Goal: Task Accomplishment & Management: Manage account settings

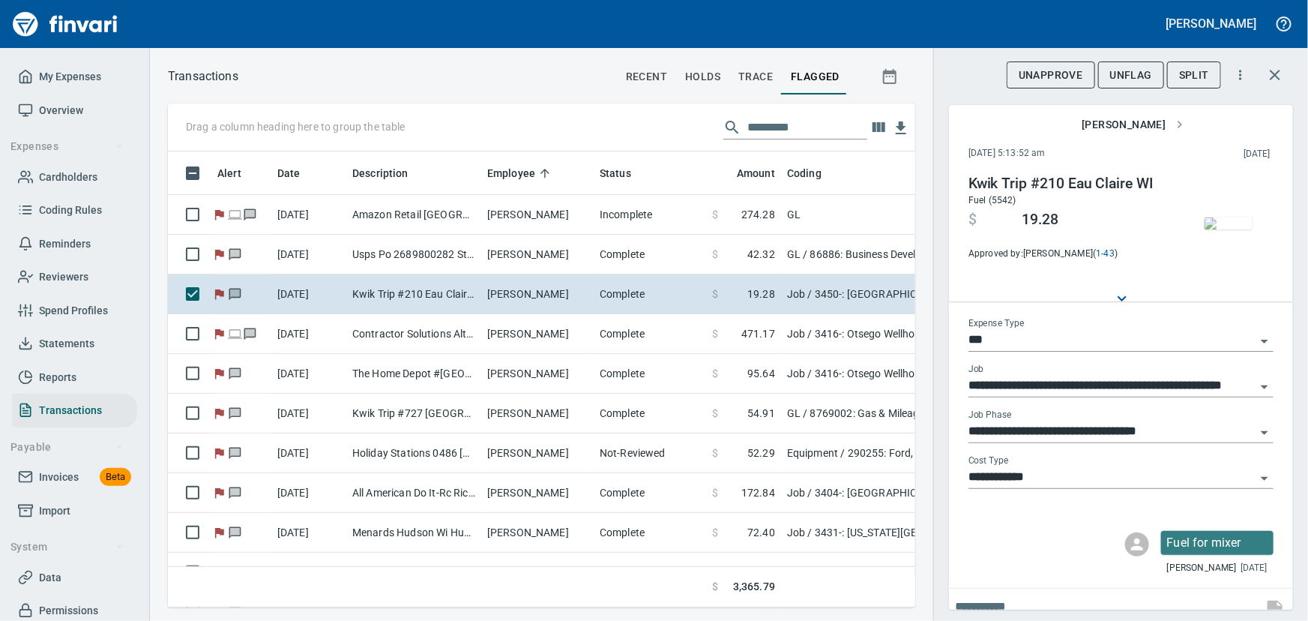
scroll to position [435, 727]
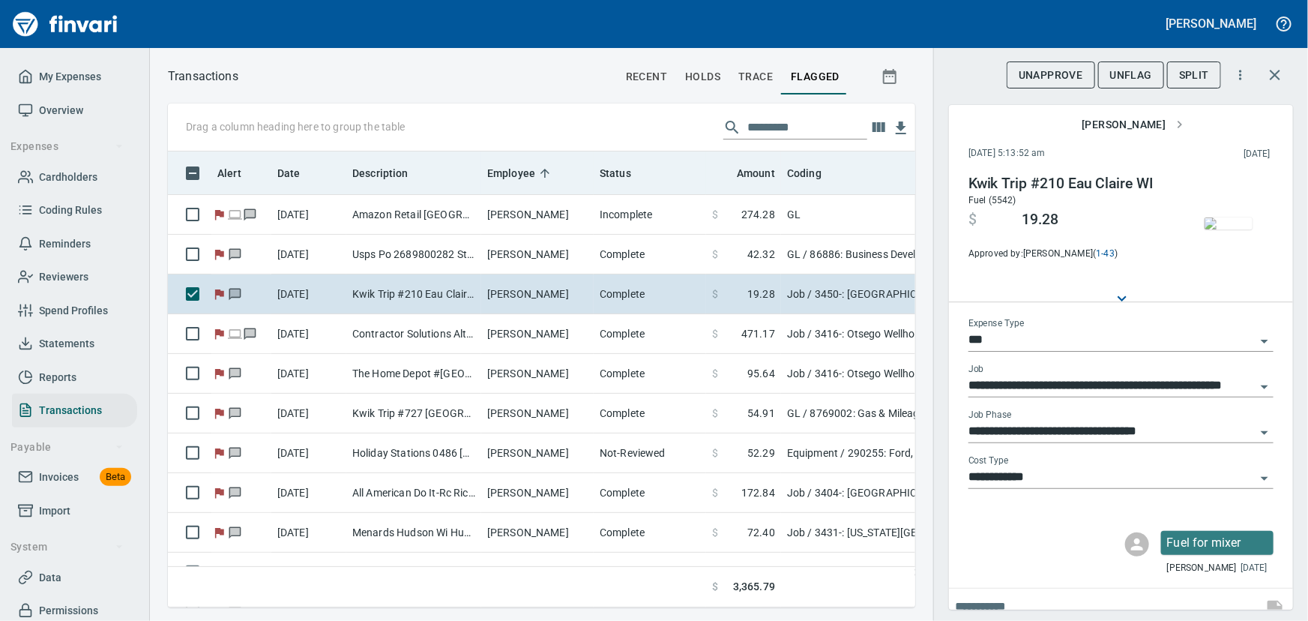
click at [357, 182] on th "Description" at bounding box center [413, 172] width 135 height 43
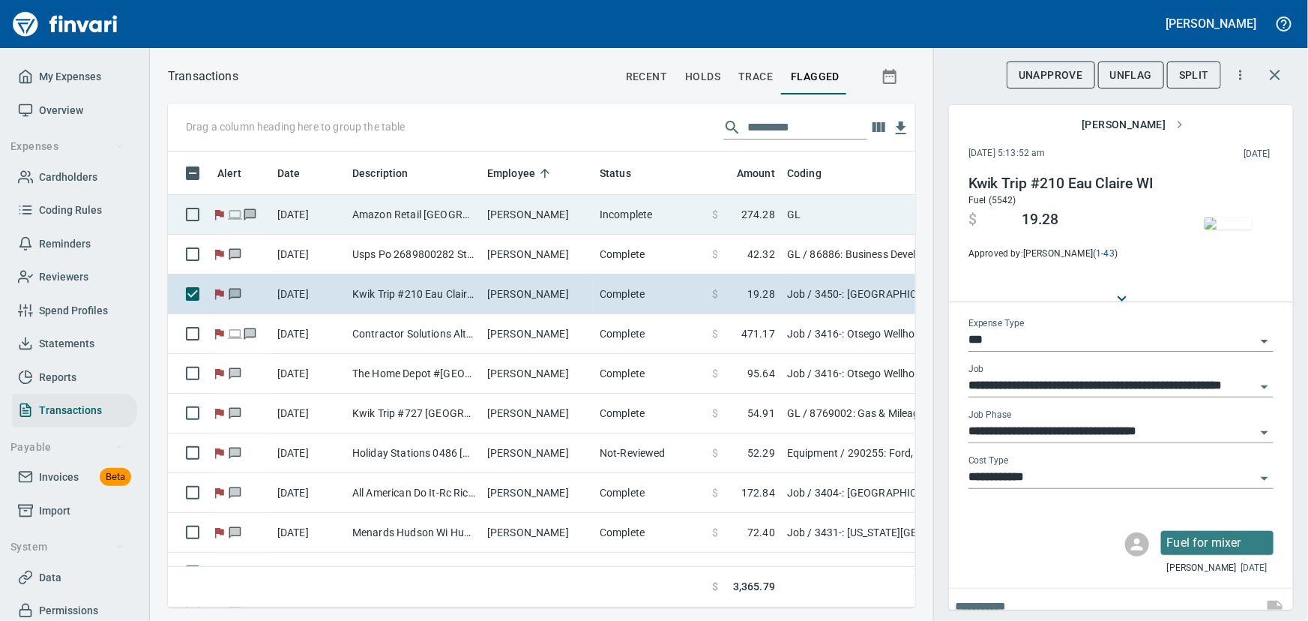
click at [388, 216] on td "Amazon Retail Seattle WA" at bounding box center [413, 215] width 135 height 40
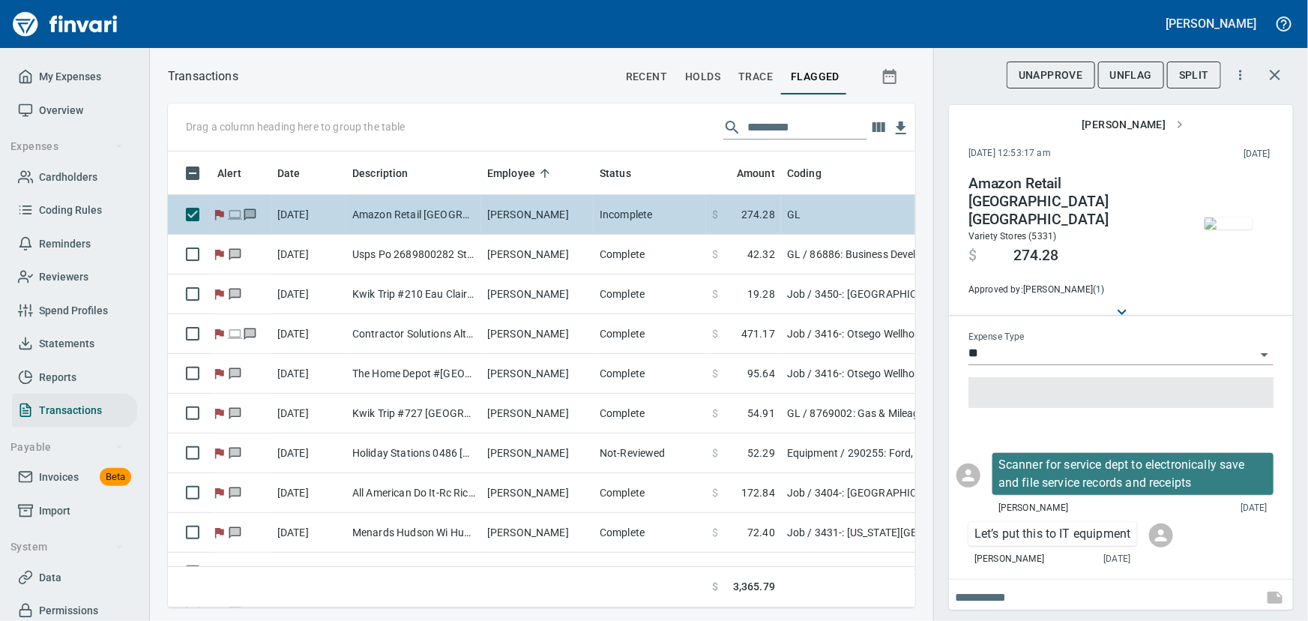
type input "**"
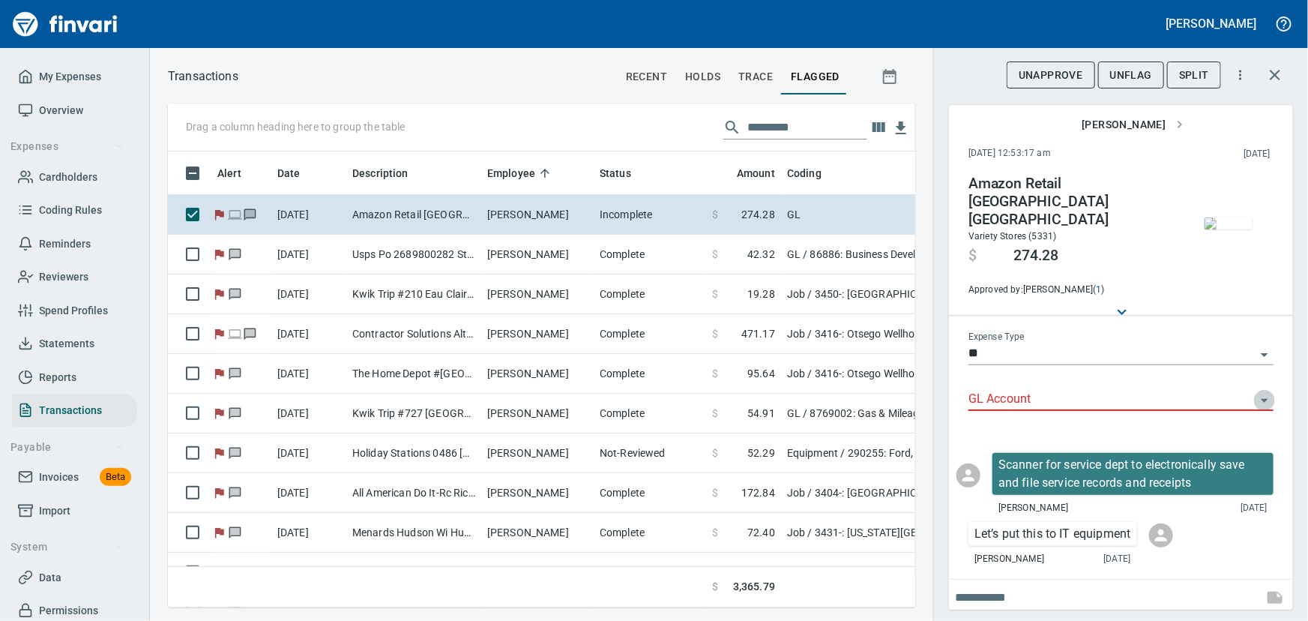
click at [1046, 399] on icon "Open" at bounding box center [1264, 401] width 7 height 4
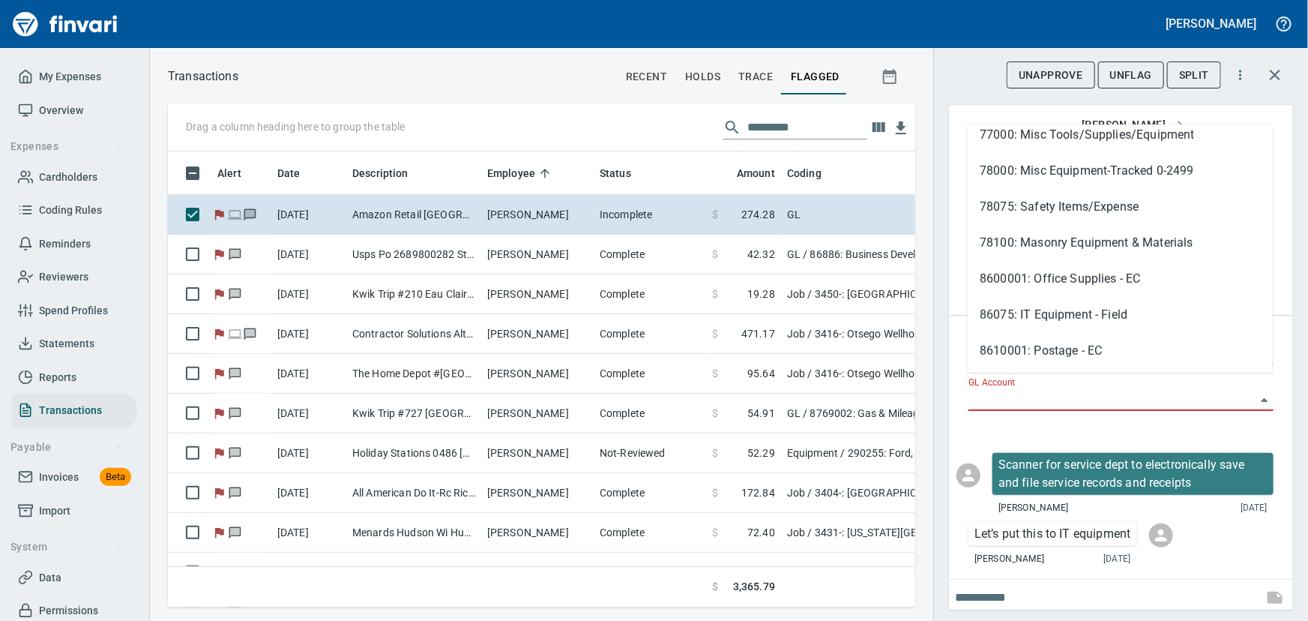
scroll to position [441, 0]
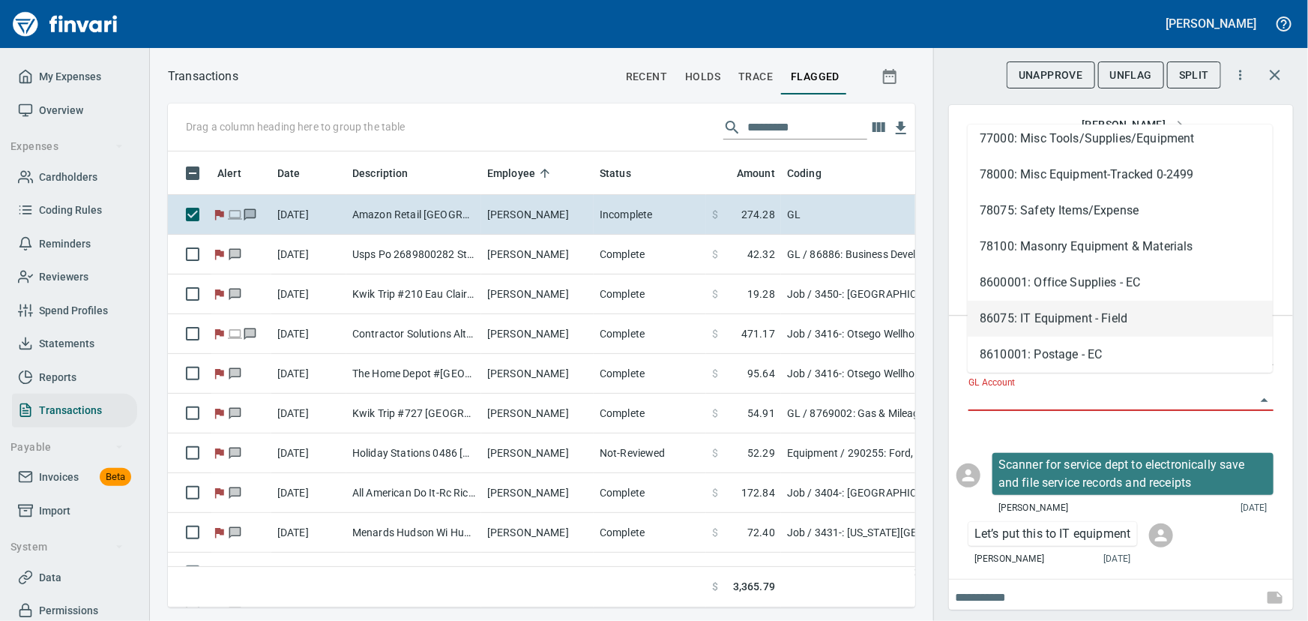
click at [1046, 321] on li "86075: IT Equipment - Field" at bounding box center [1120, 319] width 305 height 36
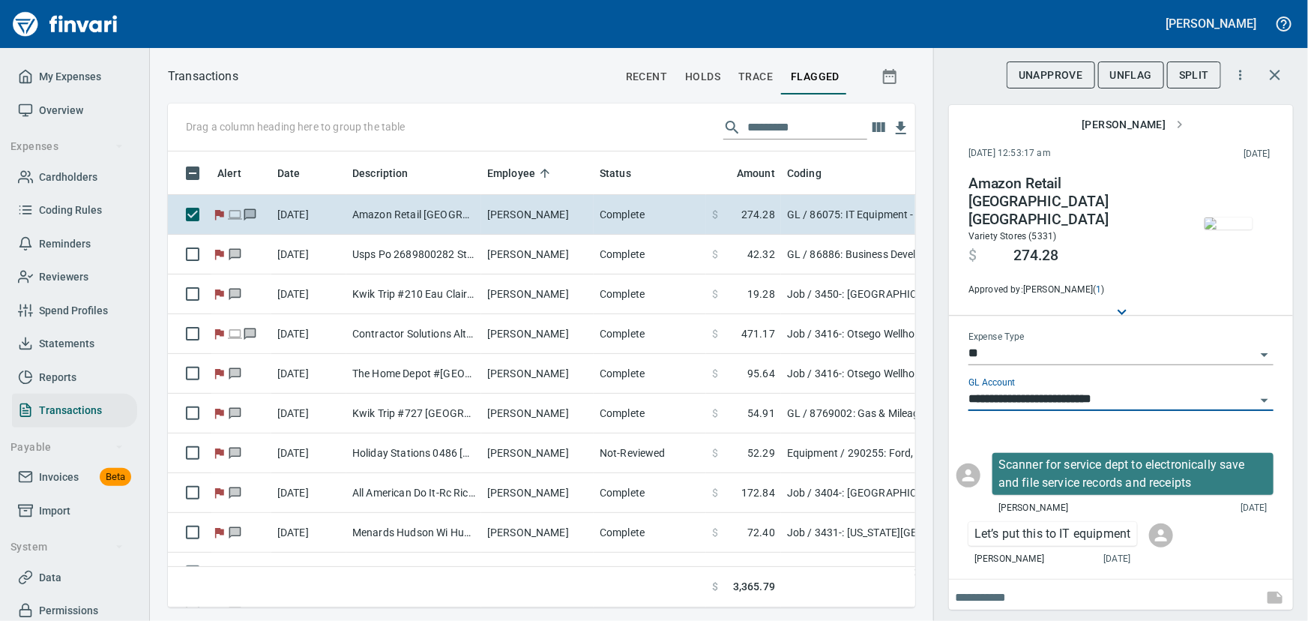
click at [1046, 69] on span "UnFlag" at bounding box center [1131, 75] width 42 height 19
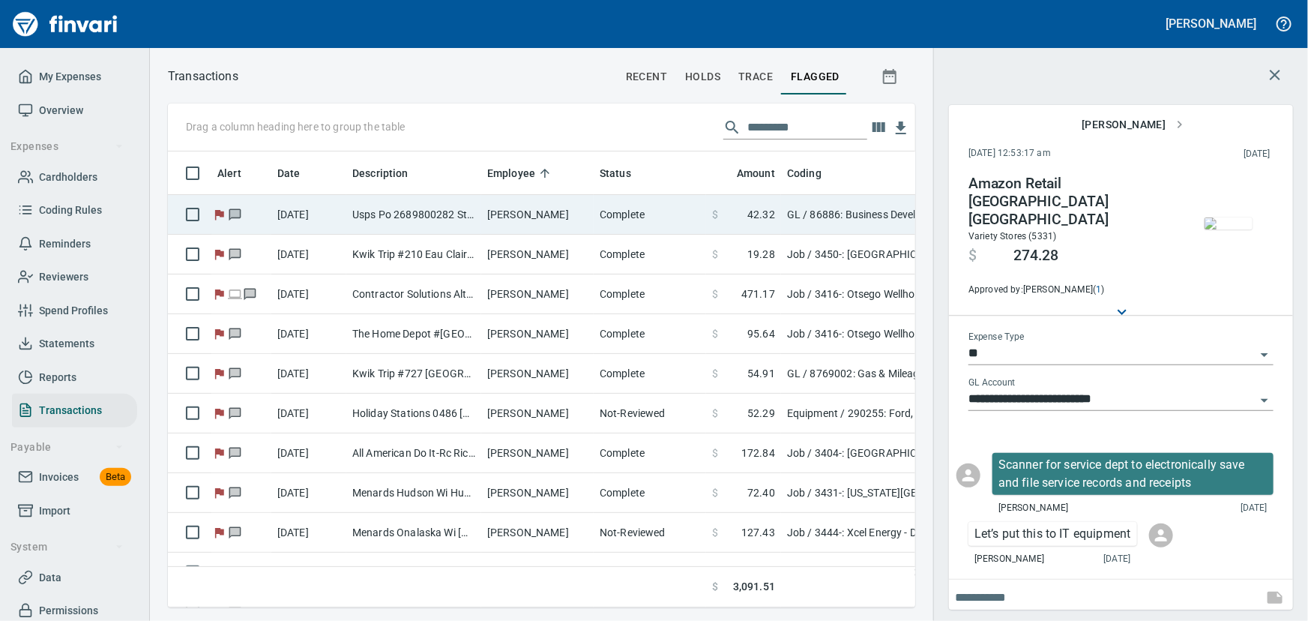
click at [389, 226] on td "Usps Po 2689800282 Stillwater [GEOGRAPHIC_DATA]" at bounding box center [413, 215] width 135 height 40
type input "**********"
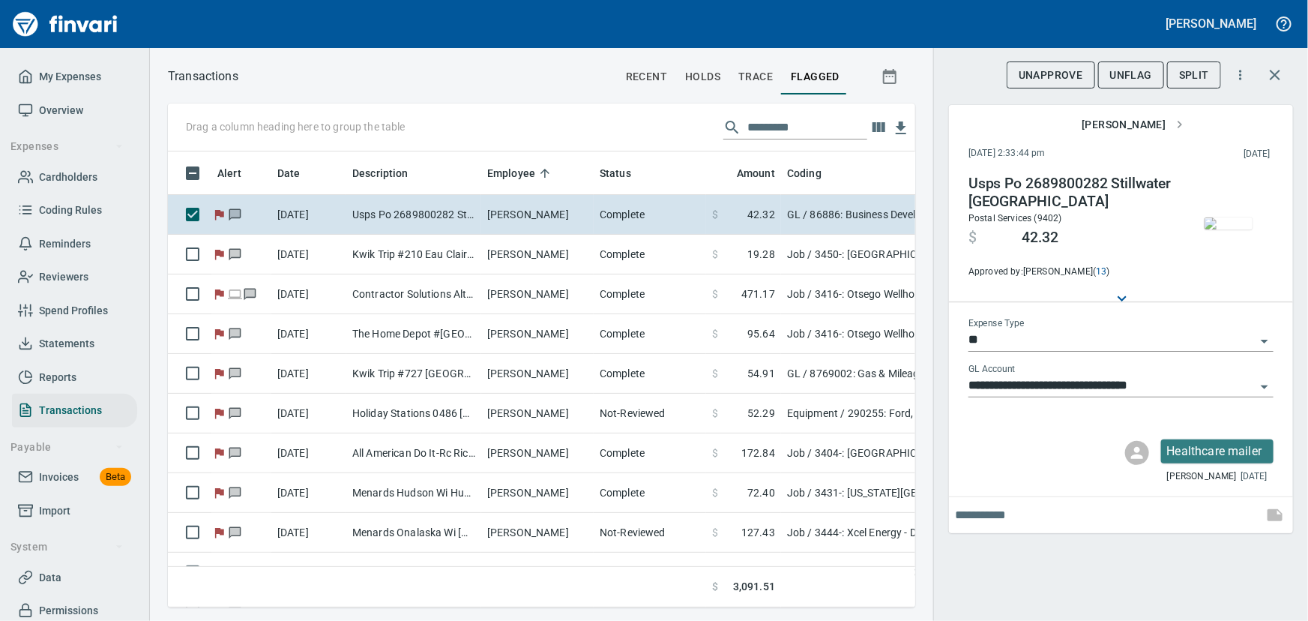
click at [1046, 382] on icon "Open" at bounding box center [1264, 387] width 18 height 18
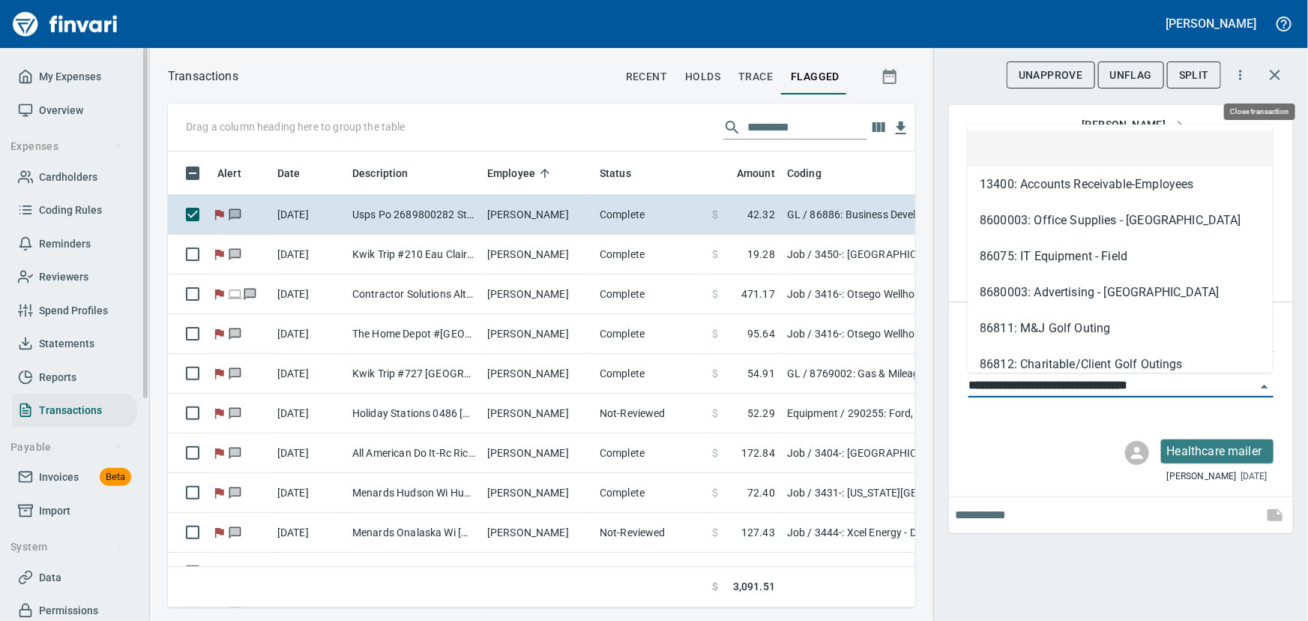
scroll to position [435, 727]
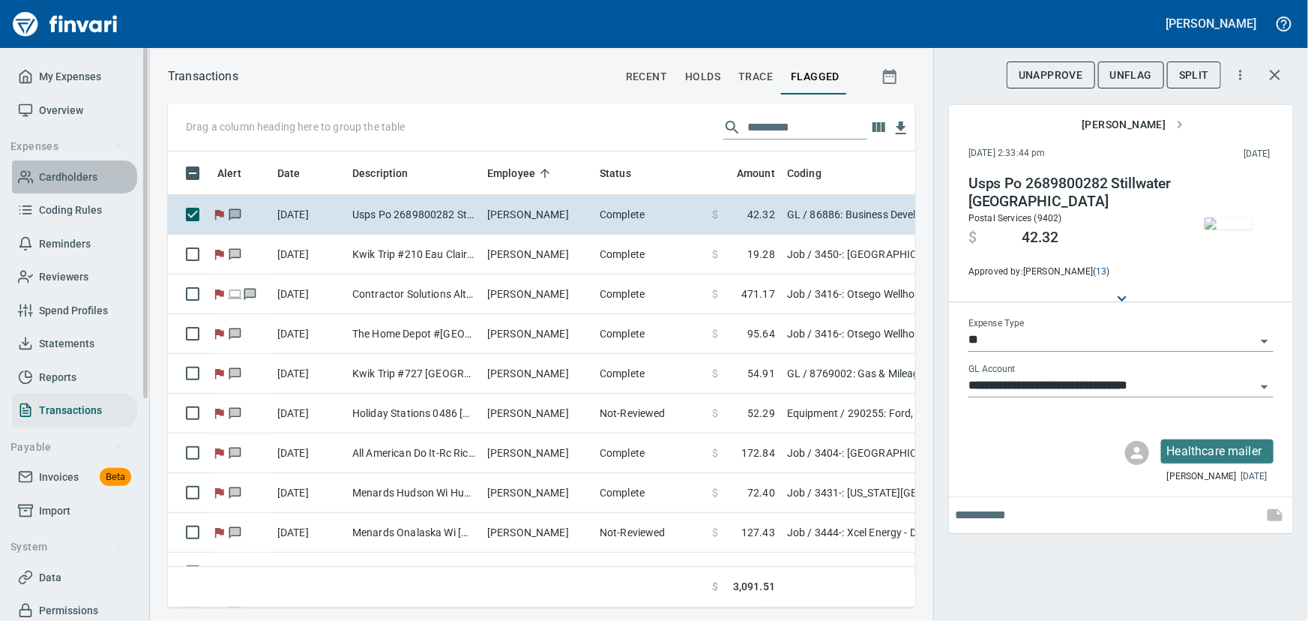
click at [64, 174] on span "Cardholders" at bounding box center [68, 177] width 58 height 19
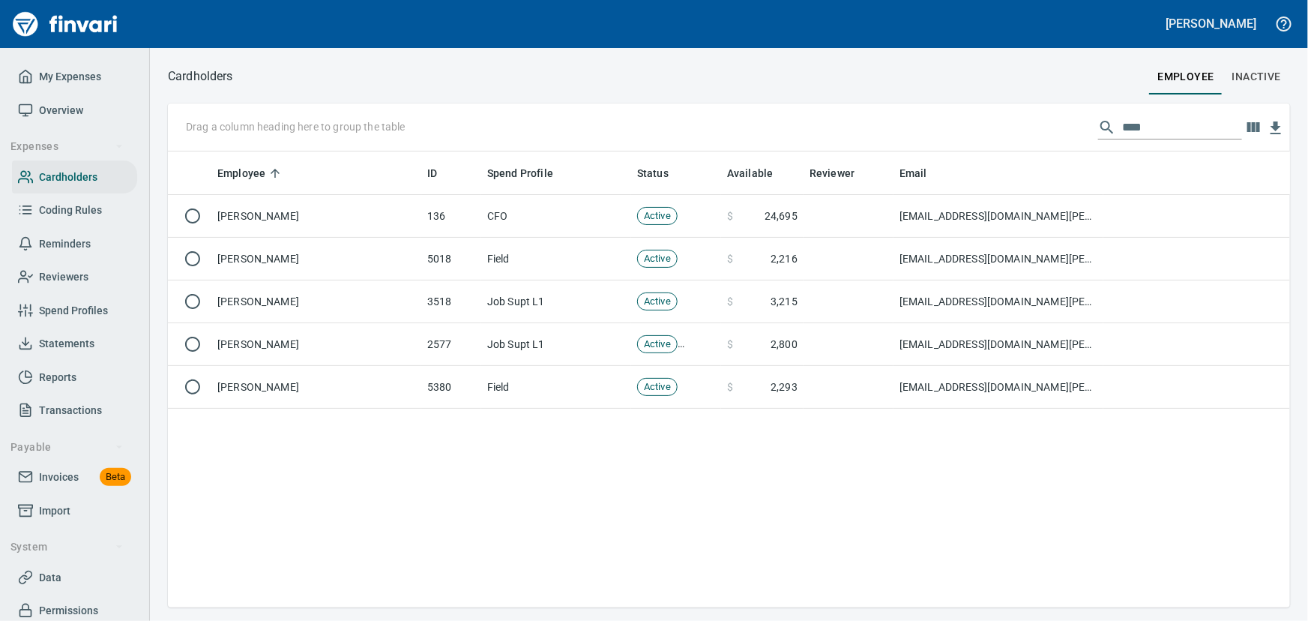
scroll to position [445, 1112]
drag, startPoint x: 1148, startPoint y: 129, endPoint x: 971, endPoint y: 92, distance: 181.4
click at [974, 92] on div "Cardholders employee Inactive Drag a column heading here to group the table ***…" at bounding box center [729, 336] width 1158 height 541
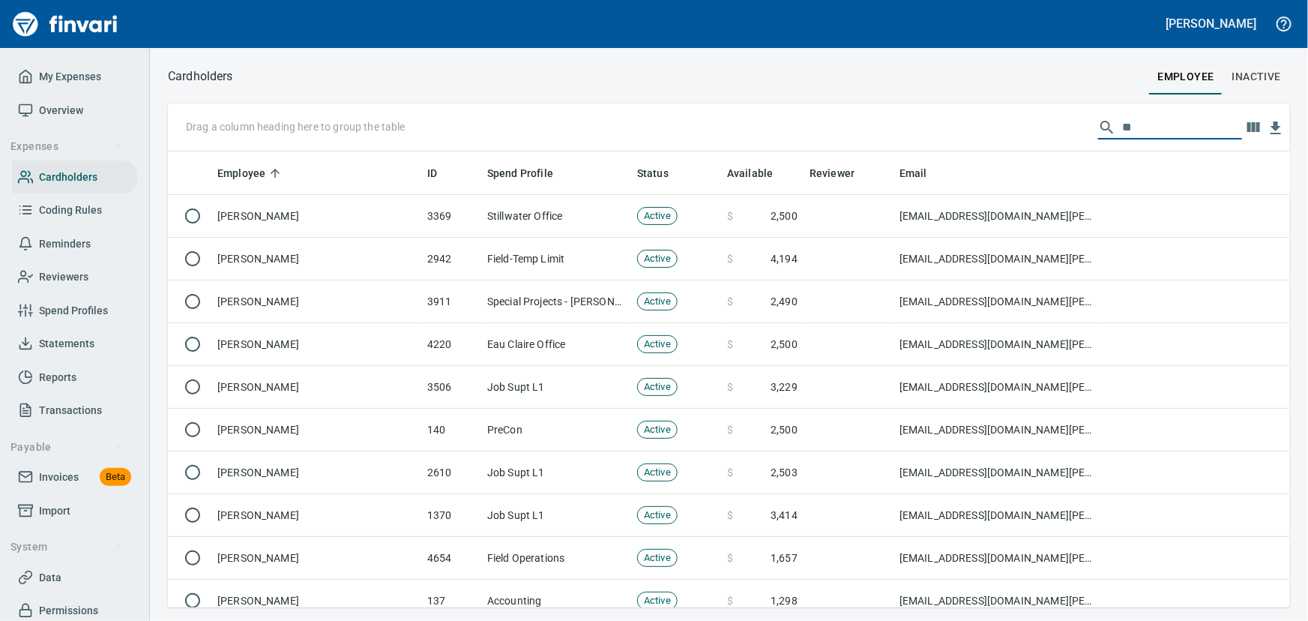
type input "*"
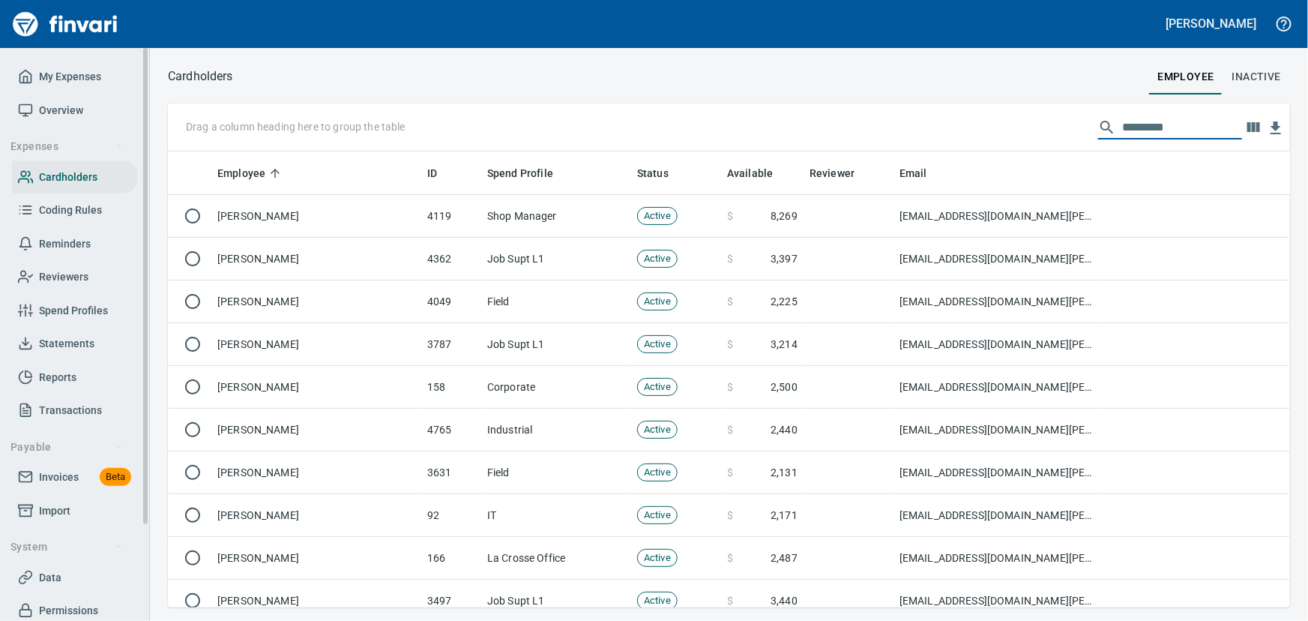
click at [69, 315] on span "Spend Profiles" at bounding box center [73, 310] width 69 height 19
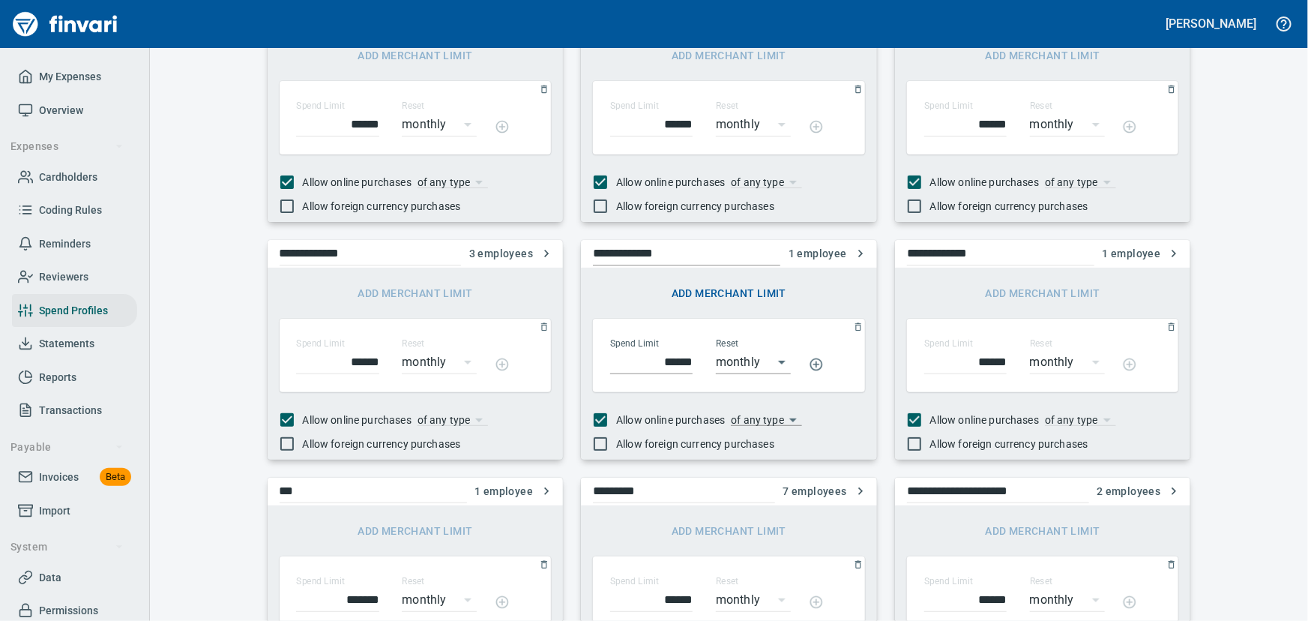
scroll to position [136, 0]
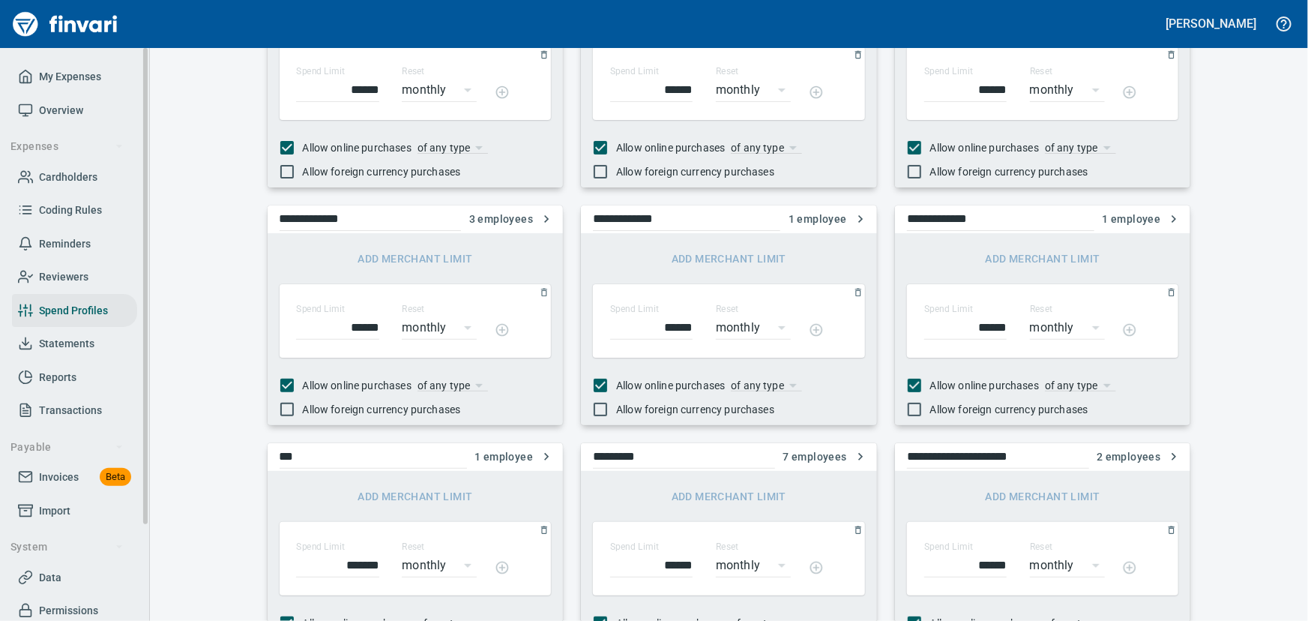
click at [79, 214] on span "Coding Rules" at bounding box center [70, 210] width 63 height 19
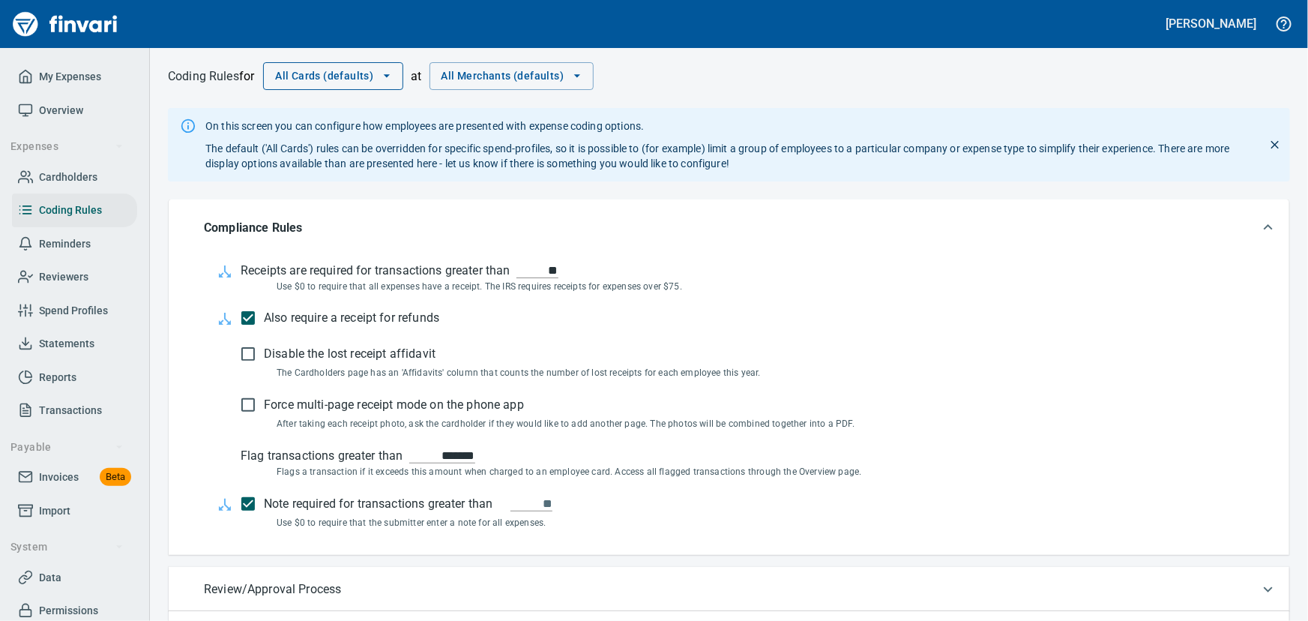
click at [390, 75] on icon "button" at bounding box center [387, 76] width 6 height 3
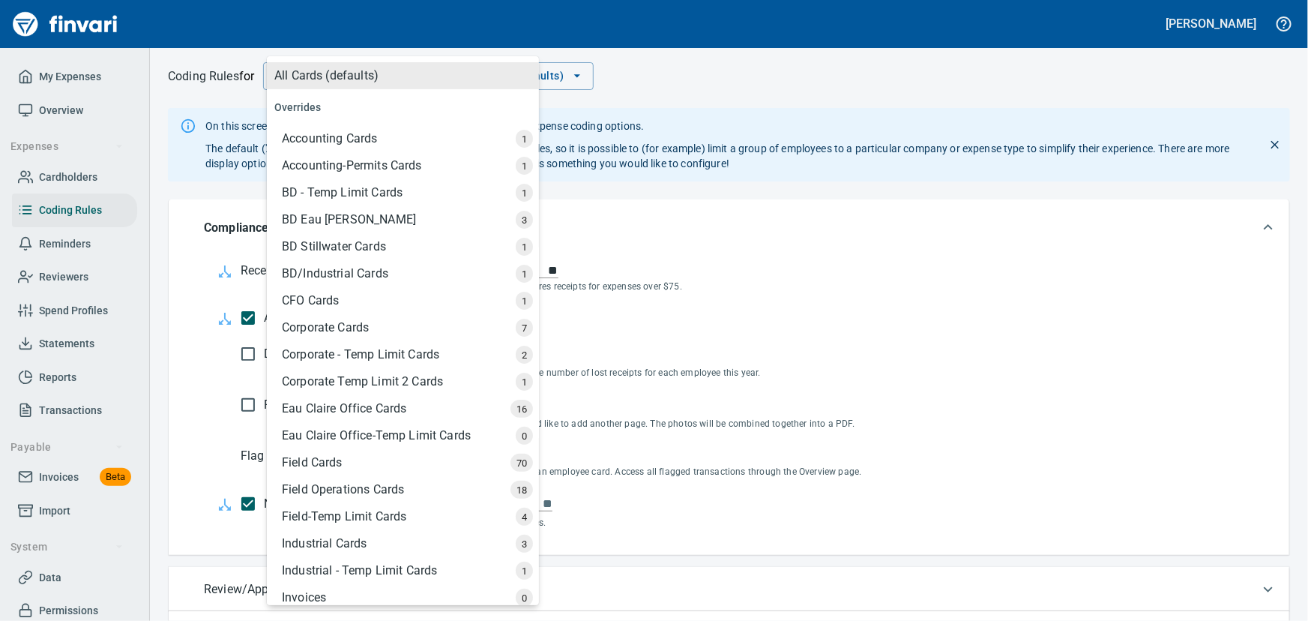
click at [353, 240] on div "BD Stillwater Cards" at bounding box center [404, 246] width 269 height 27
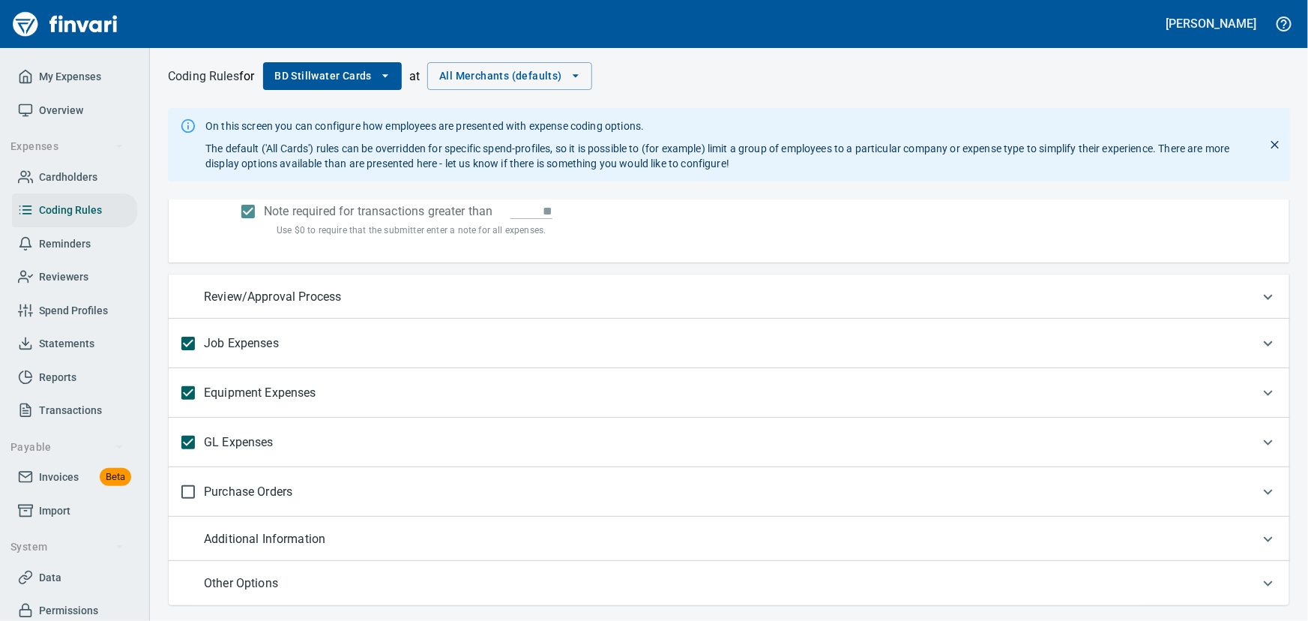
scroll to position [297, 0]
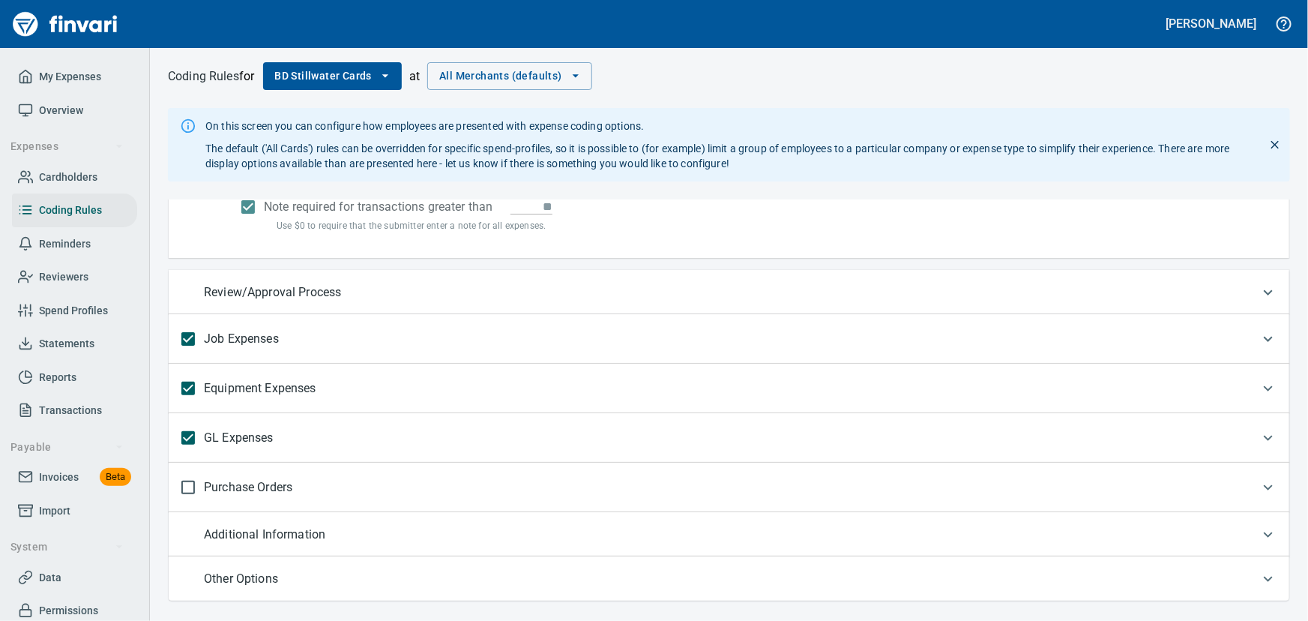
click at [230, 435] on p "GL Expenses" at bounding box center [239, 436] width 70 height 28
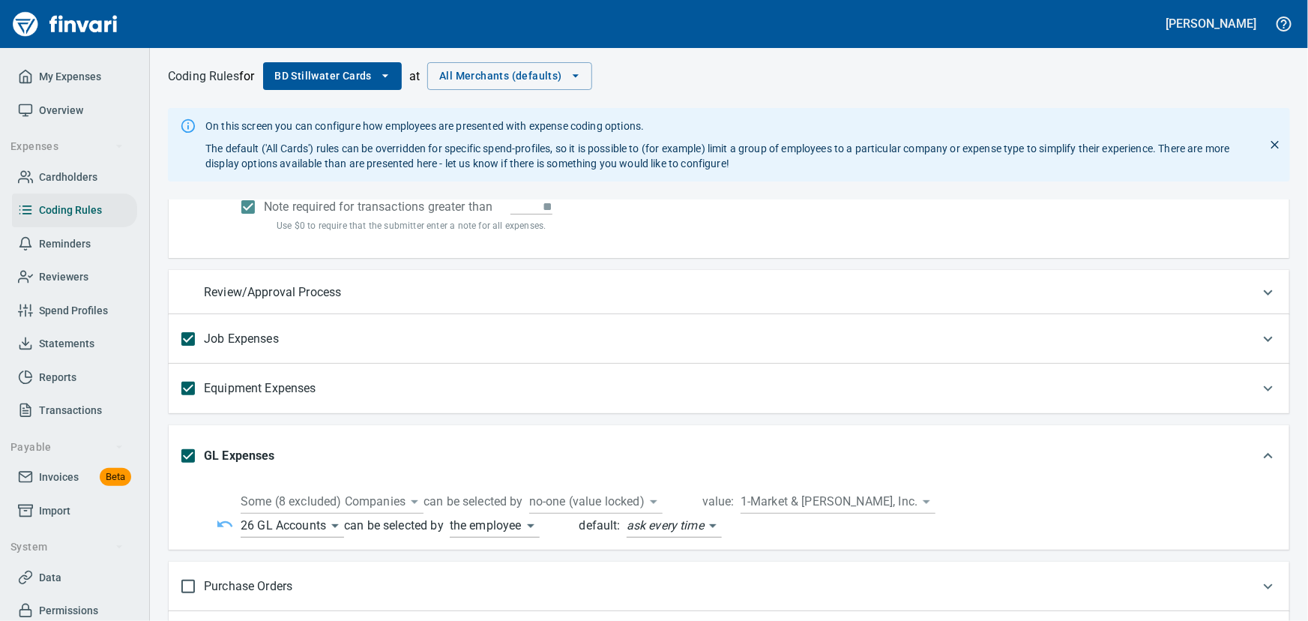
click at [335, 522] on body "Laurie Myhre My Expenses Overview Expenses Cardholders Coding Rules Reminders R…" at bounding box center [654, 310] width 1308 height 621
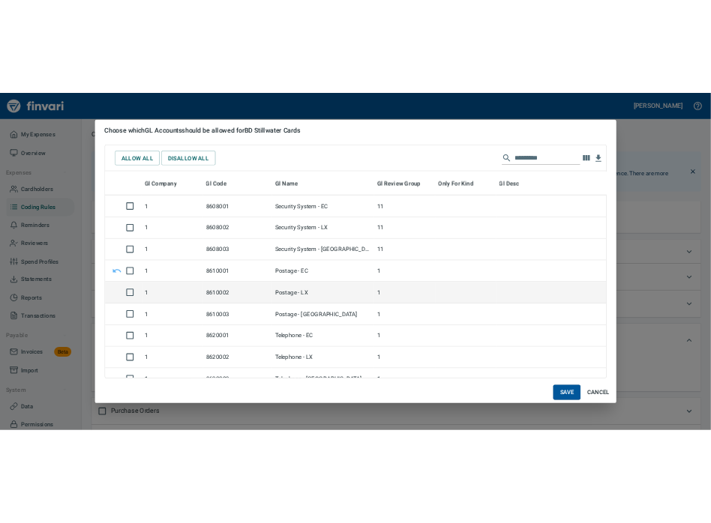
scroll to position [10442, 0]
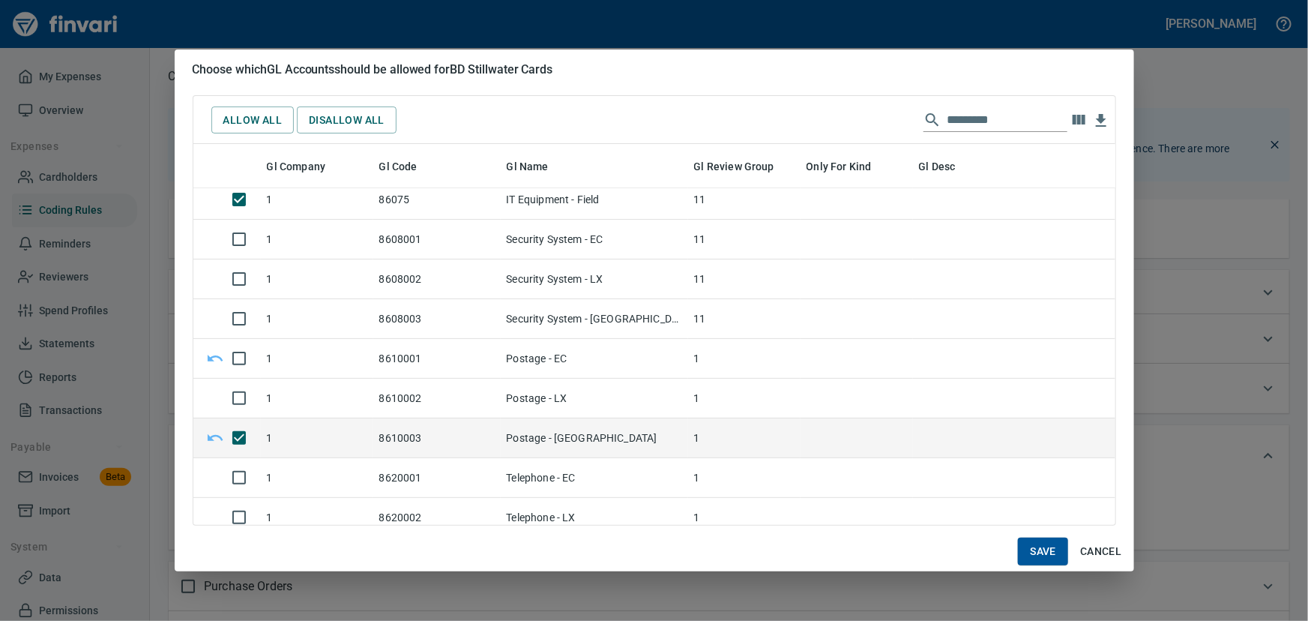
click at [1037, 538] on span "Save" at bounding box center [1043, 551] width 26 height 19
type input "**********"
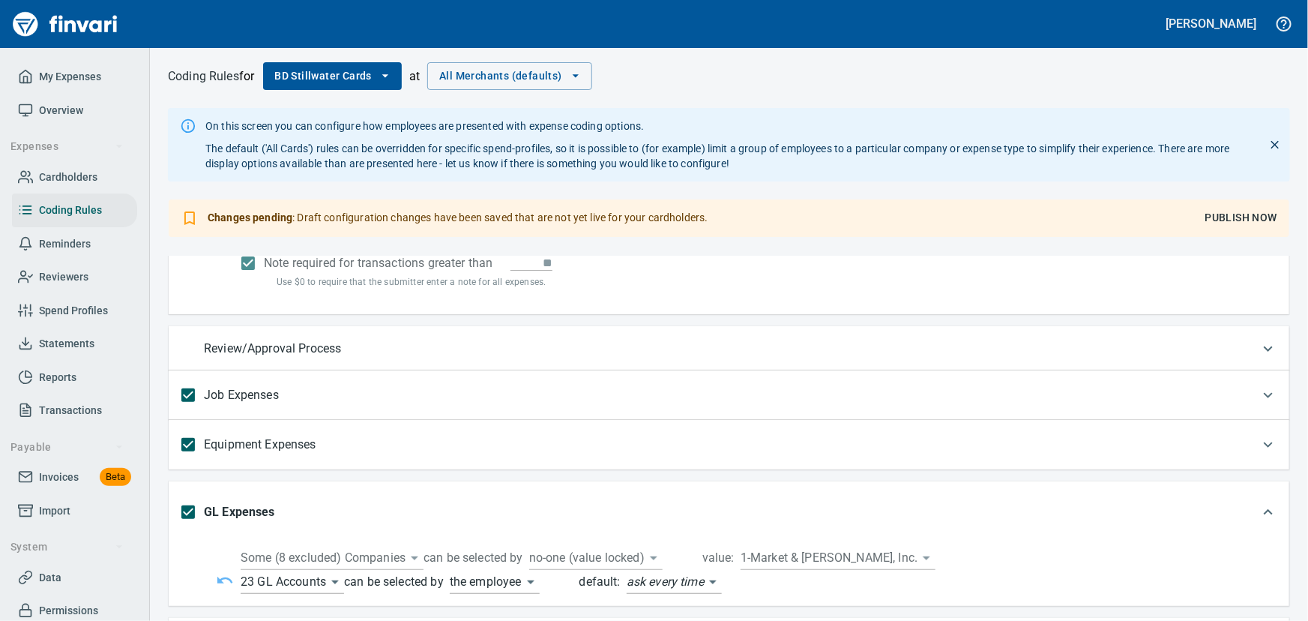
click at [1046, 210] on span "Publish Now" at bounding box center [1241, 217] width 72 height 19
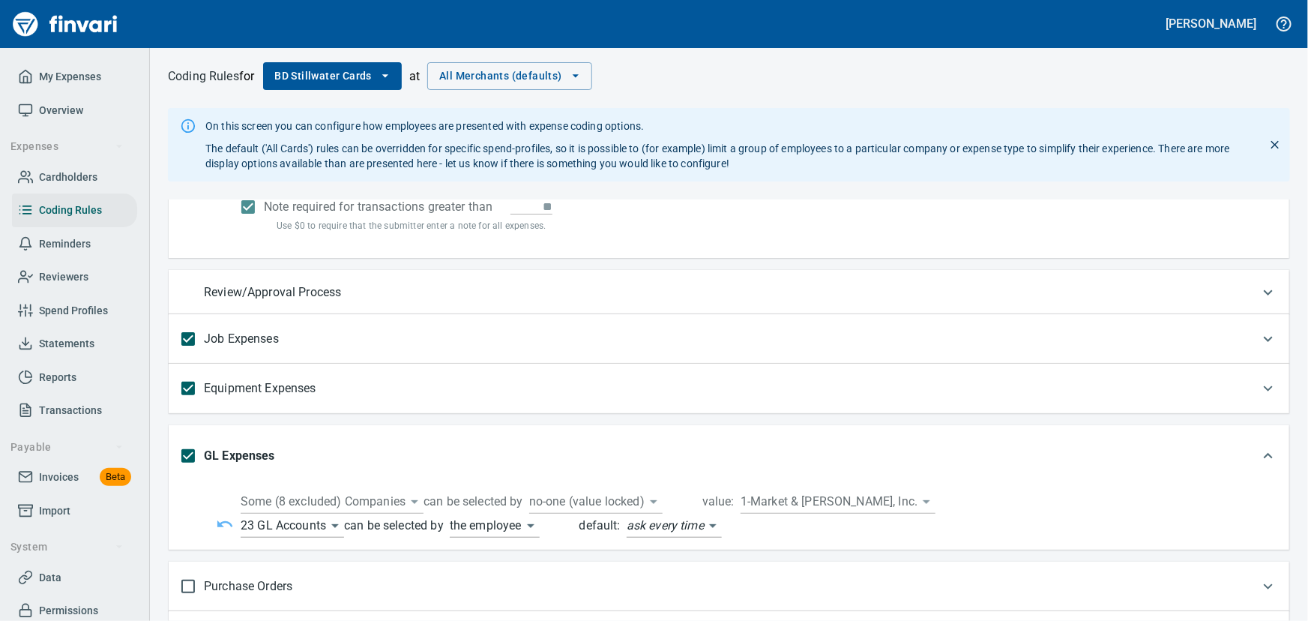
drag, startPoint x: 1097, startPoint y: 190, endPoint x: 689, endPoint y: 44, distance: 433.9
click at [827, 111] on div "On this screen you can configure how employees are presented with expense codin…" at bounding box center [729, 153] width 1158 height 91
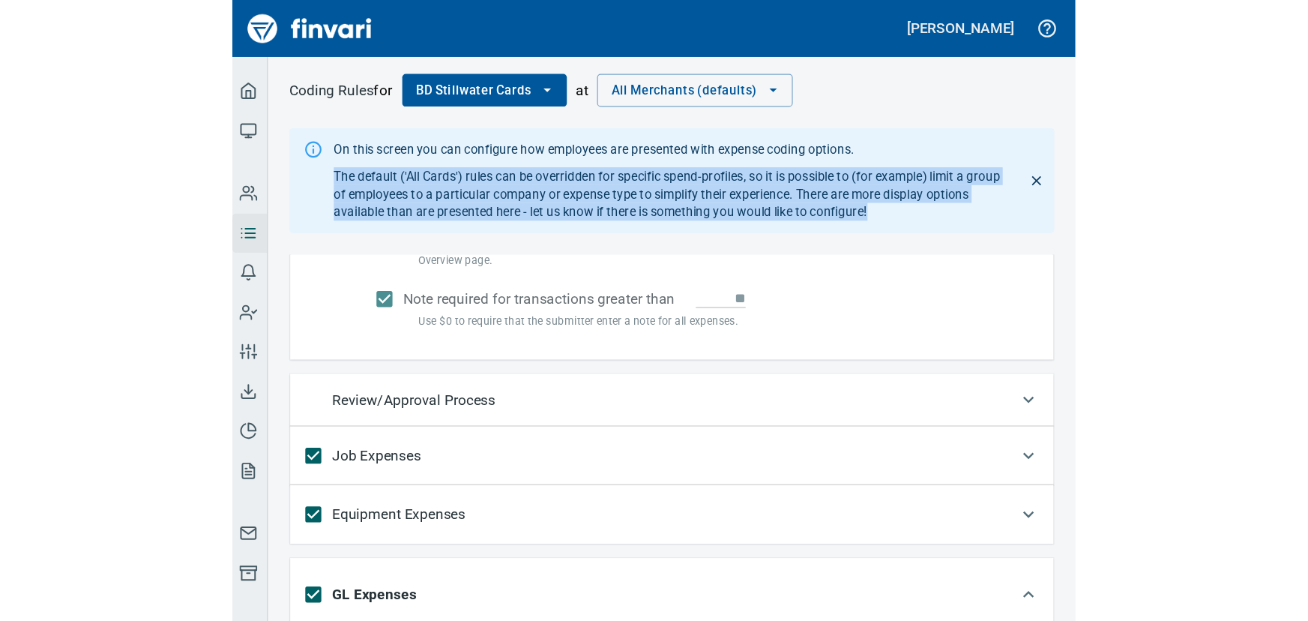
scroll to position [297, 0]
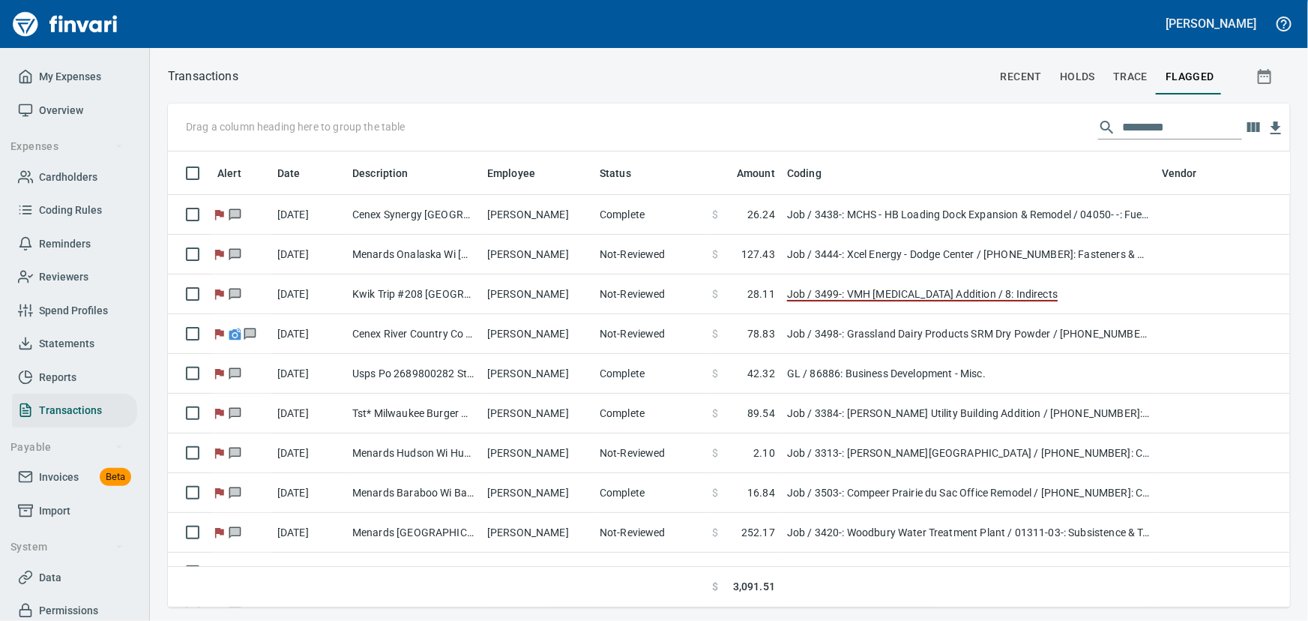
scroll to position [435, 1102]
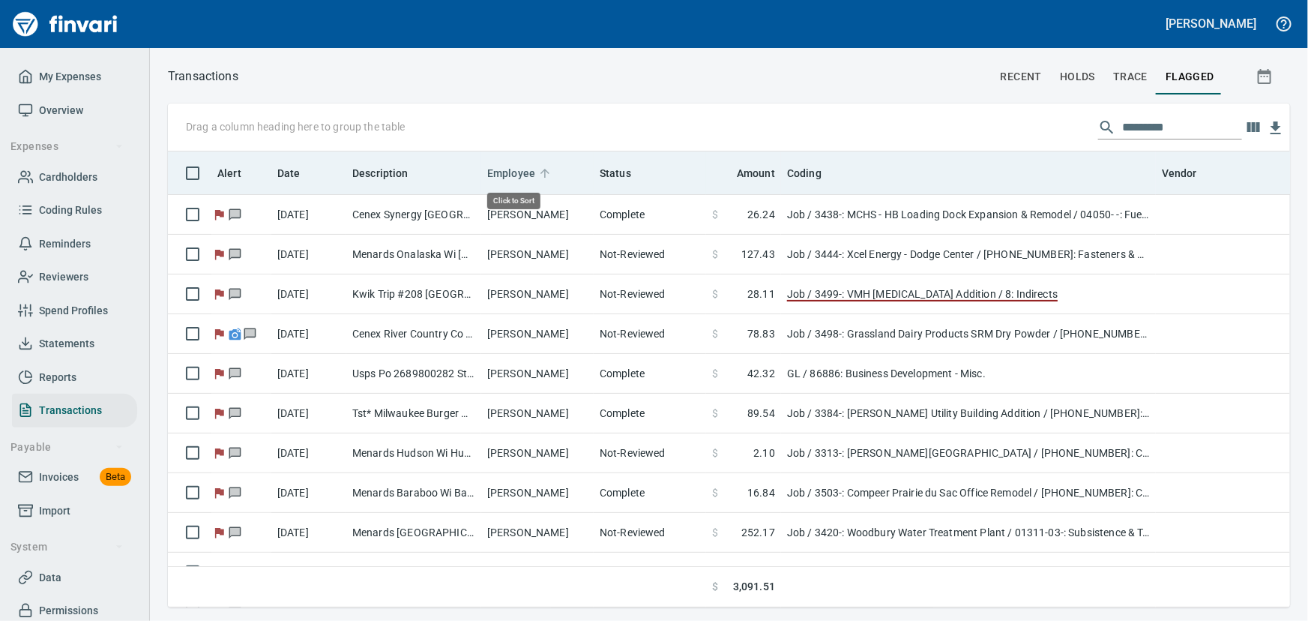
click at [507, 175] on span "Employee" at bounding box center [511, 173] width 48 height 18
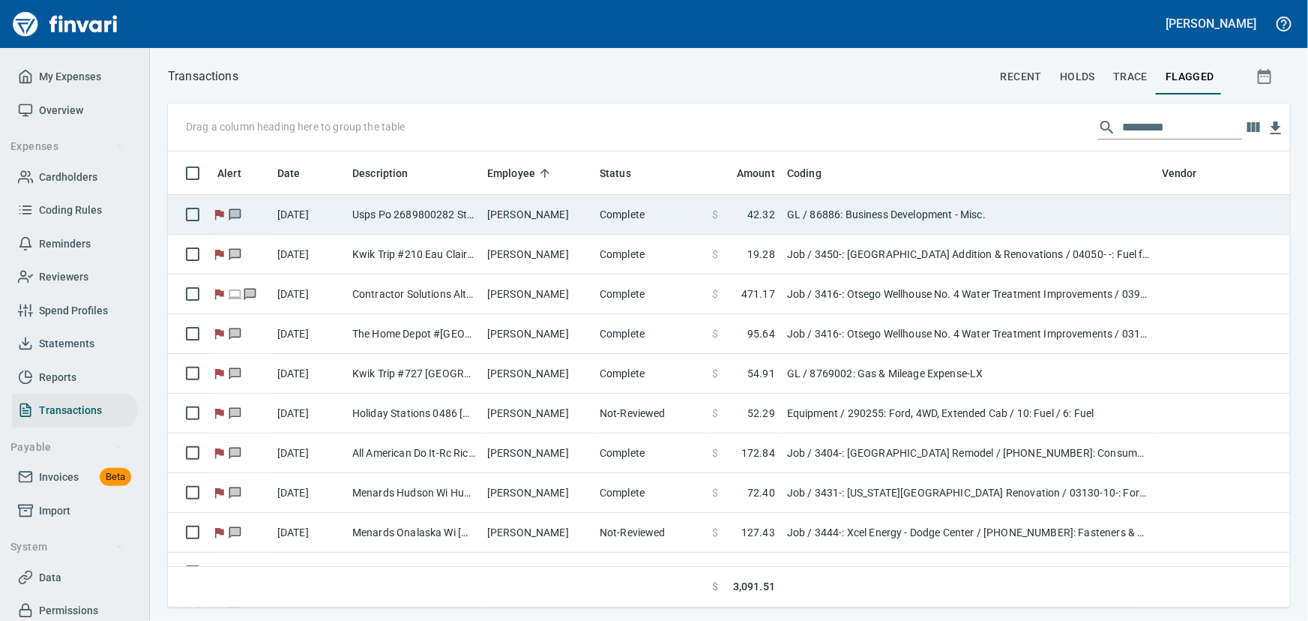
click at [522, 210] on td "[PERSON_NAME]" at bounding box center [537, 215] width 112 height 40
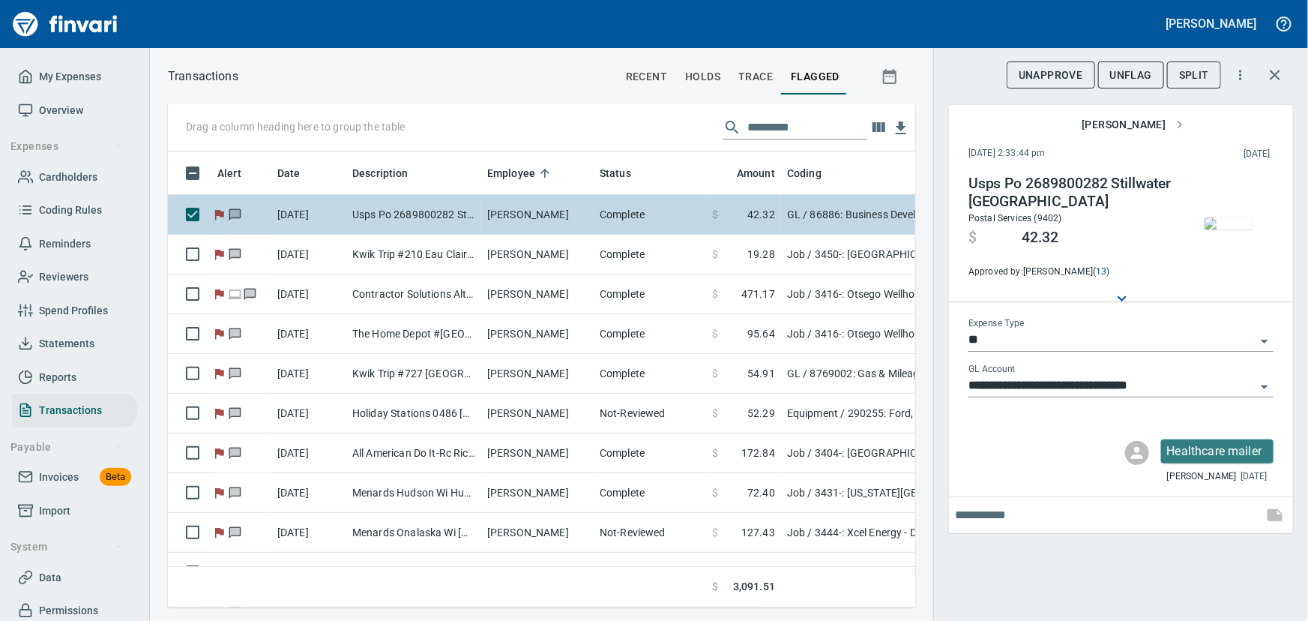
scroll to position [435, 727]
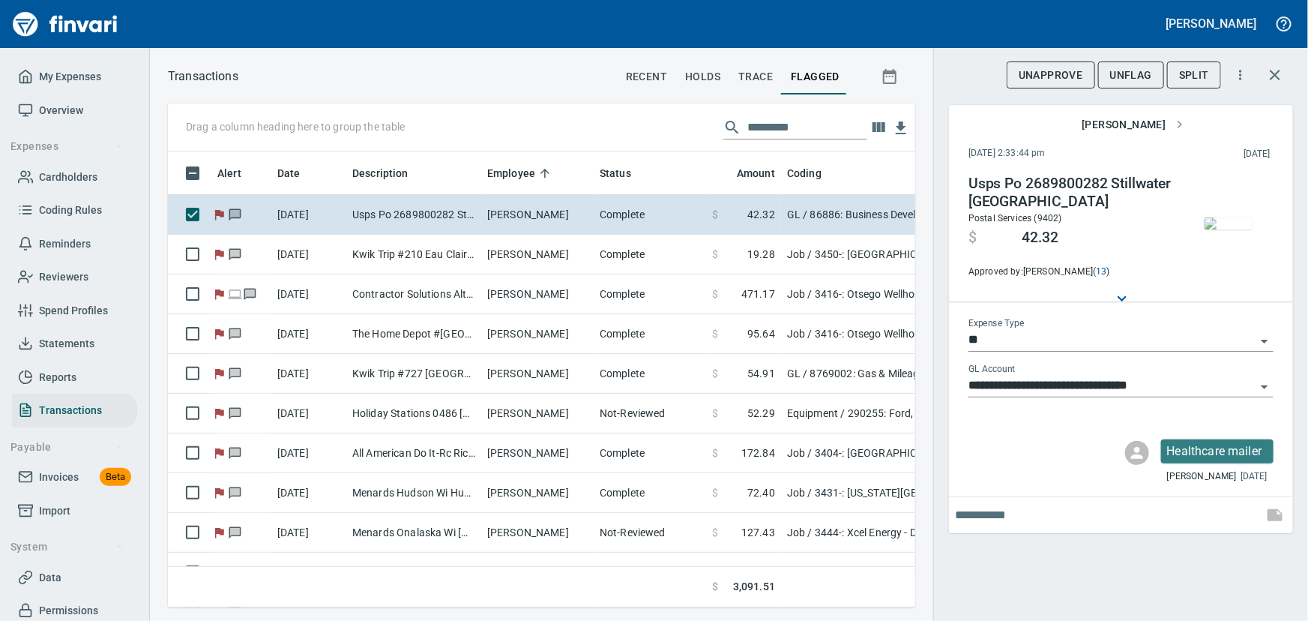
click at [1265, 383] on icon "Open" at bounding box center [1264, 387] width 18 height 18
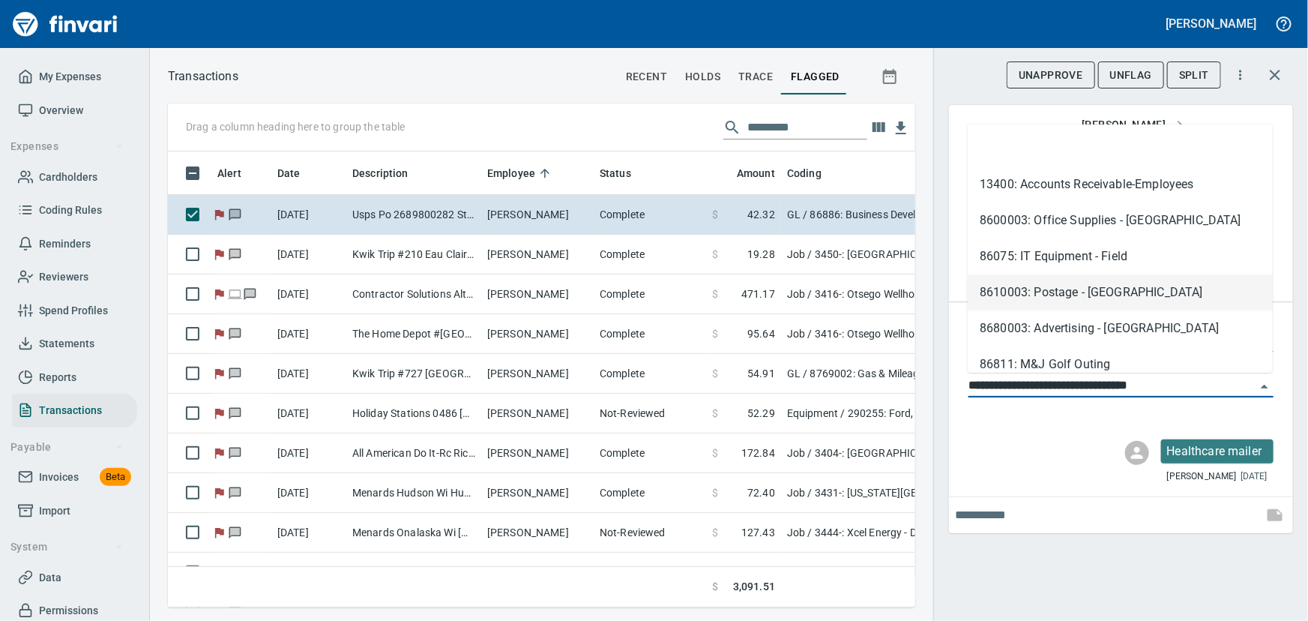
click at [1085, 283] on li "8610003: Postage - [GEOGRAPHIC_DATA]" at bounding box center [1120, 292] width 305 height 36
type input "**********"
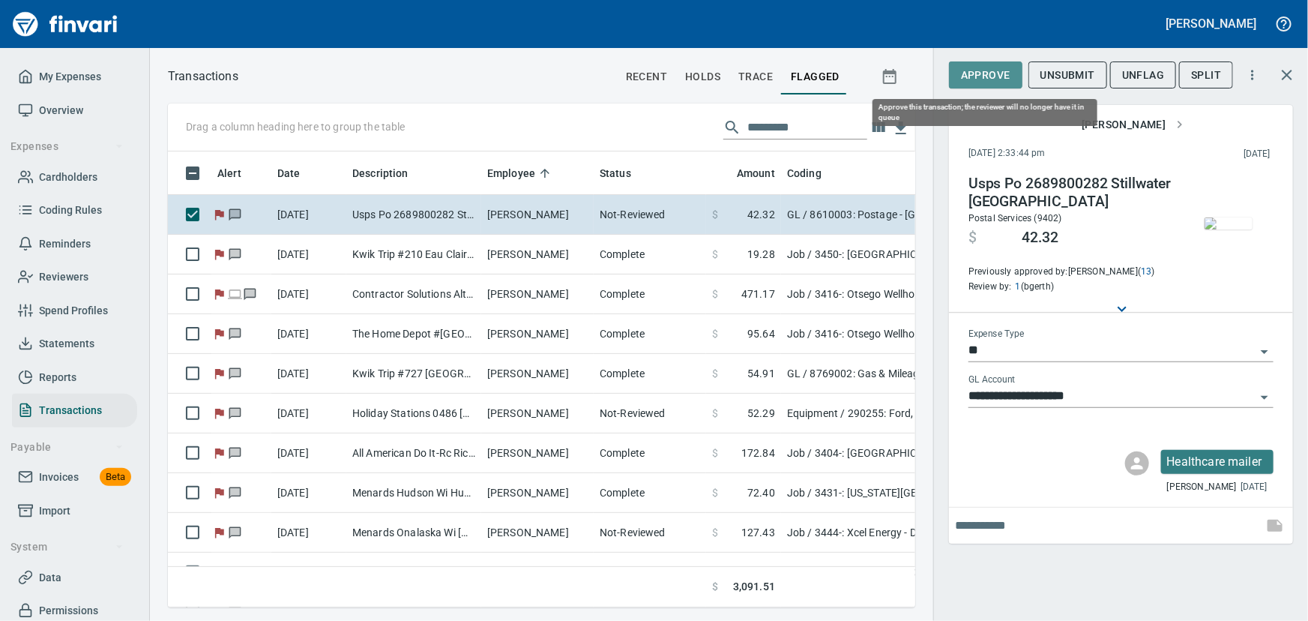
click at [982, 68] on span "Approve" at bounding box center [985, 75] width 49 height 19
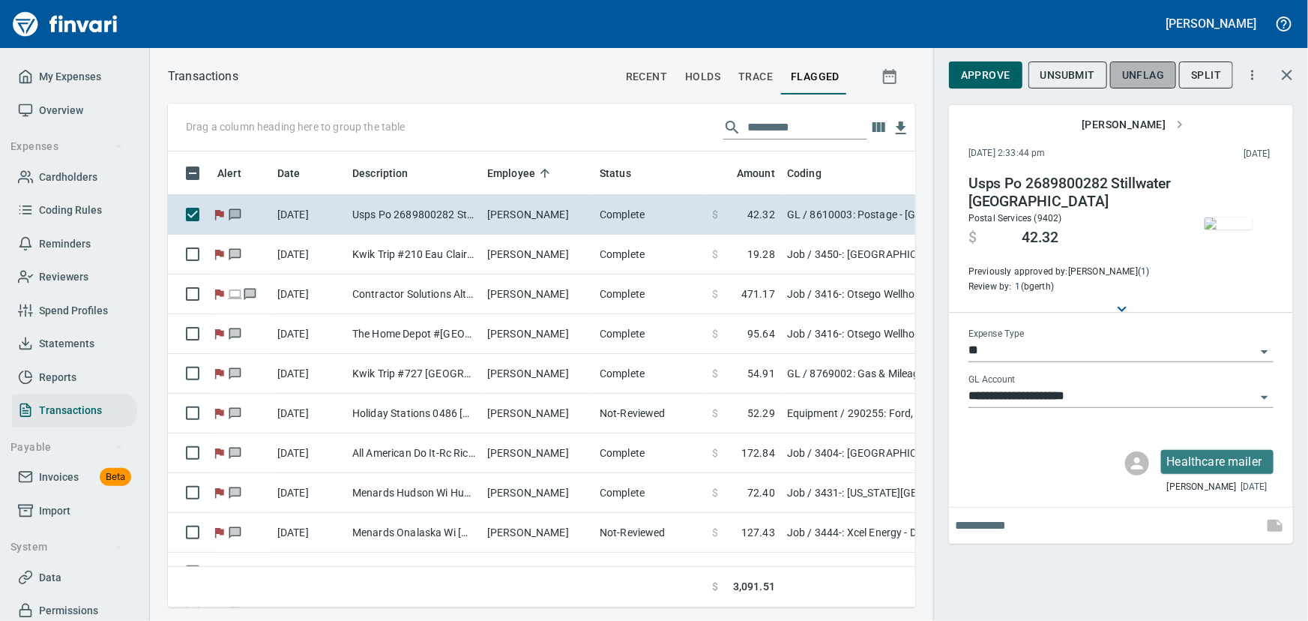
click at [1133, 77] on span "UnFlag" at bounding box center [1143, 75] width 42 height 19
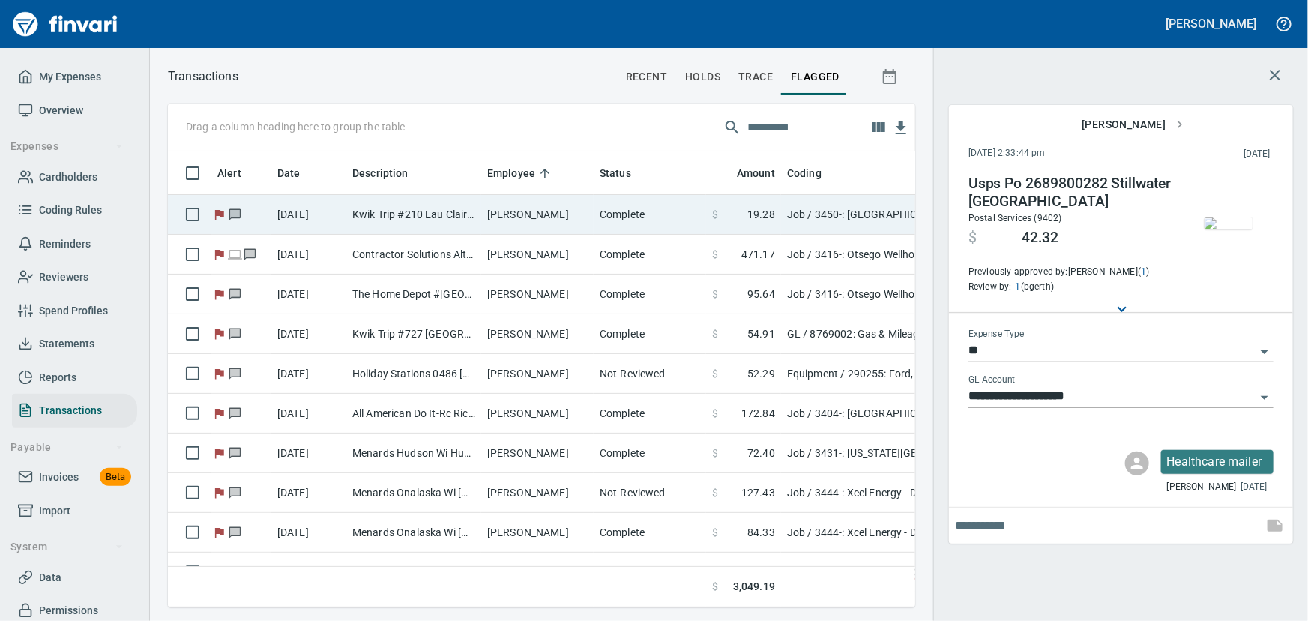
click at [472, 214] on td "Kwik Trip #210 Eau Claire WI" at bounding box center [413, 215] width 135 height 40
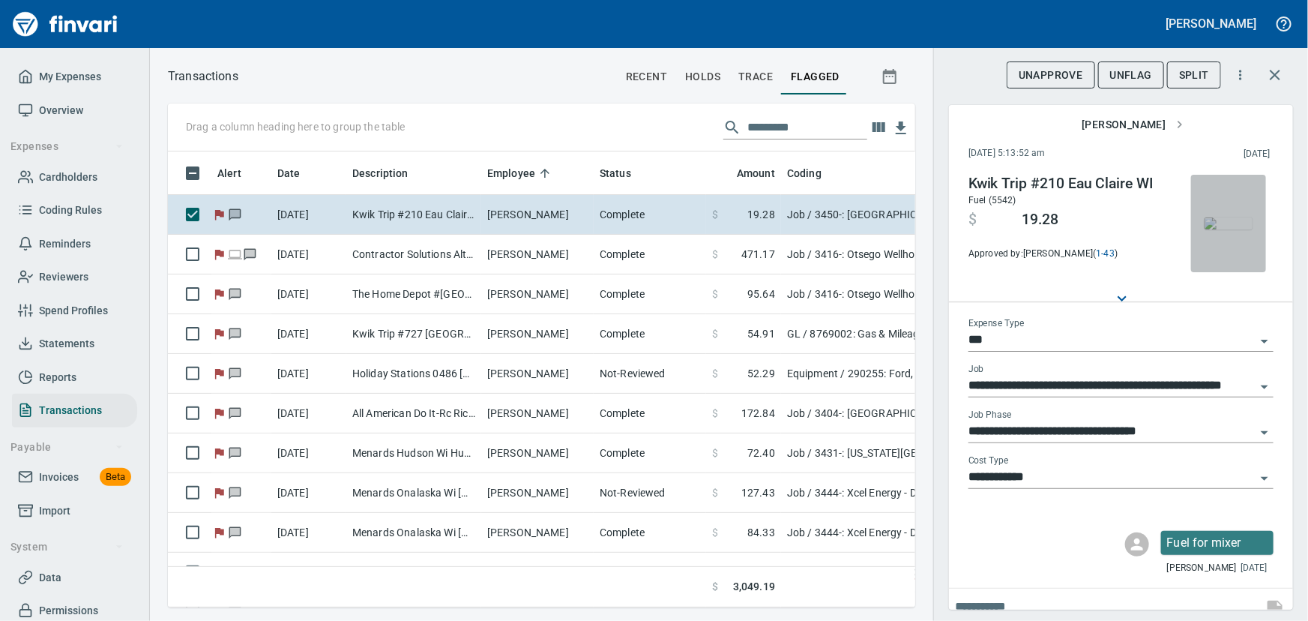
click at [1197, 217] on span "button" at bounding box center [1228, 223] width 63 height 12
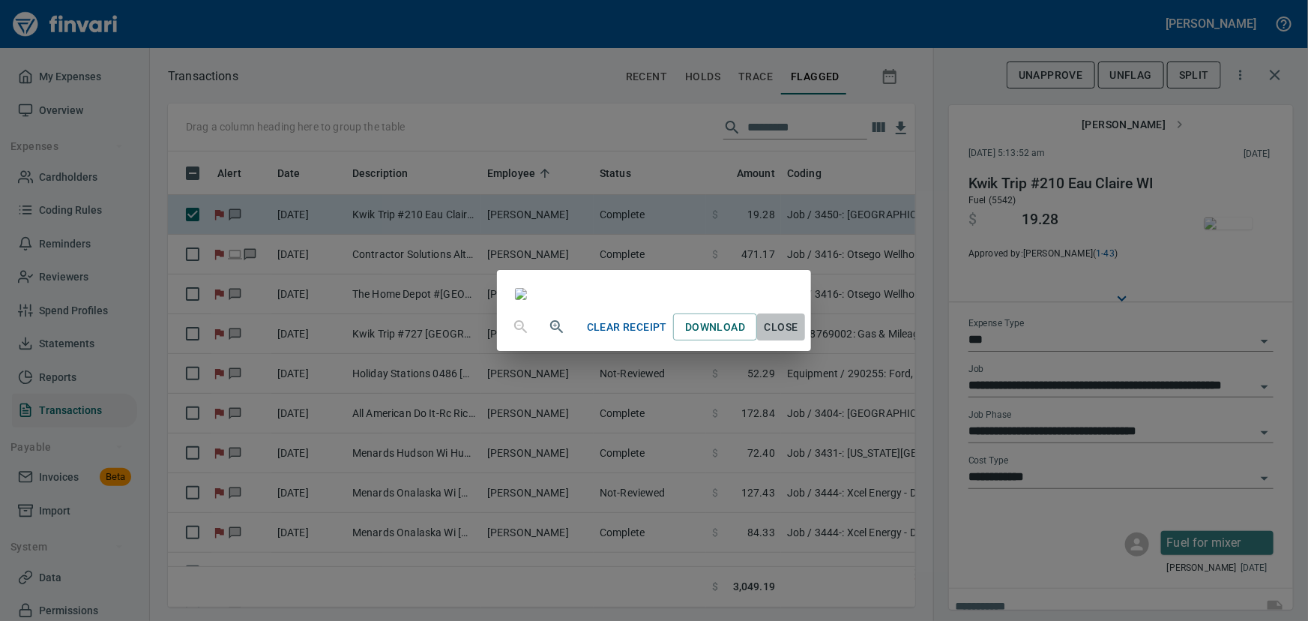
click at [799, 337] on span "Close" at bounding box center [781, 327] width 36 height 19
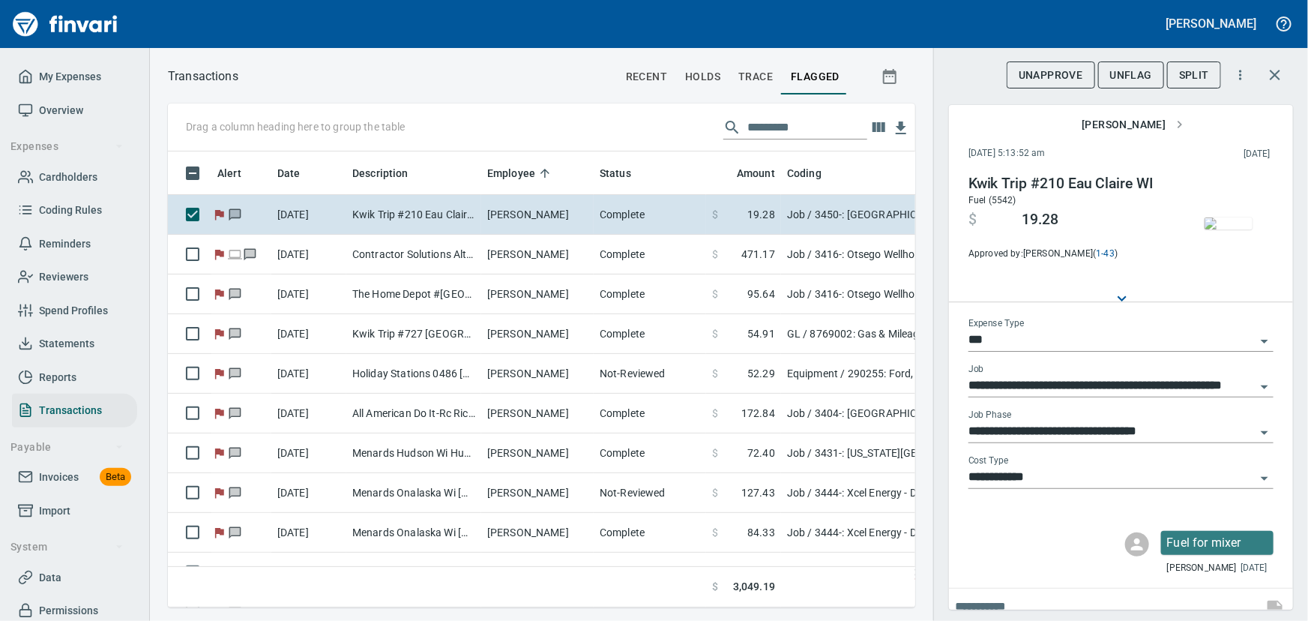
click at [1112, 74] on span "UnFlag" at bounding box center [1131, 75] width 42 height 19
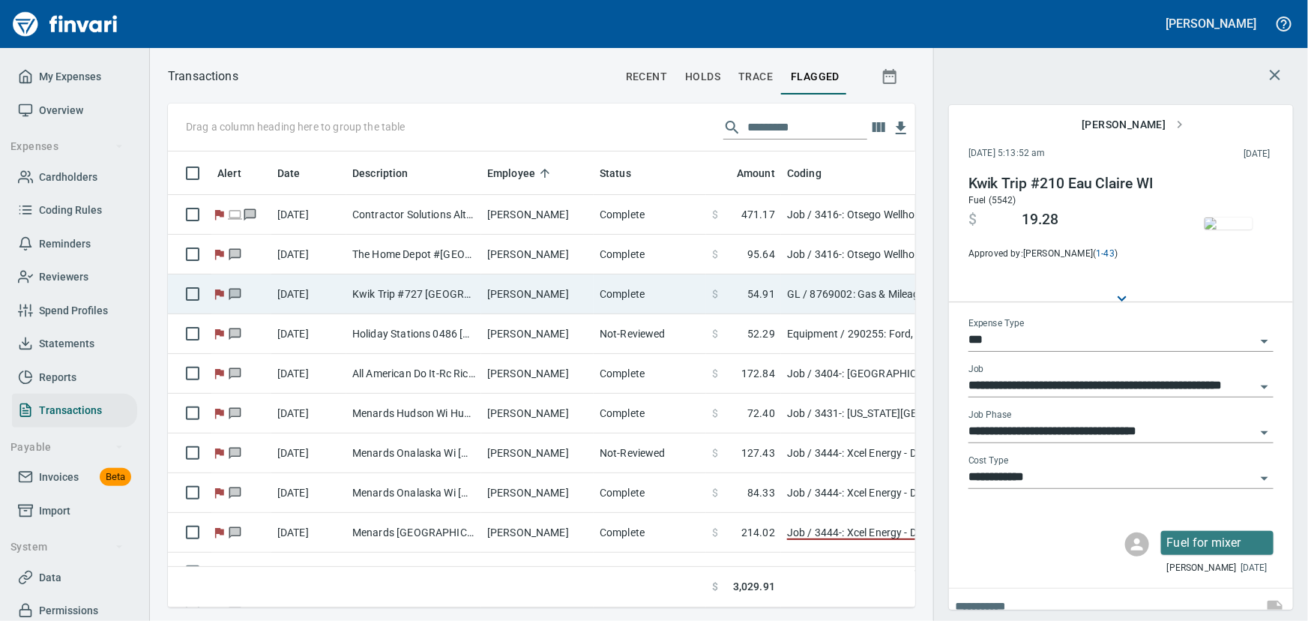
click at [471, 293] on td "Kwik Trip #727 [GEOGRAPHIC_DATA]" at bounding box center [413, 294] width 135 height 40
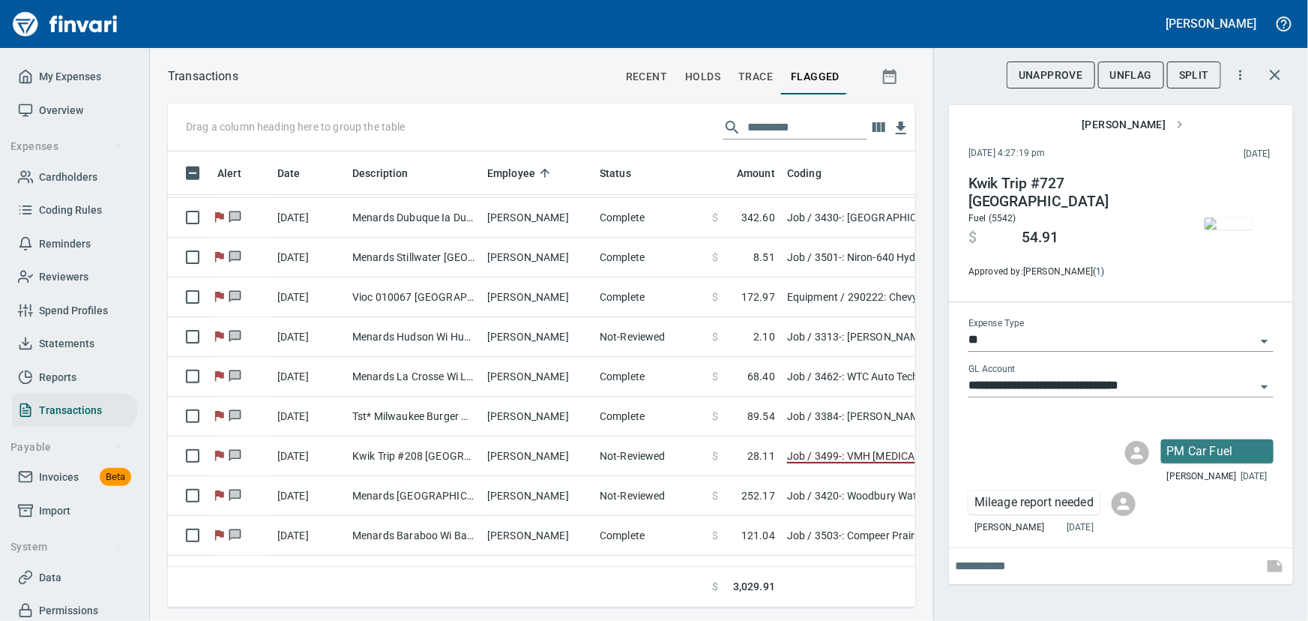
scroll to position [477, 0]
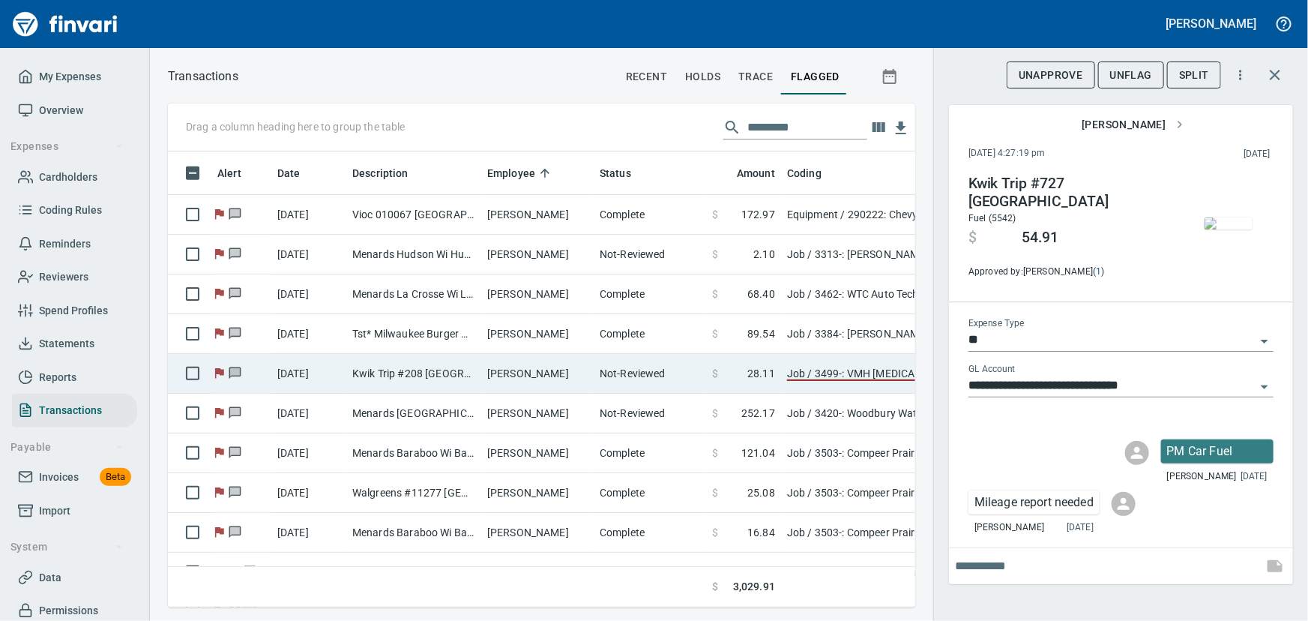
click at [408, 367] on td "Kwik Trip #208 [GEOGRAPHIC_DATA] [GEOGRAPHIC_DATA]" at bounding box center [413, 374] width 135 height 40
type input "***"
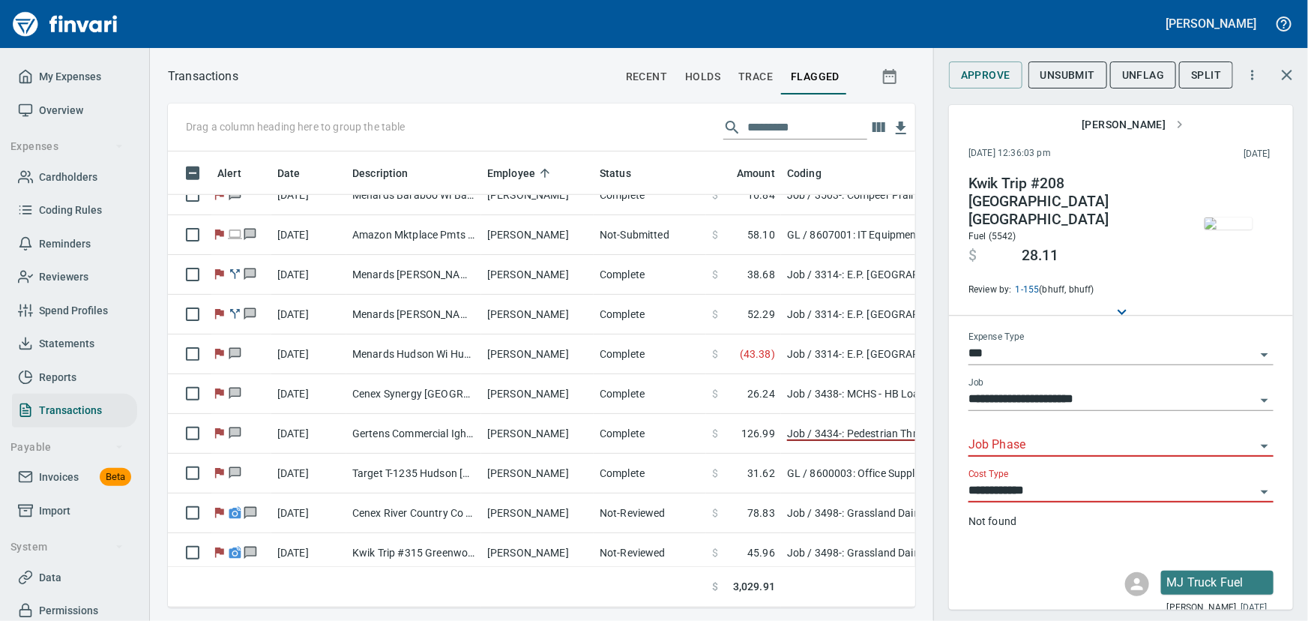
scroll to position [817, 0]
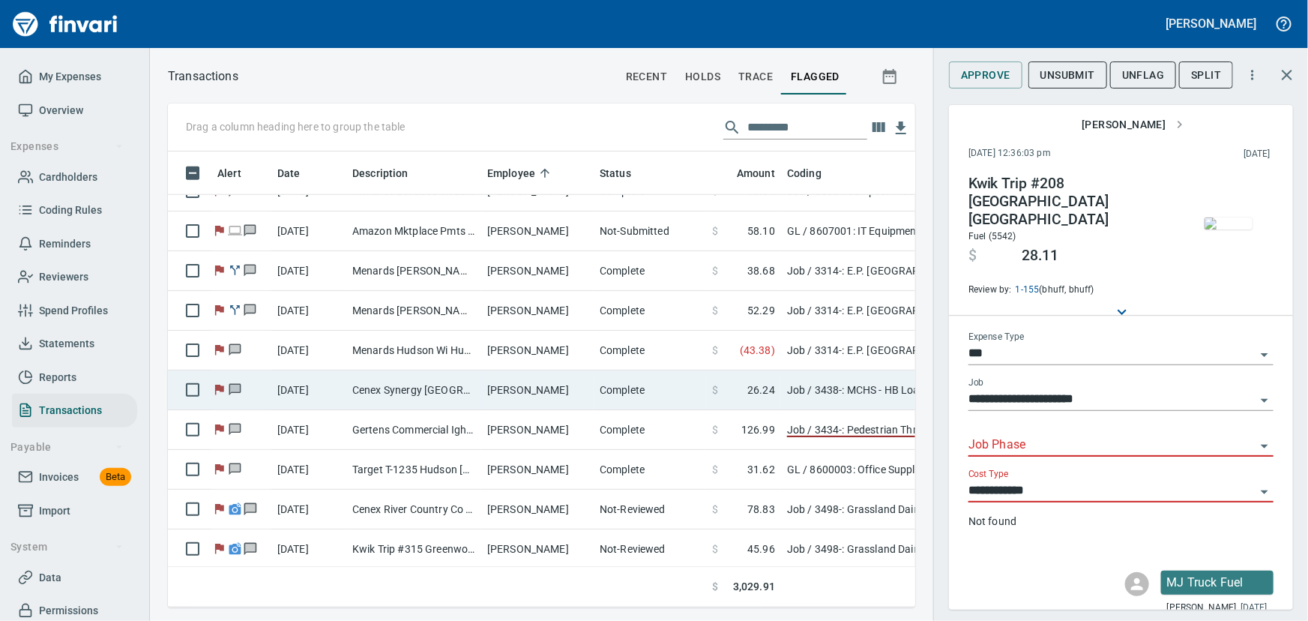
click at [480, 388] on td "Cenex Synergy [GEOGRAPHIC_DATA] [GEOGRAPHIC_DATA]" at bounding box center [413, 390] width 135 height 40
type input "**********"
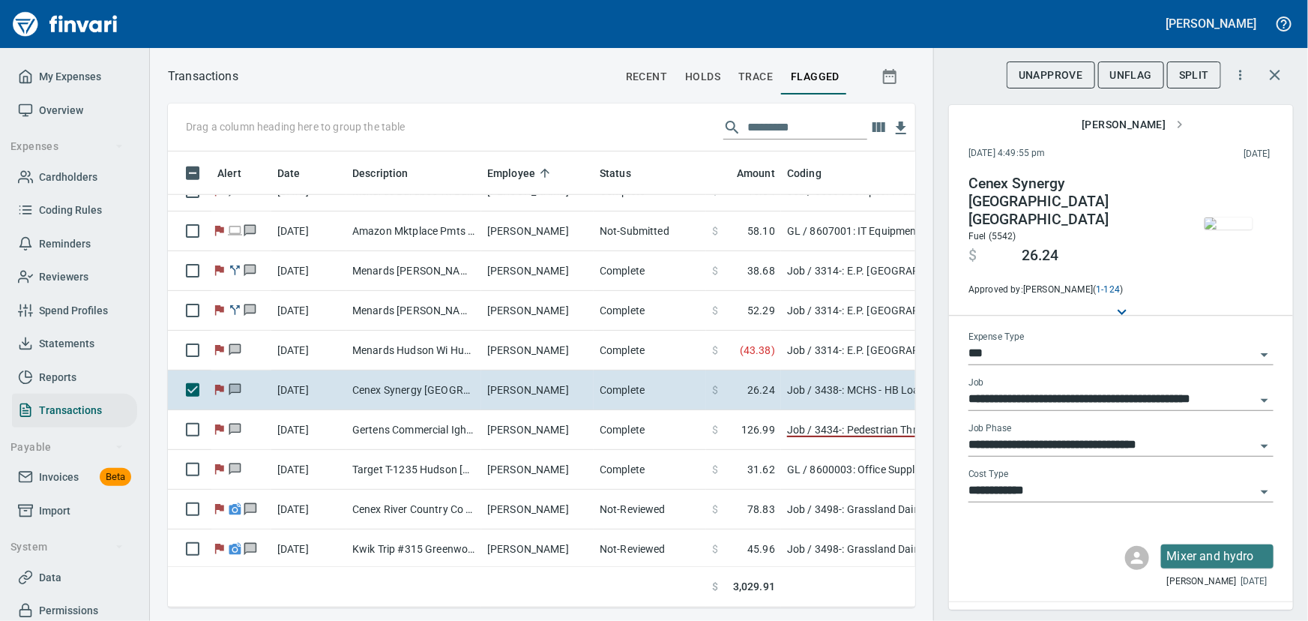
click at [1225, 223] on img "button" at bounding box center [1228, 223] width 48 height 12
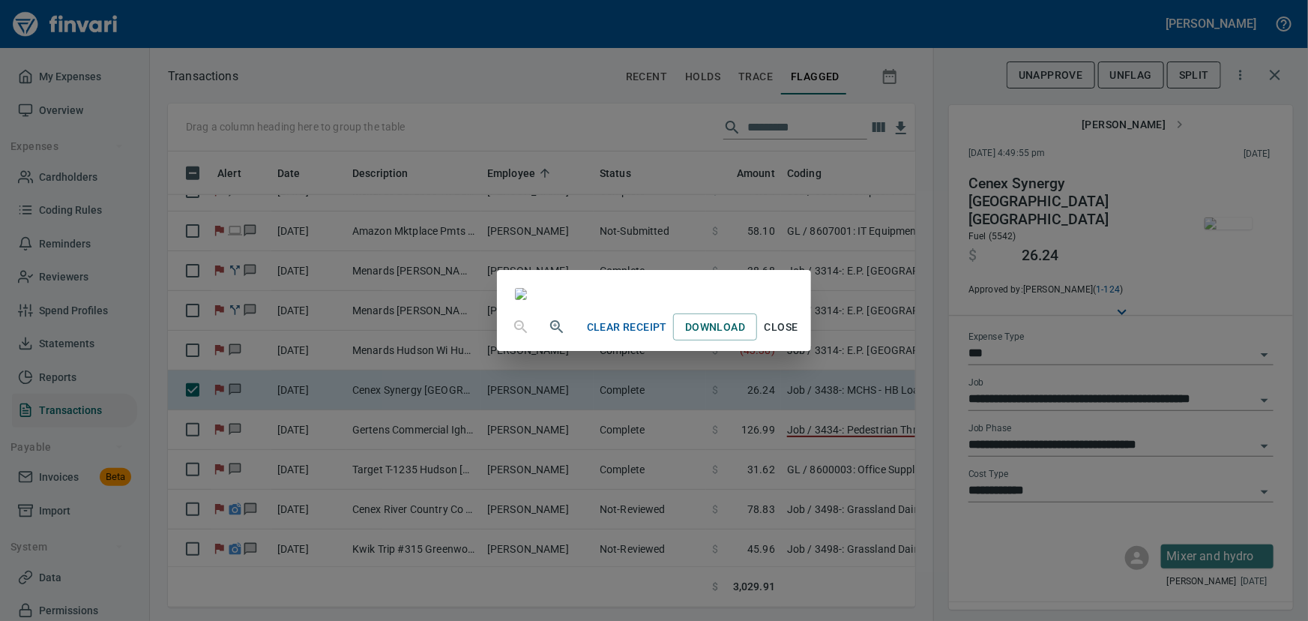
click at [799, 337] on span "Close" at bounding box center [781, 327] width 36 height 19
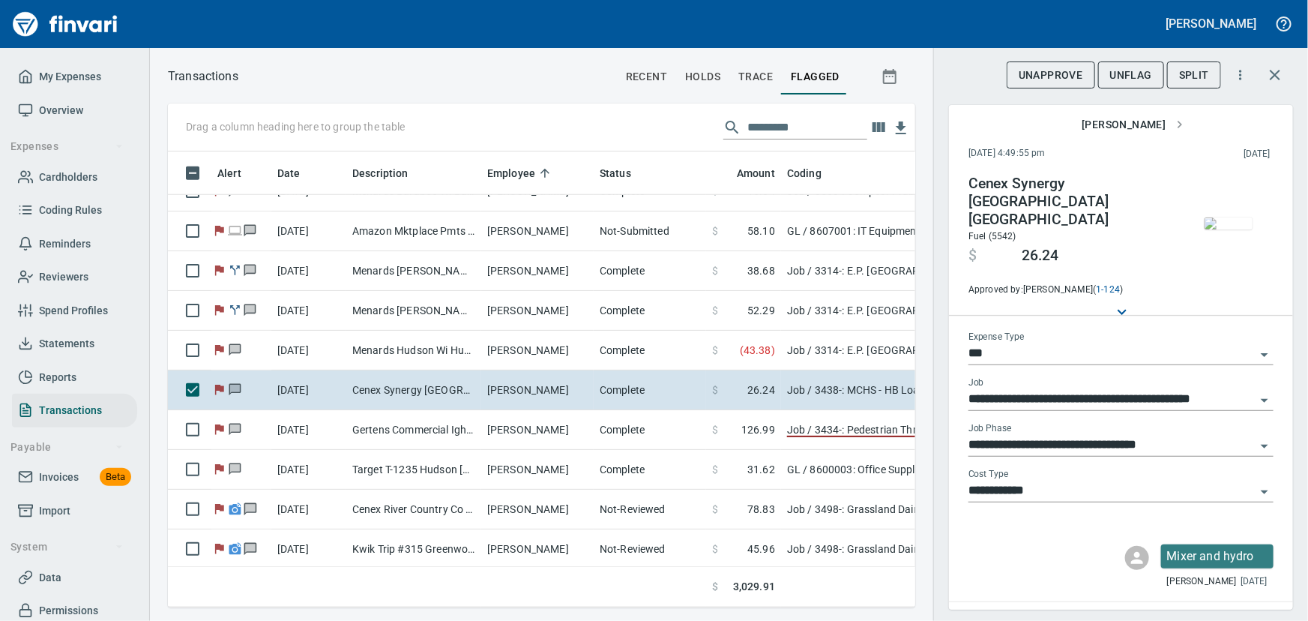
click at [1117, 79] on span "UnFlag" at bounding box center [1131, 75] width 42 height 19
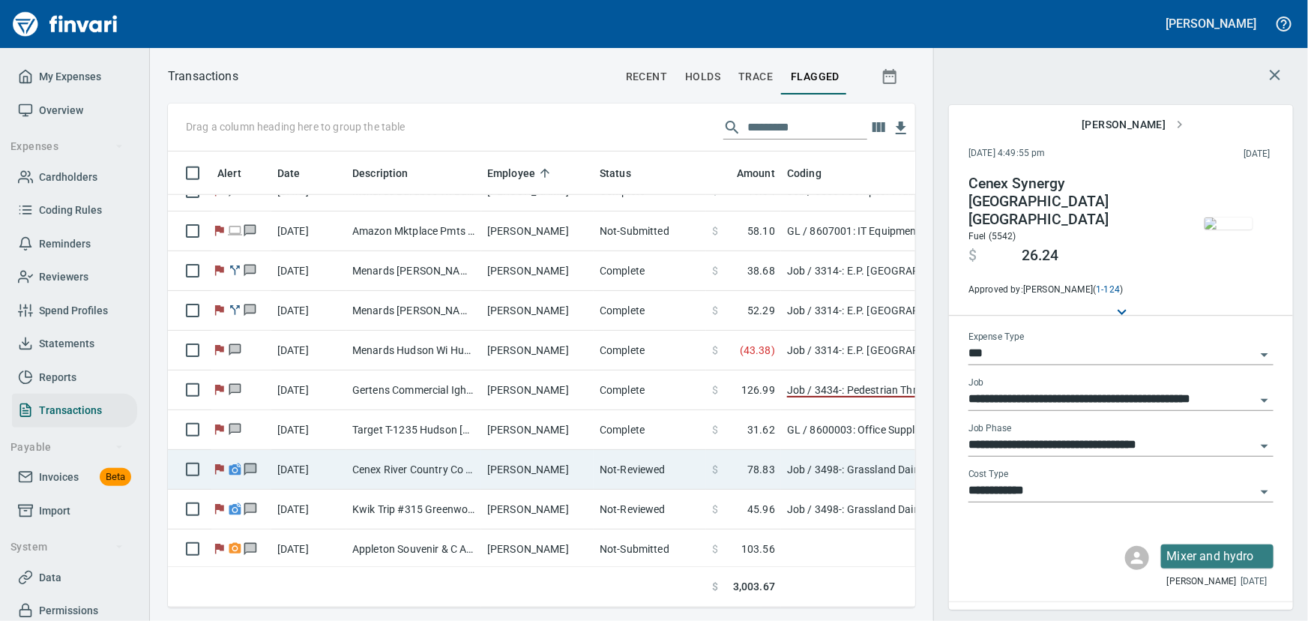
click at [531, 459] on td "[PERSON_NAME]" at bounding box center [537, 470] width 112 height 40
type input "**********"
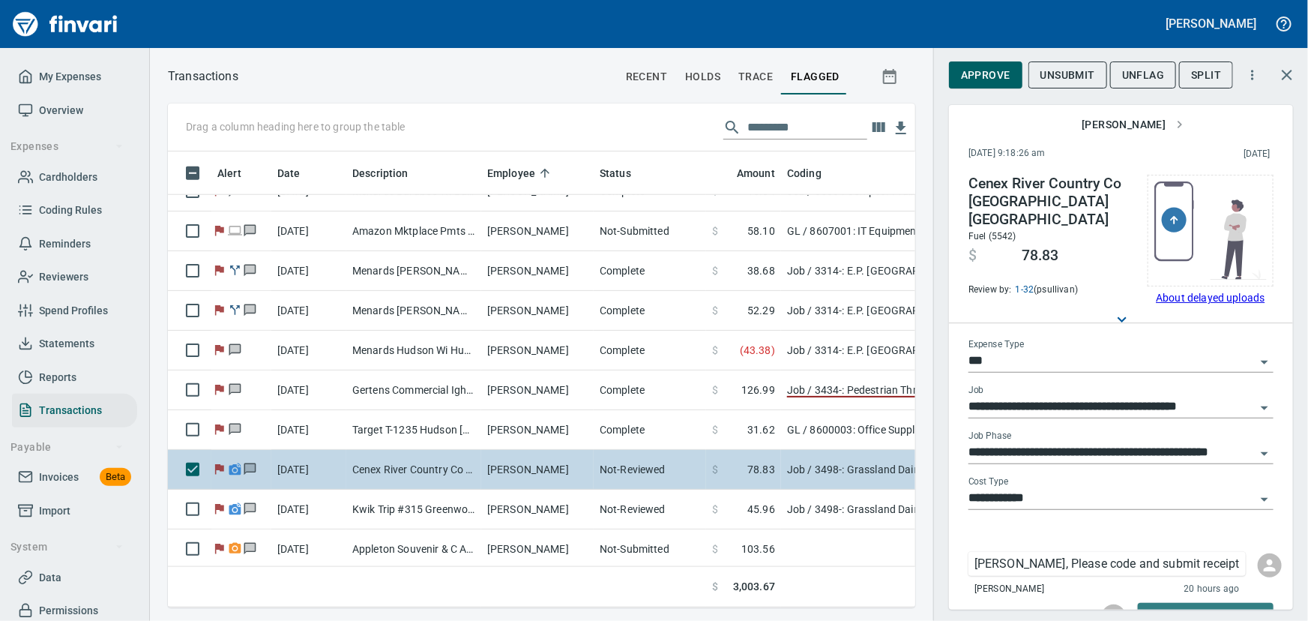
scroll to position [868, 0]
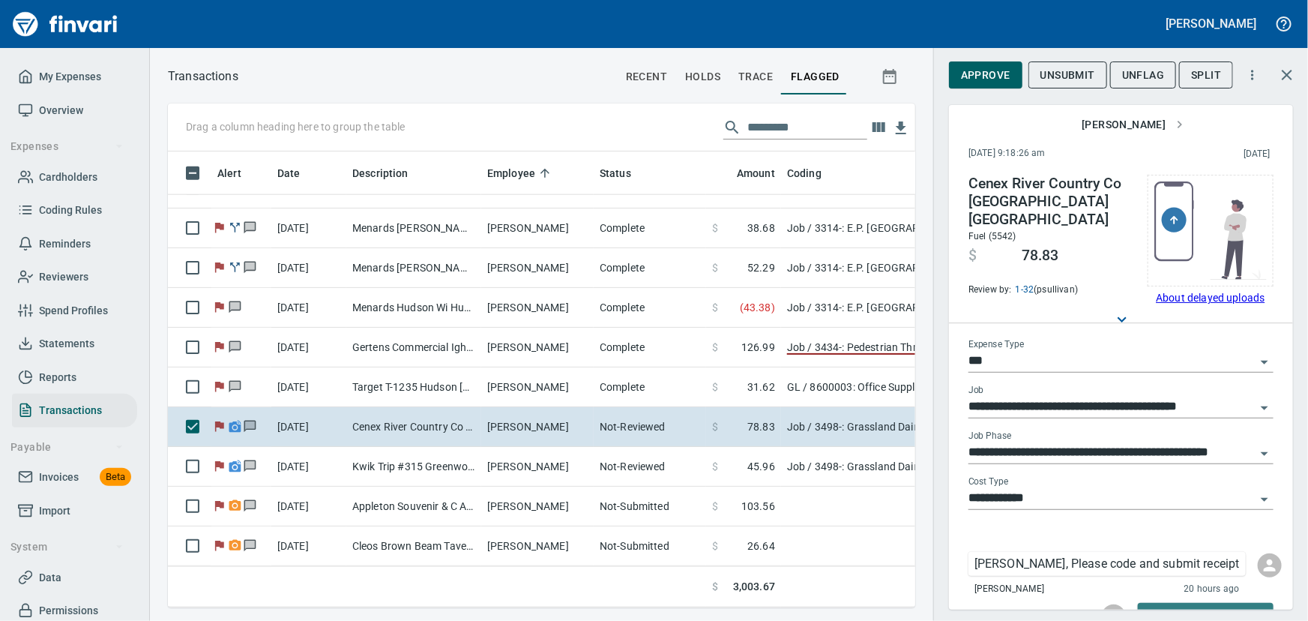
click at [1052, 76] on span "Unsubmit" at bounding box center [1067, 75] width 55 height 19
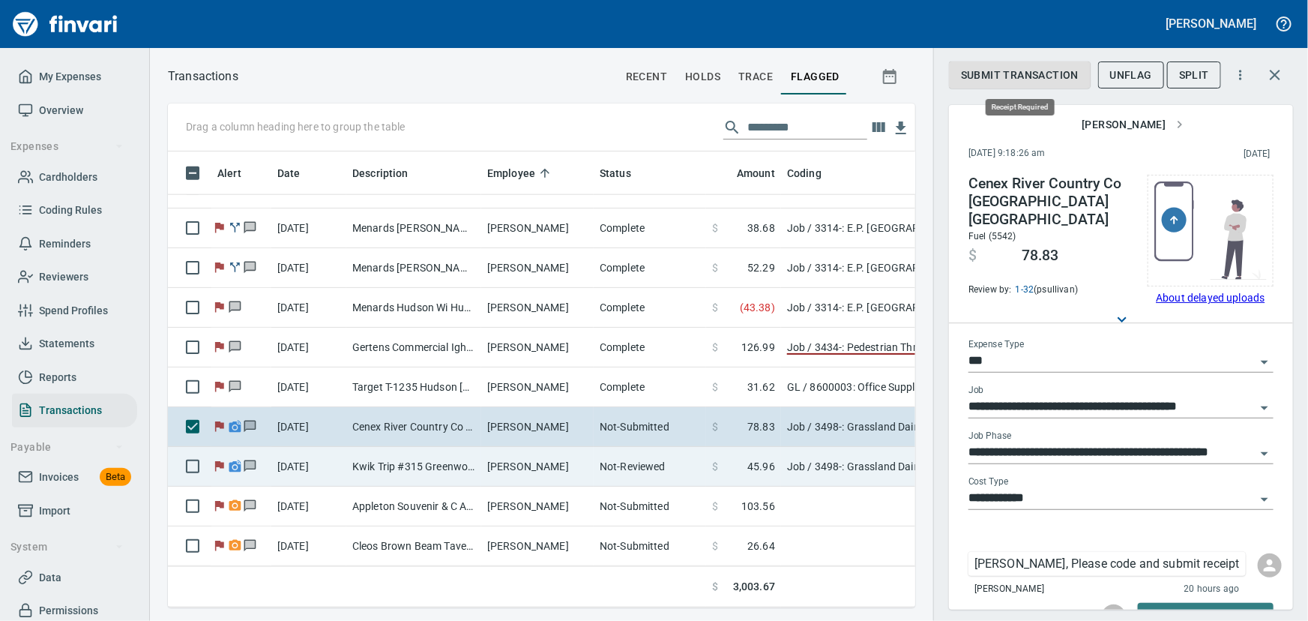
scroll to position [435, 727]
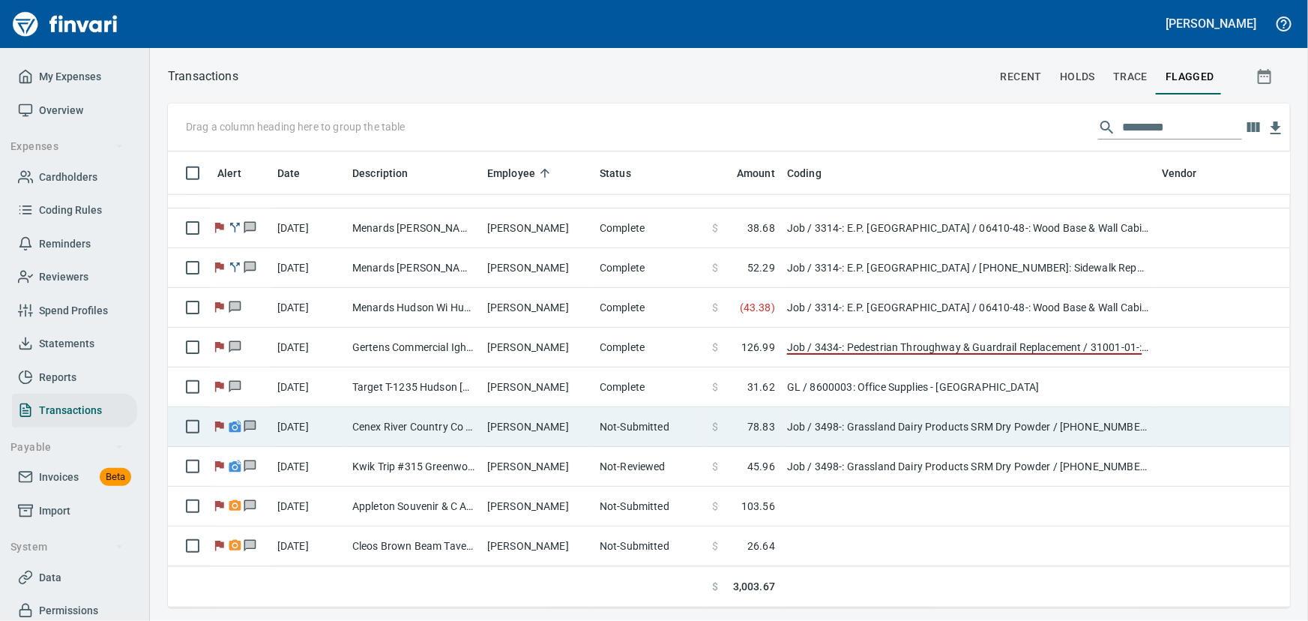
scroll to position [1, 1]
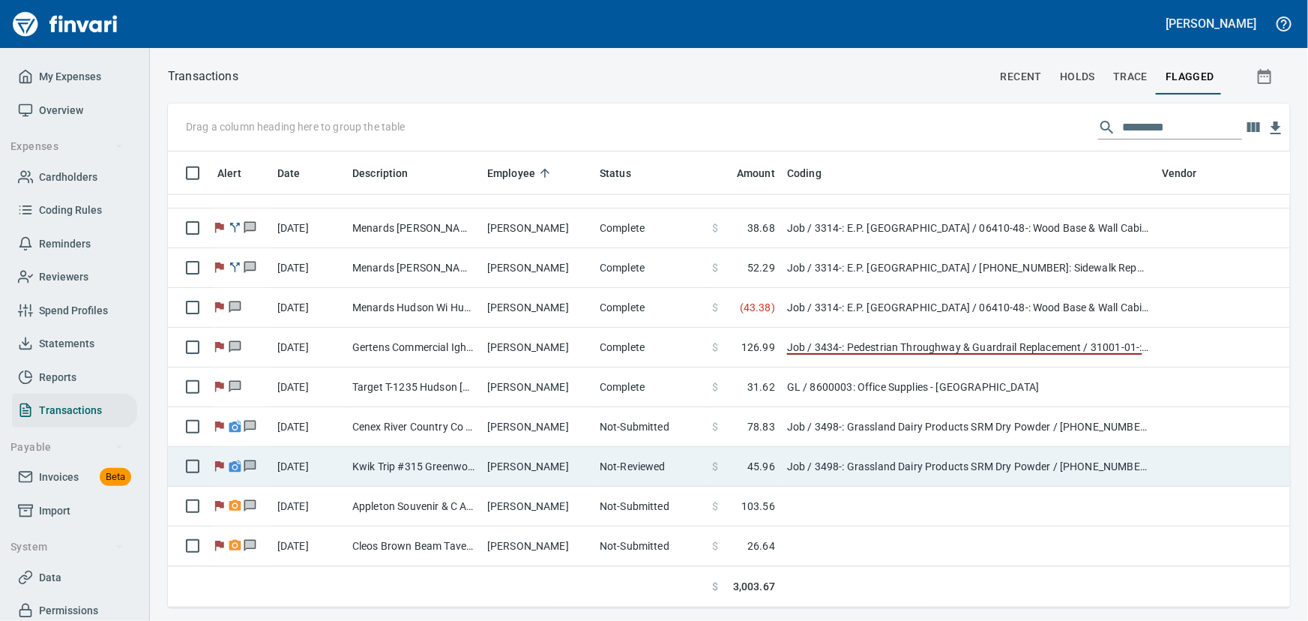
click at [334, 461] on td "[DATE]" at bounding box center [308, 467] width 75 height 40
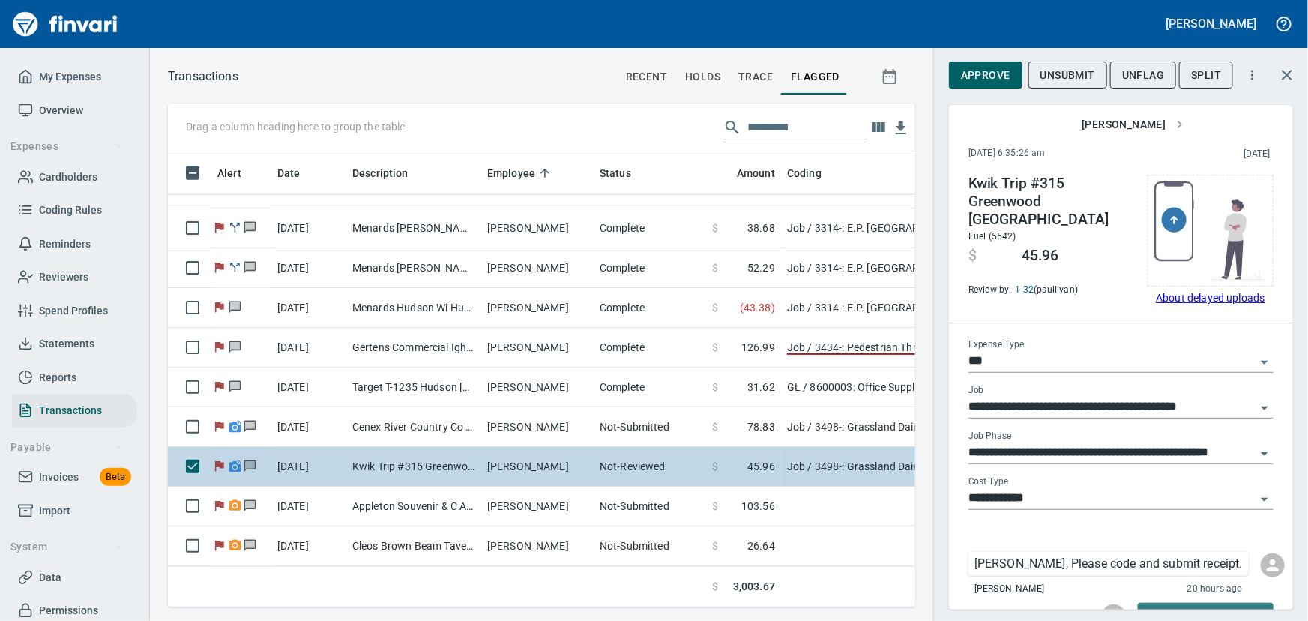
scroll to position [435, 727]
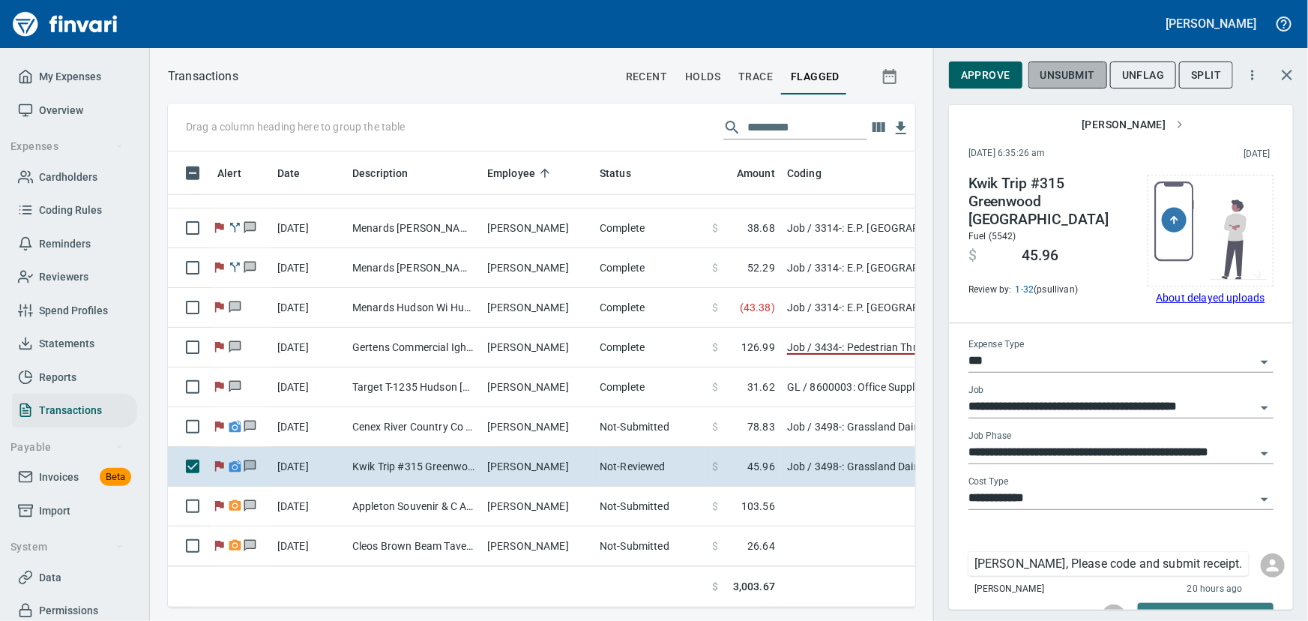
click at [1059, 72] on span "Unsubmit" at bounding box center [1067, 75] width 55 height 19
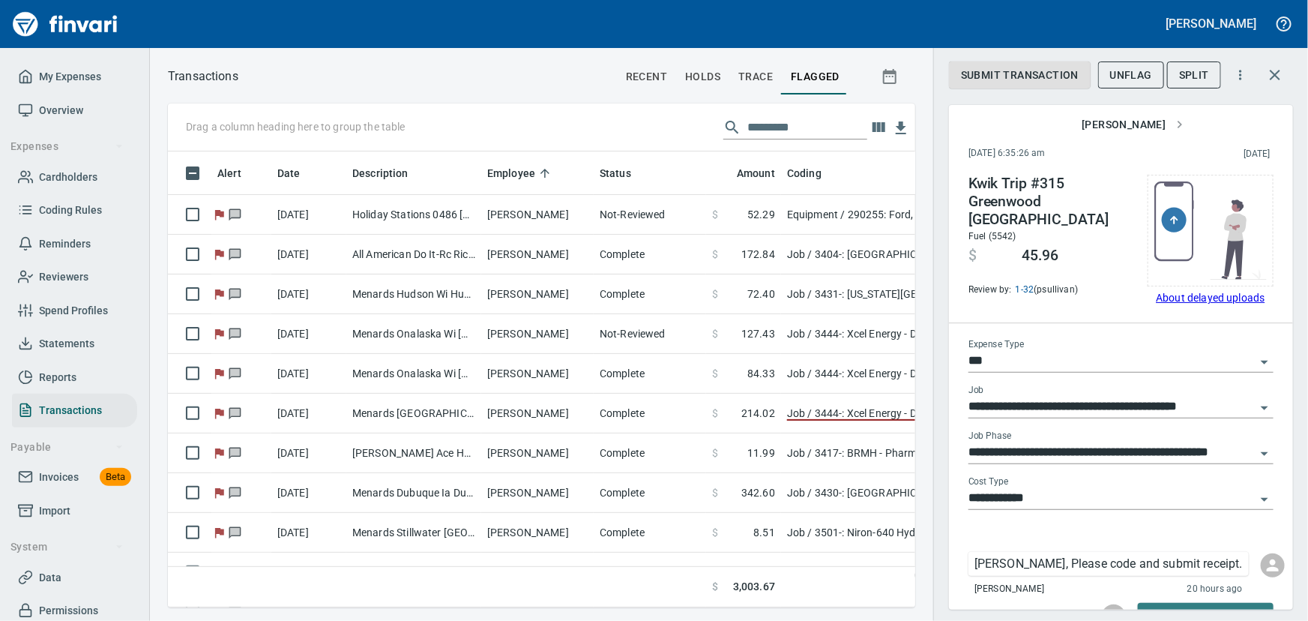
scroll to position [0, 0]
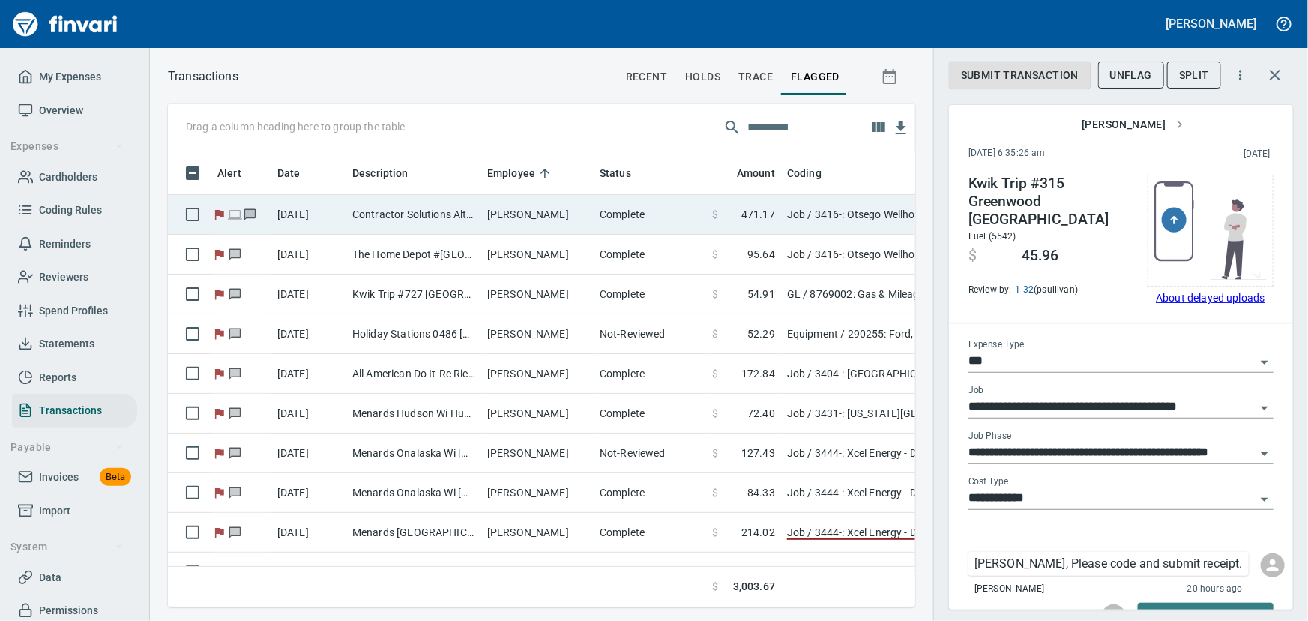
click at [495, 218] on td "[PERSON_NAME]" at bounding box center [537, 215] width 112 height 40
type input "**********"
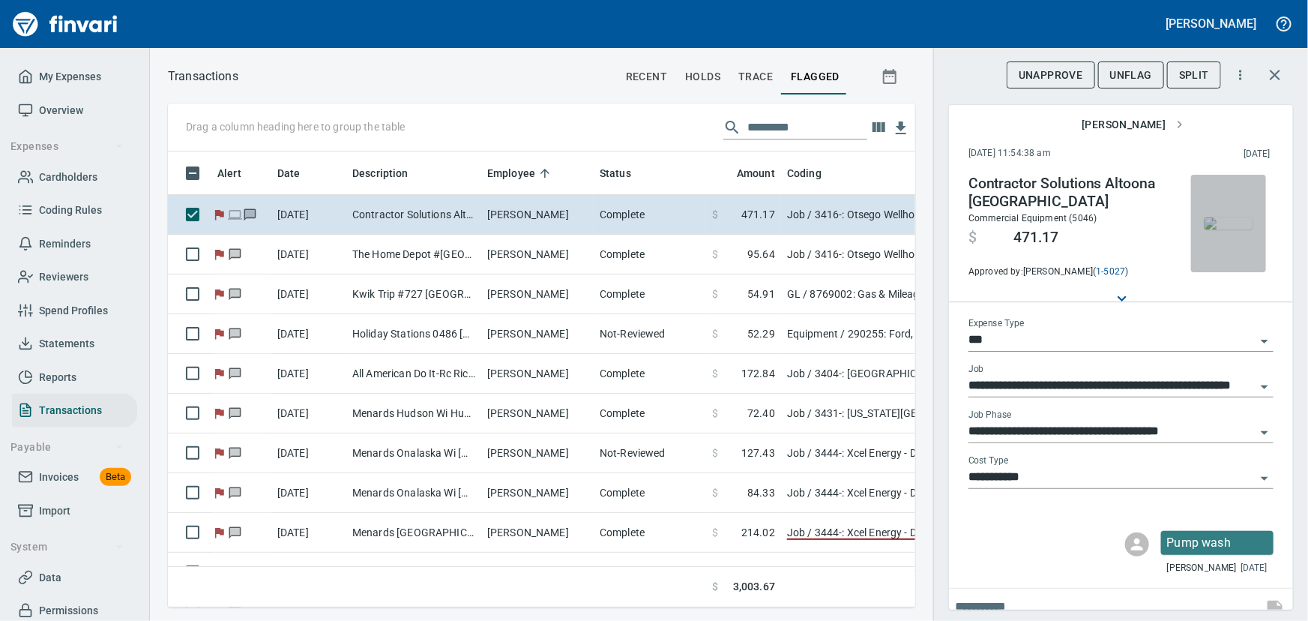
click at [1219, 217] on img "button" at bounding box center [1228, 223] width 48 height 12
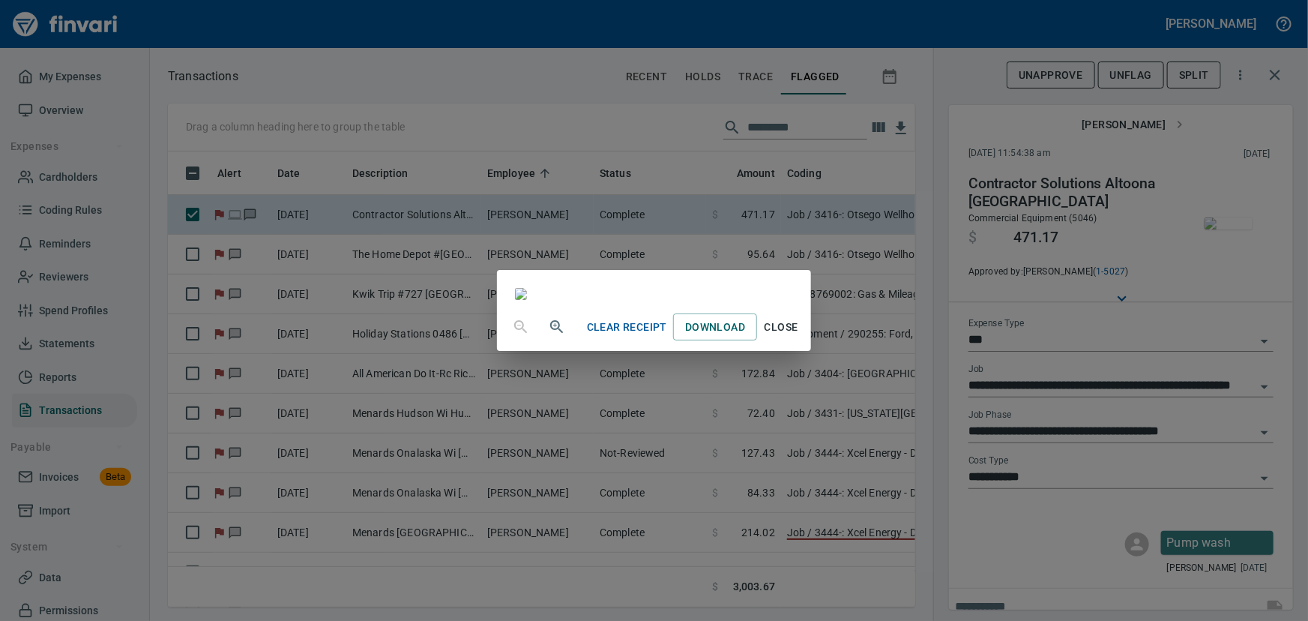
scroll to position [204, 0]
click at [799, 337] on span "Close" at bounding box center [781, 327] width 36 height 19
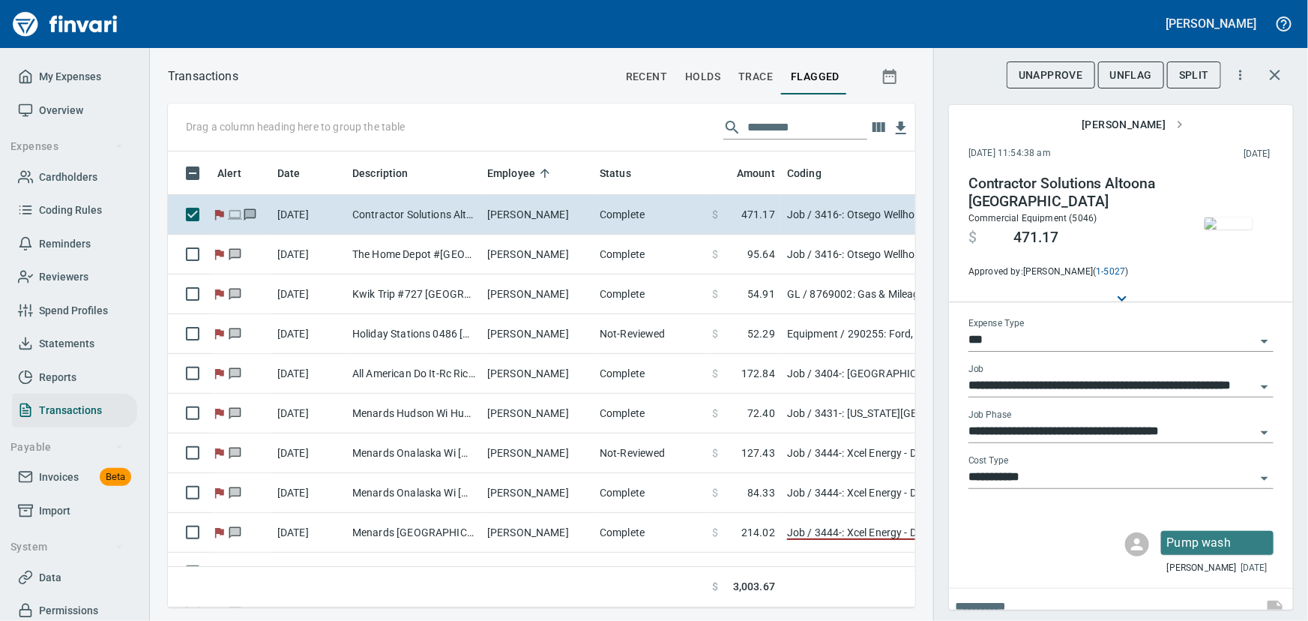
click at [1139, 76] on span "UnFlag" at bounding box center [1131, 75] width 42 height 19
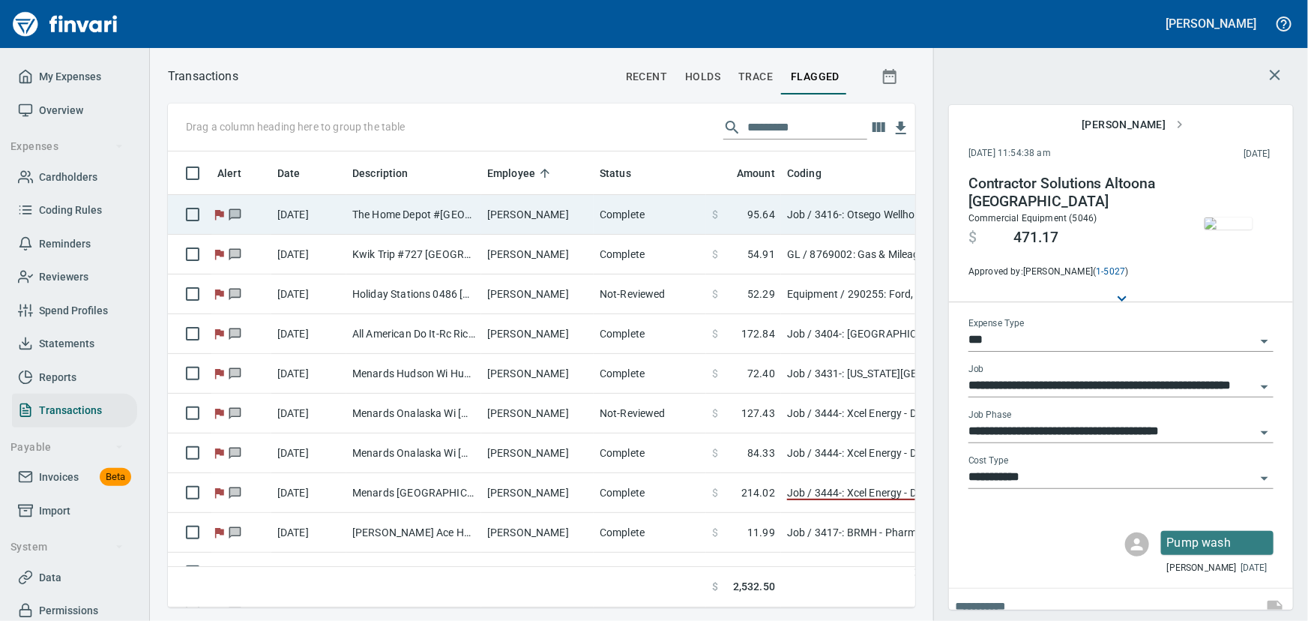
click at [525, 214] on td "[PERSON_NAME]" at bounding box center [537, 215] width 112 height 40
type input "**********"
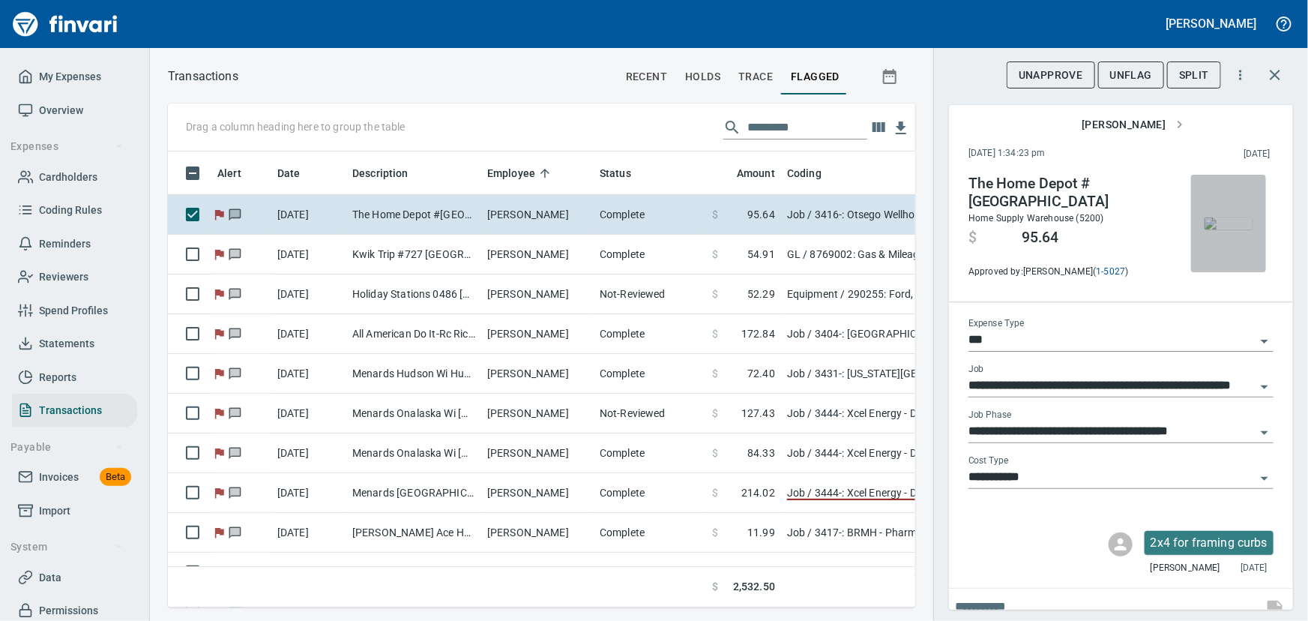
click at [1218, 225] on img "button" at bounding box center [1228, 223] width 48 height 12
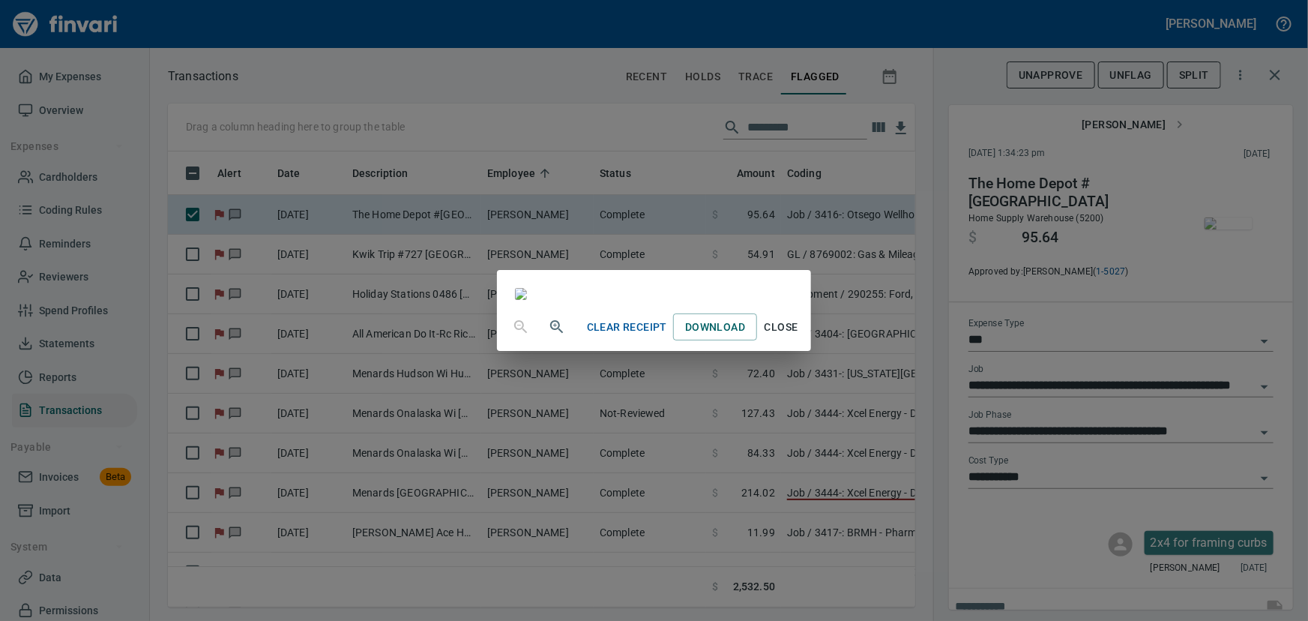
scroll to position [67, 0]
click at [799, 337] on span "Close" at bounding box center [781, 327] width 36 height 19
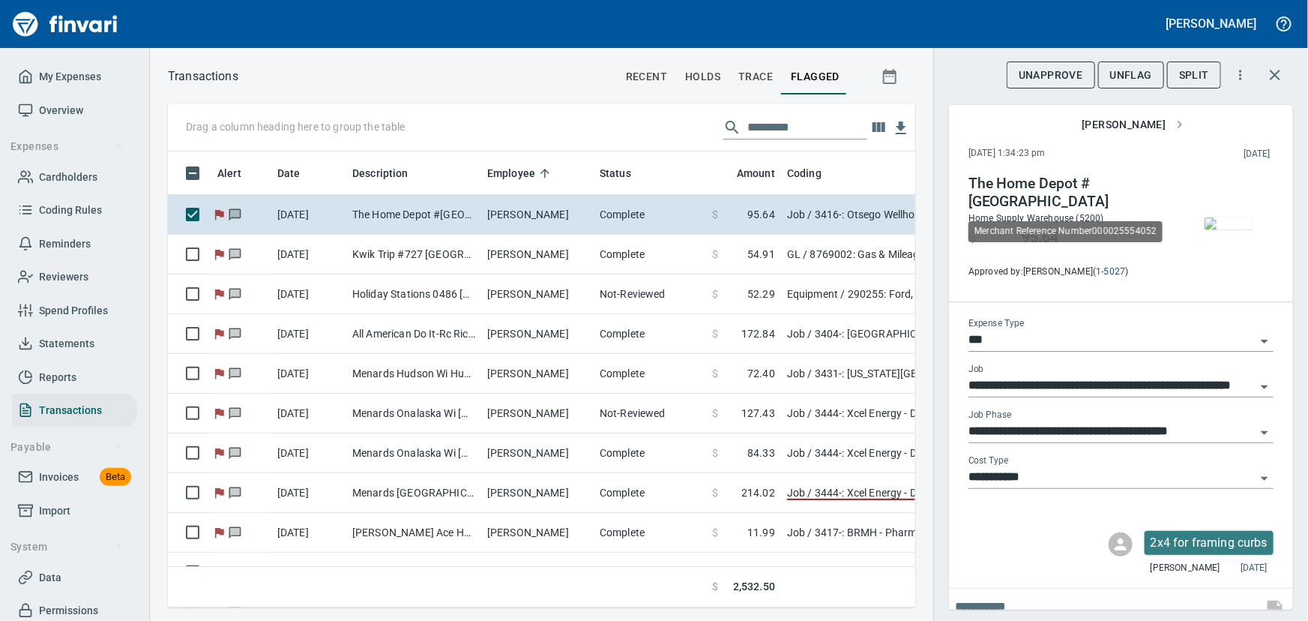
scroll to position [435, 727]
click at [1134, 71] on span "UnFlag" at bounding box center [1131, 75] width 42 height 19
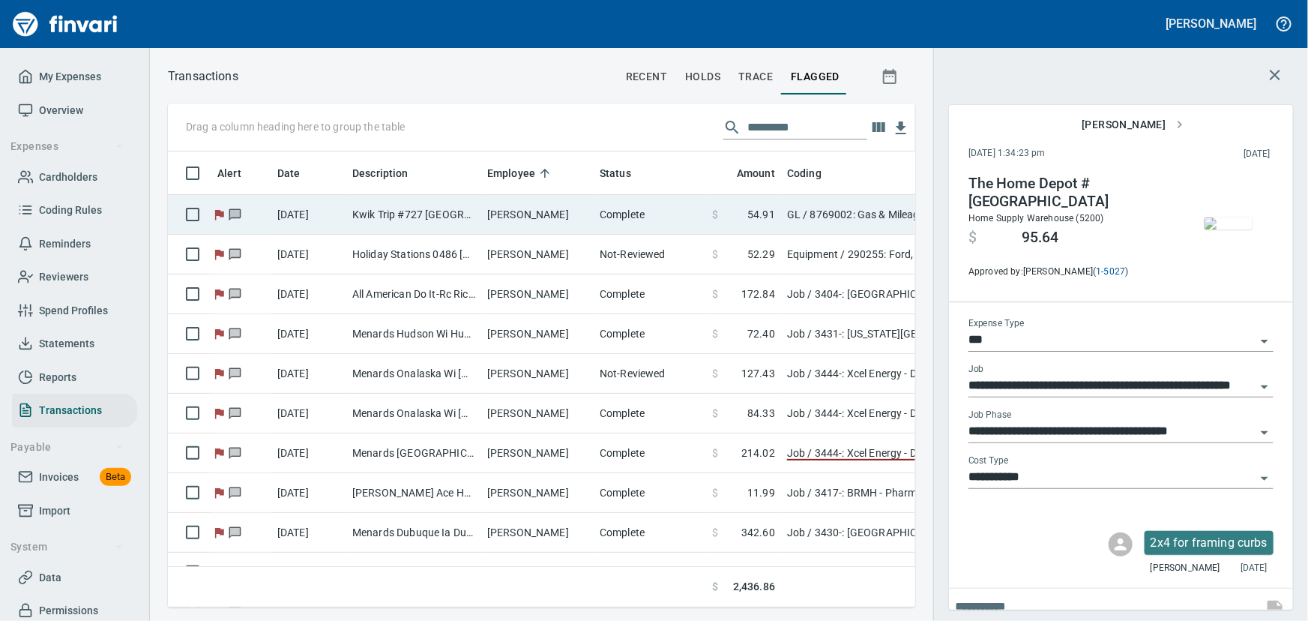
click at [480, 220] on td "Kwik Trip #727 [GEOGRAPHIC_DATA]" at bounding box center [413, 215] width 135 height 40
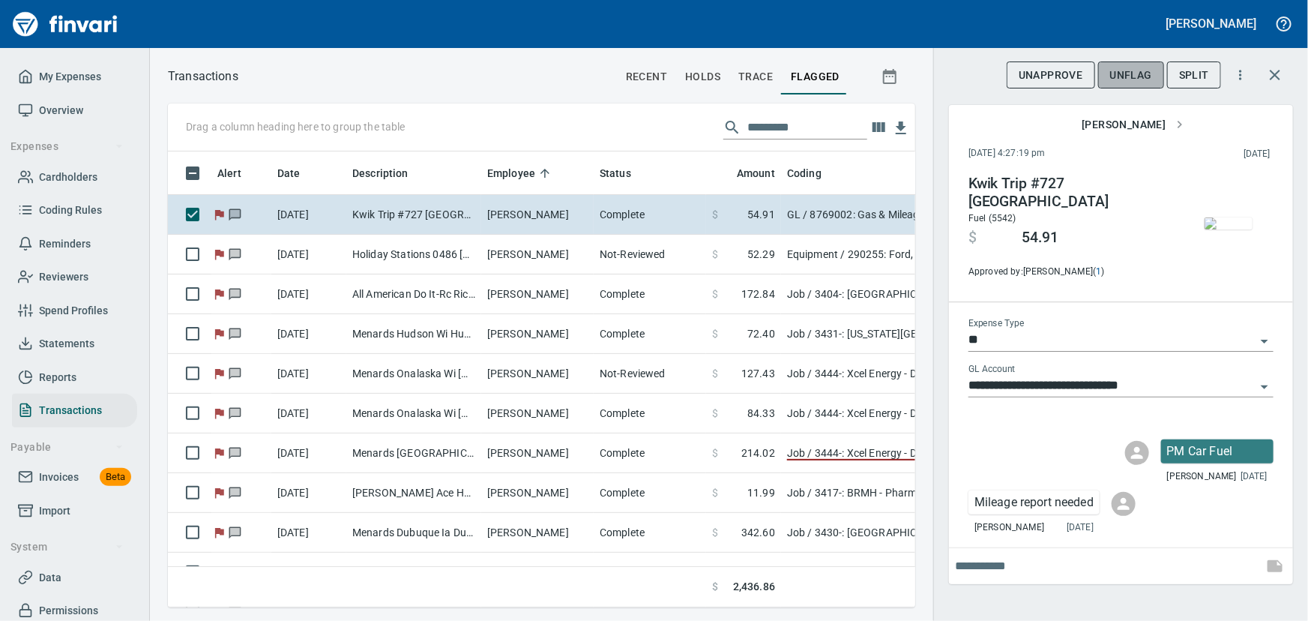
click at [1118, 76] on span "UnFlag" at bounding box center [1131, 75] width 42 height 19
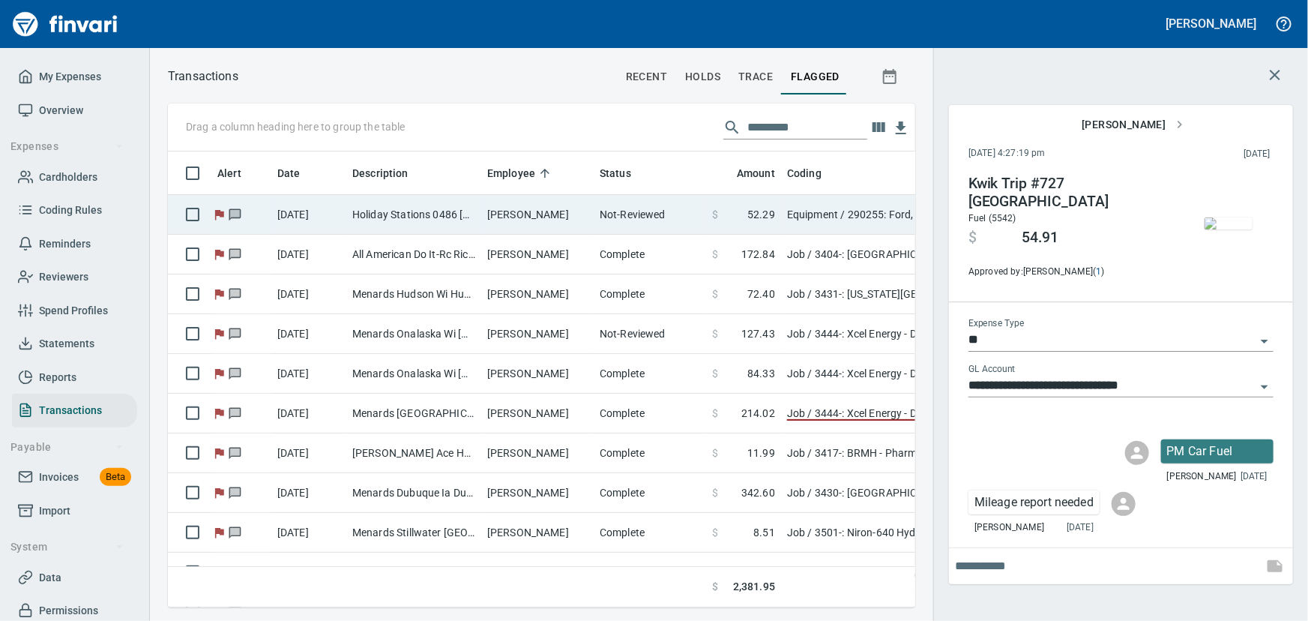
click at [501, 203] on td "[PERSON_NAME]" at bounding box center [537, 215] width 112 height 40
type input "*********"
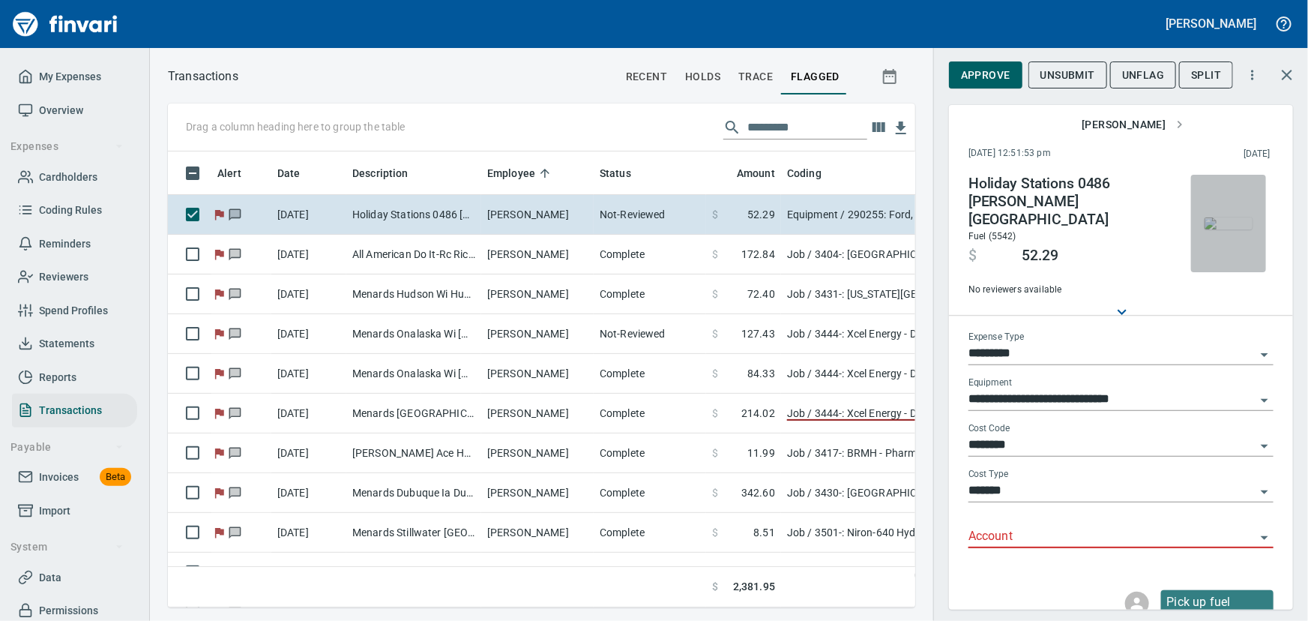
click at [1217, 217] on img "button" at bounding box center [1228, 223] width 48 height 12
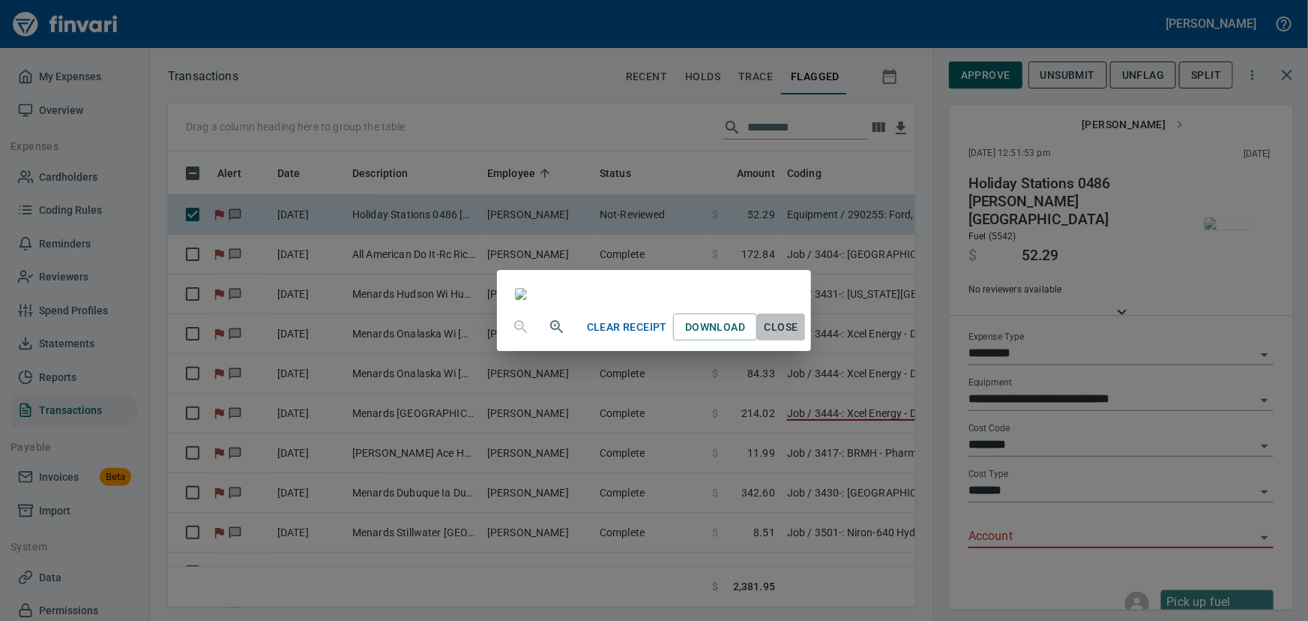
drag, startPoint x: 932, startPoint y: 572, endPoint x: 923, endPoint y: 565, distance: 11.9
click at [799, 337] on span "Close" at bounding box center [781, 327] width 36 height 19
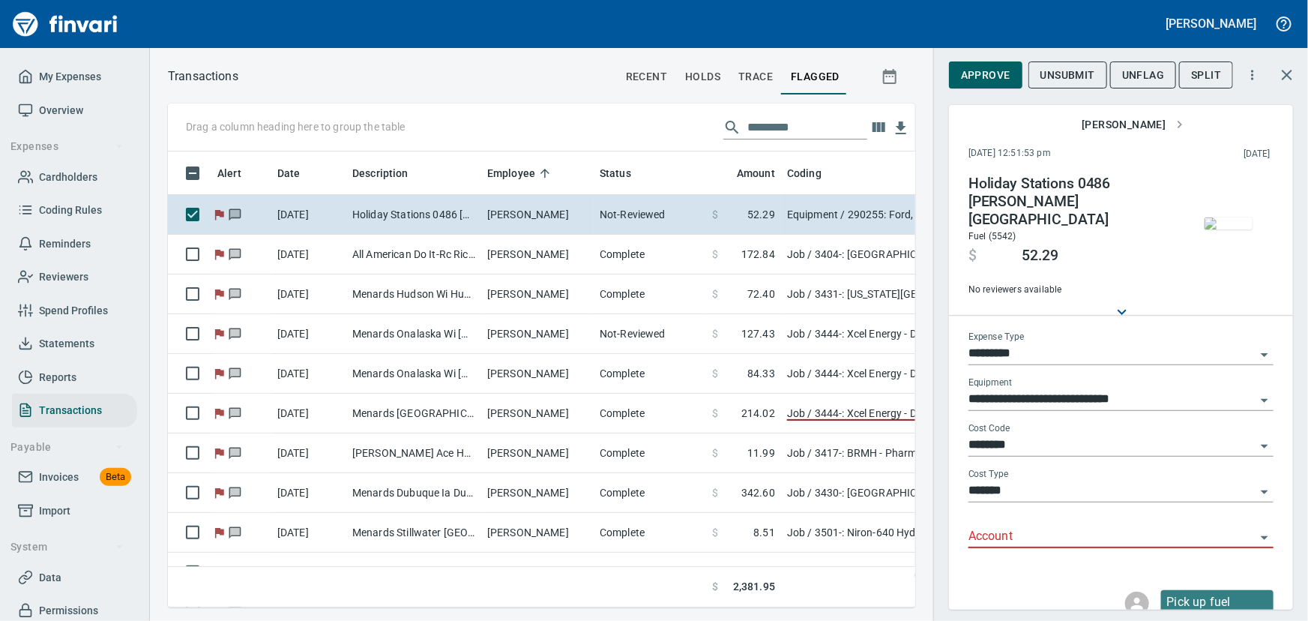
click at [1261, 353] on icon "Open" at bounding box center [1264, 355] width 7 height 4
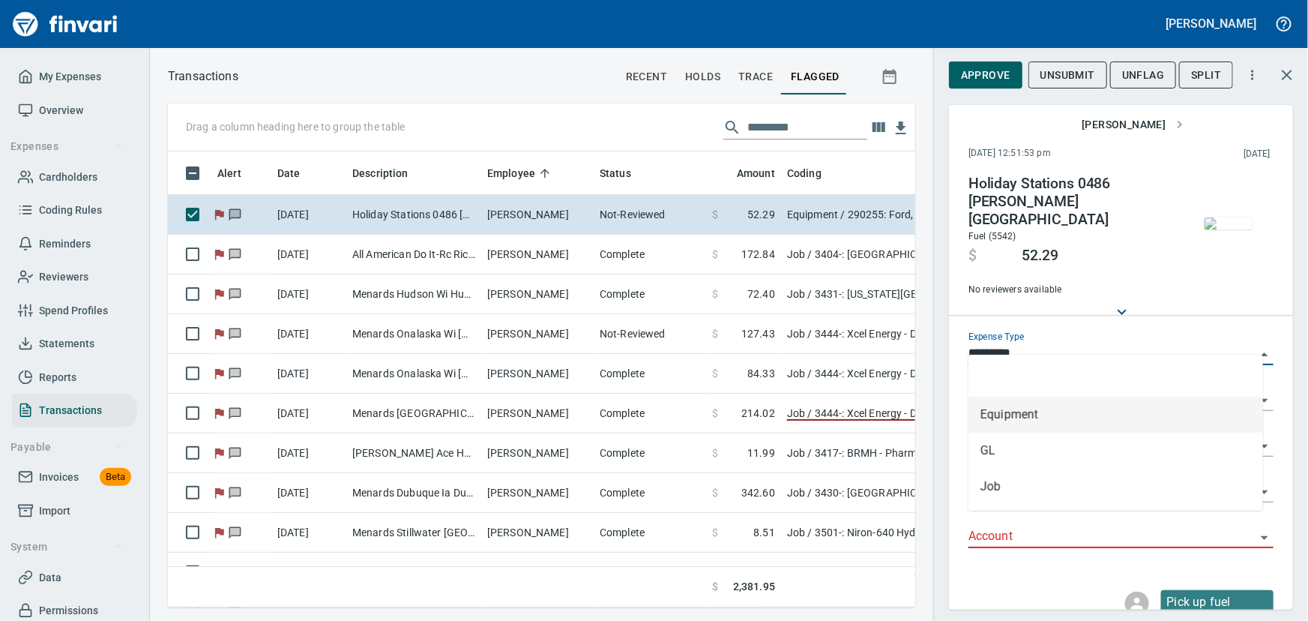
scroll to position [435, 727]
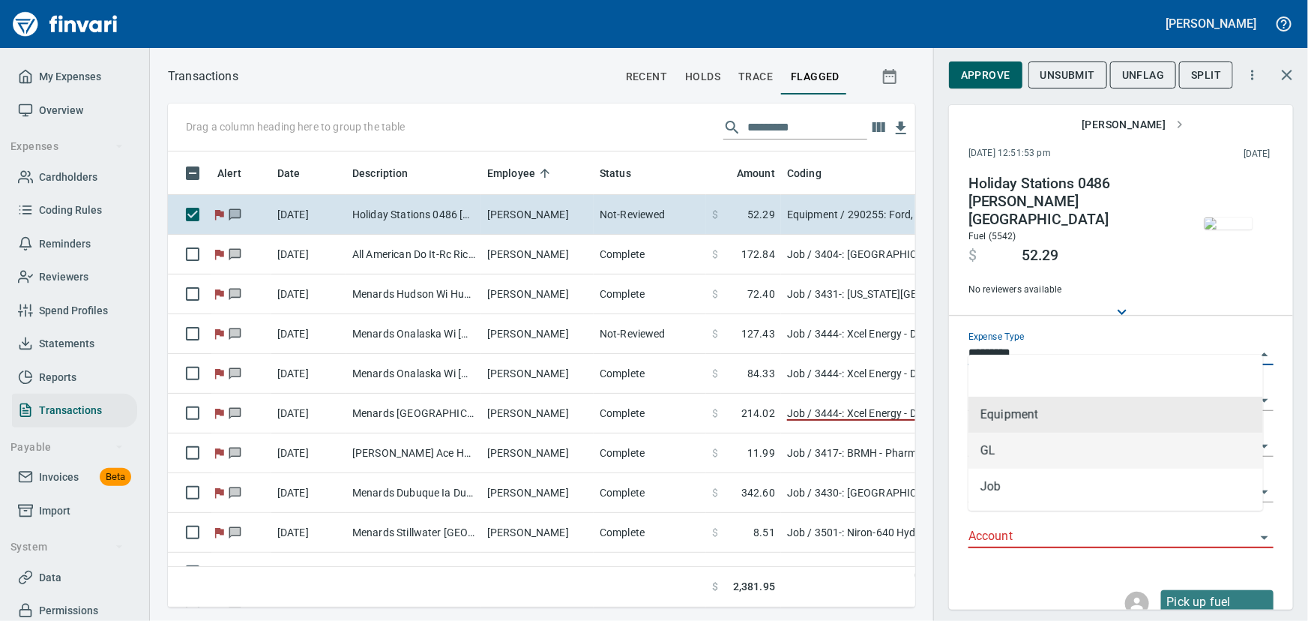
click at [1022, 452] on li "GL" at bounding box center [1115, 450] width 295 height 36
type input "**"
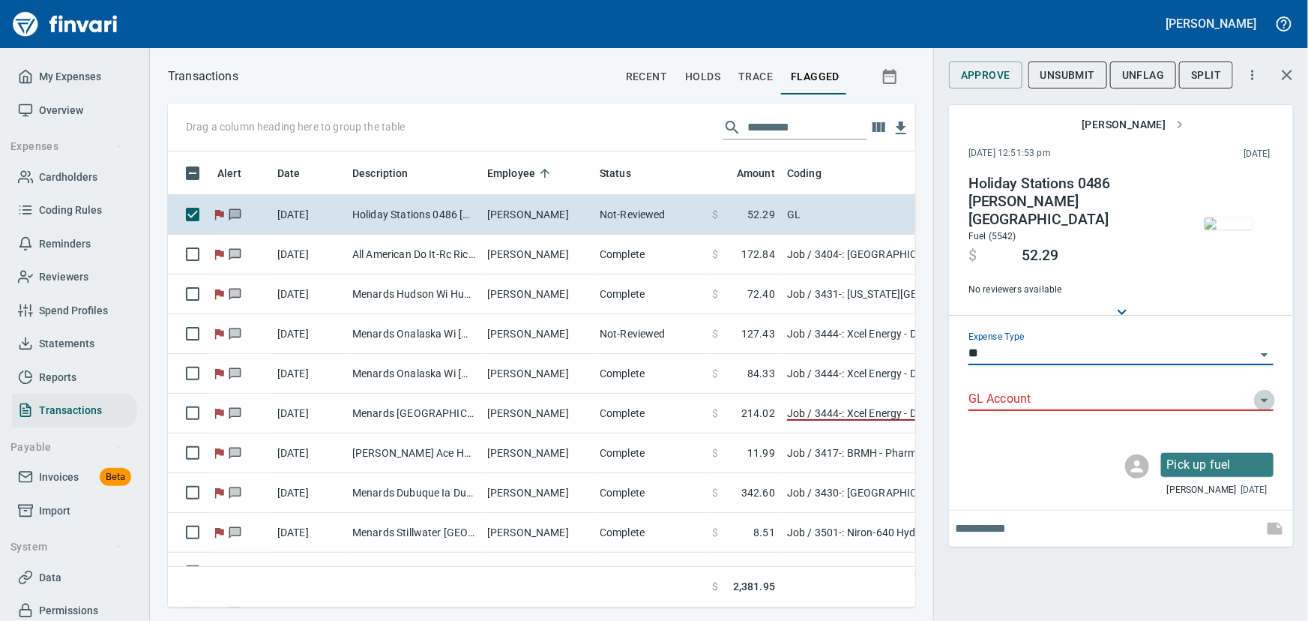
click at [1263, 391] on icon "Open" at bounding box center [1264, 400] width 18 height 18
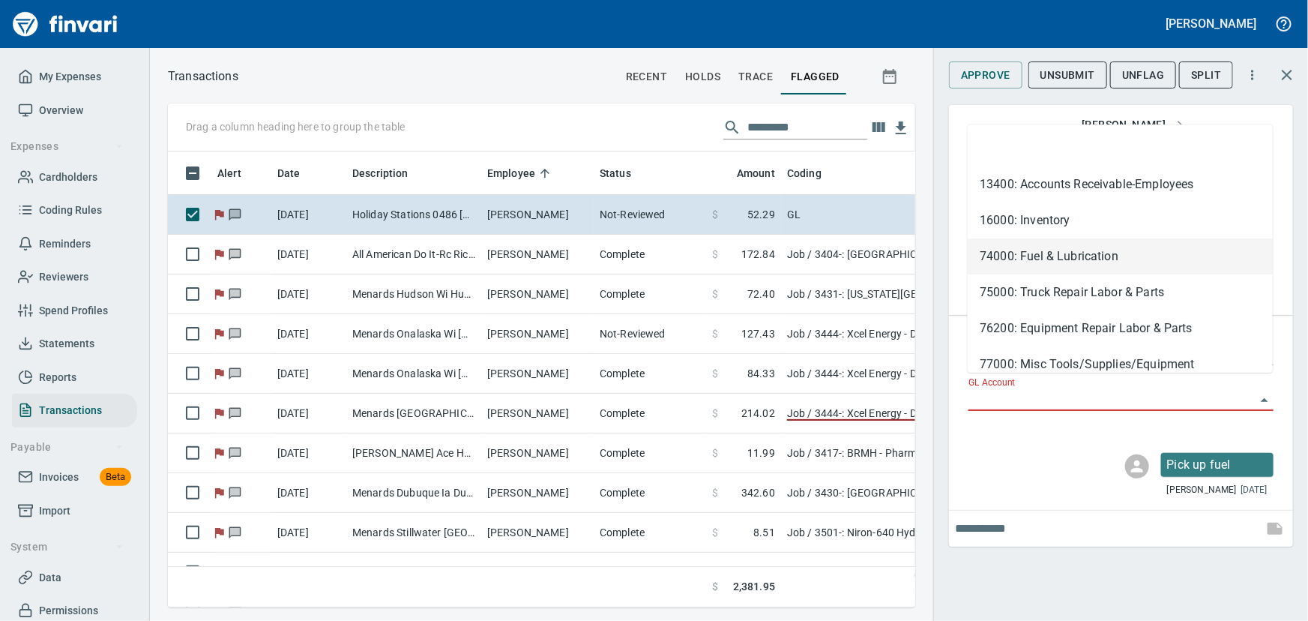
click at [1007, 253] on li "74000: Fuel & Lubrication" at bounding box center [1120, 256] width 305 height 36
type input "**********"
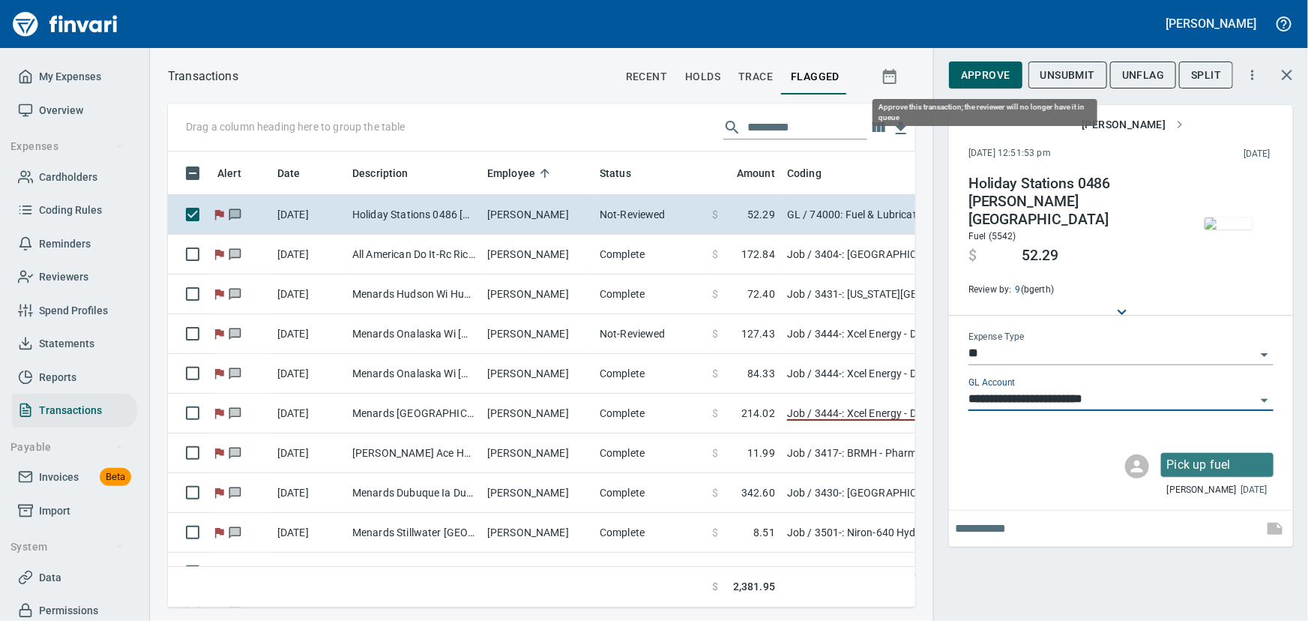
click at [984, 77] on span "Approve" at bounding box center [985, 75] width 49 height 19
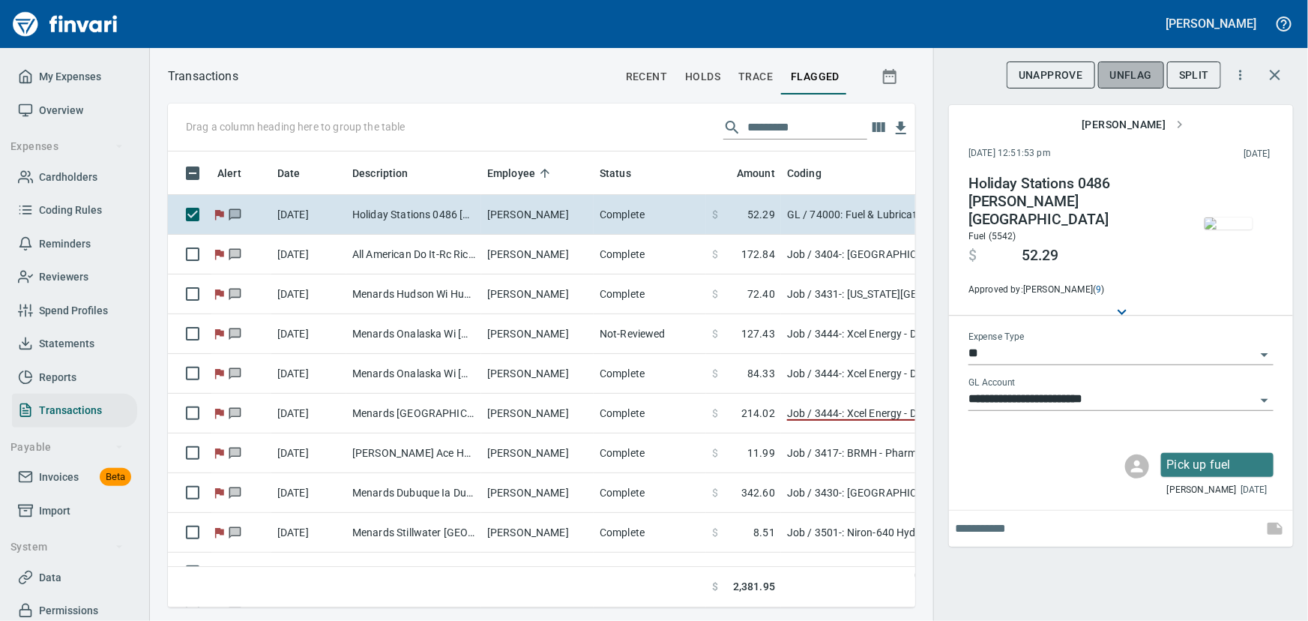
click at [1129, 69] on span "UnFlag" at bounding box center [1131, 75] width 42 height 19
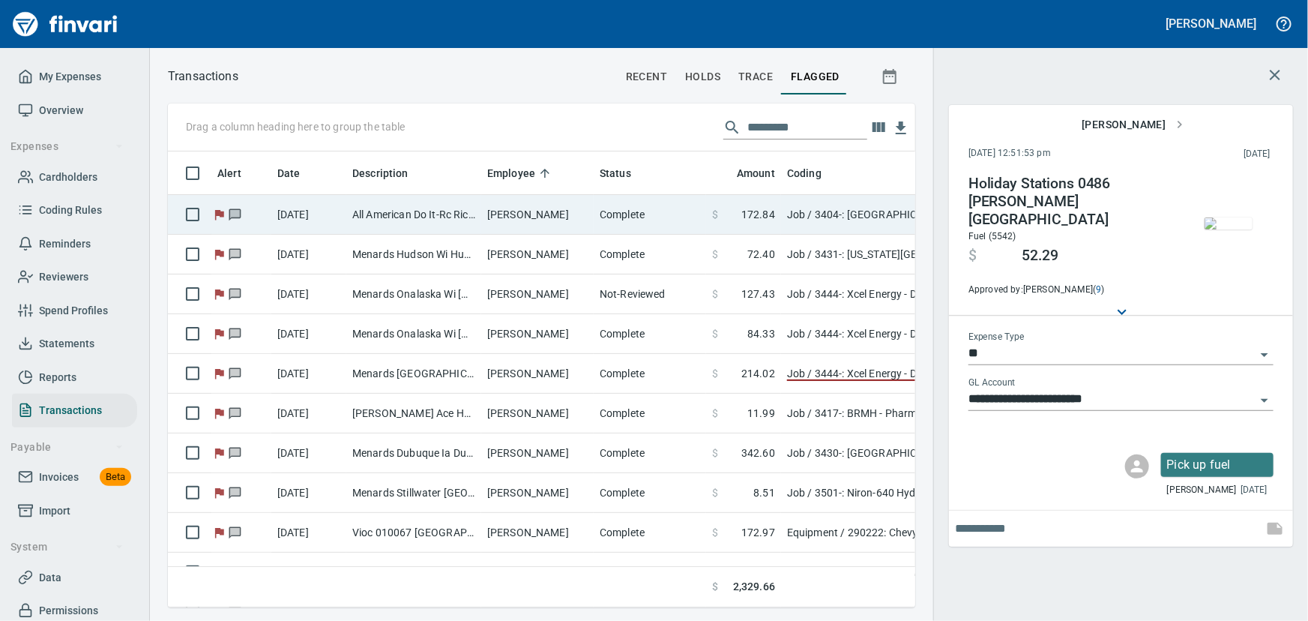
click at [439, 199] on td "All American Do It-Rc Richland Cent [GEOGRAPHIC_DATA]" at bounding box center [413, 215] width 135 height 40
type input "***"
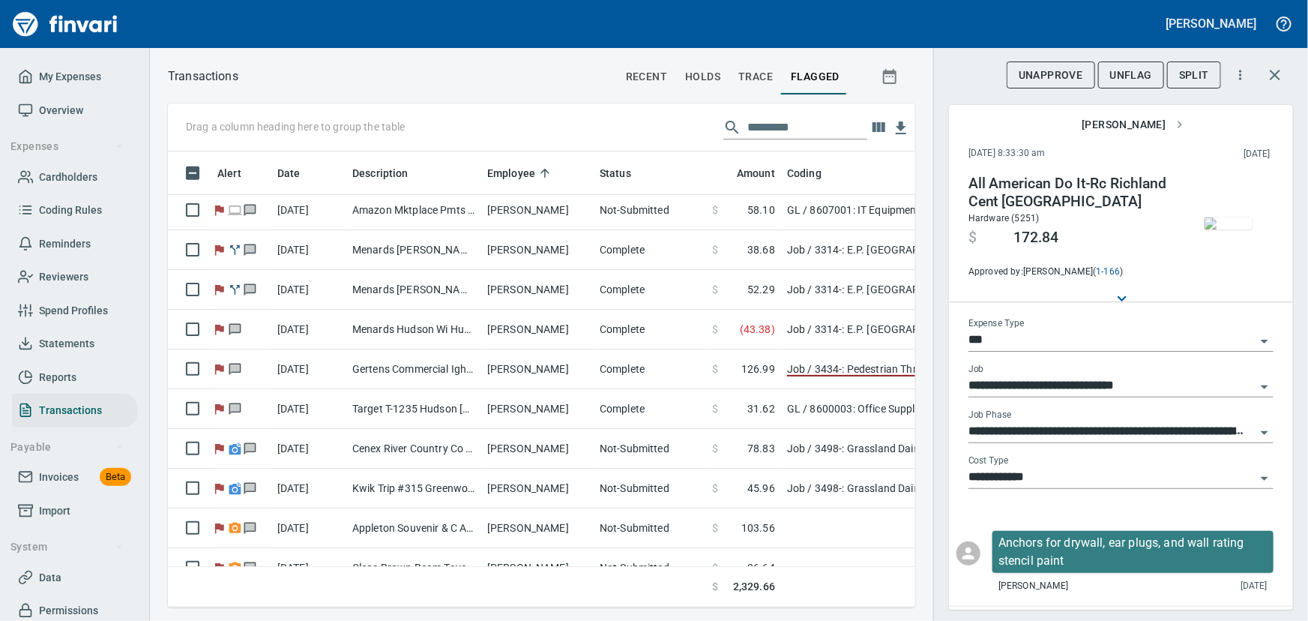
scroll to position [709, 0]
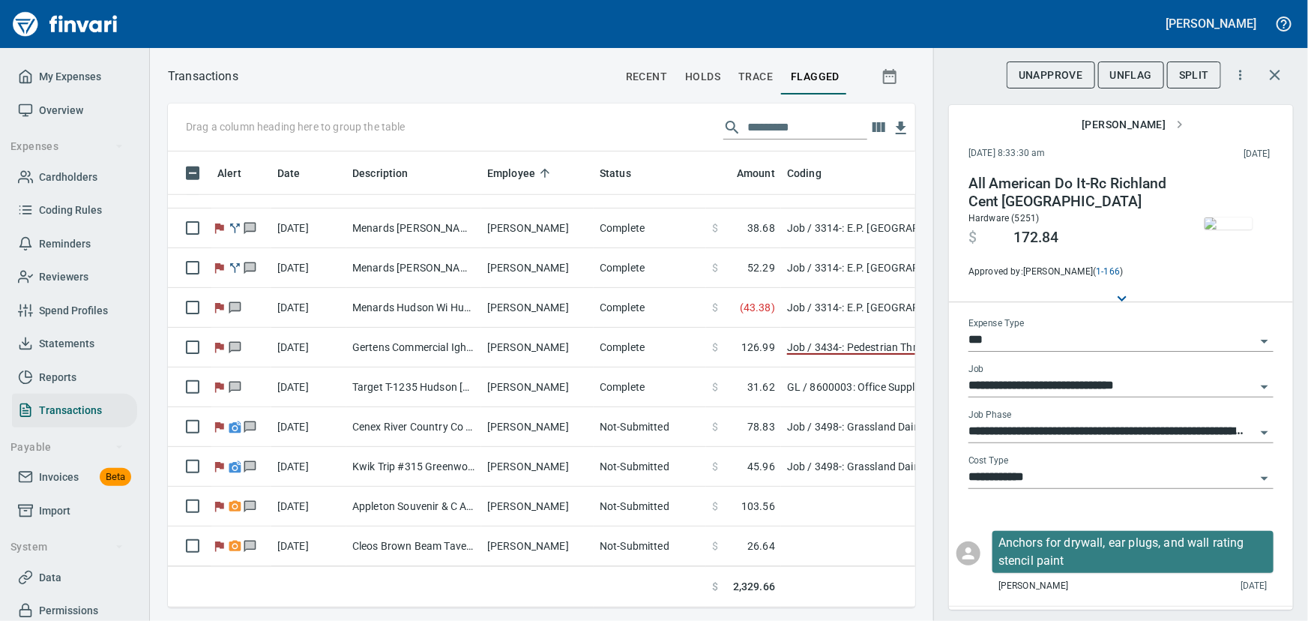
click at [1229, 217] on img "button" at bounding box center [1228, 223] width 48 height 12
click at [1222, 220] on img "button" at bounding box center [1228, 223] width 48 height 12
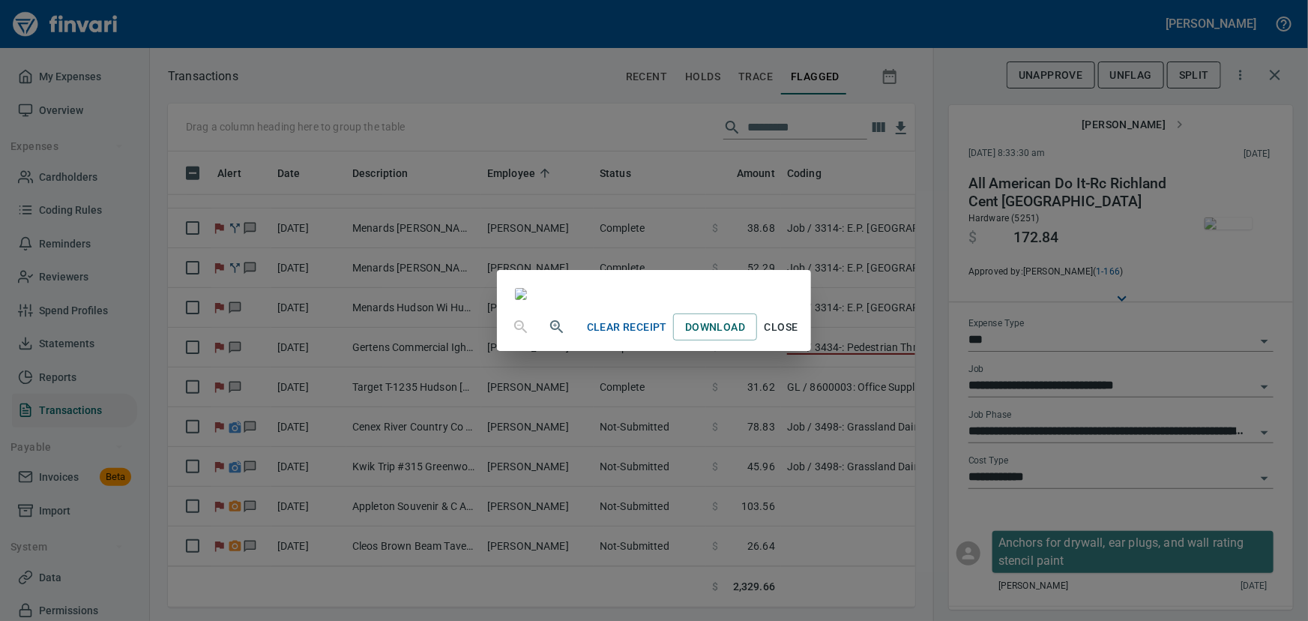
click at [1222, 220] on div "Clear Receipt Download Close" at bounding box center [654, 310] width 1308 height 621
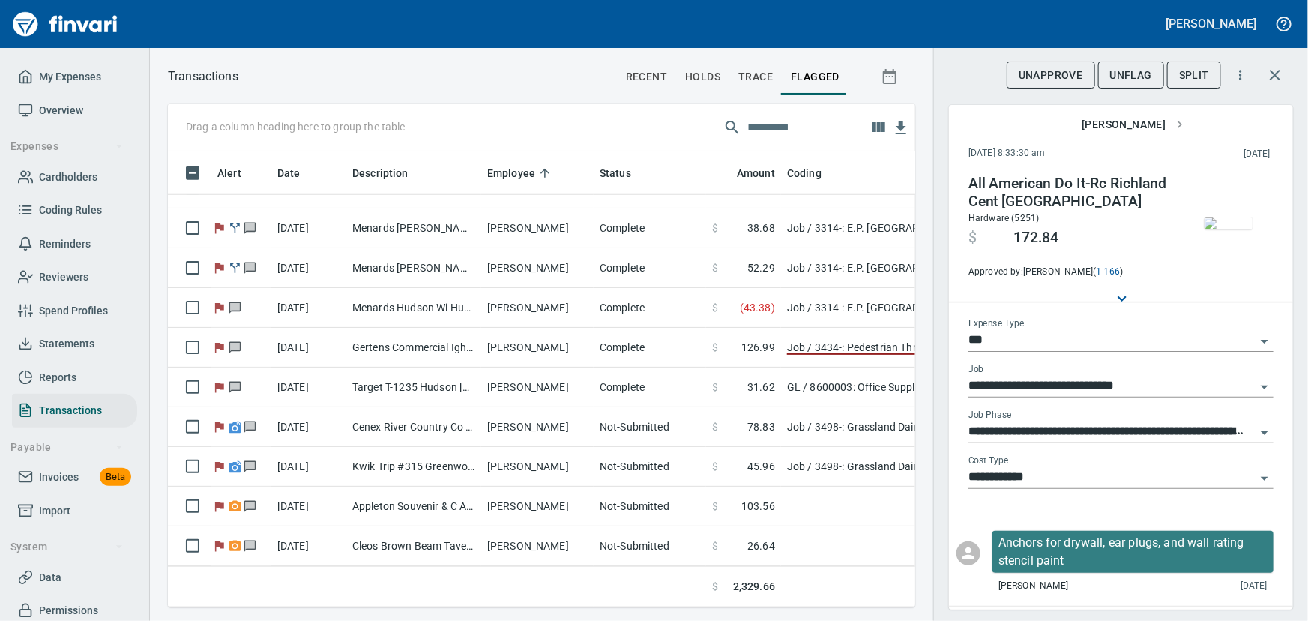
click at [1222, 220] on img "button" at bounding box center [1228, 223] width 48 height 12
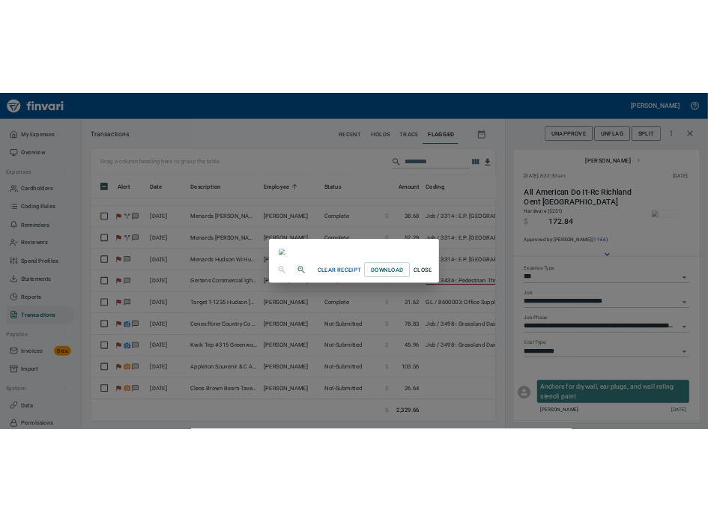
scroll to position [0, 0]
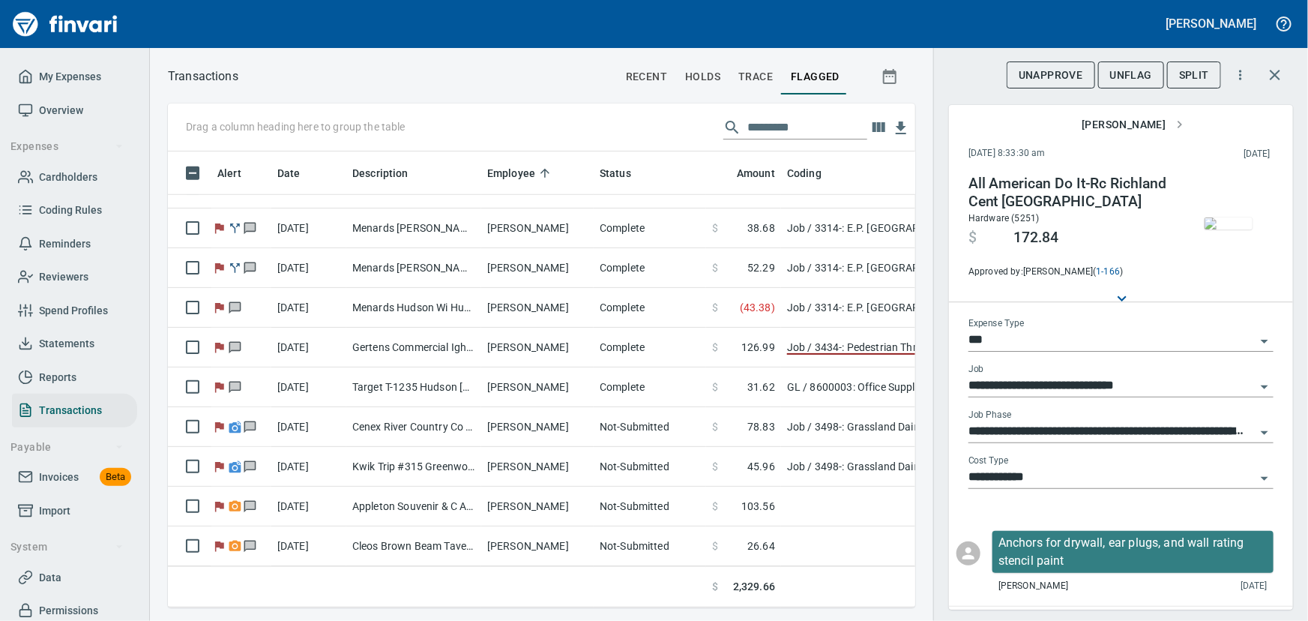
click at [1229, 227] on img "button" at bounding box center [1228, 223] width 48 height 12
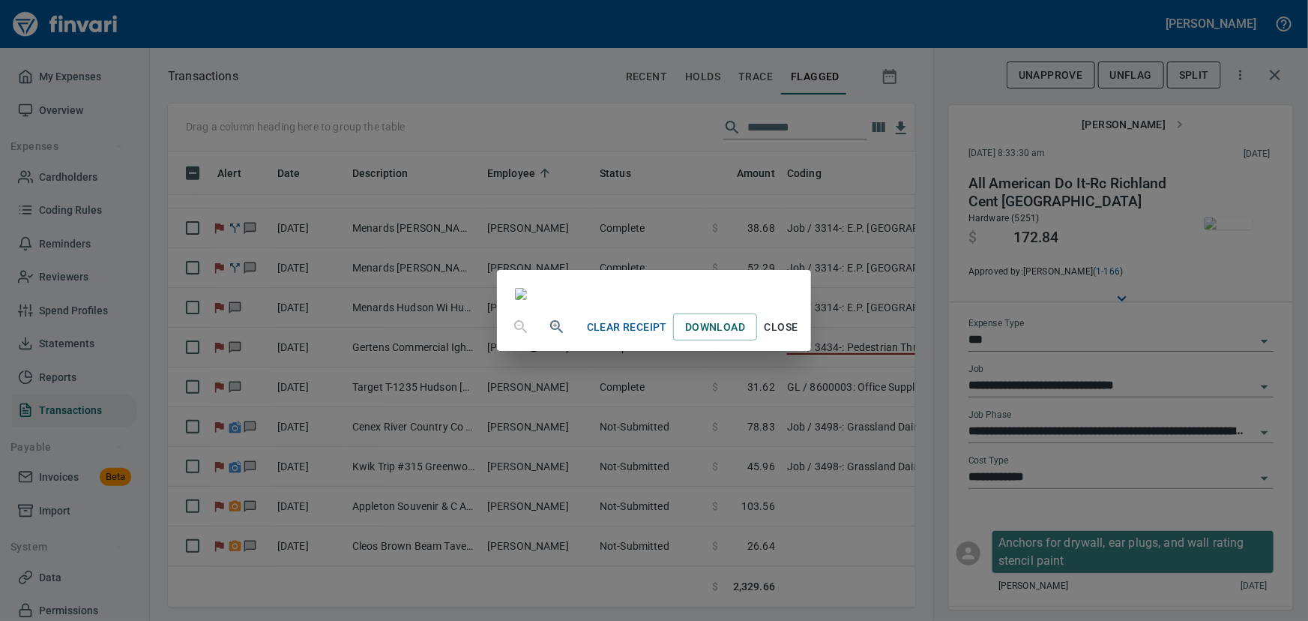
click at [1229, 227] on div "Clear Receipt Download Close" at bounding box center [654, 310] width 1308 height 621
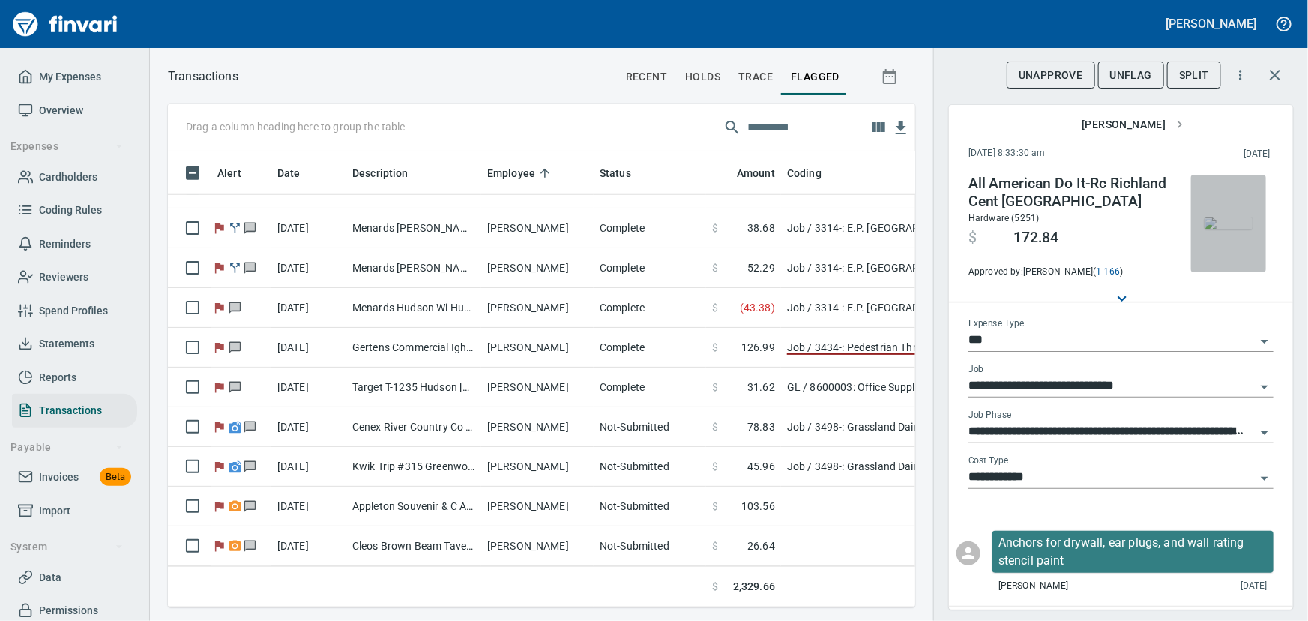
click at [1229, 227] on img "button" at bounding box center [1228, 223] width 48 height 12
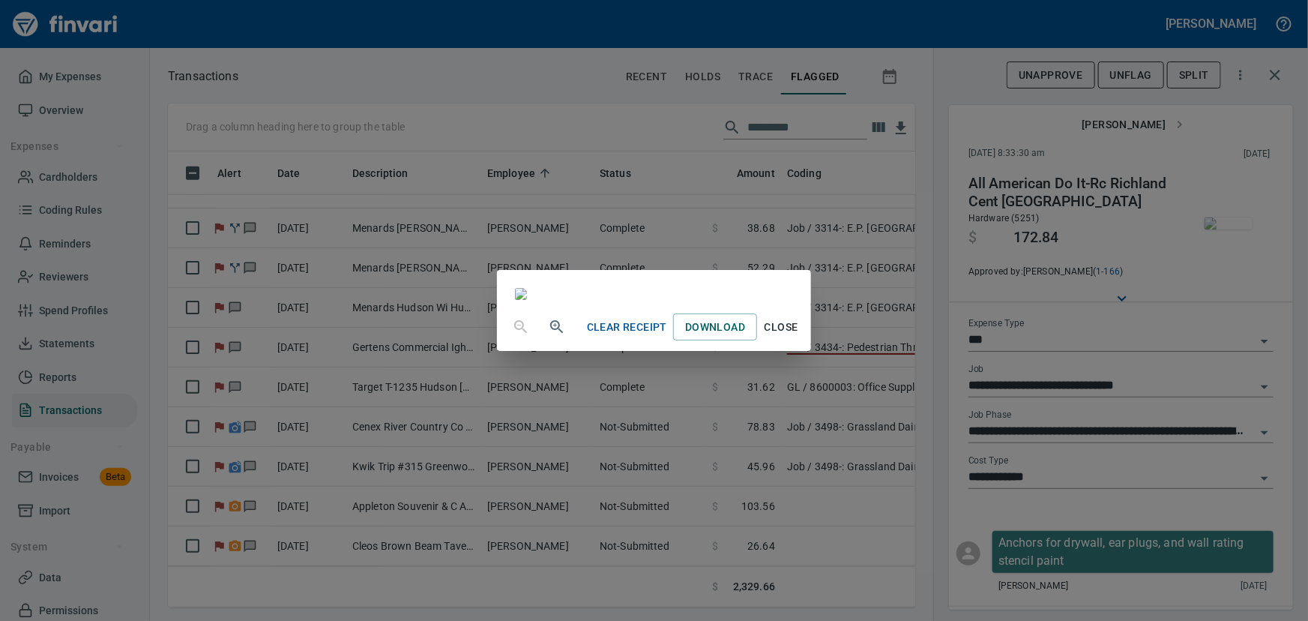
drag, startPoint x: 772, startPoint y: 28, endPoint x: 727, endPoint y: 4, distance: 51.3
click at [714, 3] on div "Clear Receipt Download Close" at bounding box center [654, 310] width 1308 height 621
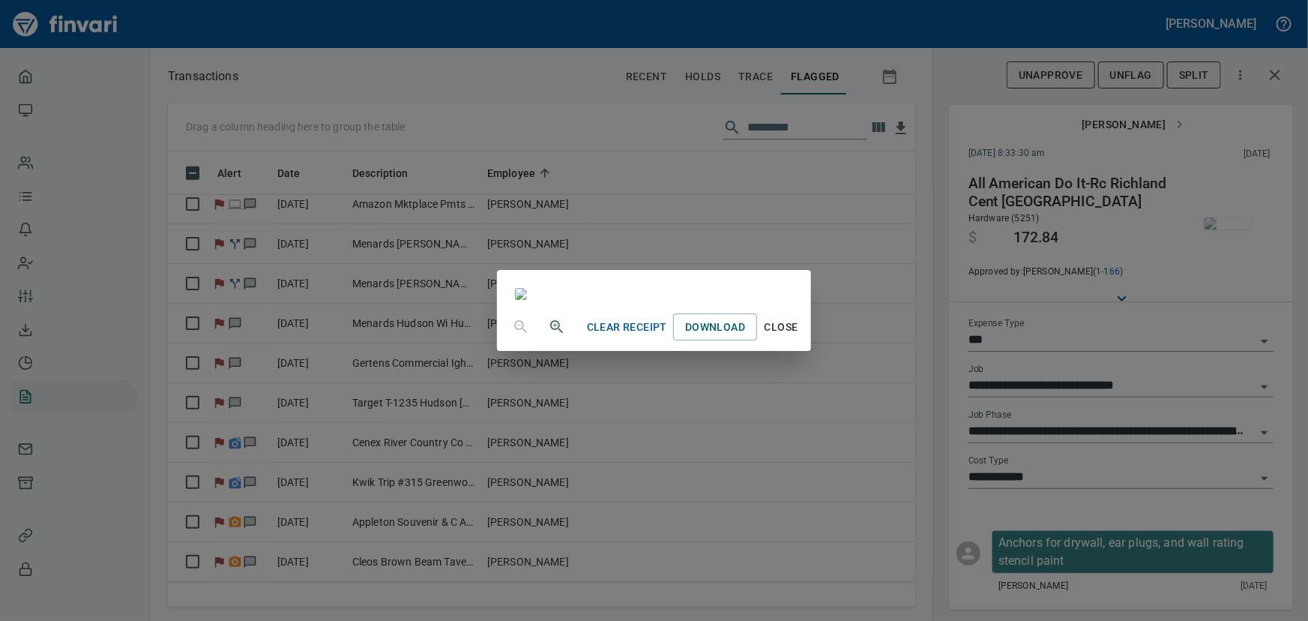
scroll to position [435, 727]
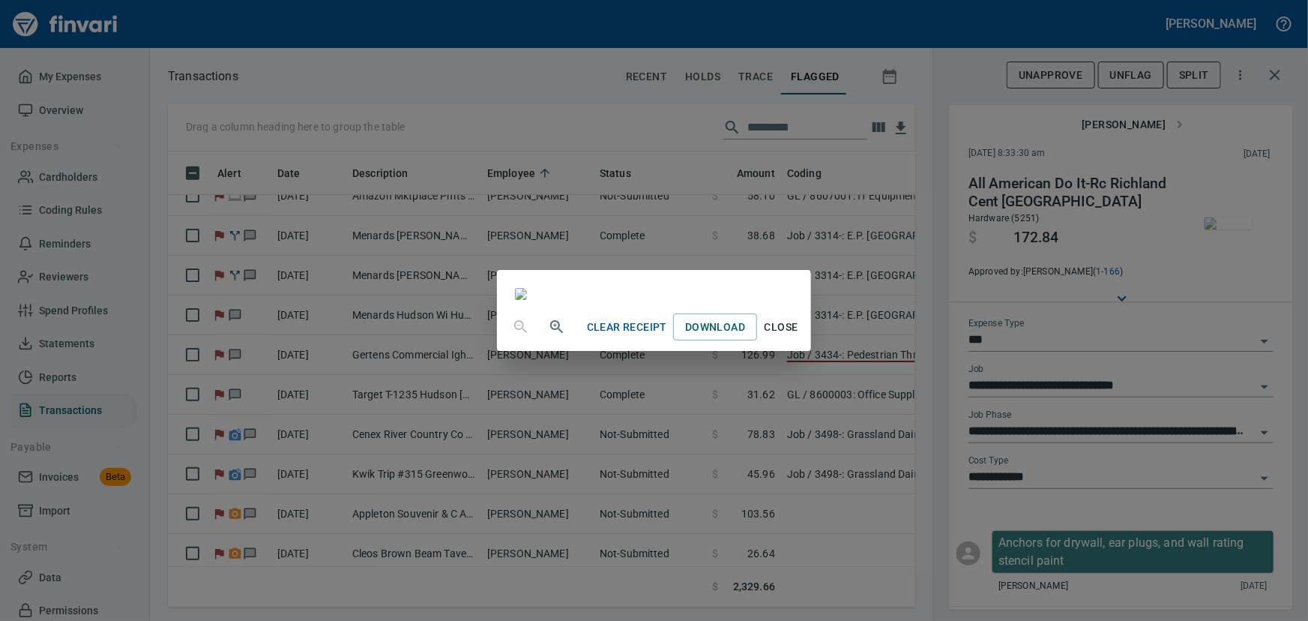
click at [799, 337] on span "Close" at bounding box center [781, 327] width 36 height 19
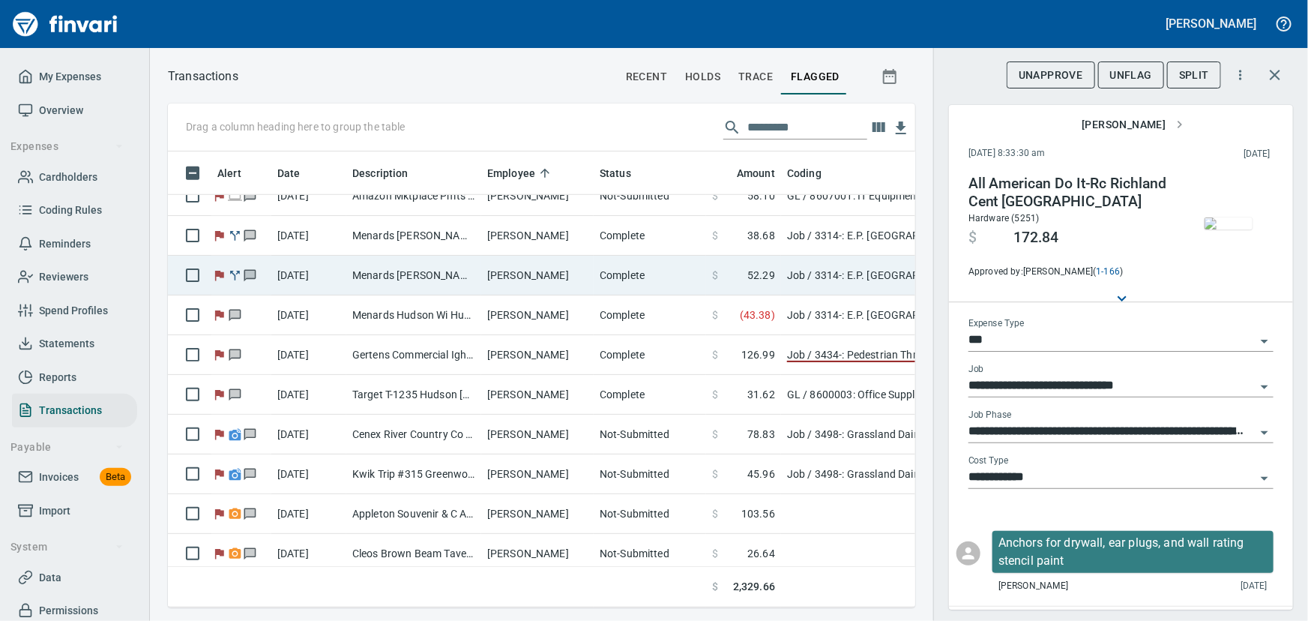
click at [462, 266] on td "Menards [PERSON_NAME] Wi Hudson WI - expension joint" at bounding box center [413, 276] width 135 height 40
type input "**********"
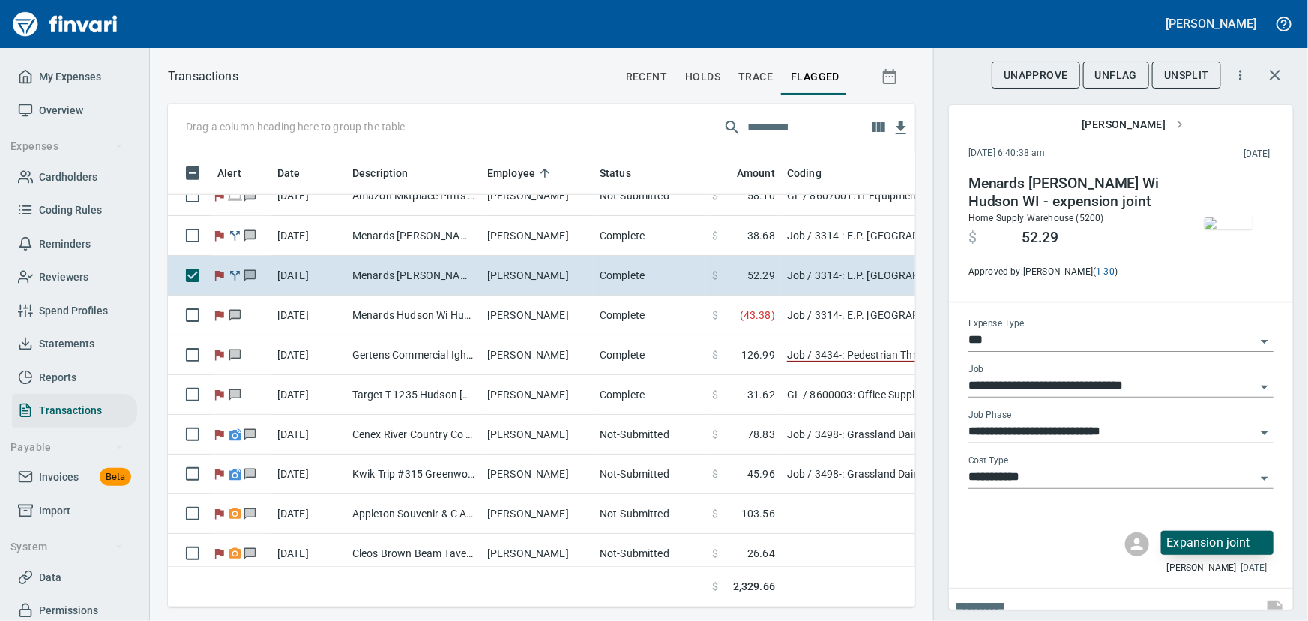
scroll to position [435, 727]
click at [1167, 541] on p "Expansion joint" at bounding box center [1217, 543] width 100 height 18
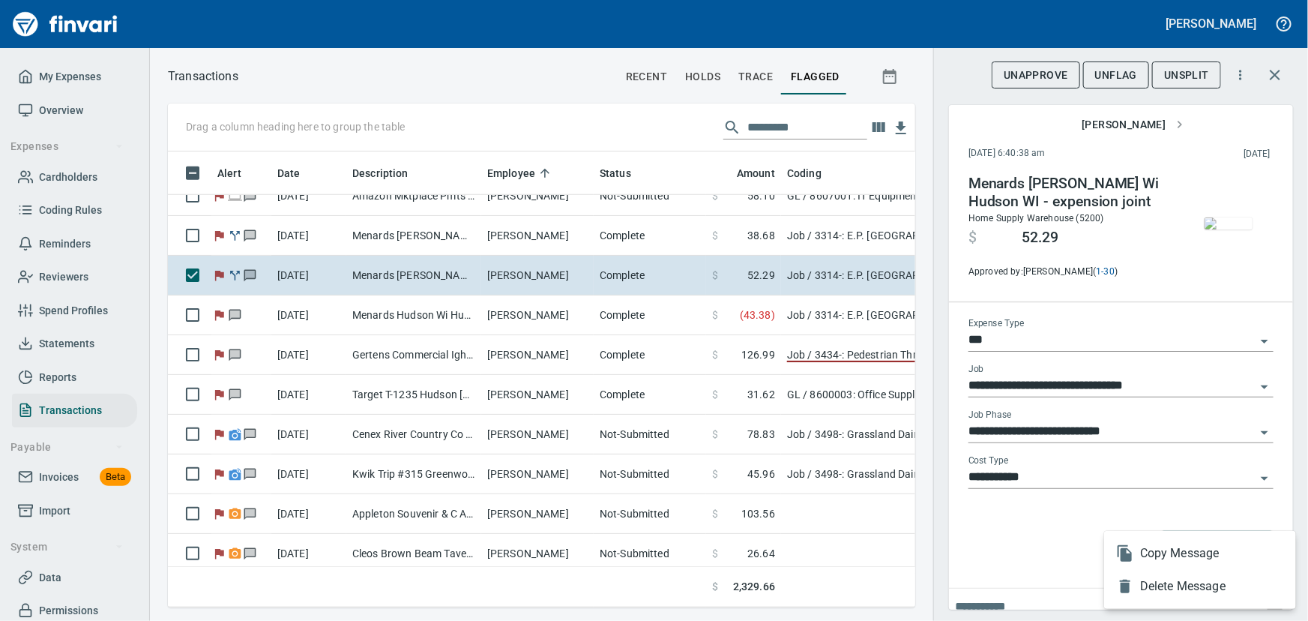
click at [1228, 224] on div at bounding box center [654, 310] width 1308 height 621
click at [1228, 224] on img "button" at bounding box center [1228, 223] width 48 height 12
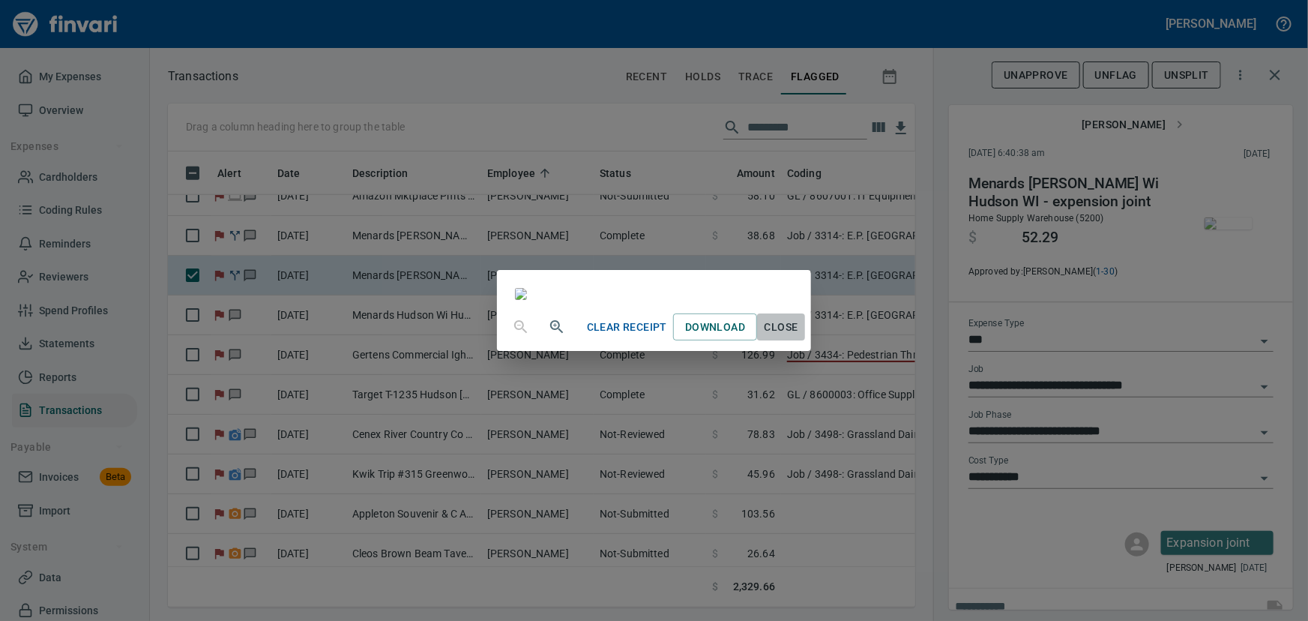
click at [799, 337] on span "Close" at bounding box center [781, 327] width 36 height 19
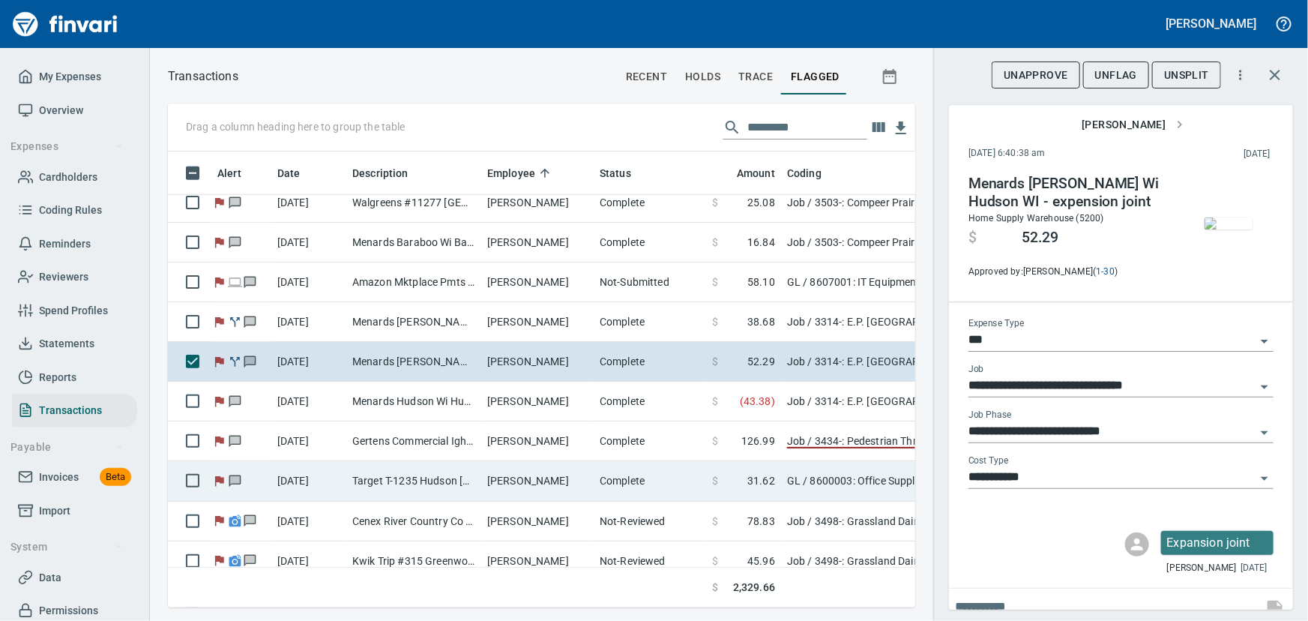
scroll to position [557, 0]
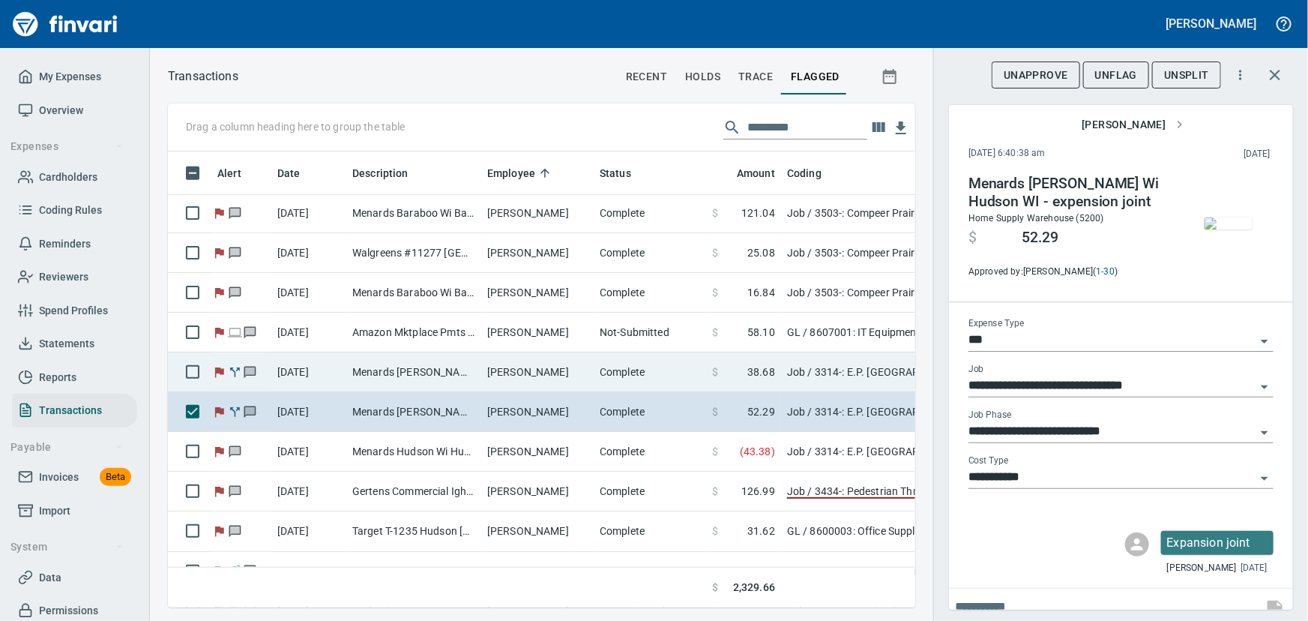
click at [444, 368] on td "Menards [PERSON_NAME] Wi Hudson WI - ladder anchors" at bounding box center [413, 372] width 135 height 40
type input "**********"
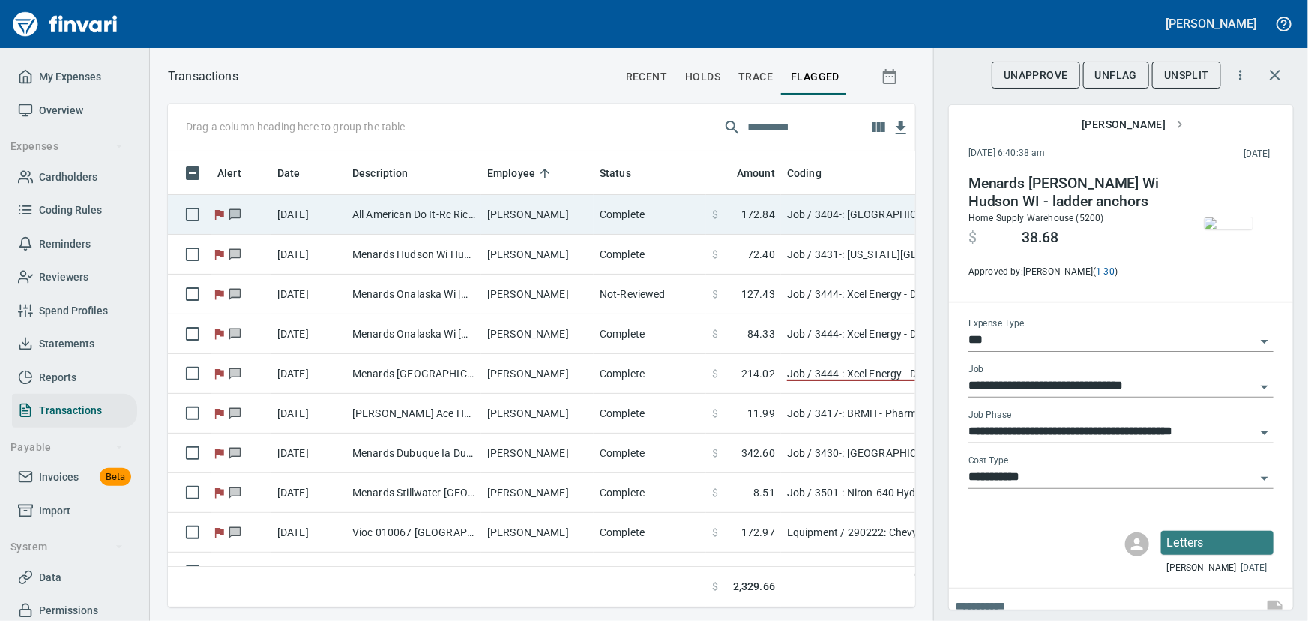
click at [466, 211] on td "All American Do It-Rc Richland Cent [GEOGRAPHIC_DATA]" at bounding box center [413, 215] width 135 height 40
type input "**********"
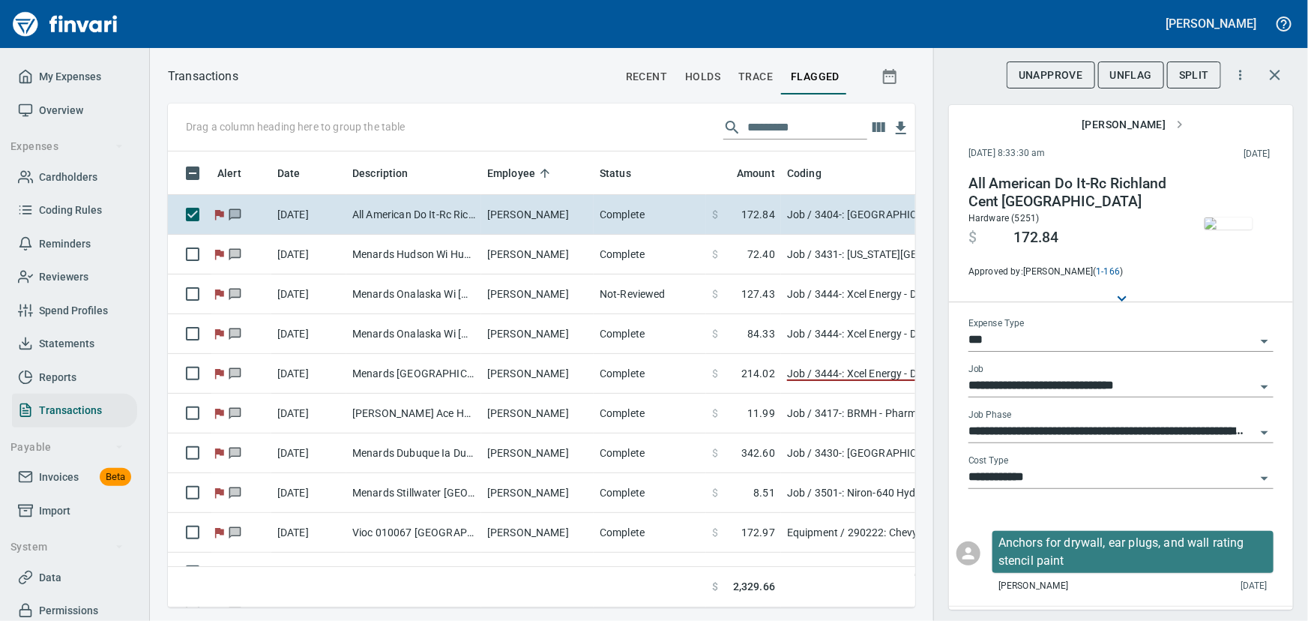
click at [1218, 229] on img "button" at bounding box center [1228, 223] width 48 height 12
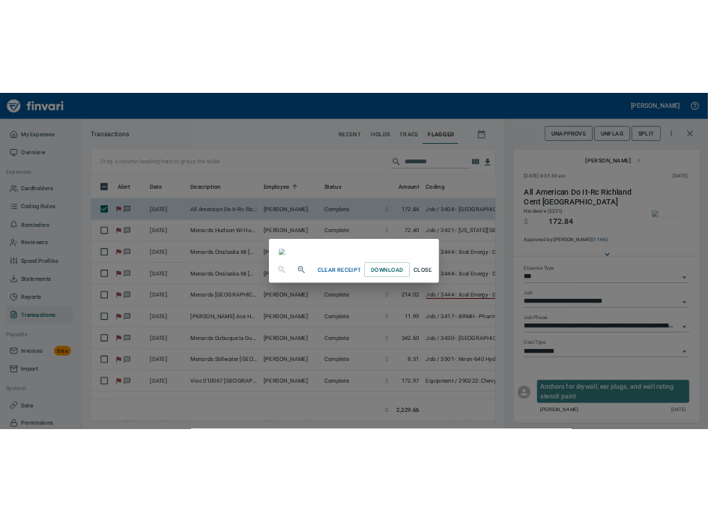
scroll to position [261, 0]
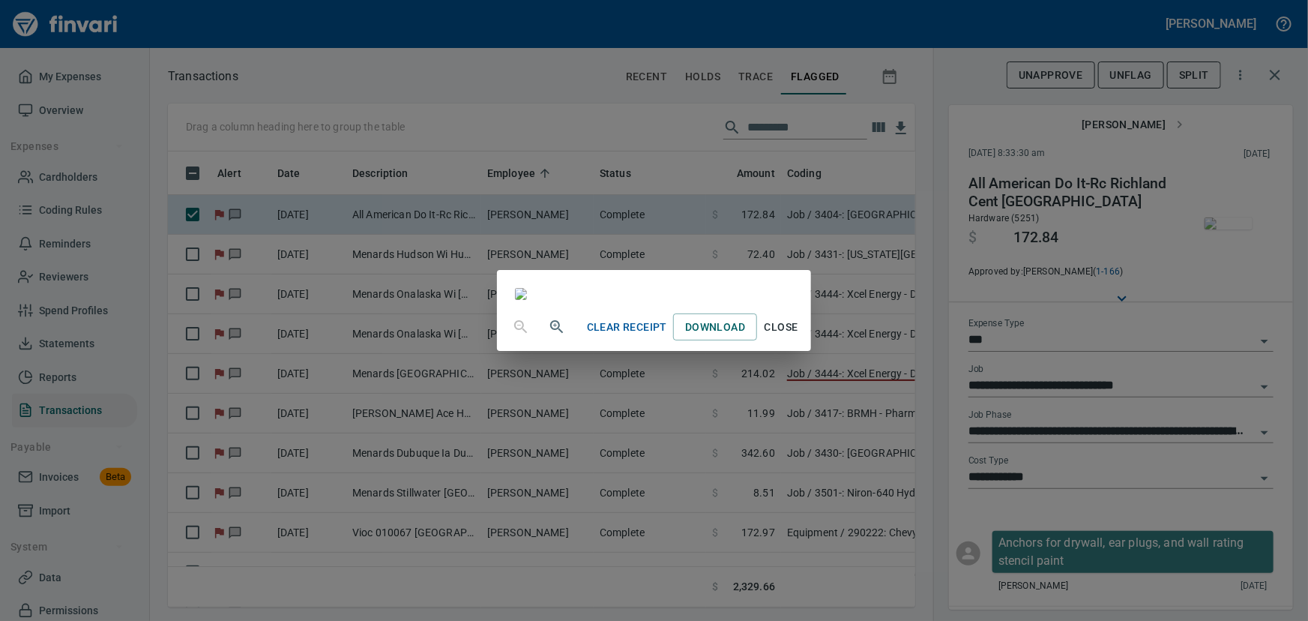
click at [799, 337] on span "Close" at bounding box center [781, 327] width 36 height 19
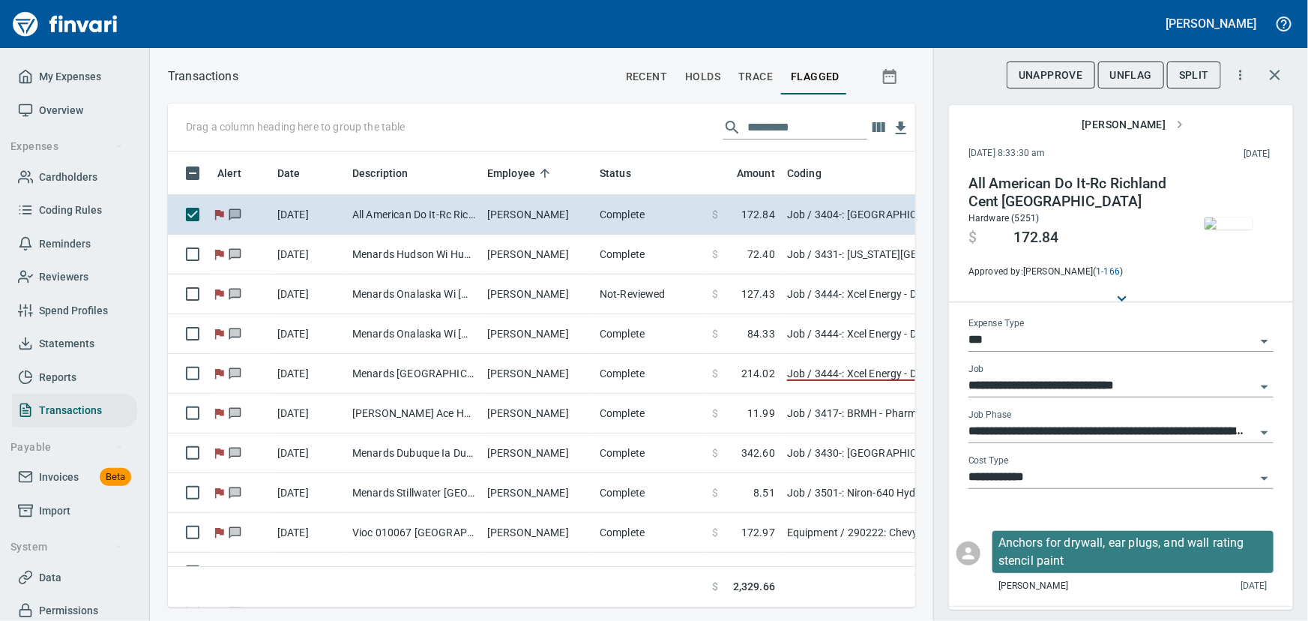
click at [1140, 73] on span "UnFlag" at bounding box center [1131, 75] width 42 height 19
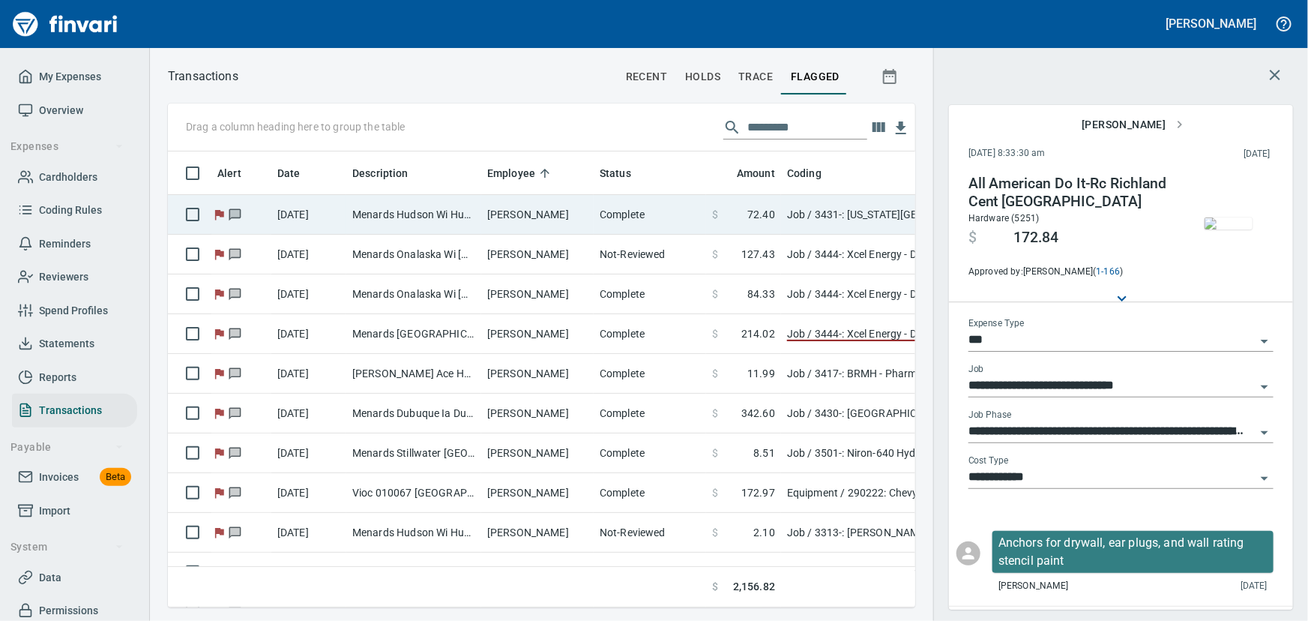
click at [370, 208] on td "Menards Hudson Wi Hudson [GEOGRAPHIC_DATA]" at bounding box center [413, 215] width 135 height 40
type input "**********"
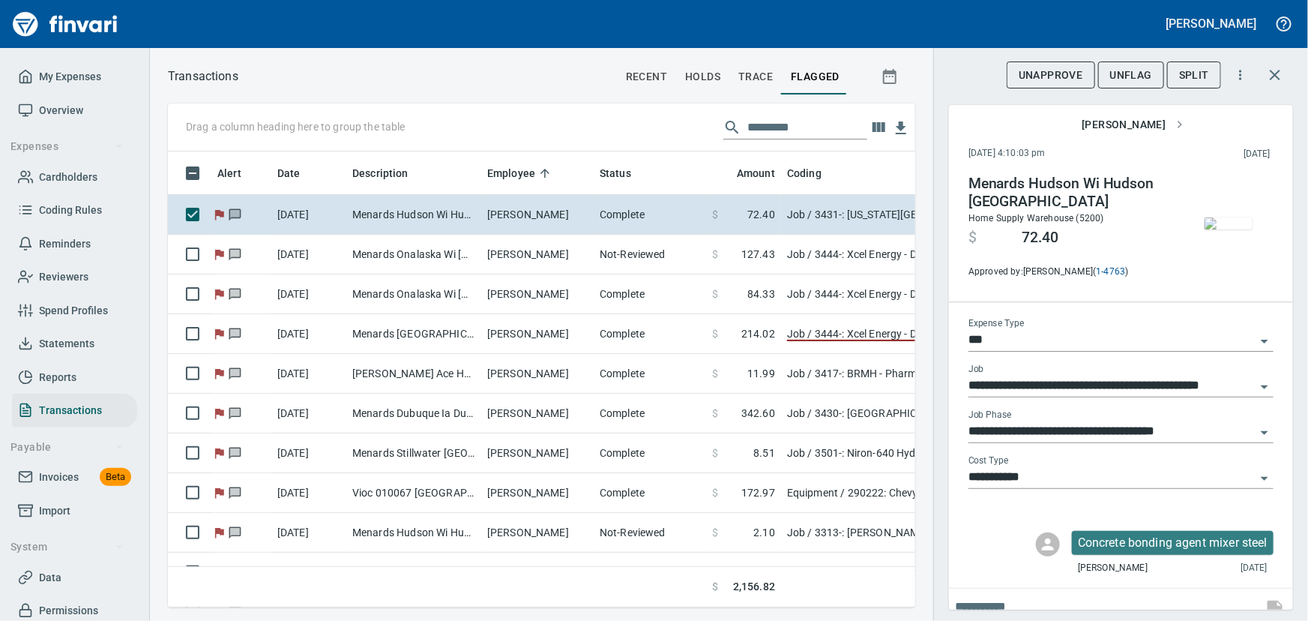
click at [1207, 229] on img "button" at bounding box center [1228, 223] width 48 height 12
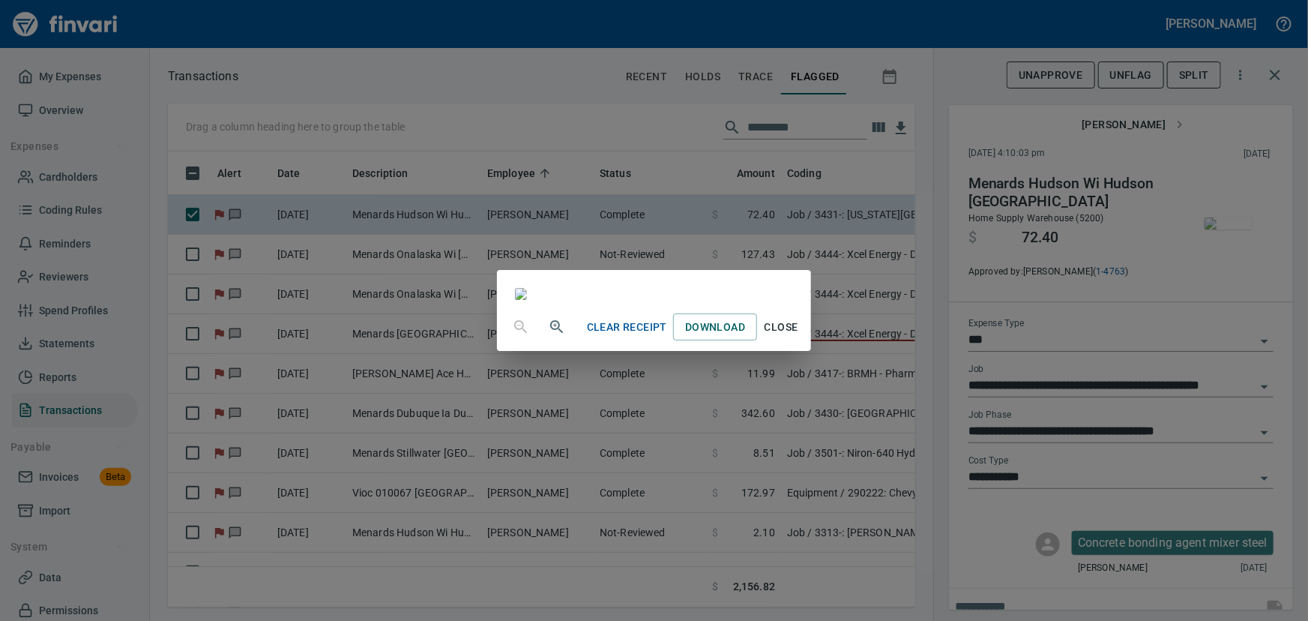
click at [799, 337] on span "Close" at bounding box center [781, 327] width 36 height 19
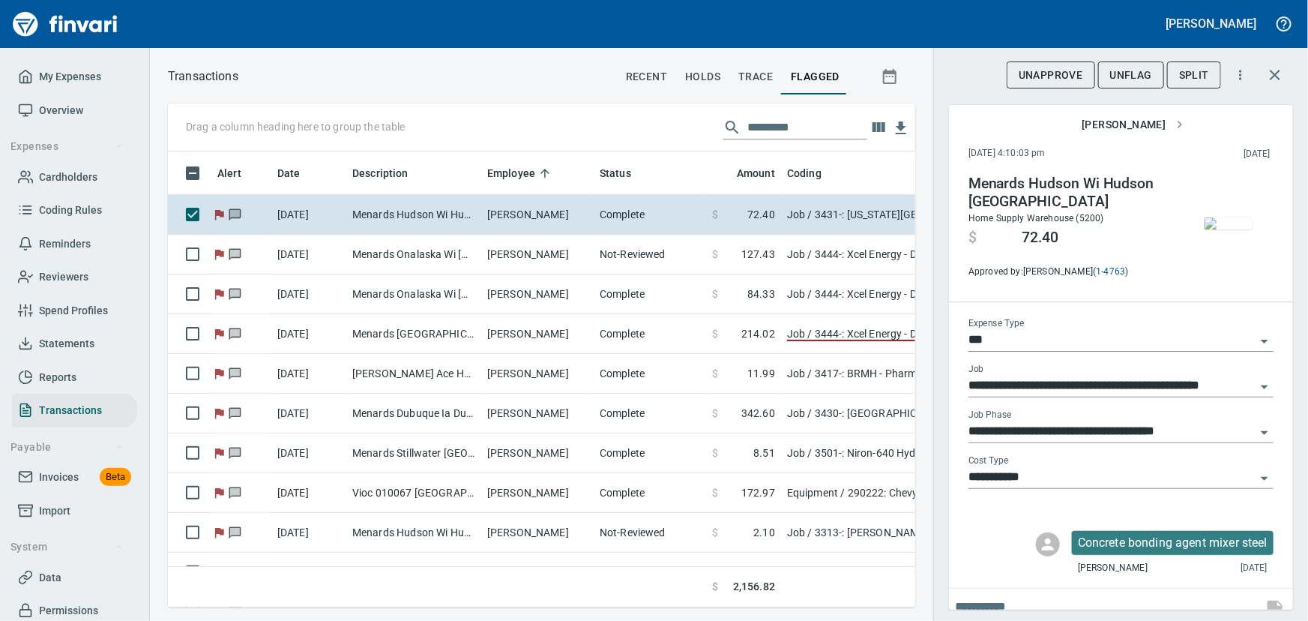
click at [1116, 64] on button "UnFlag" at bounding box center [1131, 75] width 66 height 28
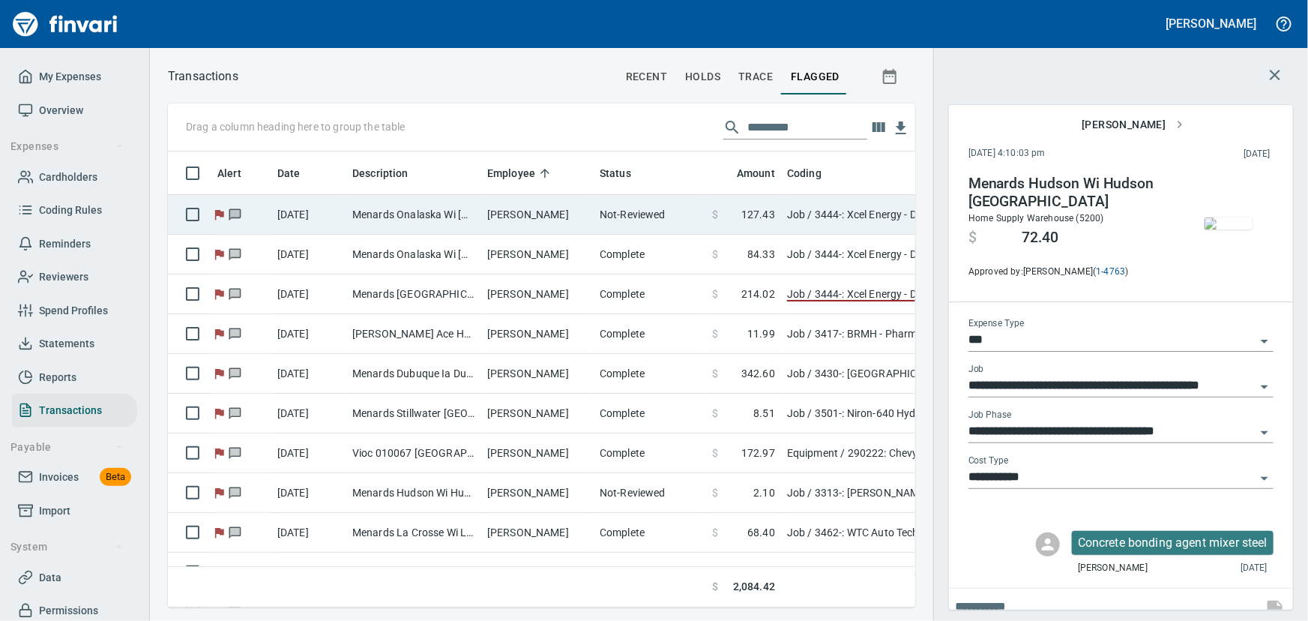
click at [468, 213] on td "Menards Onalaska Wi [GEOGRAPHIC_DATA] [GEOGRAPHIC_DATA]" at bounding box center [413, 215] width 135 height 40
type input "**********"
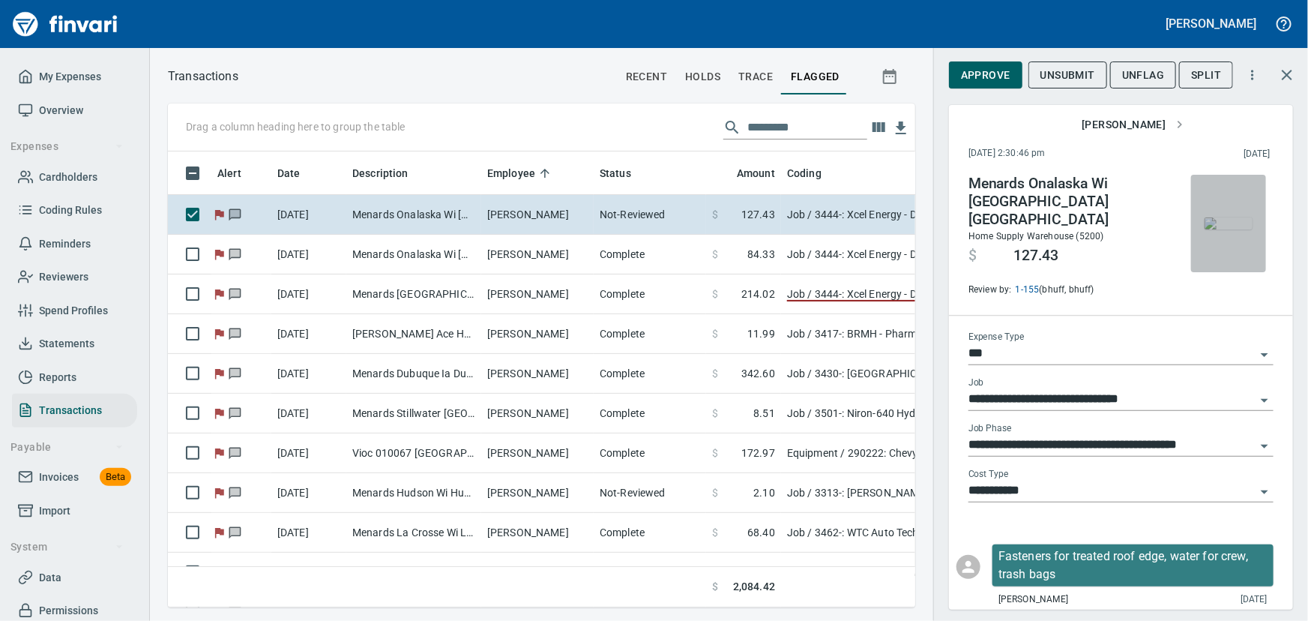
click at [1220, 229] on img "button" at bounding box center [1228, 223] width 48 height 12
click at [1227, 223] on img "button" at bounding box center [1228, 223] width 48 height 12
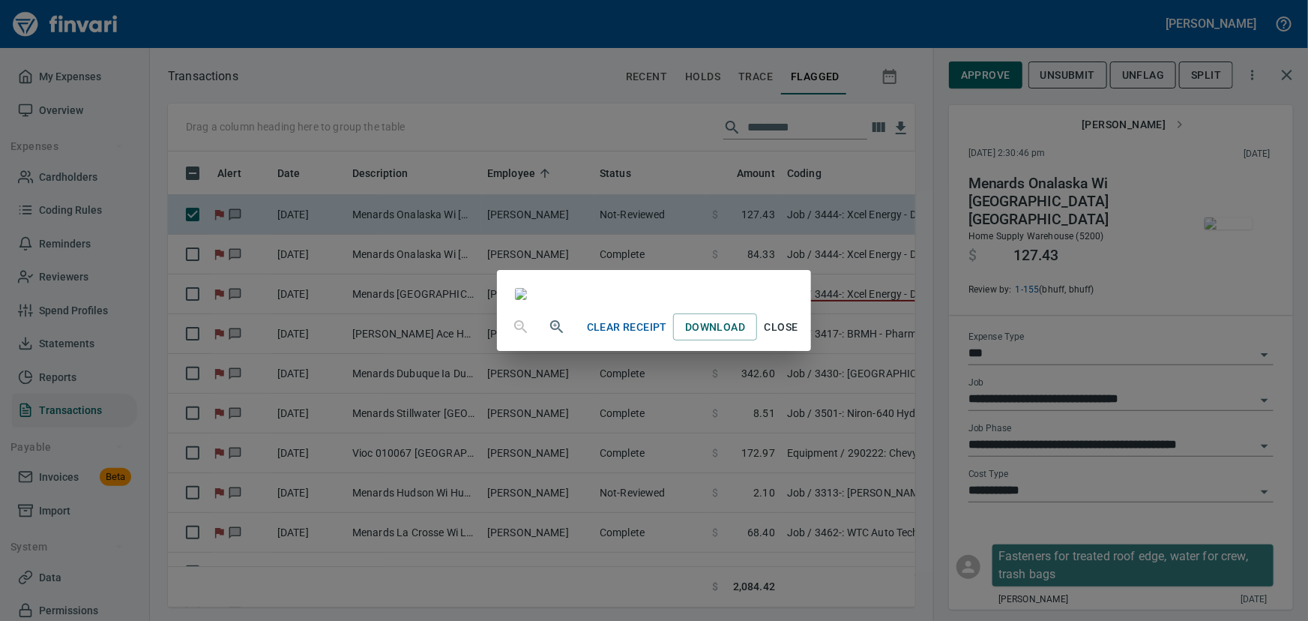
drag, startPoint x: 939, startPoint y: 576, endPoint x: 911, endPoint y: 567, distance: 29.9
click at [799, 337] on span "Close" at bounding box center [781, 327] width 36 height 19
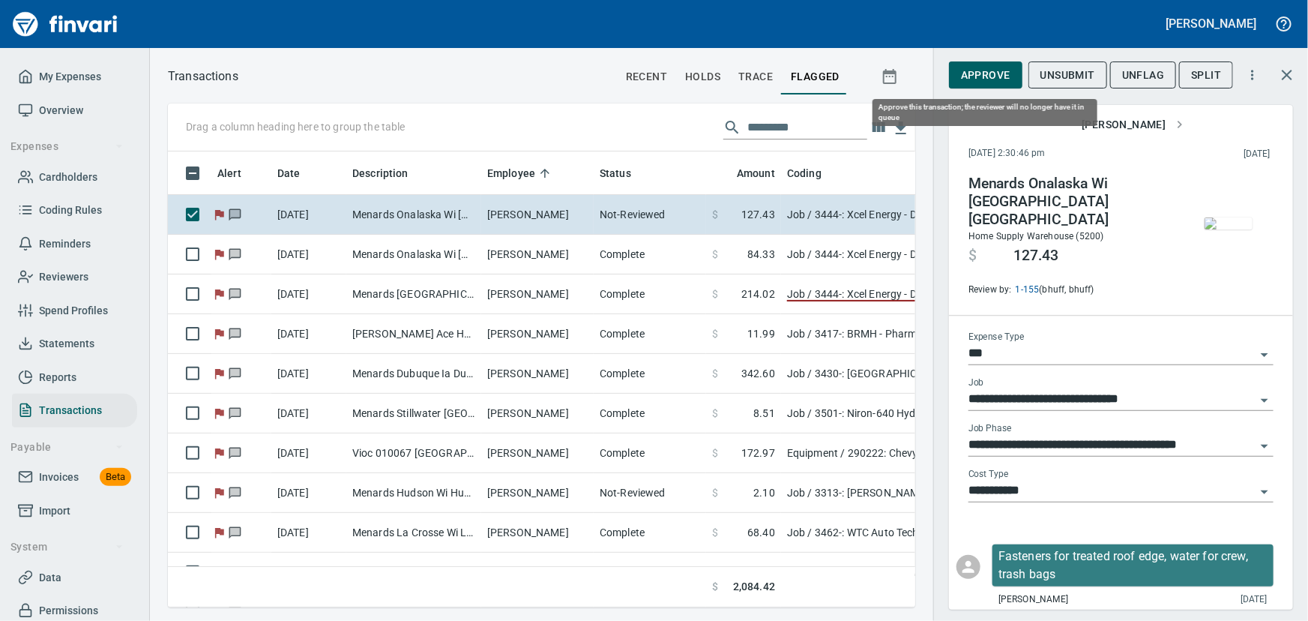
click at [984, 75] on span "Approve" at bounding box center [985, 75] width 49 height 19
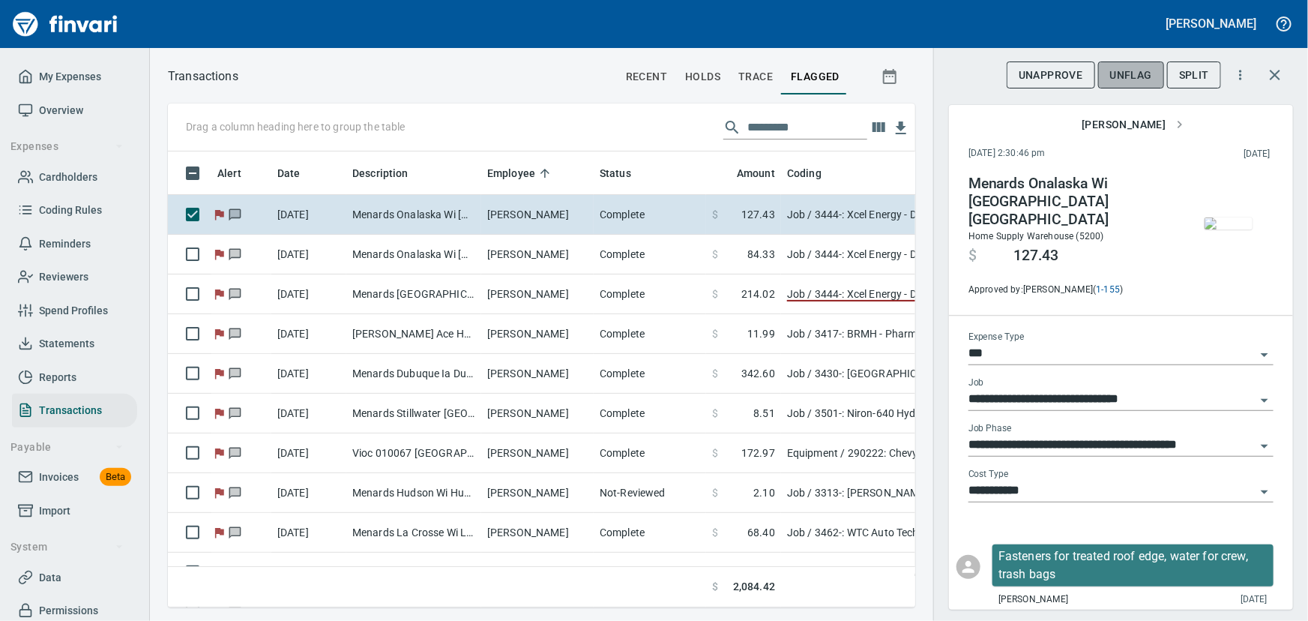
click at [1129, 76] on span "UnFlag" at bounding box center [1131, 75] width 42 height 19
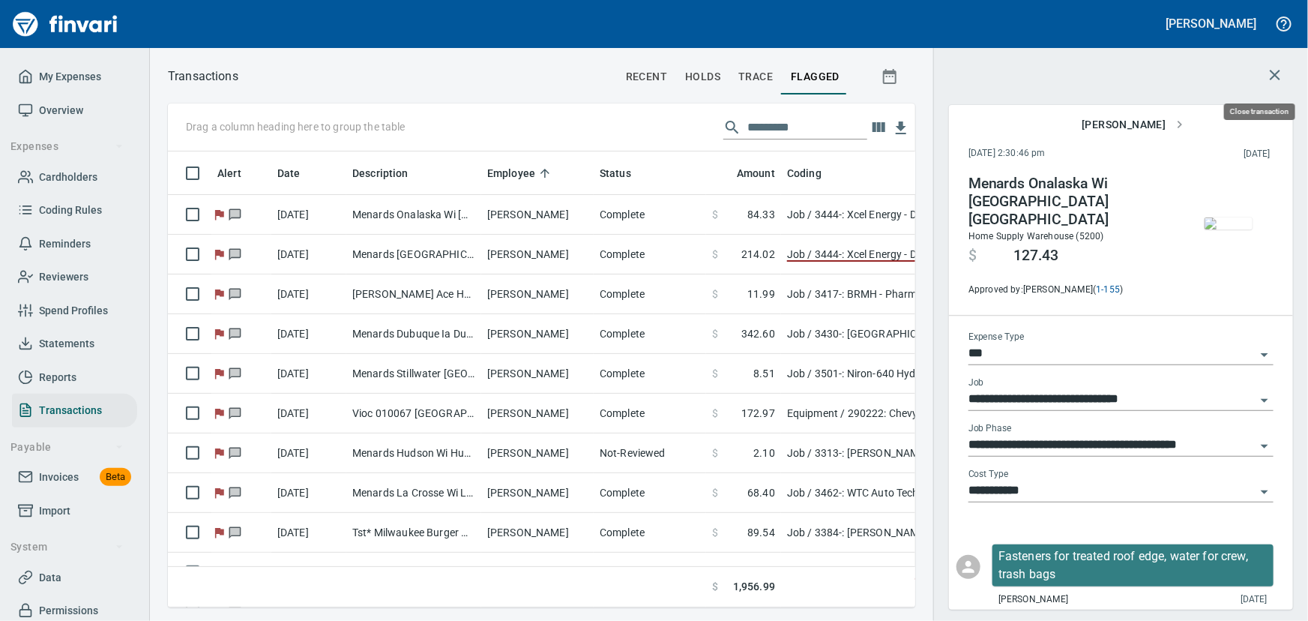
click at [1268, 79] on icon "button" at bounding box center [1275, 75] width 18 height 18
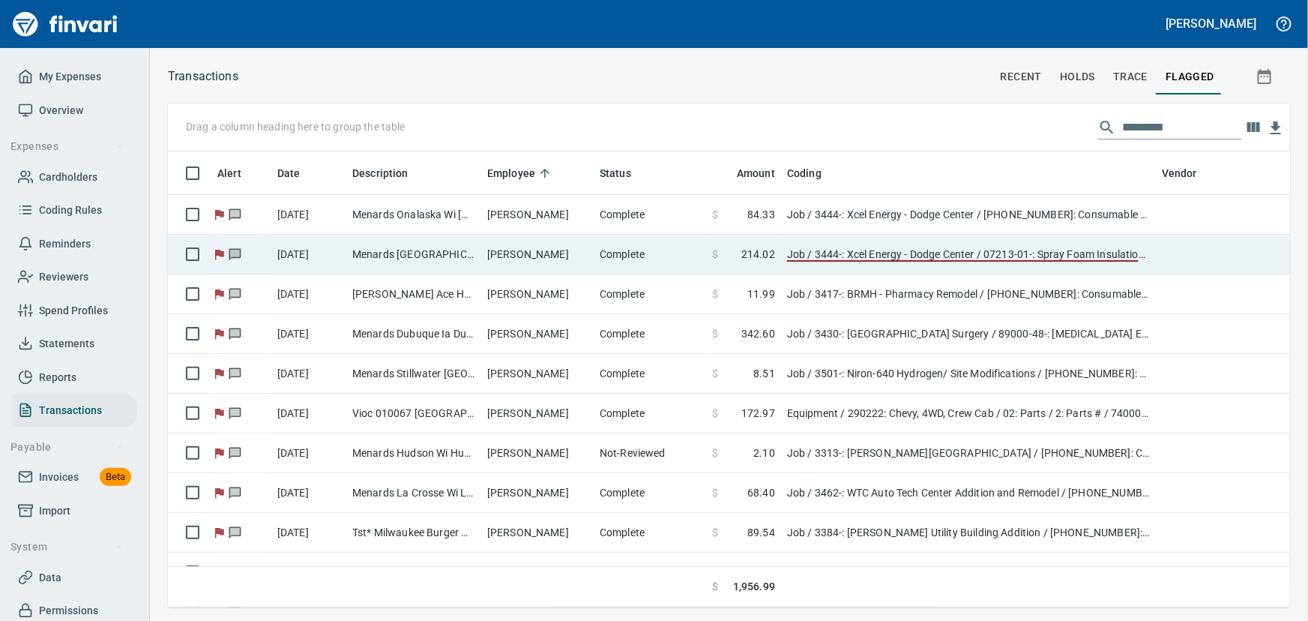
scroll to position [1, 1]
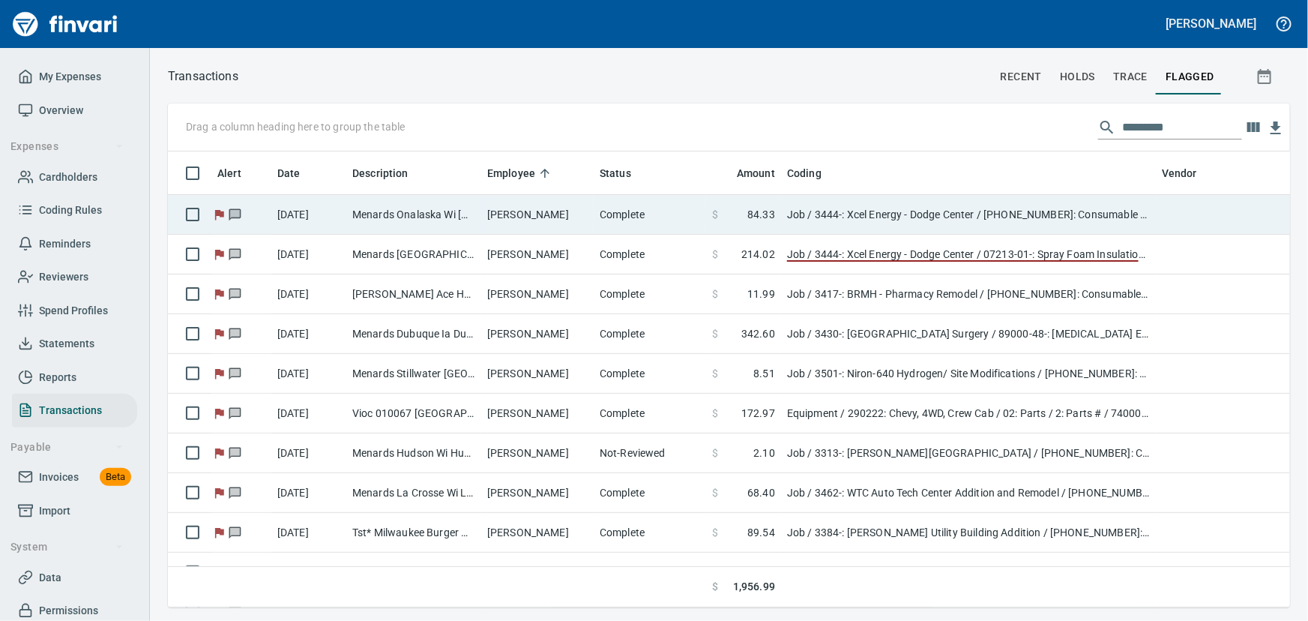
click at [367, 208] on td "Menards Onalaska Wi [GEOGRAPHIC_DATA] [GEOGRAPHIC_DATA]" at bounding box center [413, 215] width 135 height 40
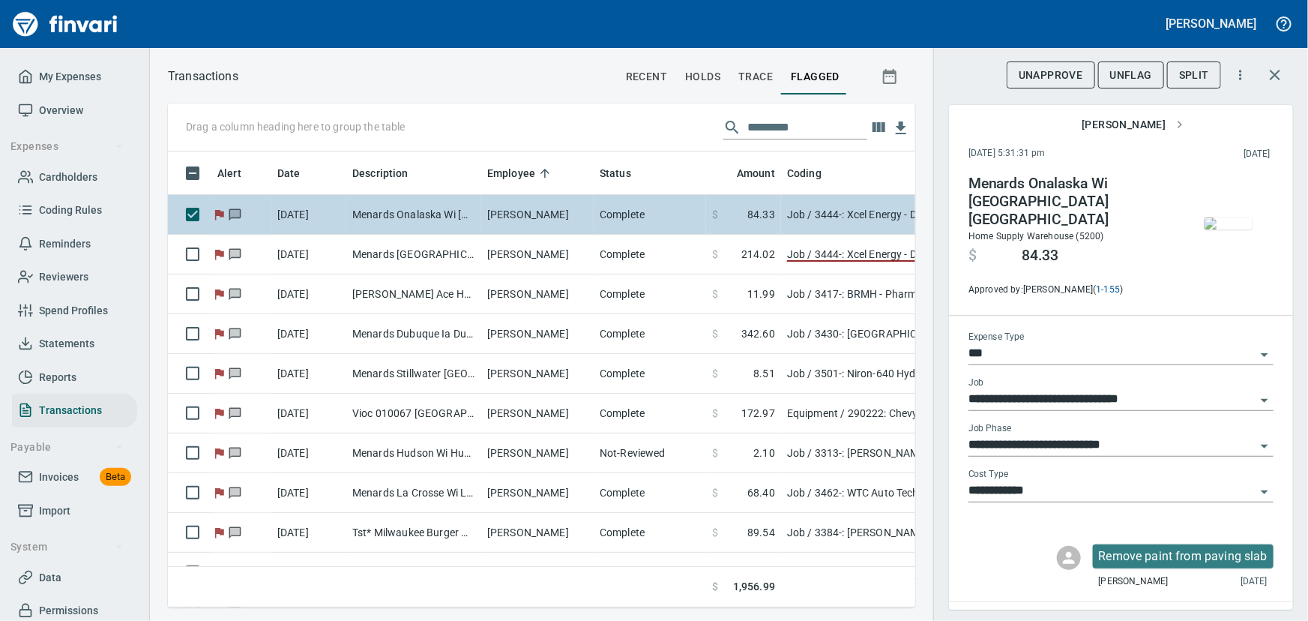
scroll to position [435, 727]
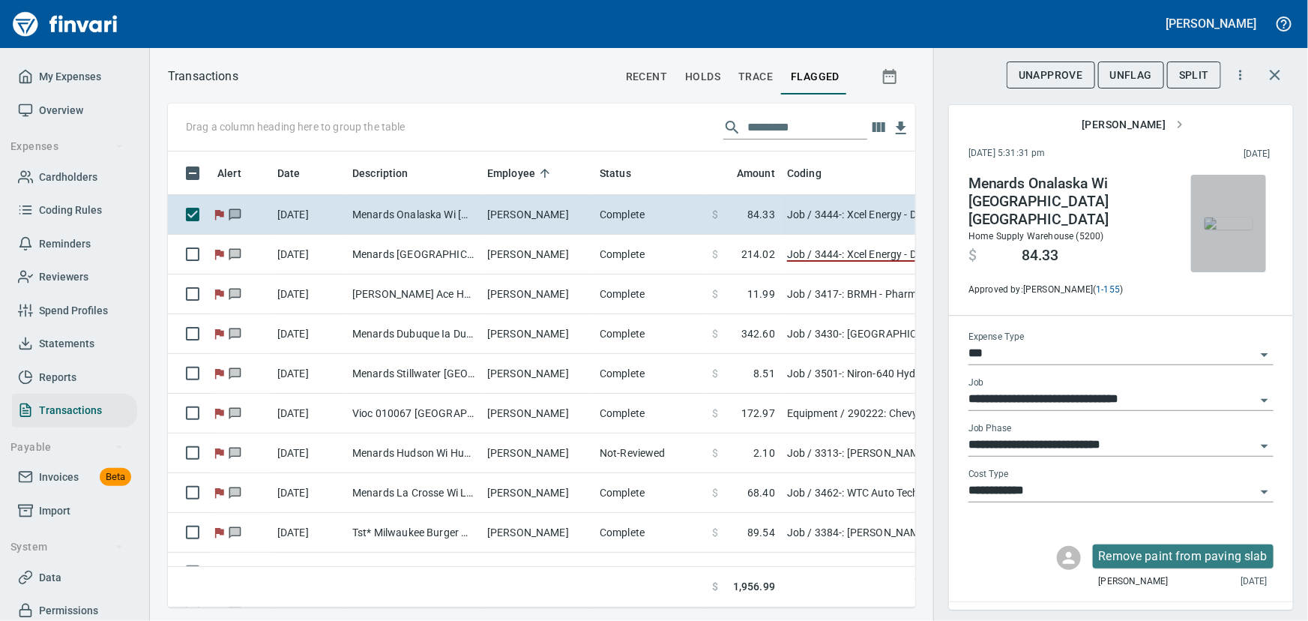
click at [1219, 217] on img "button" at bounding box center [1228, 223] width 48 height 12
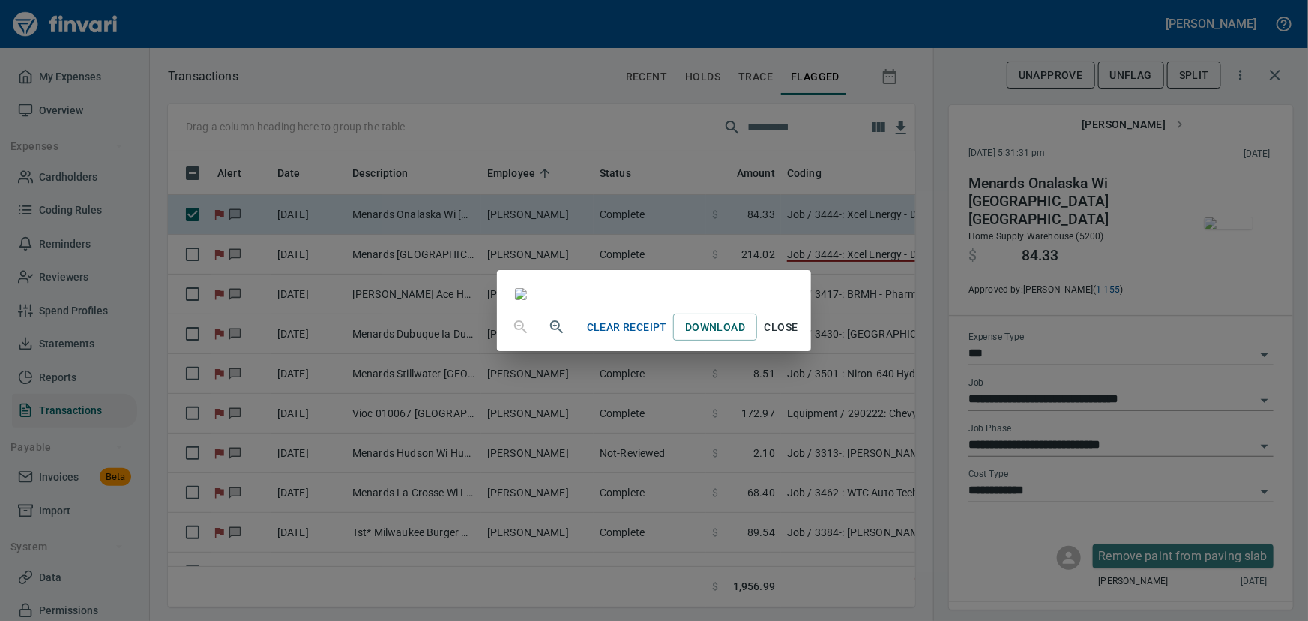
click at [799, 337] on span "Close" at bounding box center [781, 327] width 36 height 19
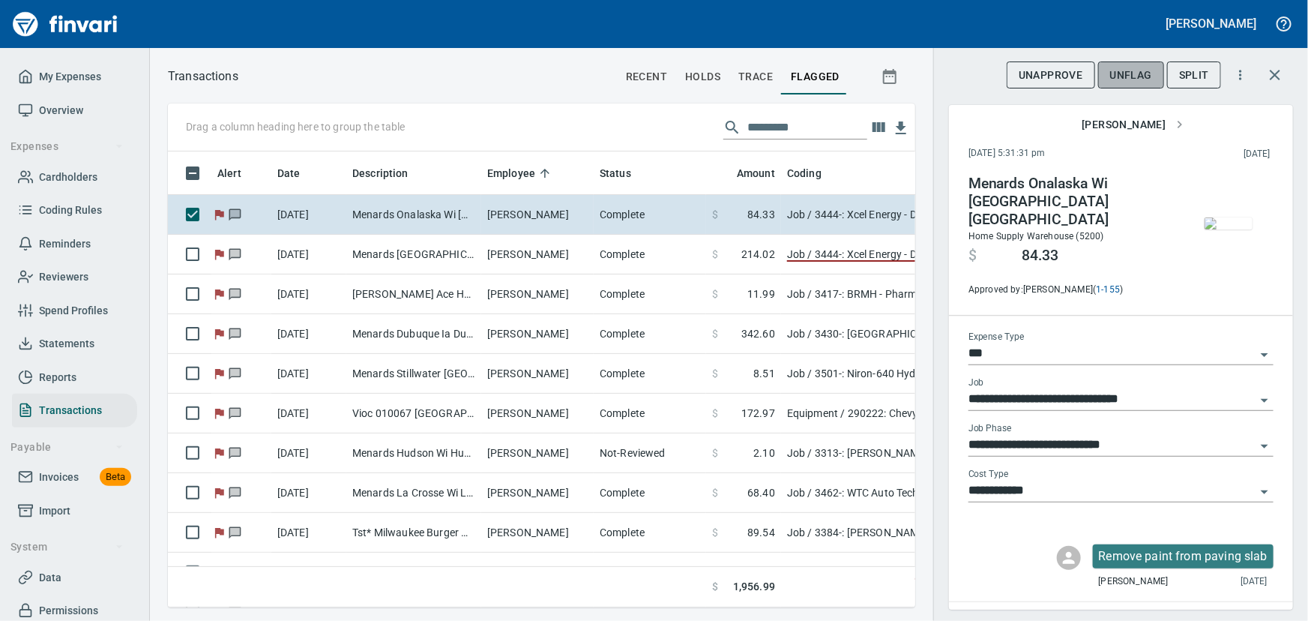
click at [1141, 75] on span "UnFlag" at bounding box center [1131, 75] width 42 height 19
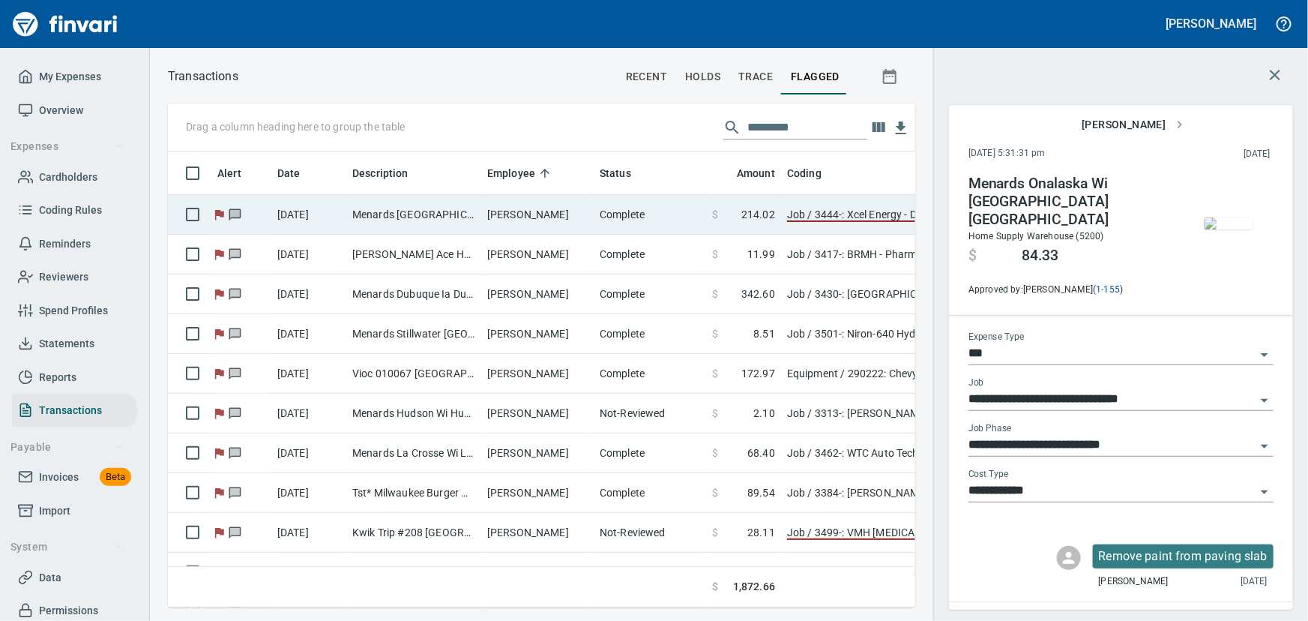
click at [450, 216] on td "Menards [GEOGRAPHIC_DATA] Sout [GEOGRAPHIC_DATA] [GEOGRAPHIC_DATA]" at bounding box center [413, 215] width 135 height 40
type input "**********"
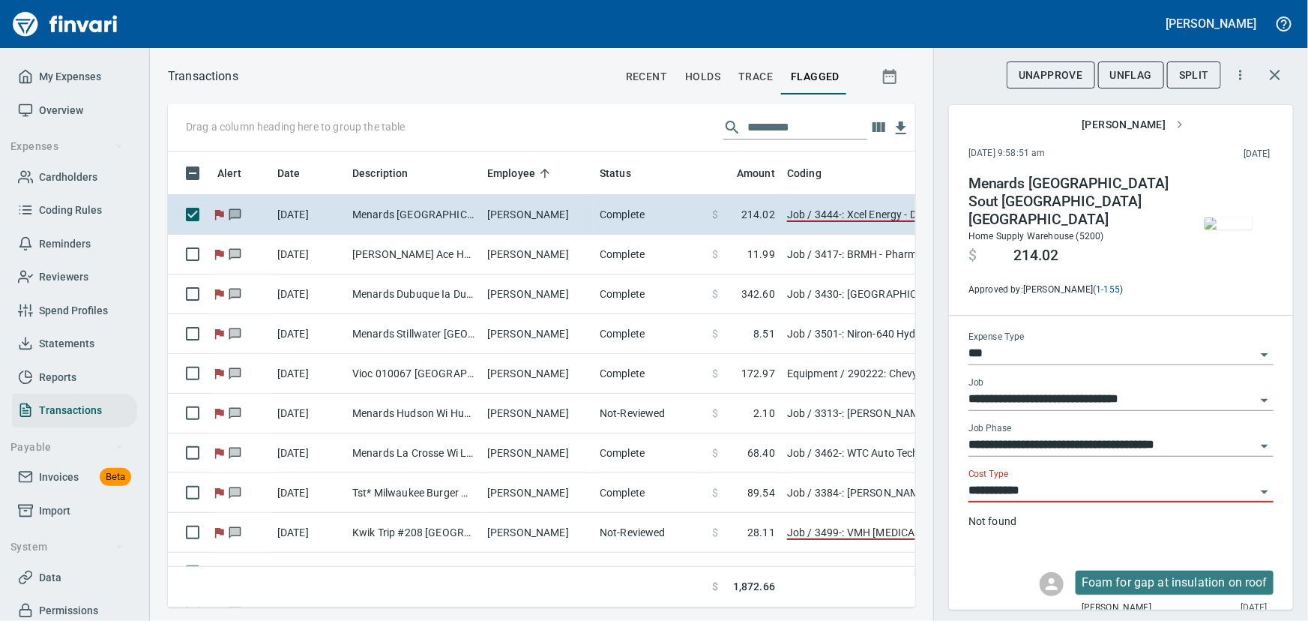
click at [1207, 217] on img "button" at bounding box center [1228, 223] width 48 height 12
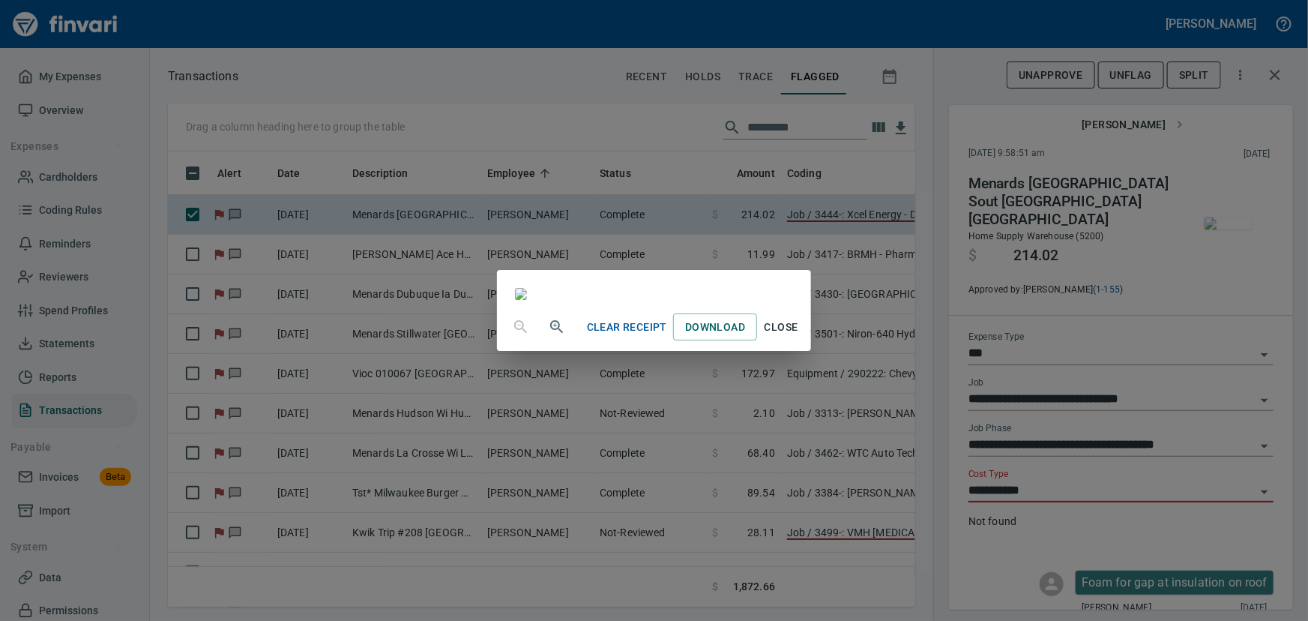
click at [799, 337] on span "Close" at bounding box center [781, 327] width 36 height 19
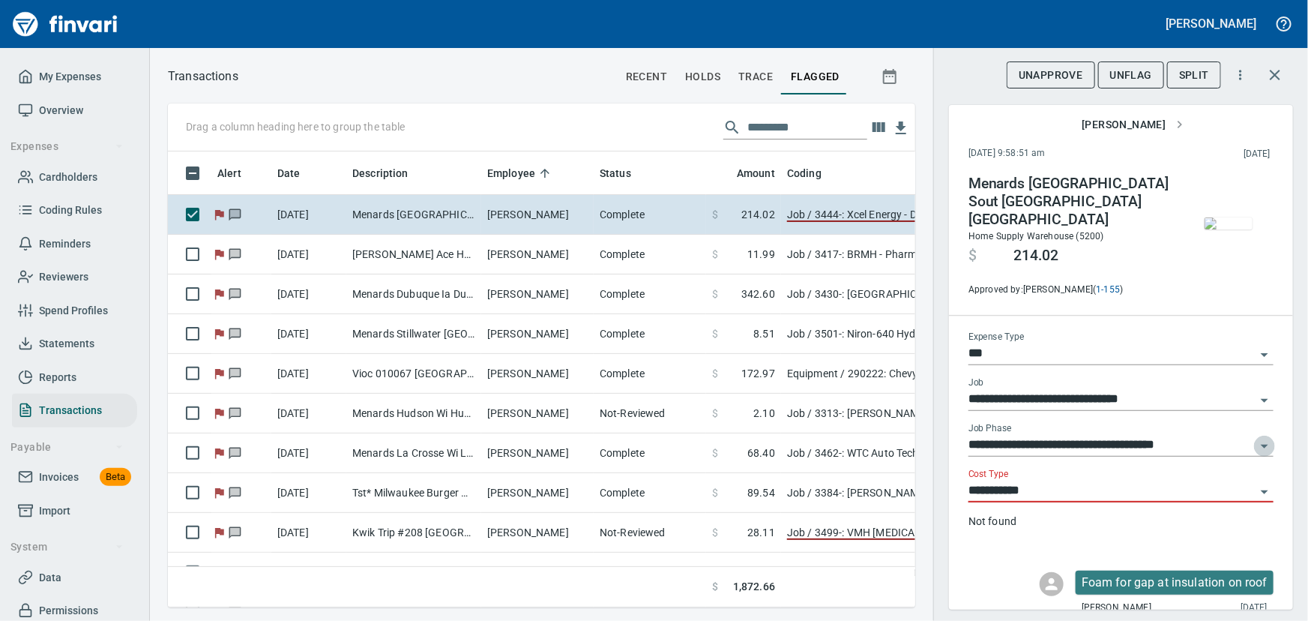
click at [1255, 437] on icon "Open" at bounding box center [1264, 446] width 18 height 18
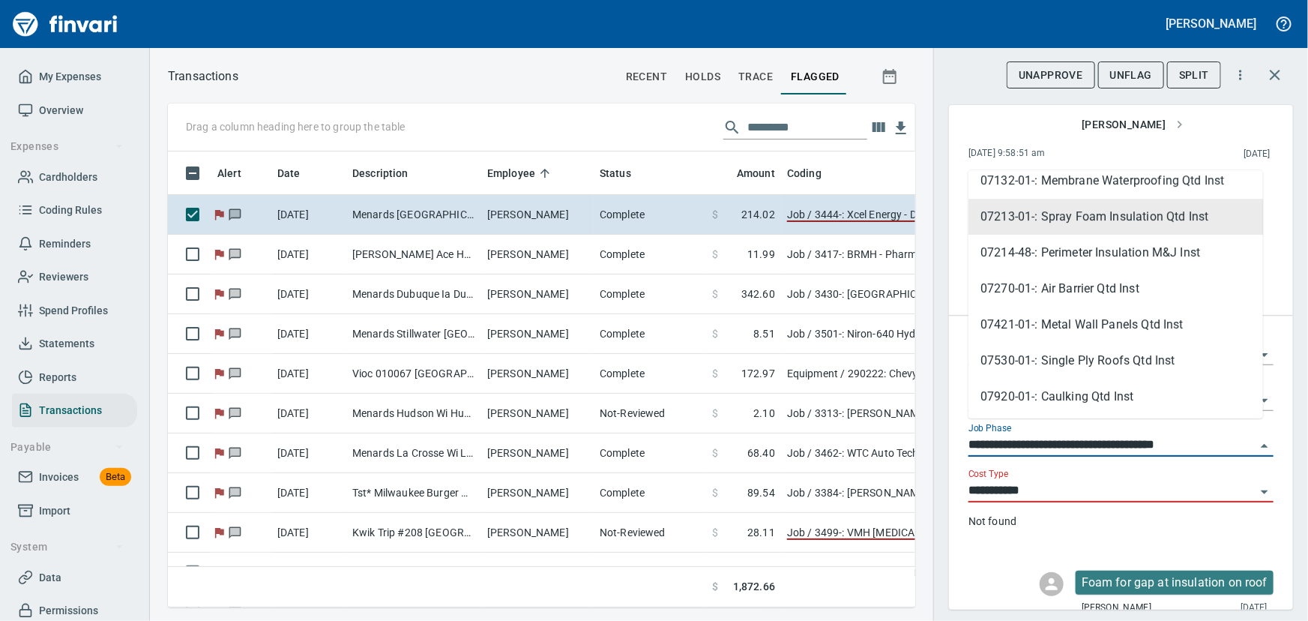
scroll to position [2661, 0]
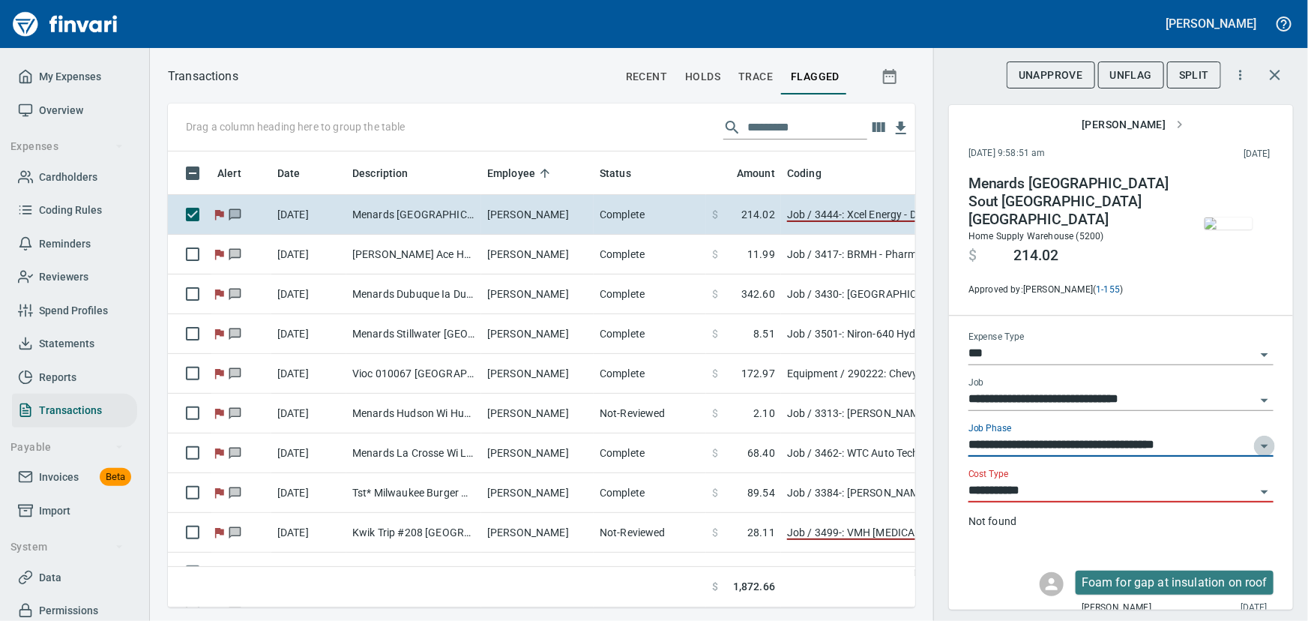
click at [1261, 444] on icon "Open" at bounding box center [1264, 446] width 7 height 4
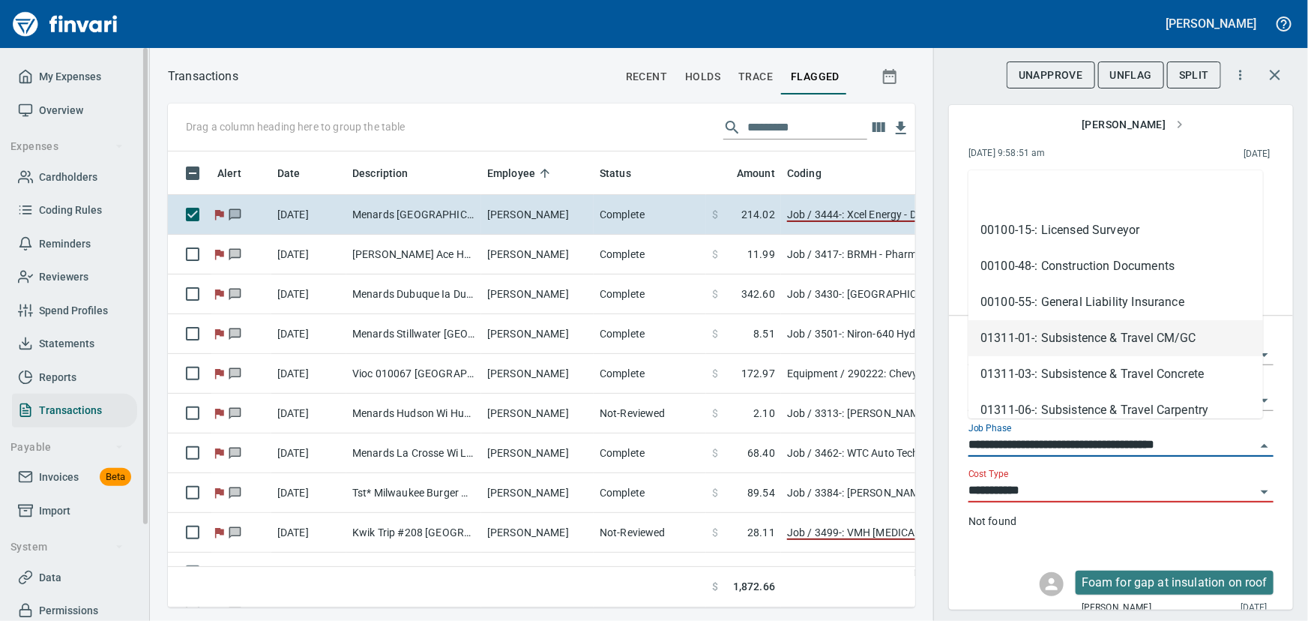
click at [35, 576] on span "Data" at bounding box center [74, 577] width 113 height 19
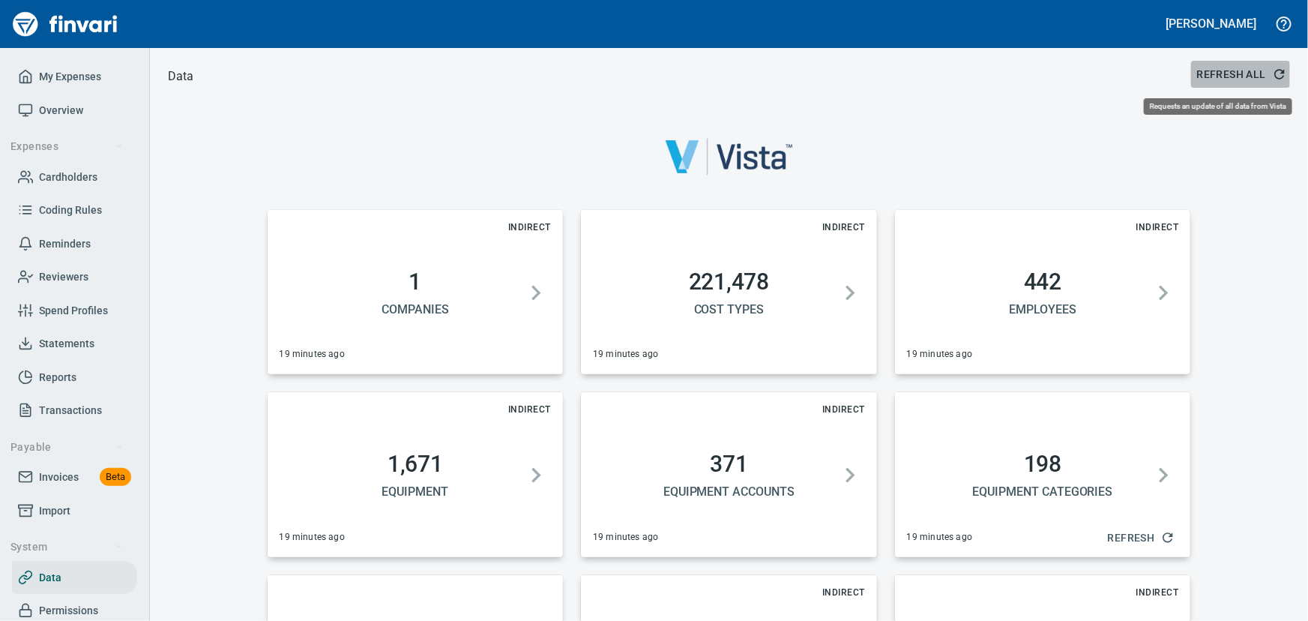
click at [1207, 76] on span "Refresh All" at bounding box center [1240, 74] width 87 height 19
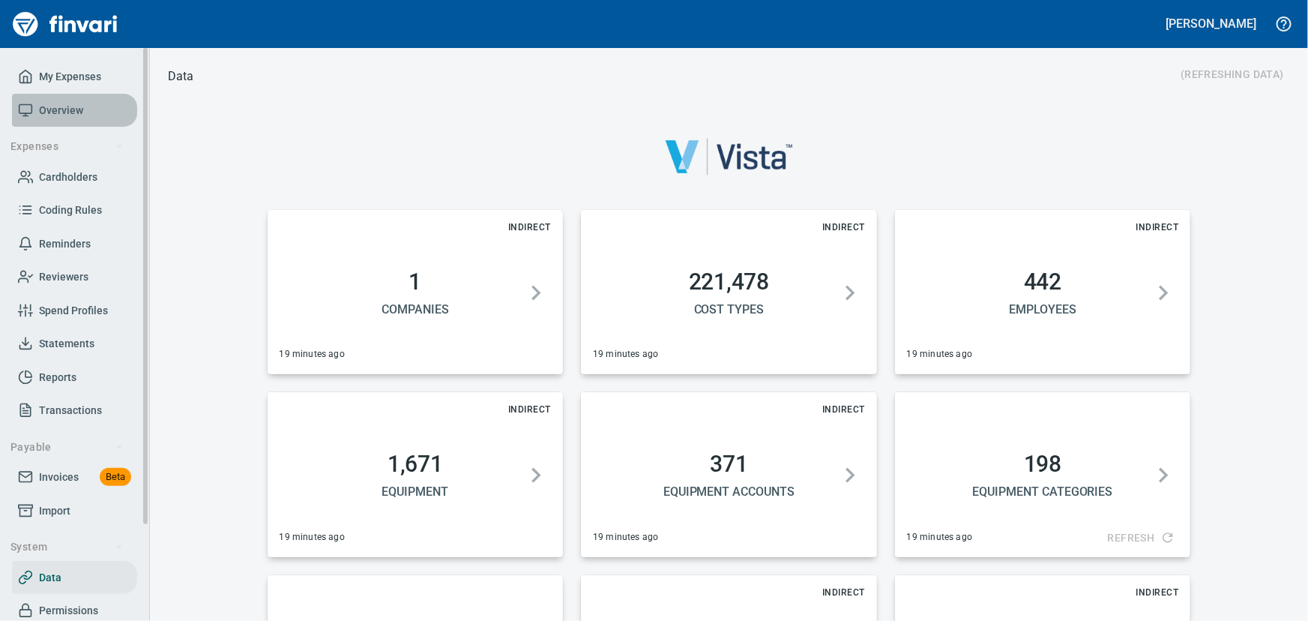
click at [51, 106] on span "Overview" at bounding box center [61, 110] width 44 height 19
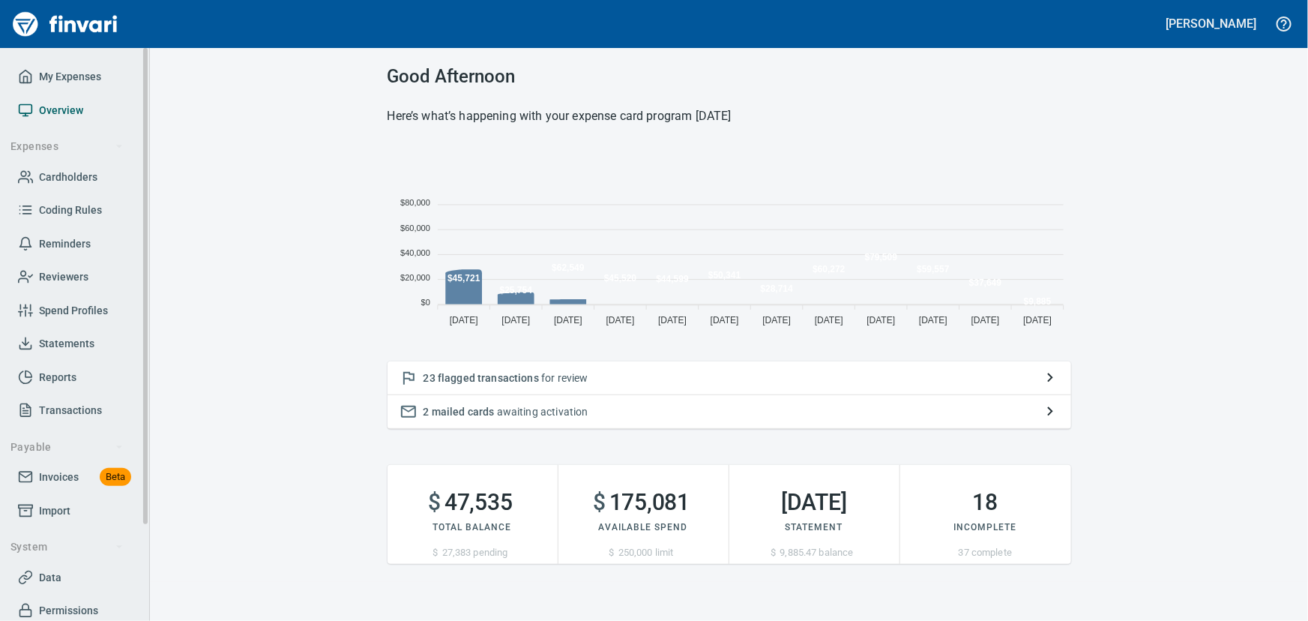
scroll to position [187, 673]
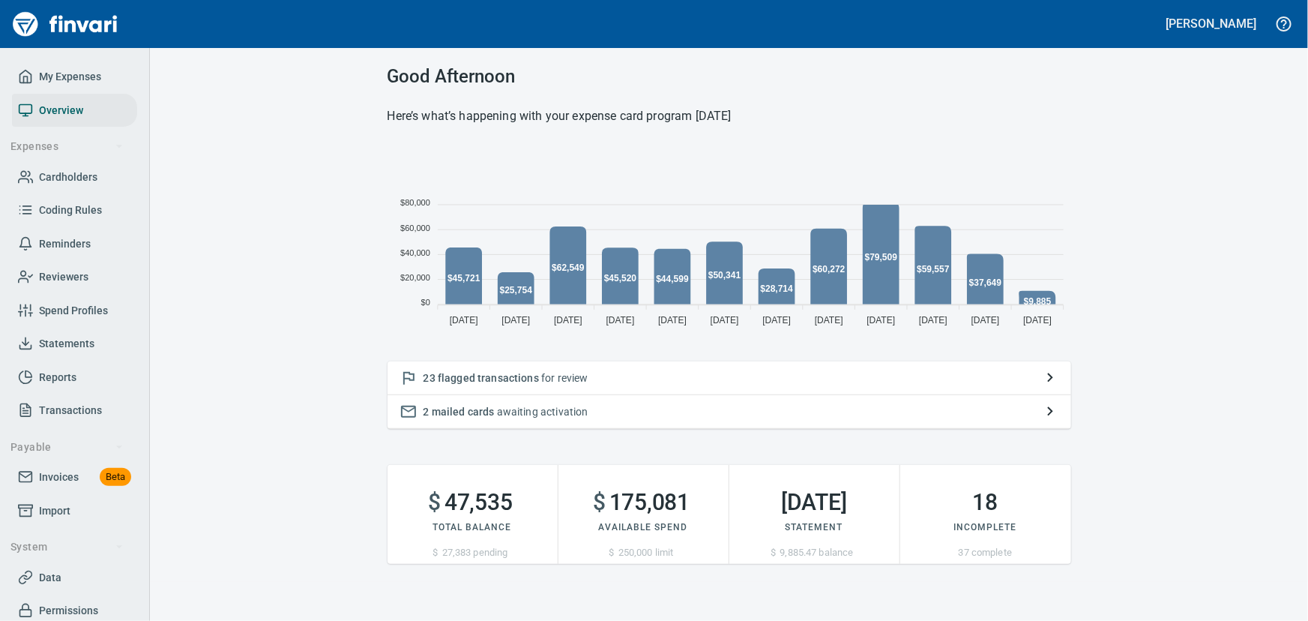
click at [543, 374] on p "23 flagged transactions for review" at bounding box center [729, 377] width 612 height 15
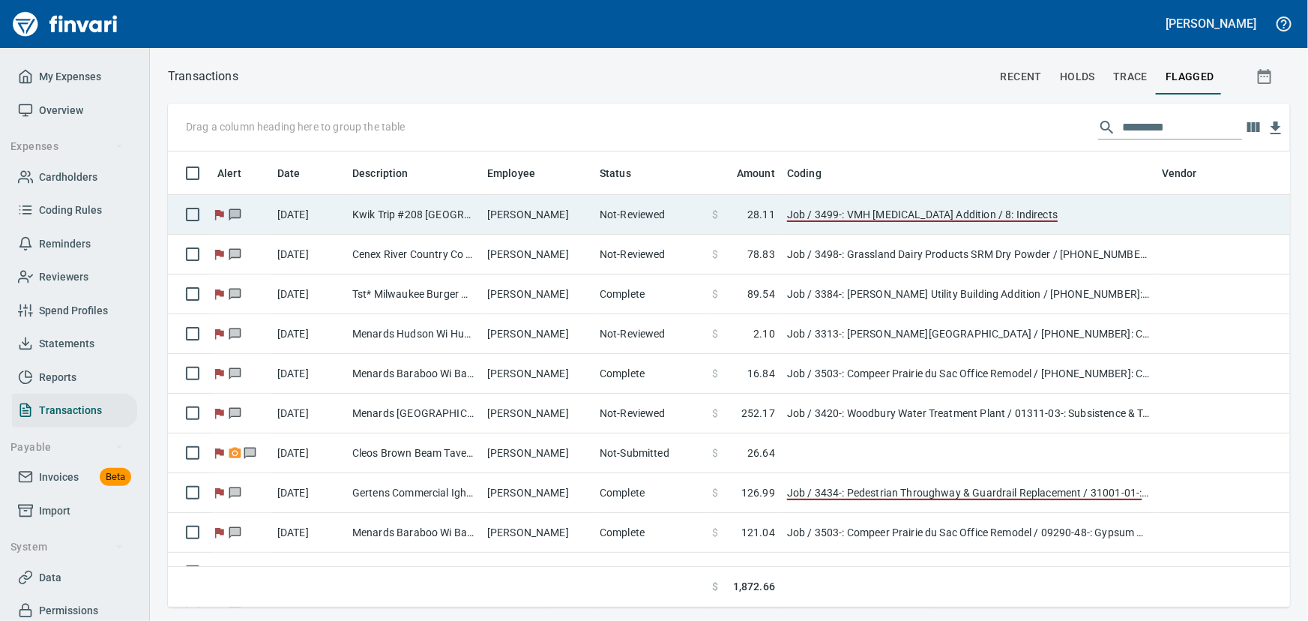
scroll to position [435, 1102]
click at [522, 215] on td "[PERSON_NAME]" at bounding box center [537, 215] width 112 height 40
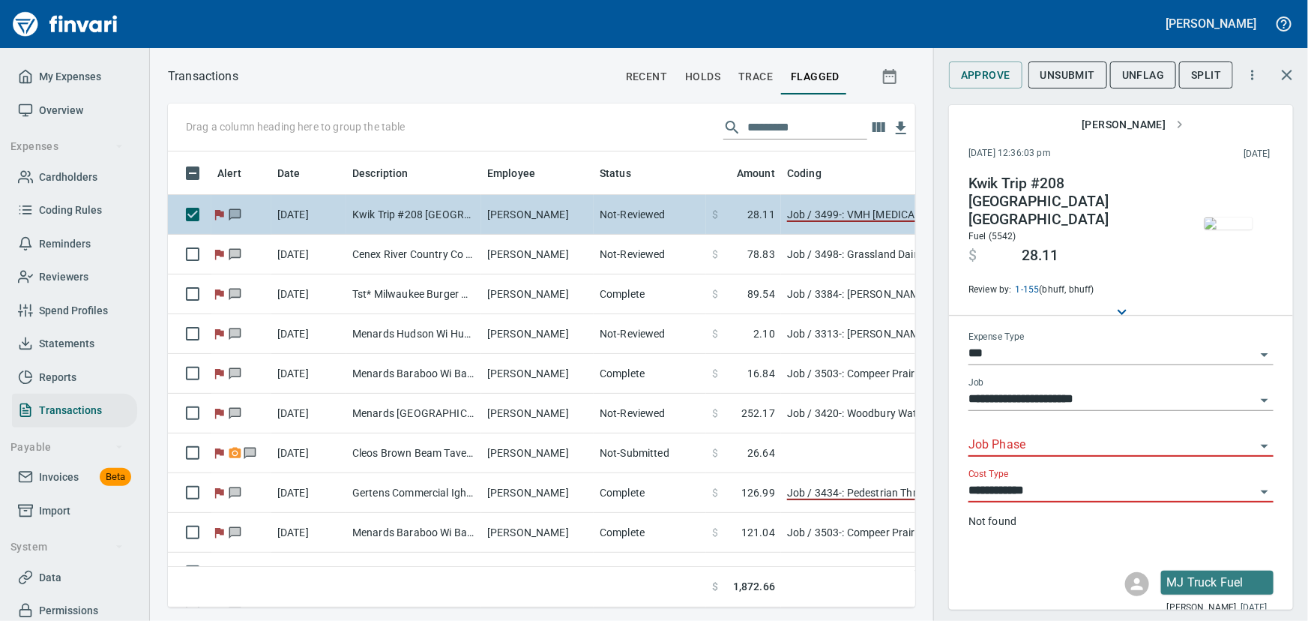
scroll to position [435, 727]
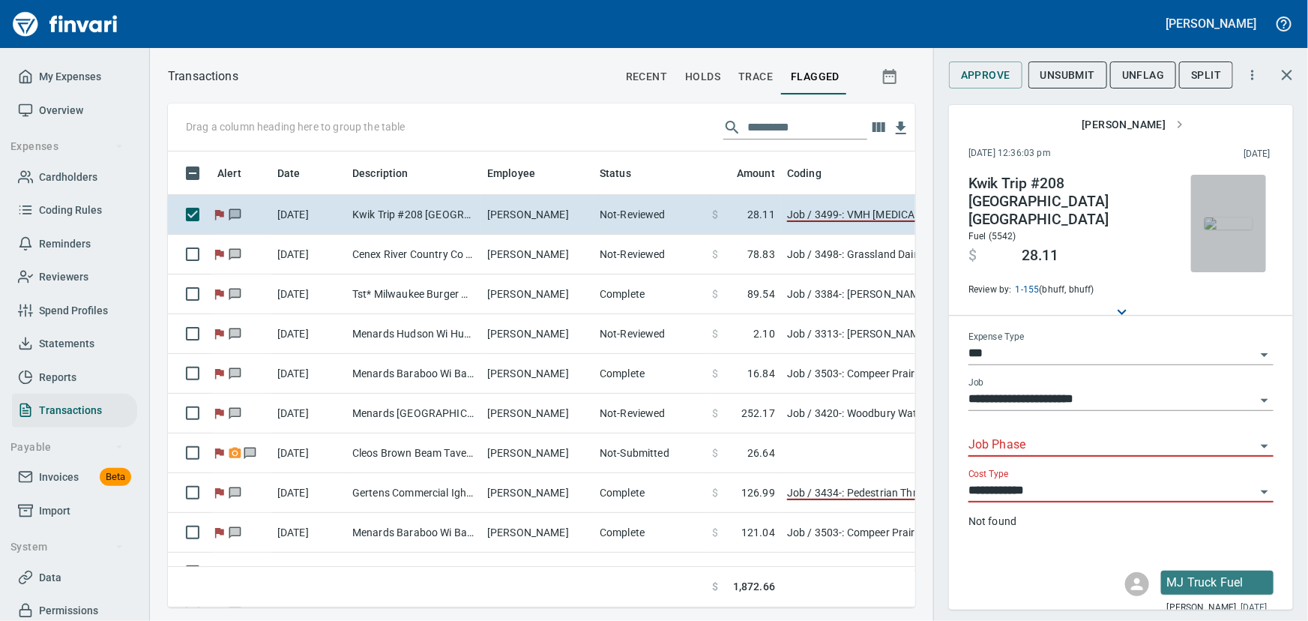
click at [1240, 229] on img "button" at bounding box center [1228, 223] width 48 height 12
click at [1261, 444] on icon "Open" at bounding box center [1264, 446] width 7 height 4
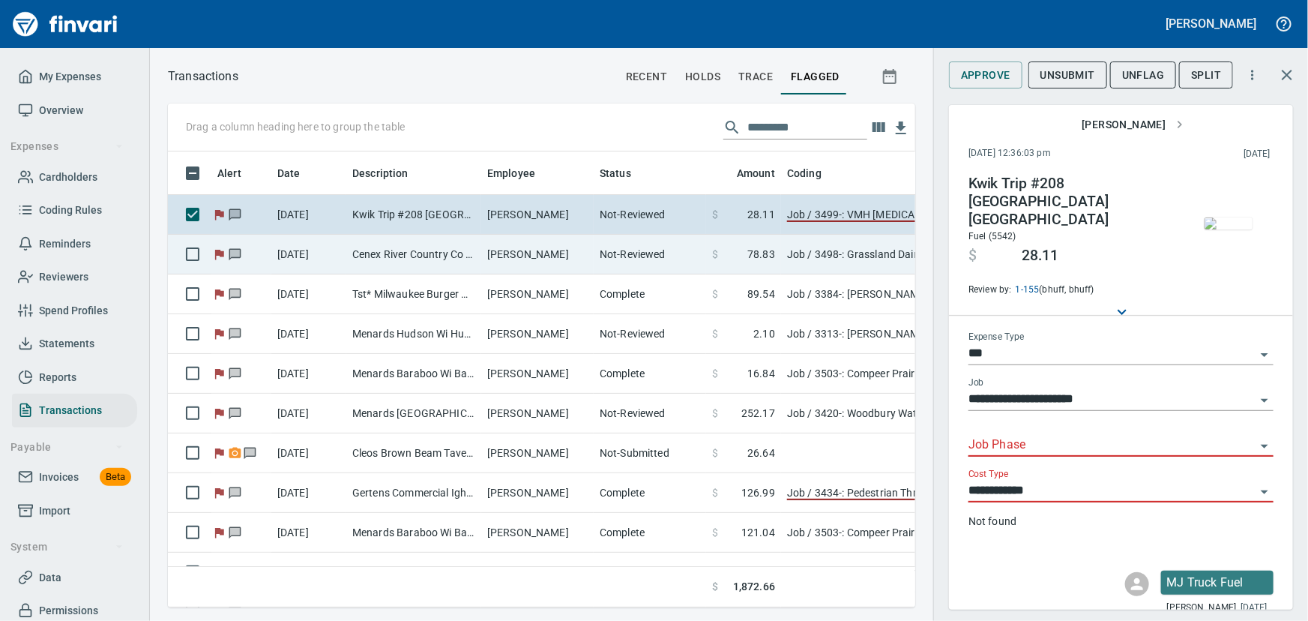
click at [411, 251] on td "Cenex River Country Co [GEOGRAPHIC_DATA] [GEOGRAPHIC_DATA]" at bounding box center [413, 255] width 135 height 40
type input "**********"
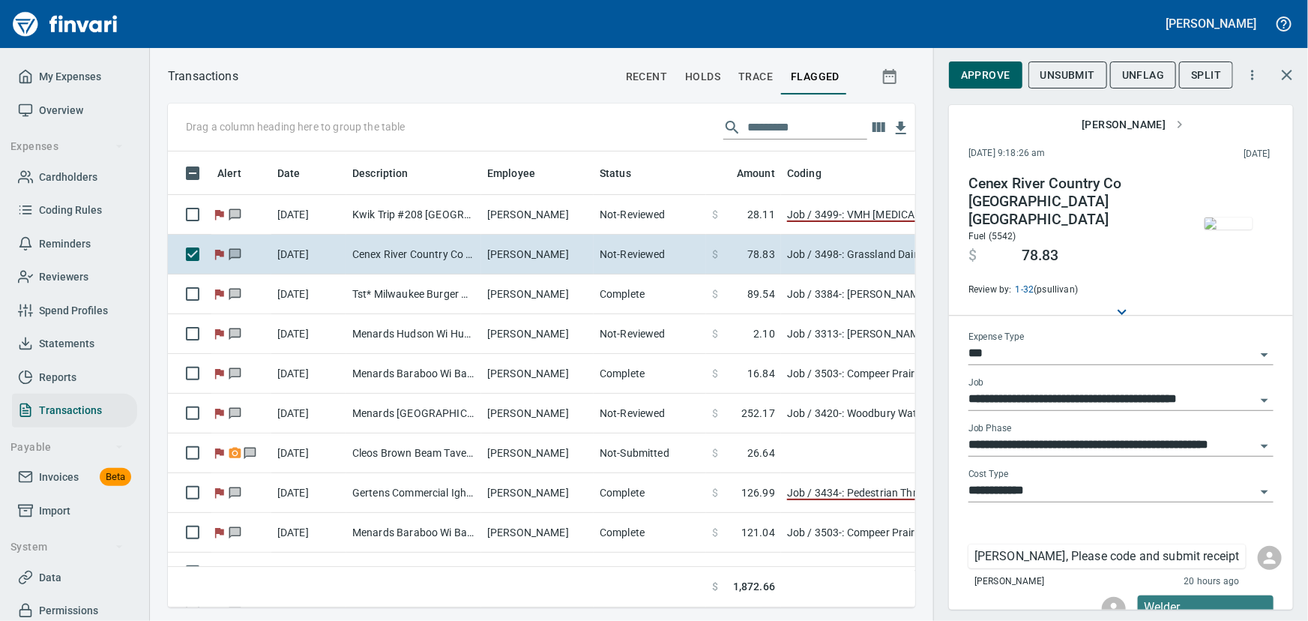
click at [1219, 229] on img "button" at bounding box center [1228, 223] width 48 height 12
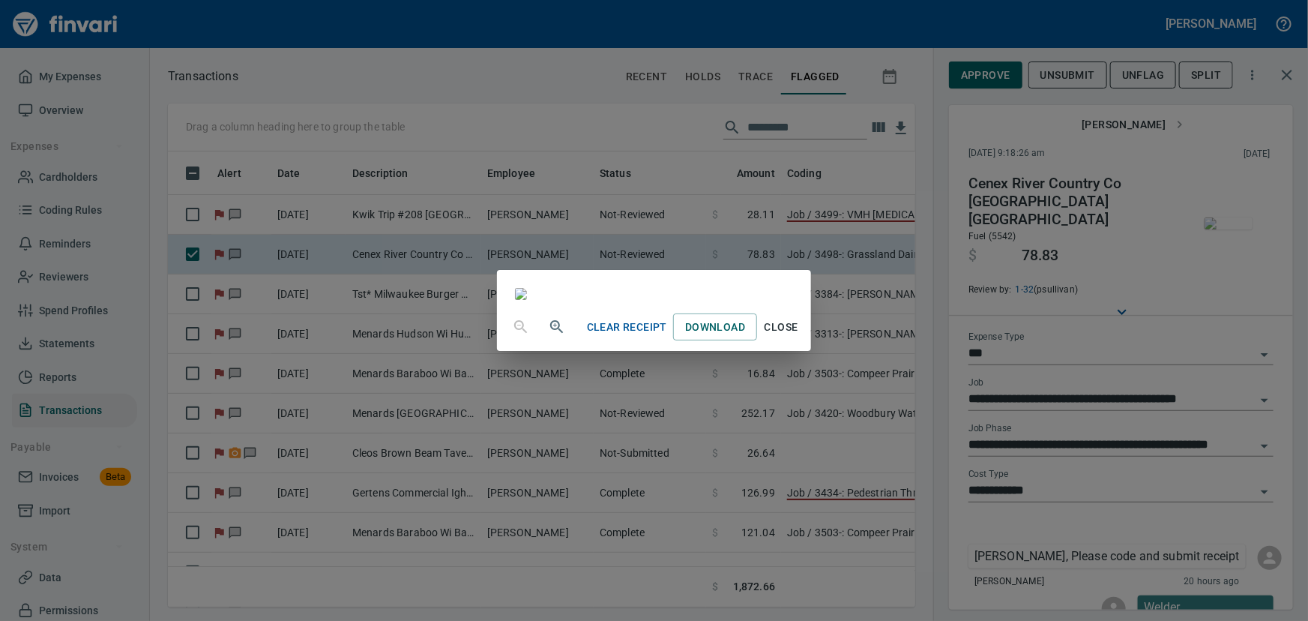
scroll to position [136, 0]
click at [799, 337] on span "Close" at bounding box center [781, 327] width 36 height 19
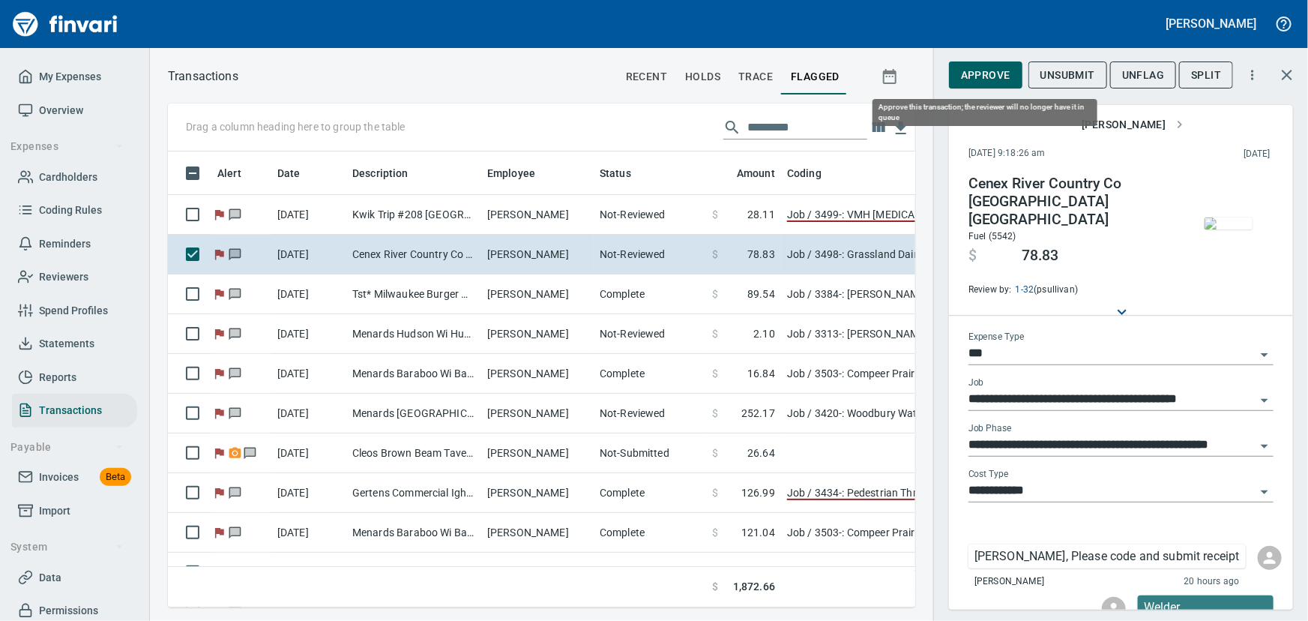
click at [974, 76] on span "Approve" at bounding box center [985, 75] width 49 height 19
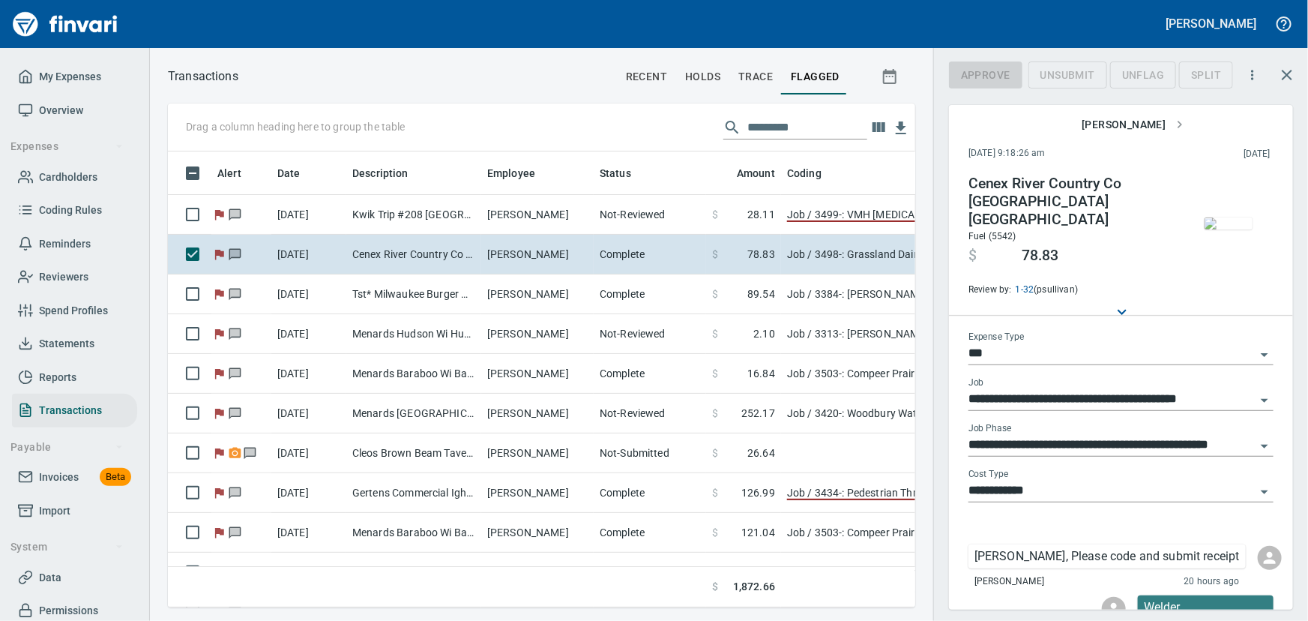
scroll to position [435, 727]
click at [1139, 68] on span "UnFlag" at bounding box center [1131, 75] width 42 height 19
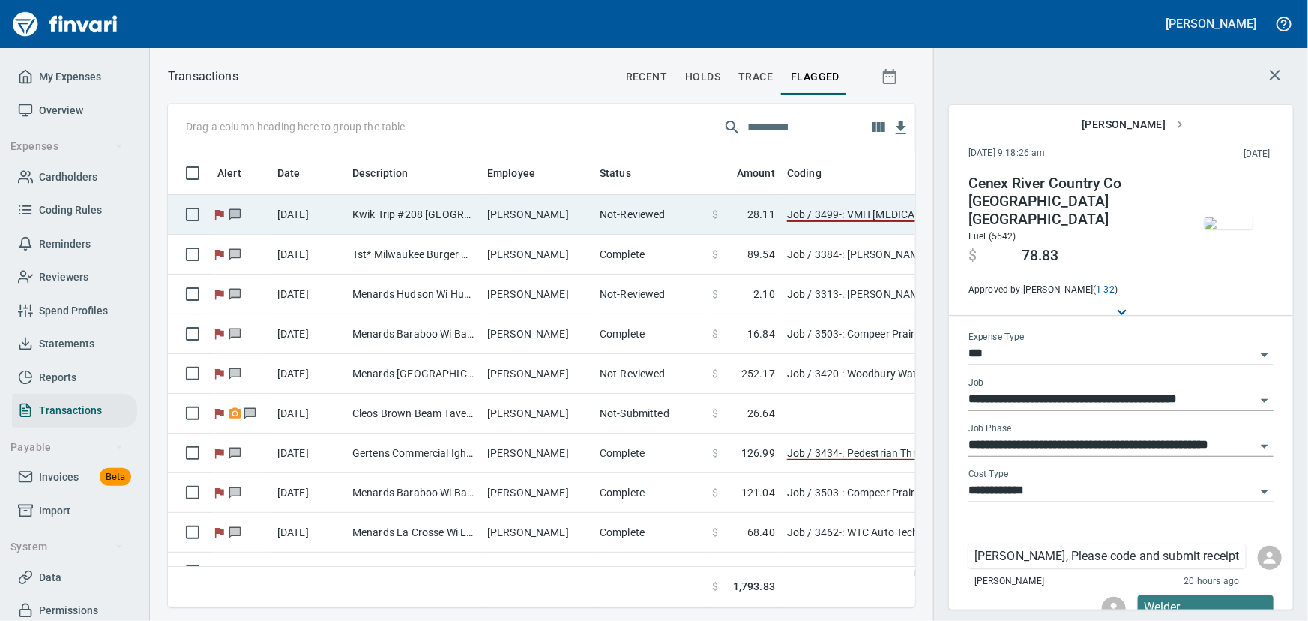
click at [512, 210] on td "[PERSON_NAME]" at bounding box center [537, 215] width 112 height 40
type input "**********"
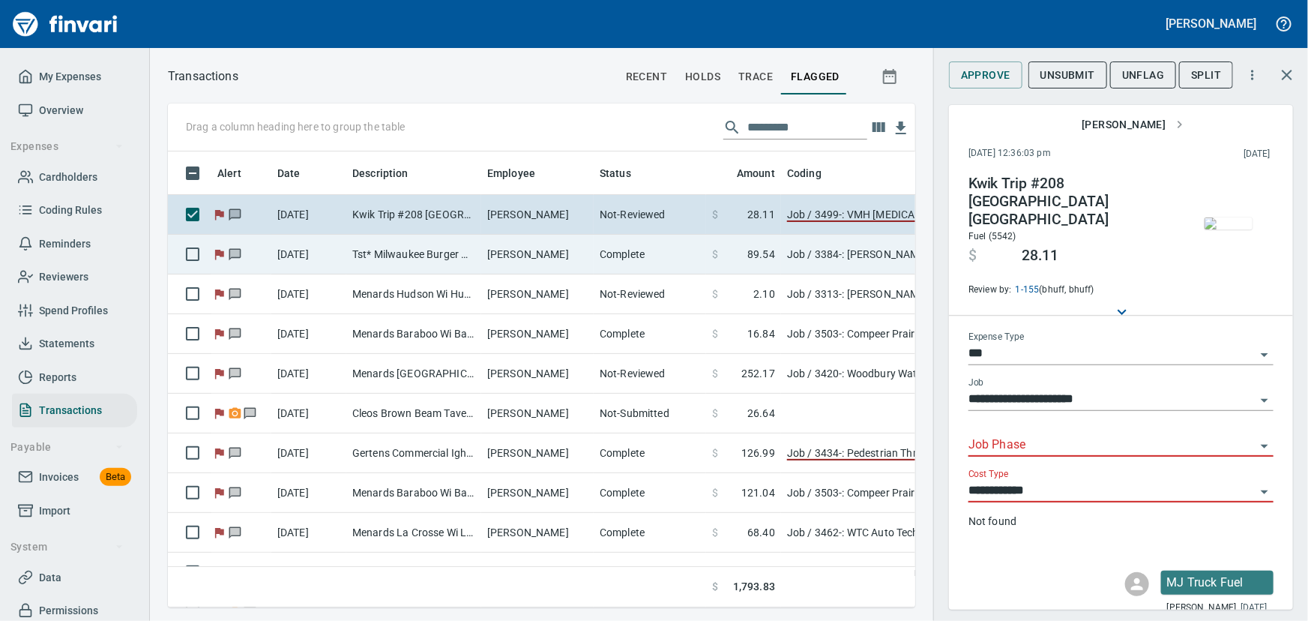
click at [512, 243] on td "[PERSON_NAME]" at bounding box center [537, 255] width 112 height 40
type input "**********"
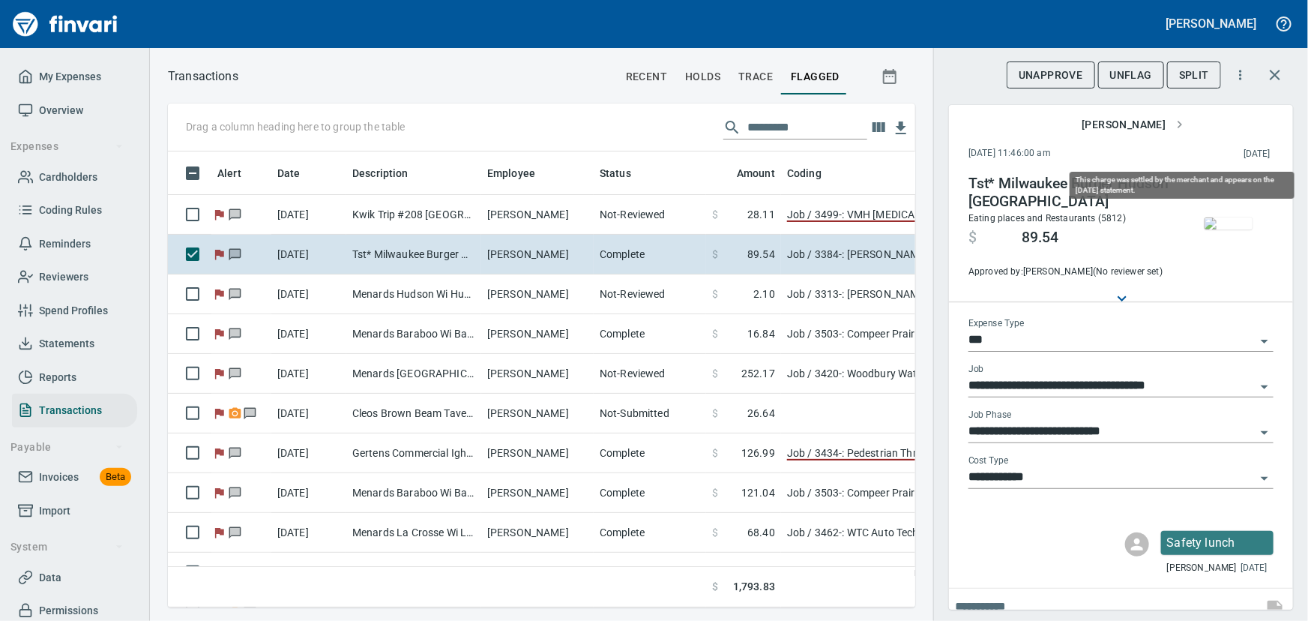
scroll to position [435, 727]
click at [1225, 224] on img "button" at bounding box center [1228, 223] width 48 height 12
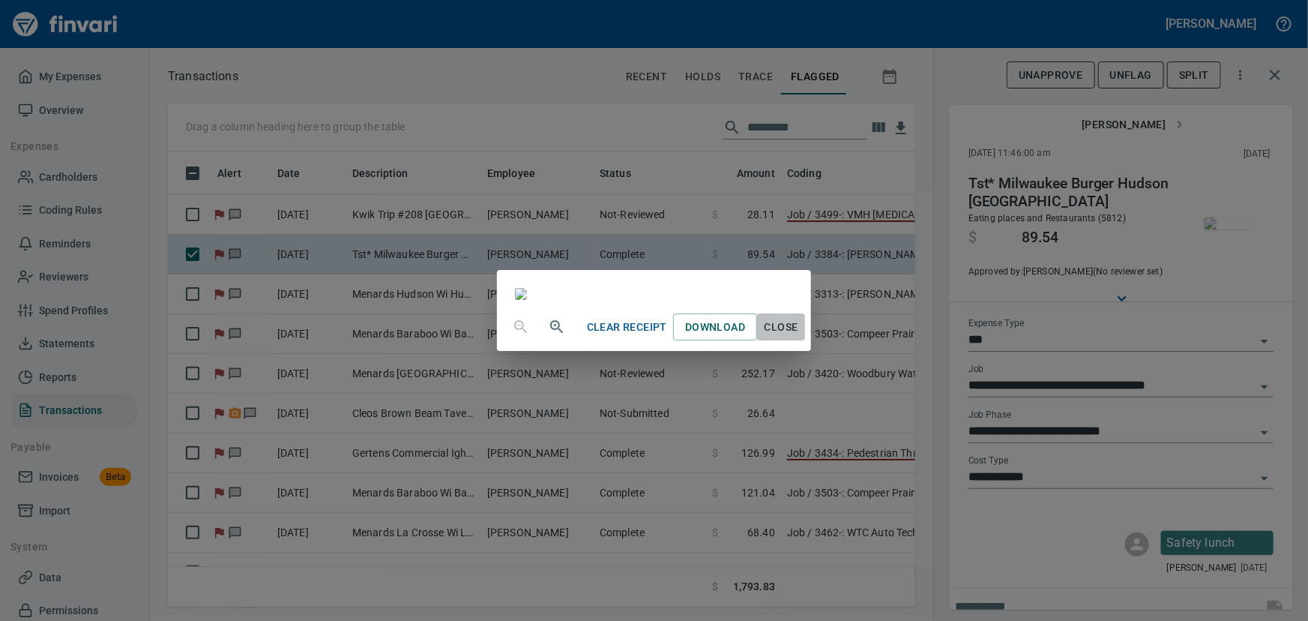
click at [799, 337] on span "Close" at bounding box center [781, 327] width 36 height 19
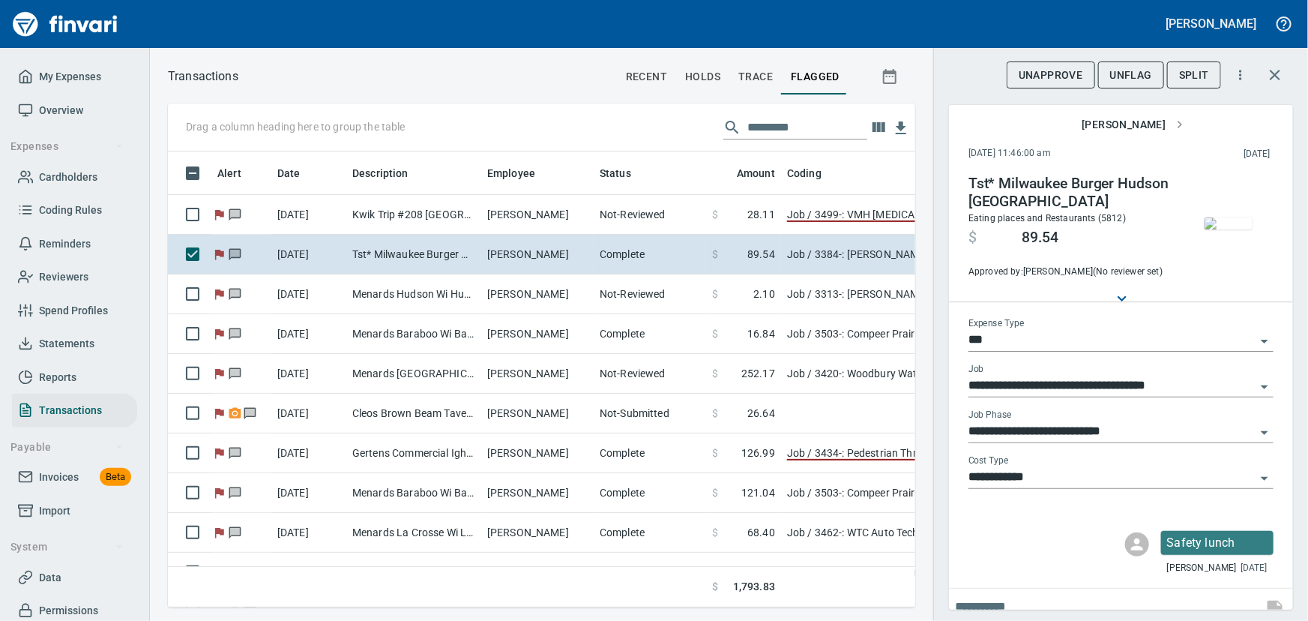
click at [1216, 226] on img "button" at bounding box center [1228, 223] width 48 height 12
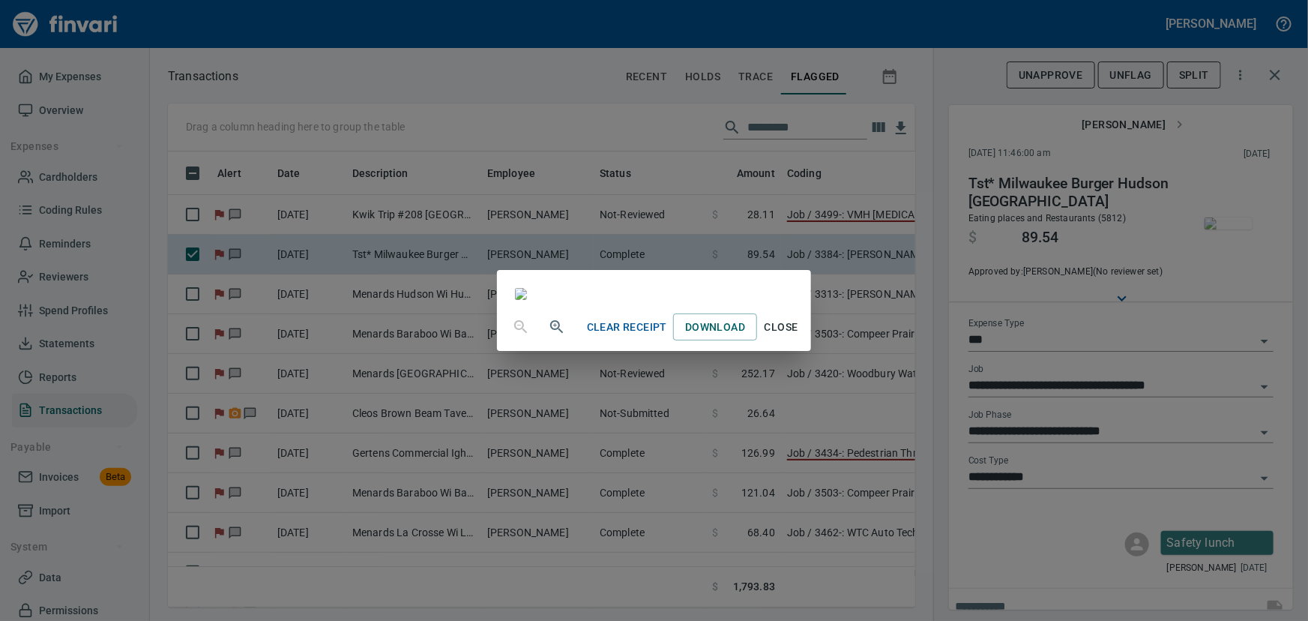
click at [799, 337] on span "Close" at bounding box center [781, 327] width 36 height 19
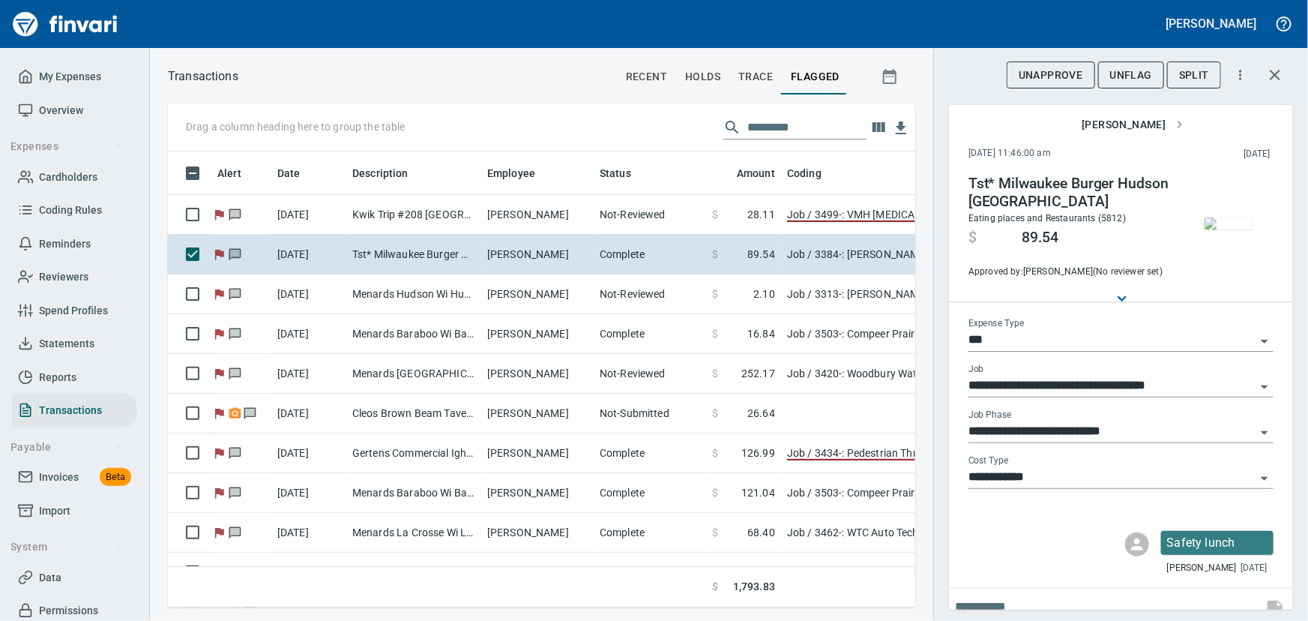
click at [1118, 75] on span "UnFlag" at bounding box center [1131, 75] width 42 height 19
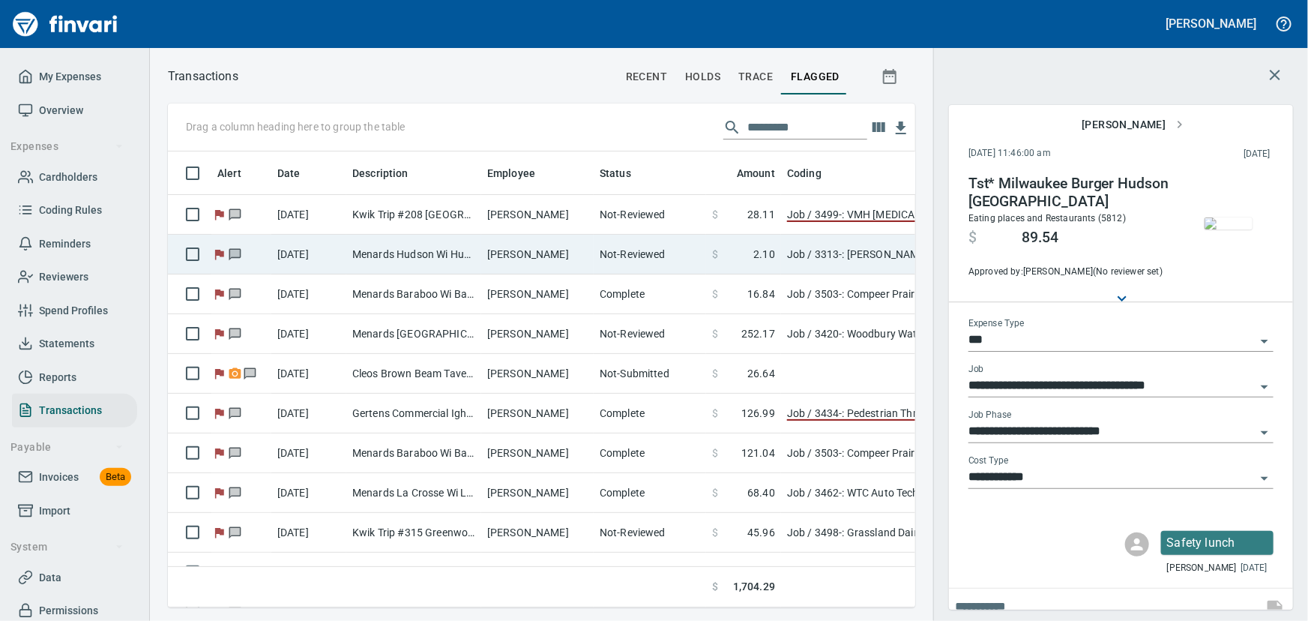
click at [413, 257] on td "Menards Hudson Wi Hudson [GEOGRAPHIC_DATA]" at bounding box center [413, 255] width 135 height 40
type input "**********"
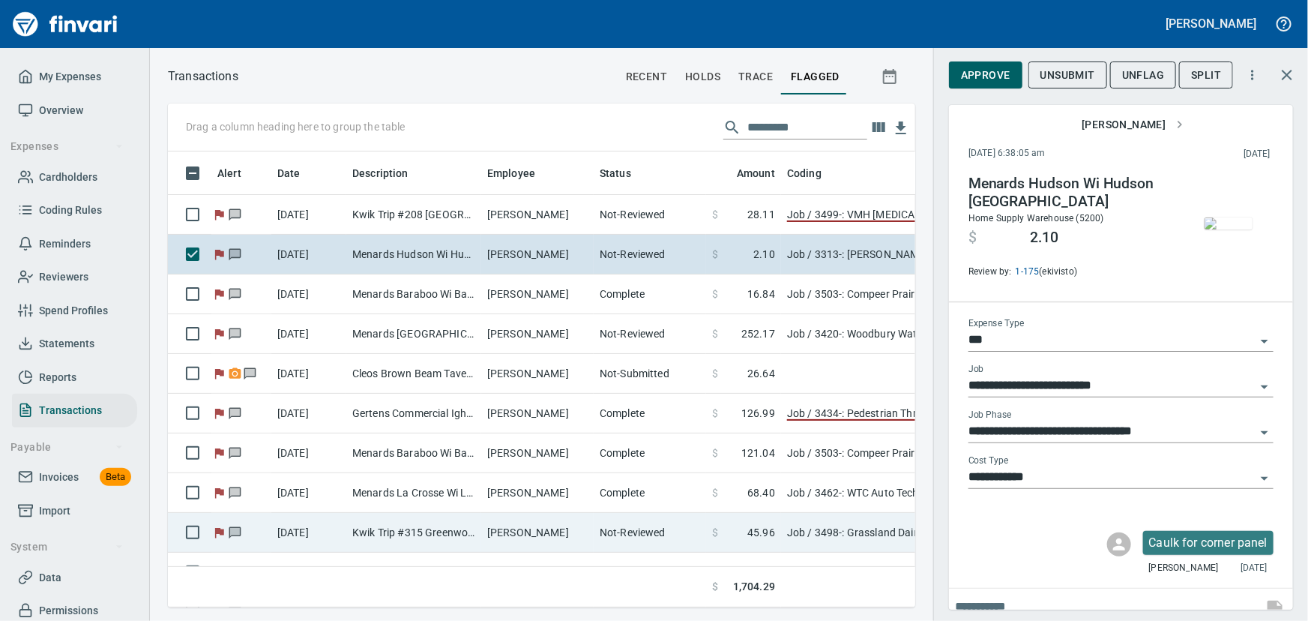
click at [492, 527] on td "[PERSON_NAME]" at bounding box center [537, 533] width 112 height 40
type input "**********"
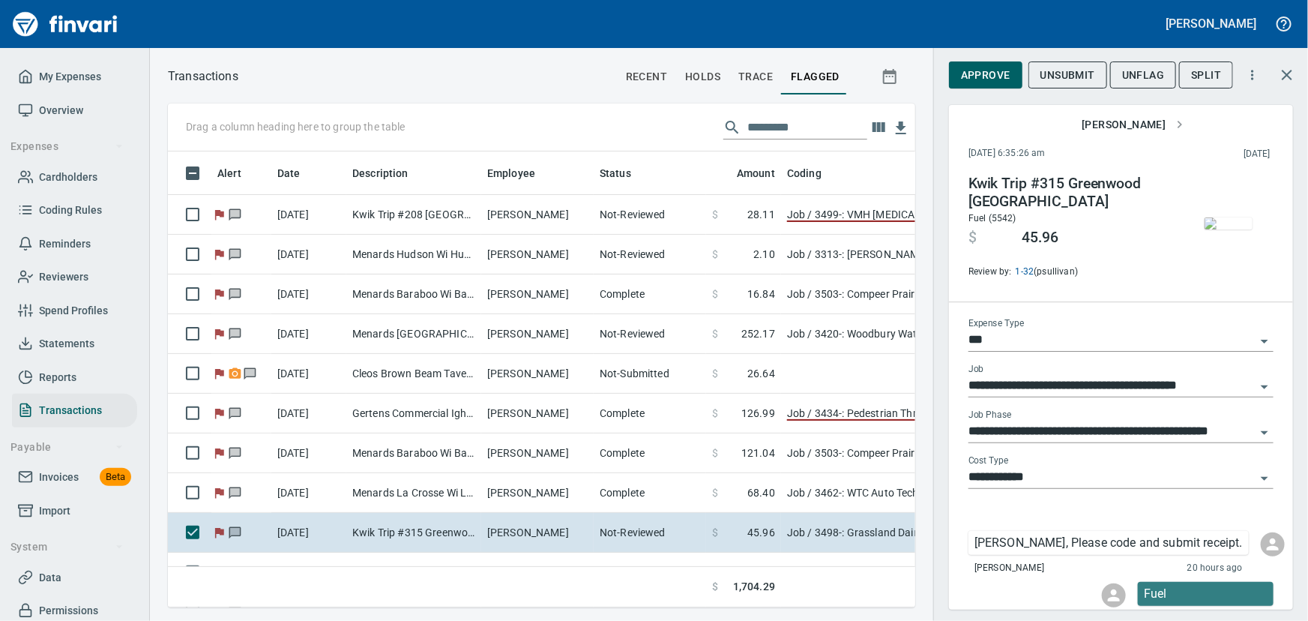
click at [1227, 229] on img "button" at bounding box center [1228, 223] width 48 height 12
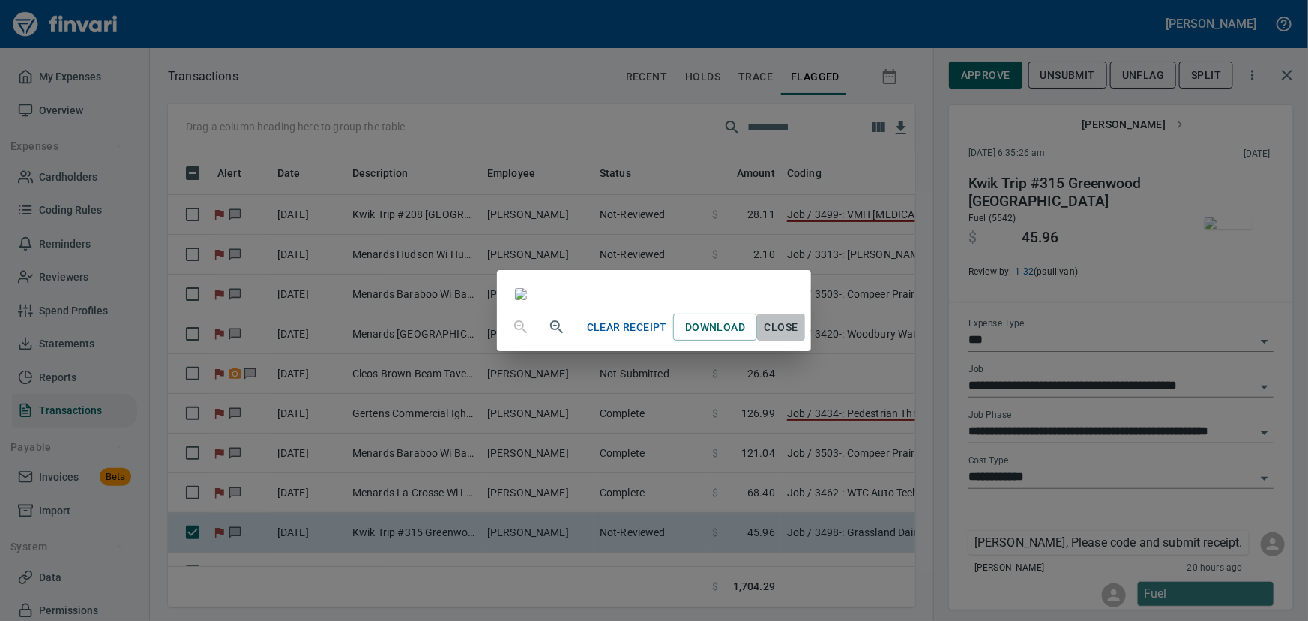
click at [799, 337] on span "Close" at bounding box center [781, 327] width 36 height 19
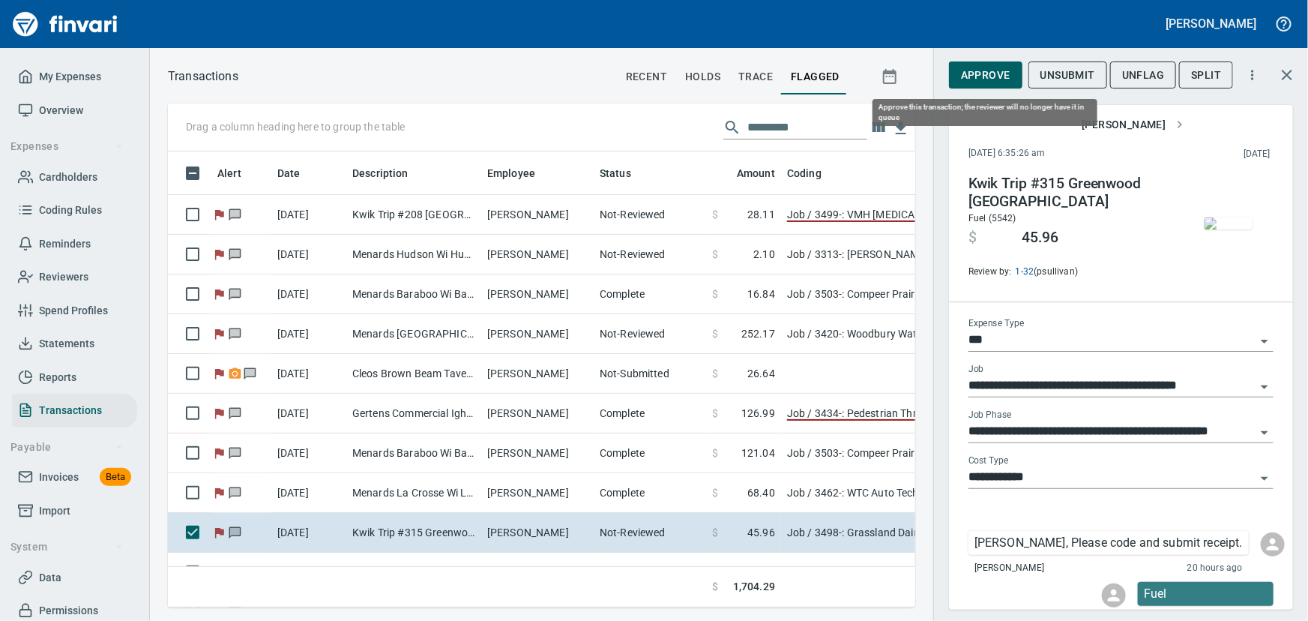
click at [971, 75] on span "Approve" at bounding box center [985, 75] width 49 height 19
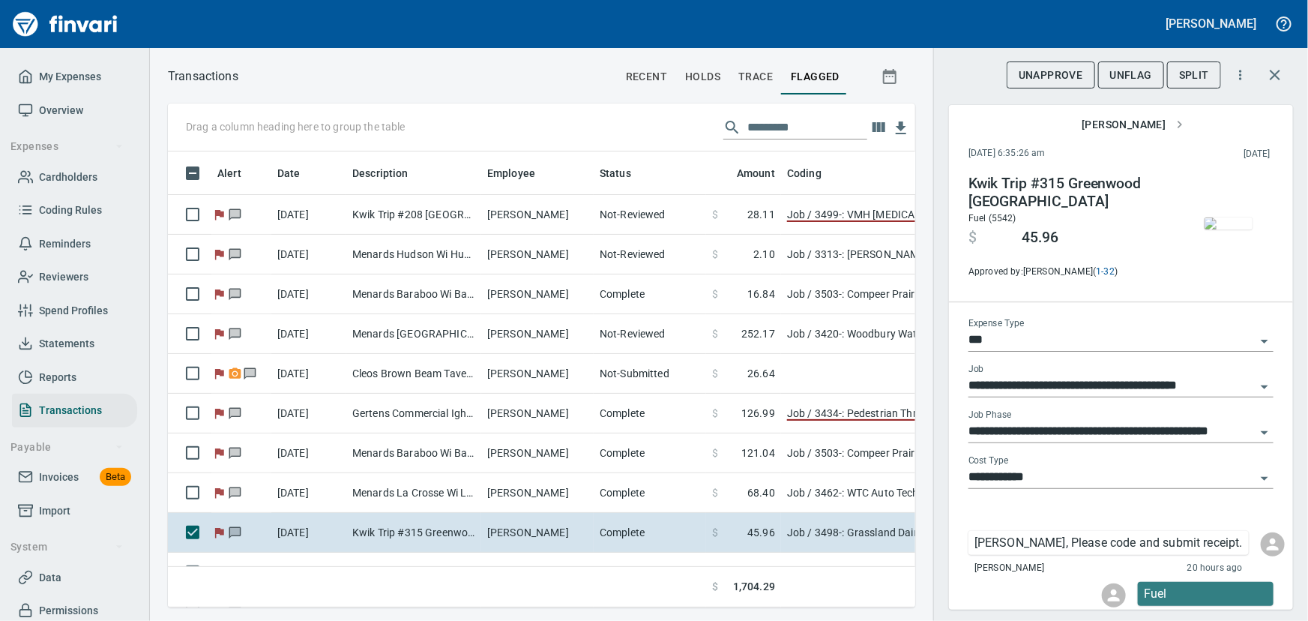
click at [1124, 73] on span "UnFlag" at bounding box center [1131, 75] width 42 height 19
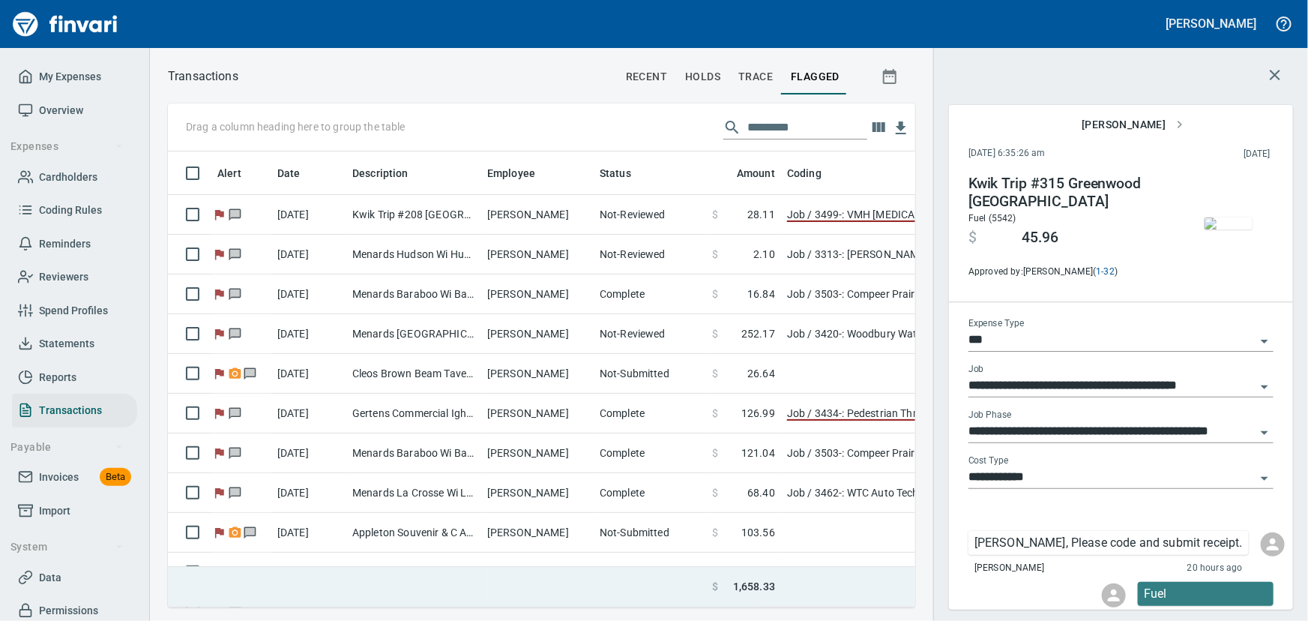
scroll to position [435, 727]
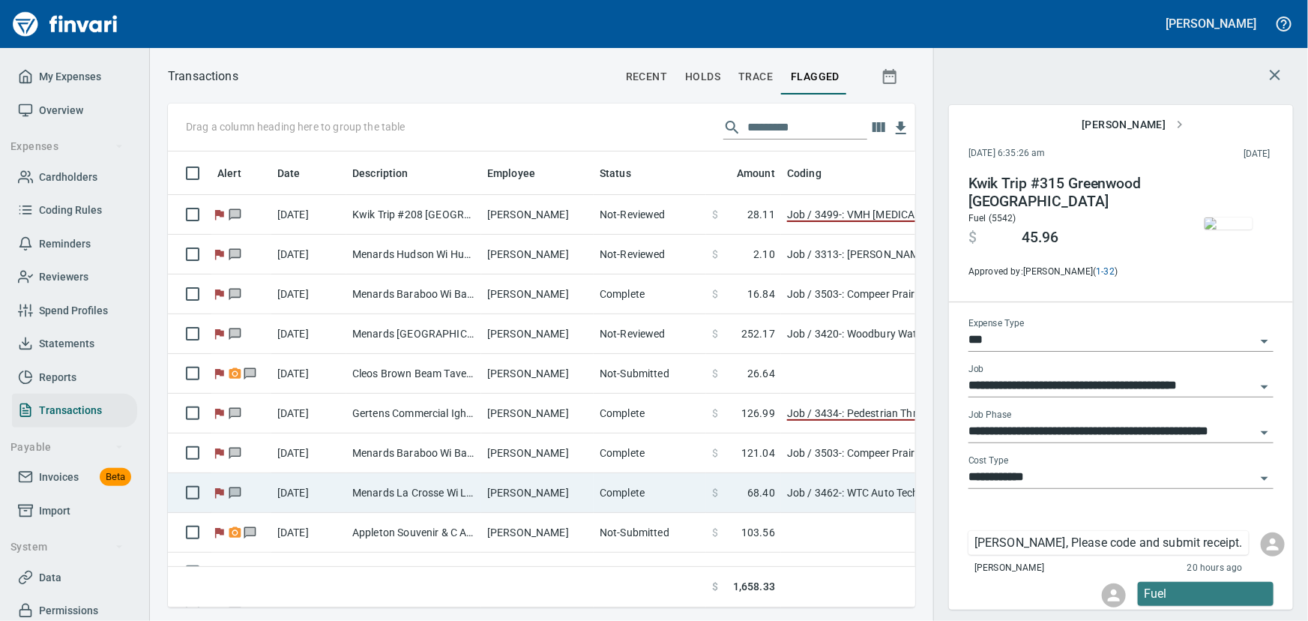
click at [318, 493] on td "[DATE]" at bounding box center [308, 493] width 75 height 40
type input "**********"
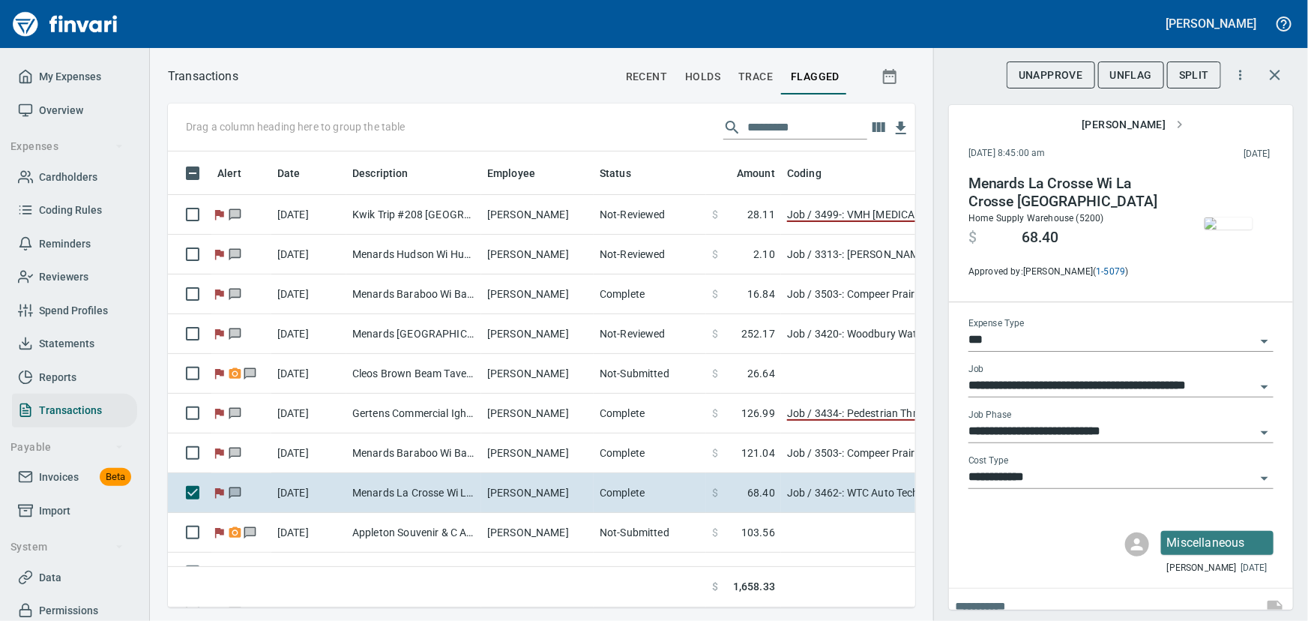
click at [1222, 229] on img "button" at bounding box center [1228, 223] width 48 height 12
click at [1204, 225] on img "button" at bounding box center [1228, 223] width 48 height 12
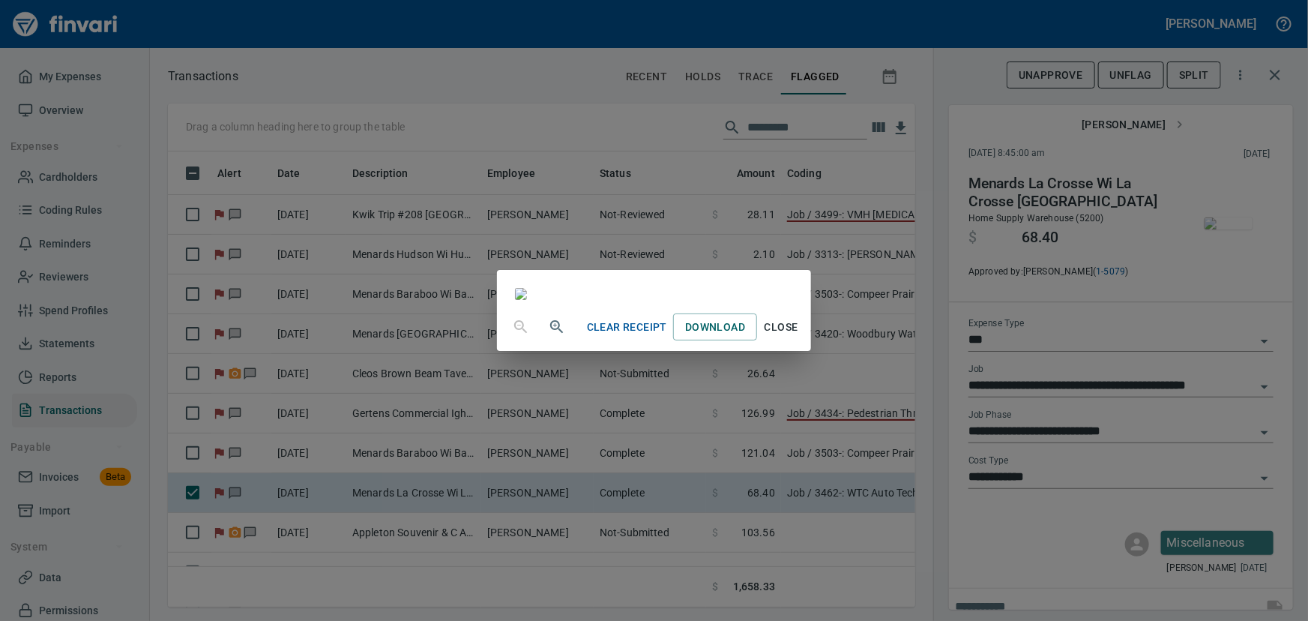
drag, startPoint x: 914, startPoint y: 571, endPoint x: 923, endPoint y: 573, distance: 8.5
click at [799, 337] on span "Close" at bounding box center [781, 327] width 36 height 19
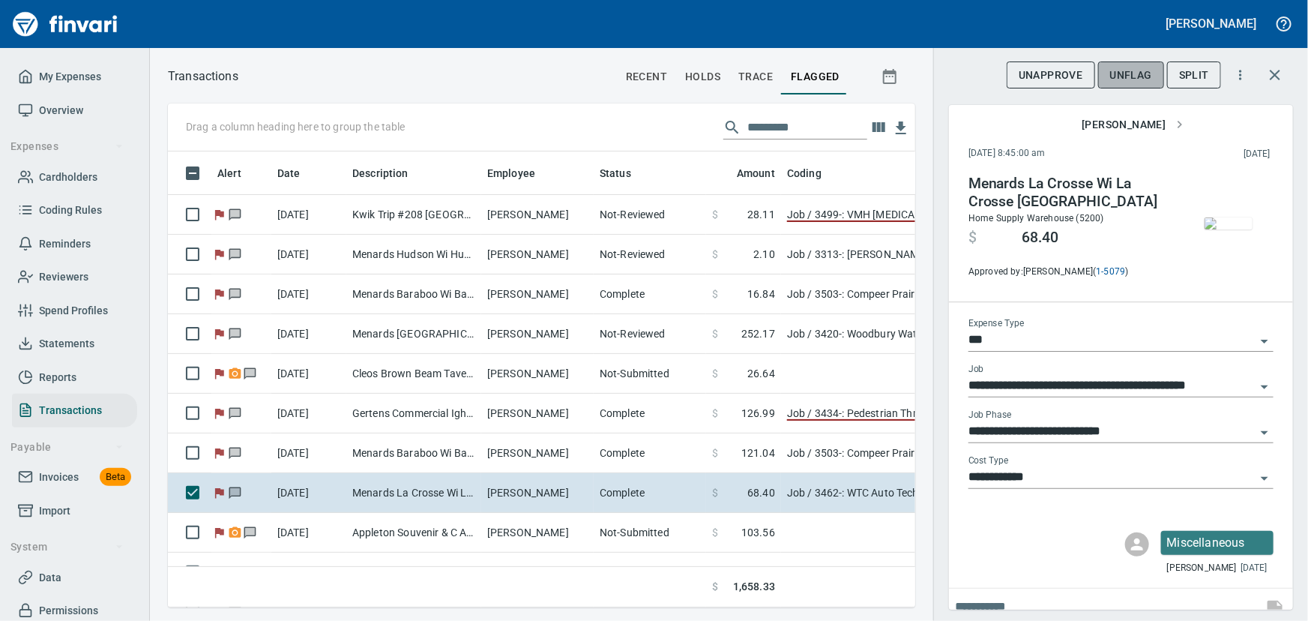
click at [1139, 70] on span "UnFlag" at bounding box center [1131, 75] width 42 height 19
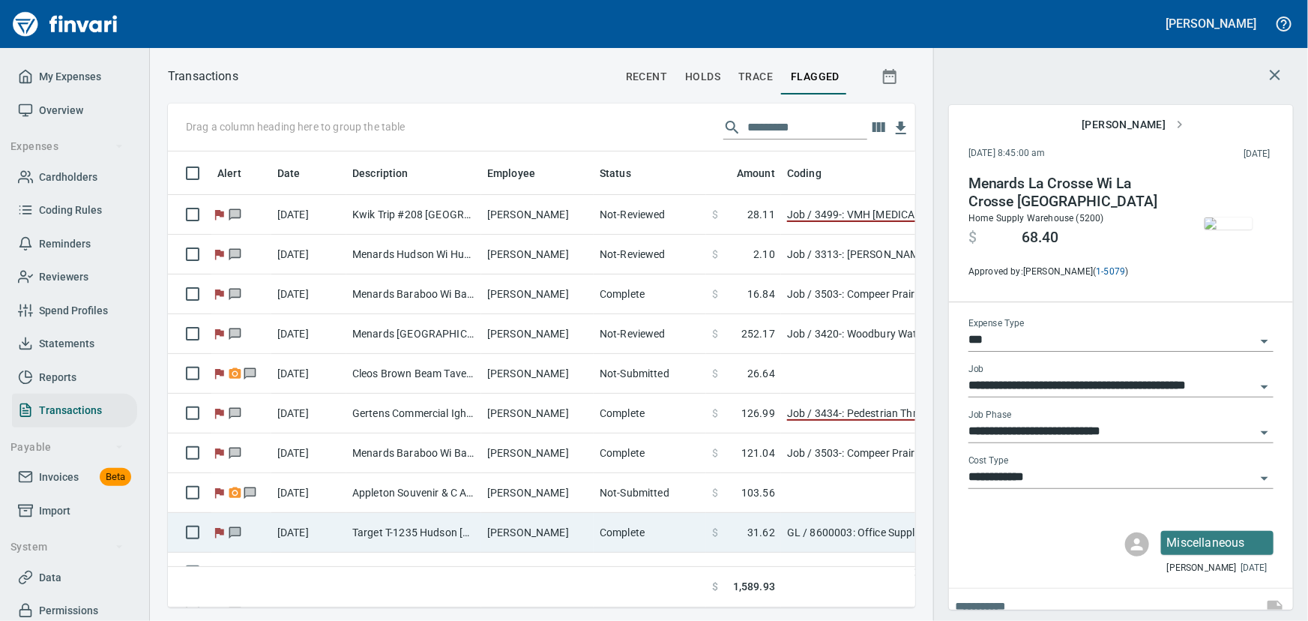
click at [504, 527] on td "[PERSON_NAME]" at bounding box center [537, 533] width 112 height 40
type input "**"
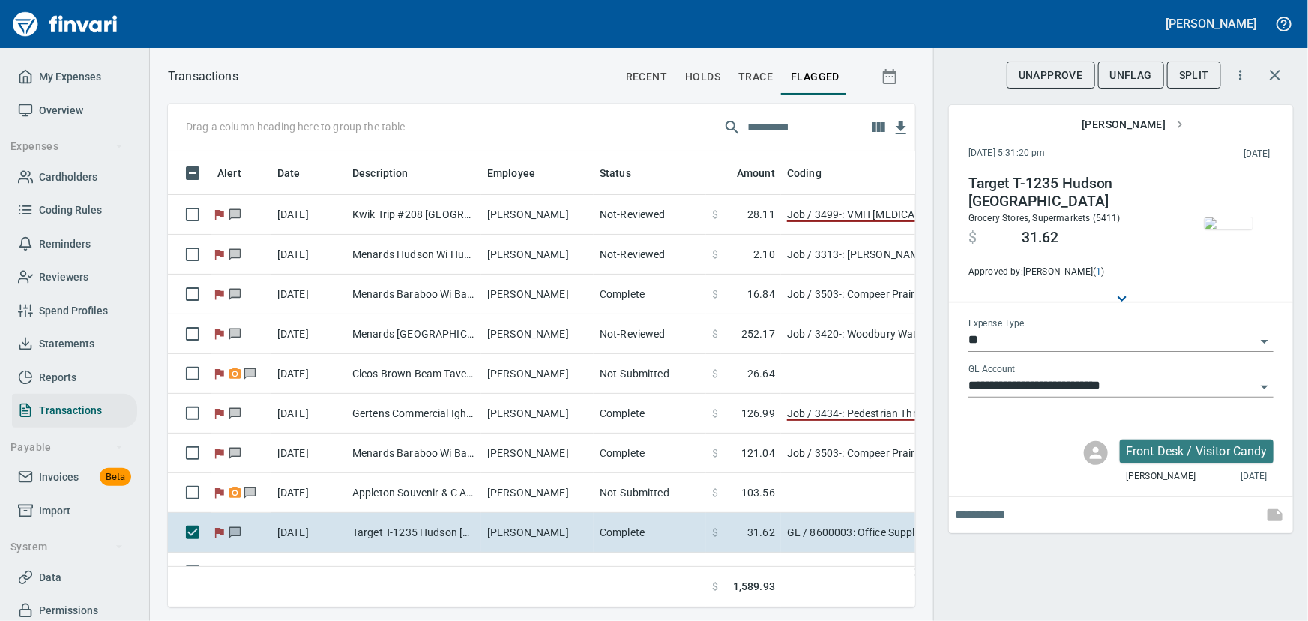
click at [1222, 226] on img "button" at bounding box center [1228, 223] width 48 height 12
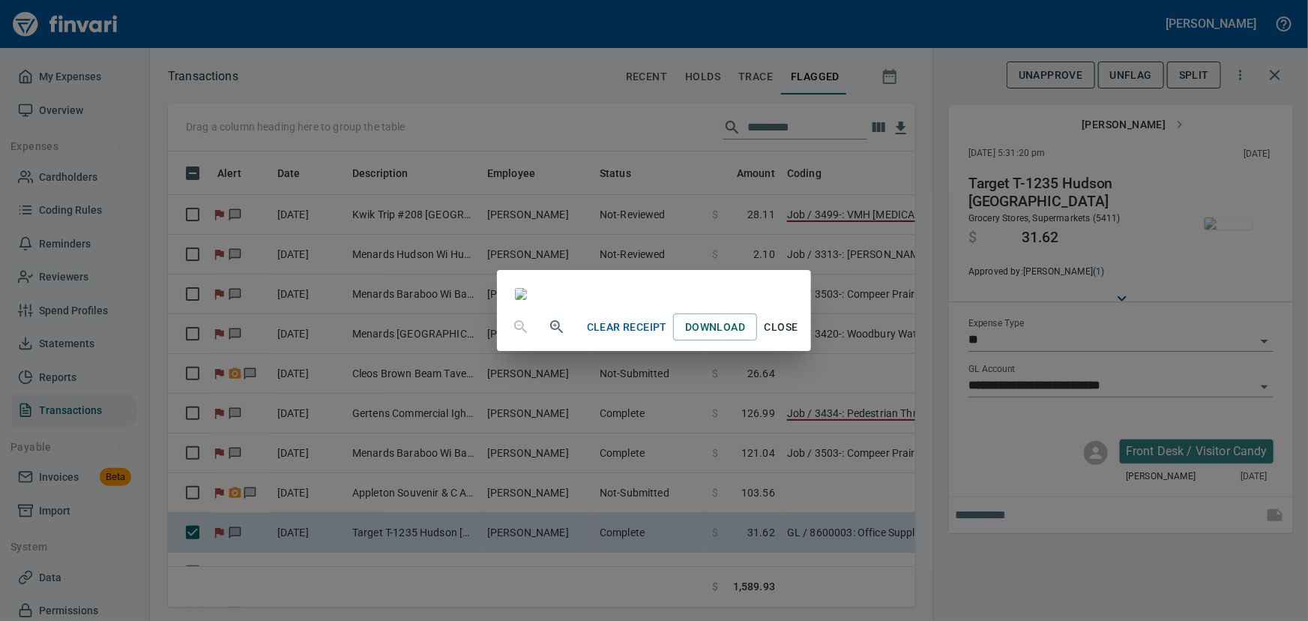
click at [799, 337] on span "Close" at bounding box center [781, 327] width 36 height 19
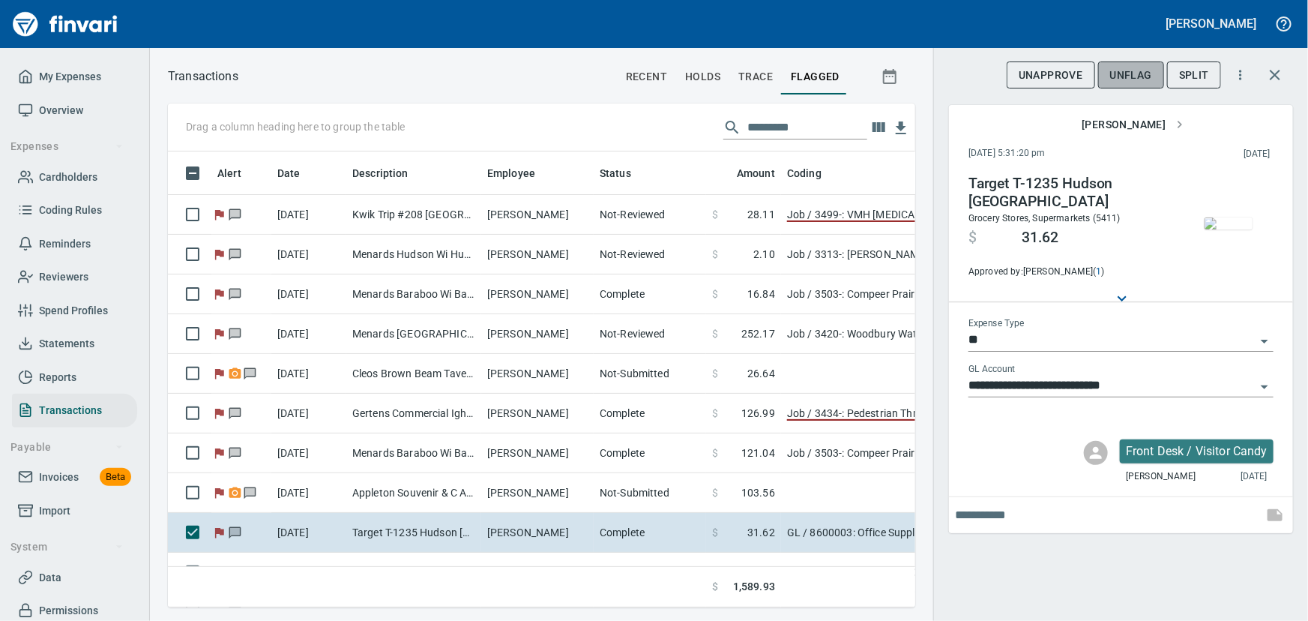
click at [1132, 75] on span "UnFlag" at bounding box center [1131, 75] width 42 height 19
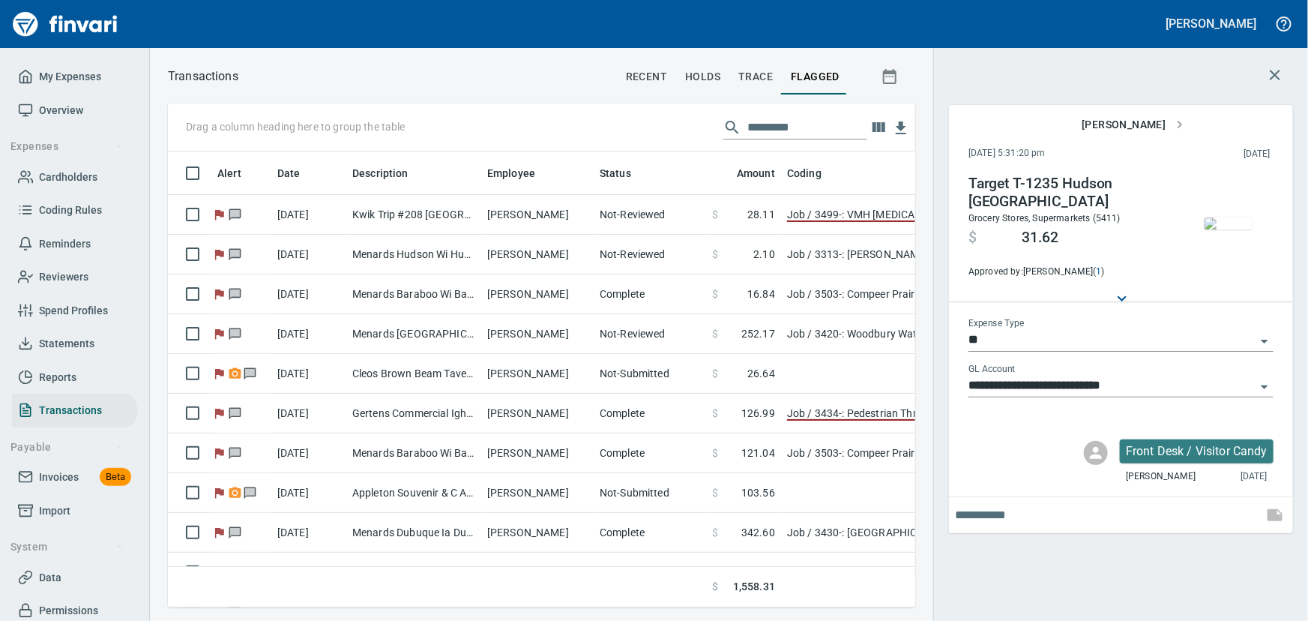
scroll to position [435, 727]
click at [1270, 71] on icon "button" at bounding box center [1275, 75] width 18 height 18
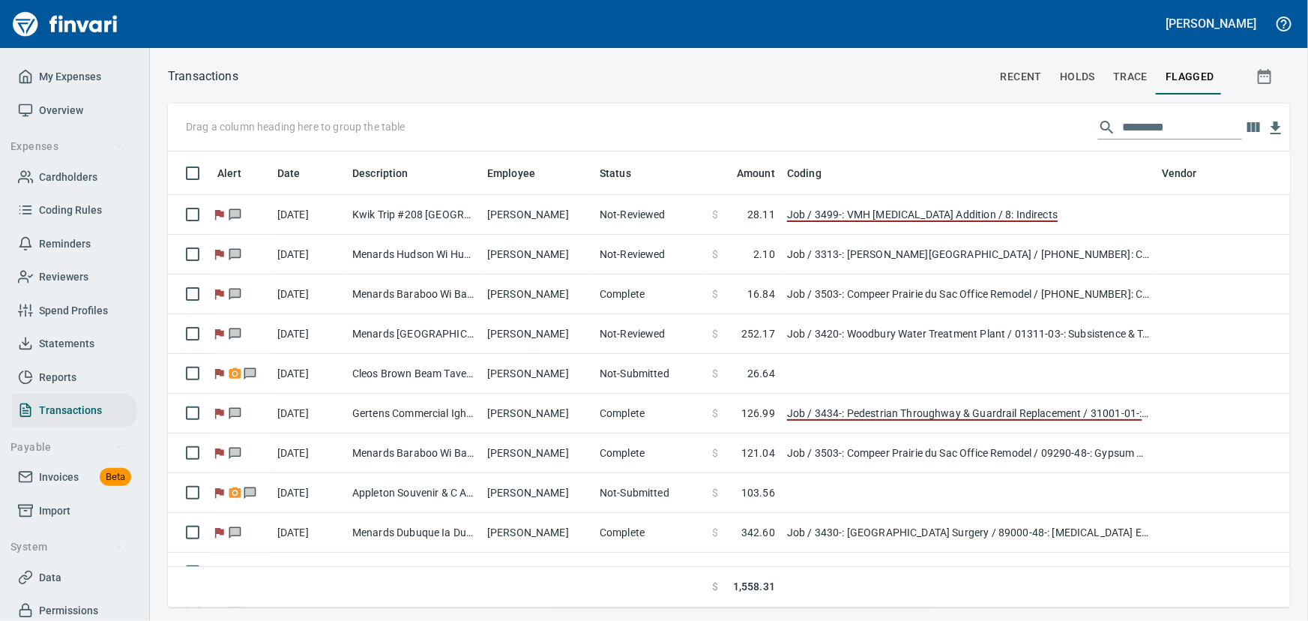
scroll to position [435, 1102]
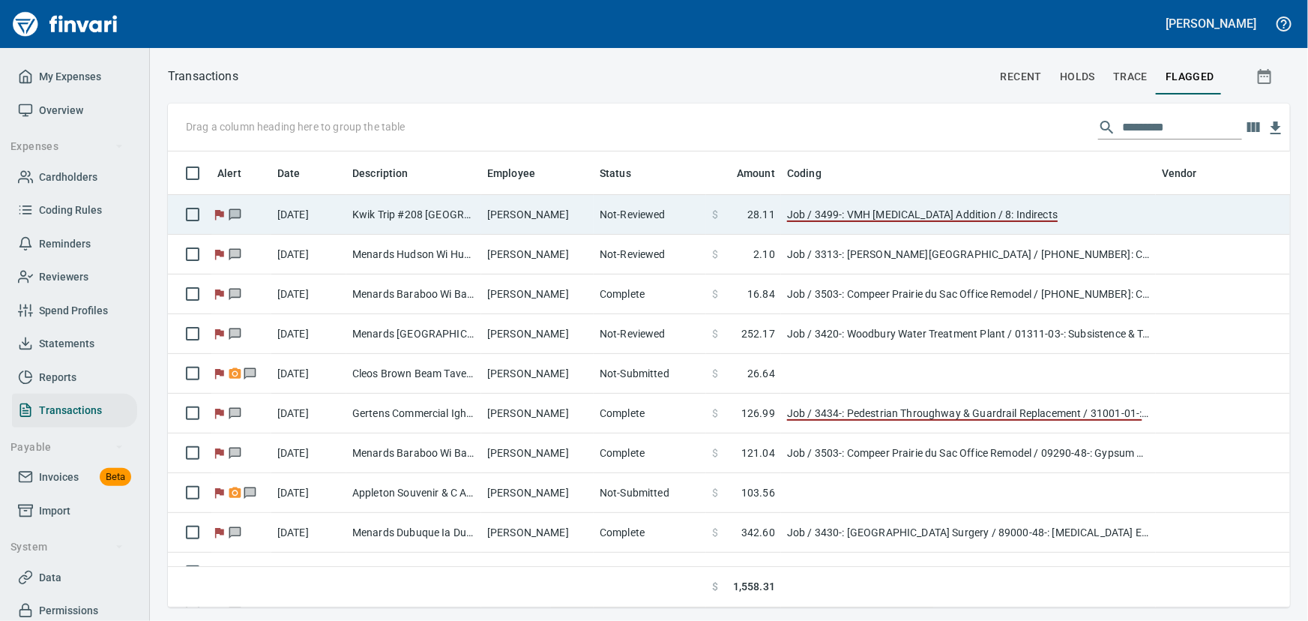
click at [510, 219] on td "[PERSON_NAME]" at bounding box center [537, 215] width 112 height 40
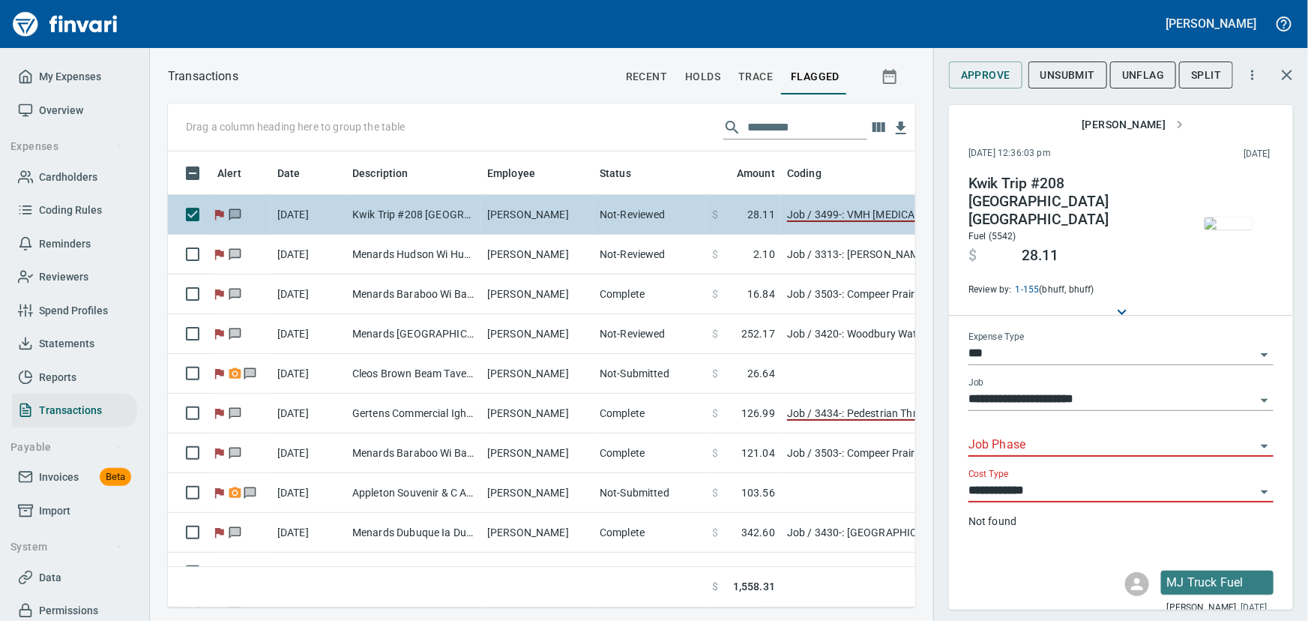
scroll to position [435, 727]
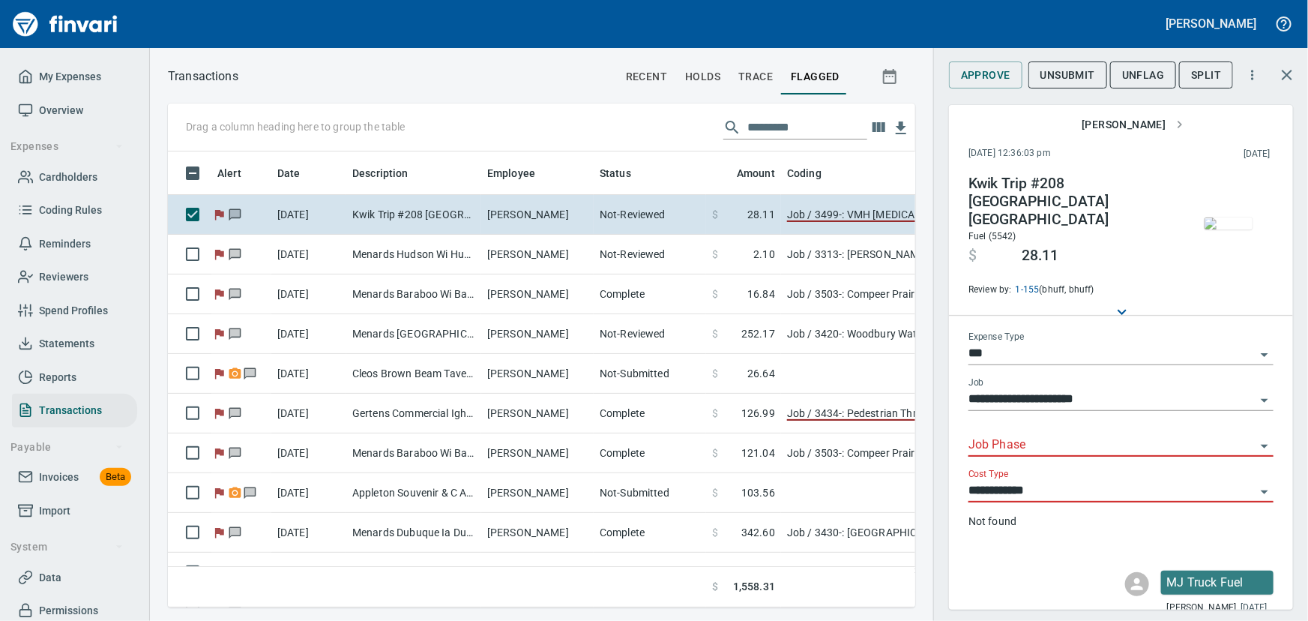
click at [1255, 437] on icon "Open" at bounding box center [1264, 446] width 18 height 18
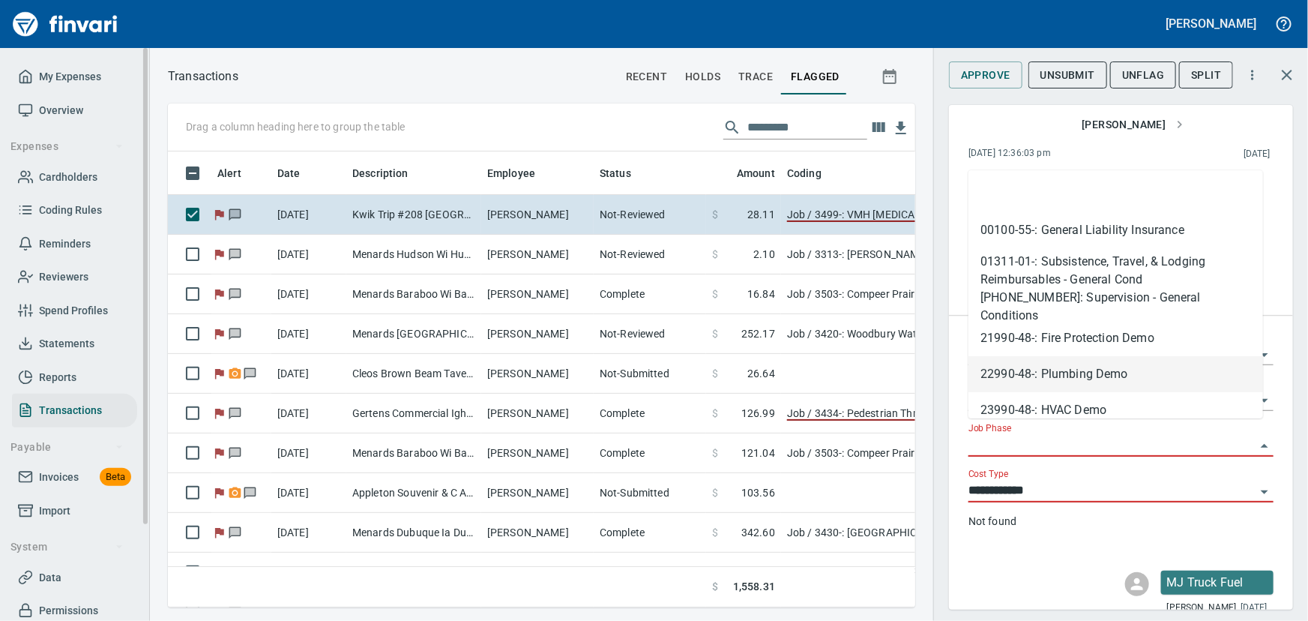
scroll to position [117, 0]
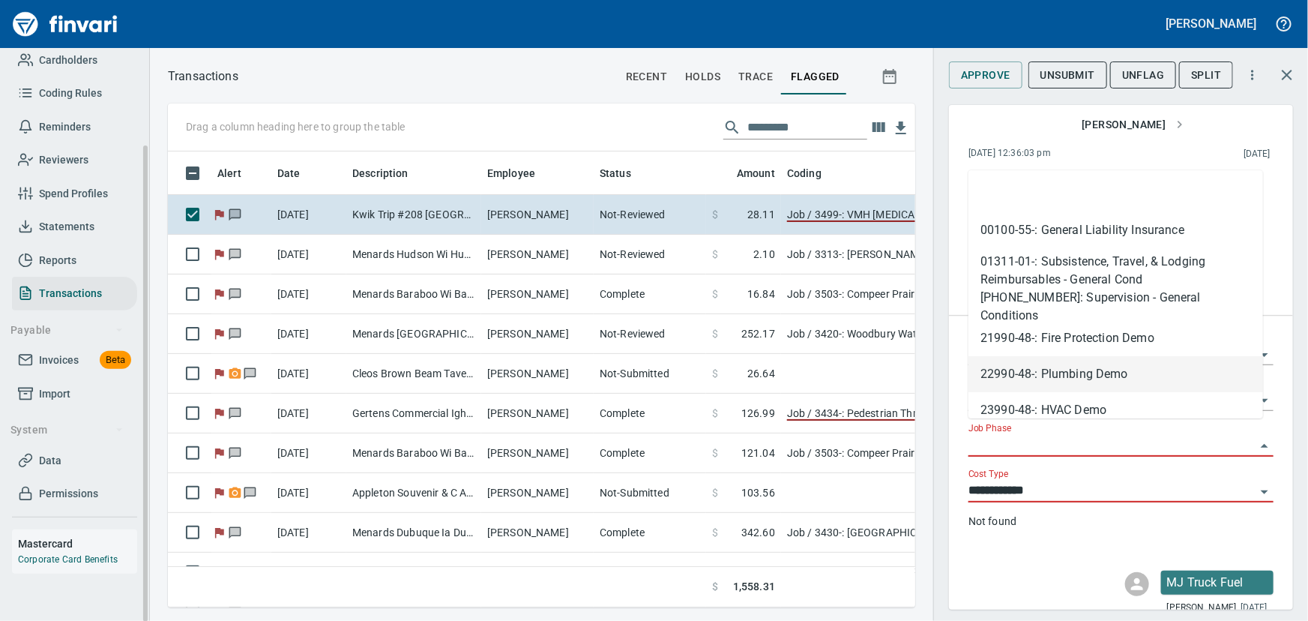
click at [39, 465] on span "Data" at bounding box center [50, 460] width 22 height 19
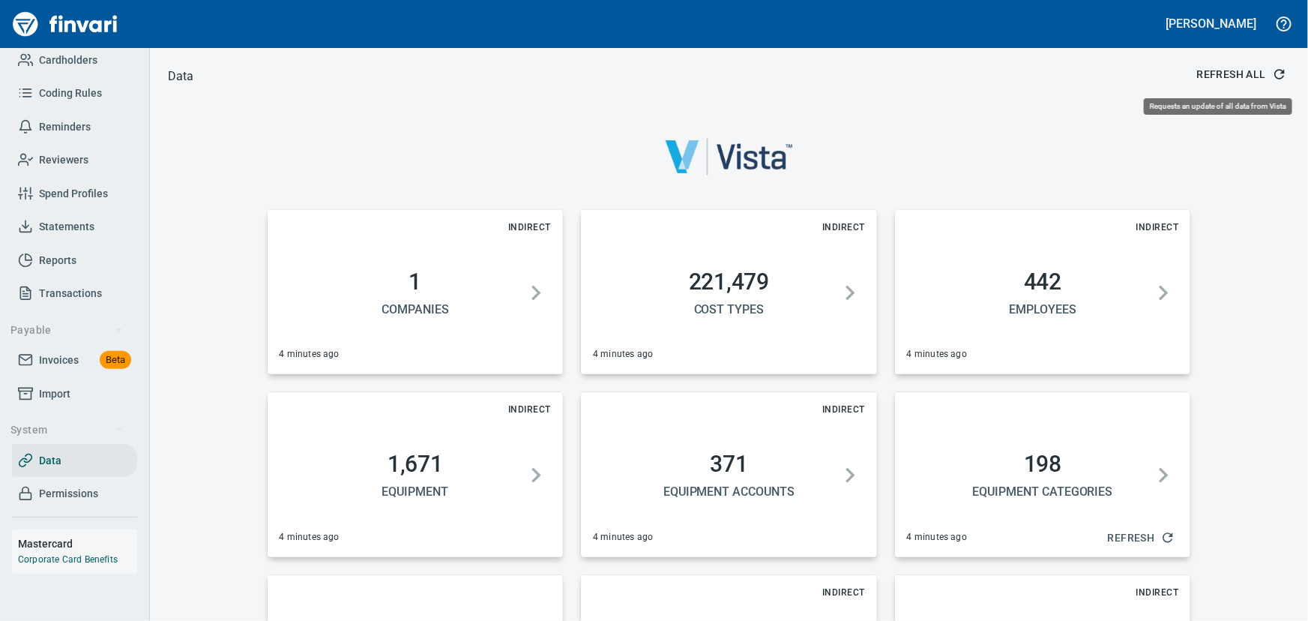
click at [1201, 70] on span "Refresh All" at bounding box center [1240, 74] width 87 height 19
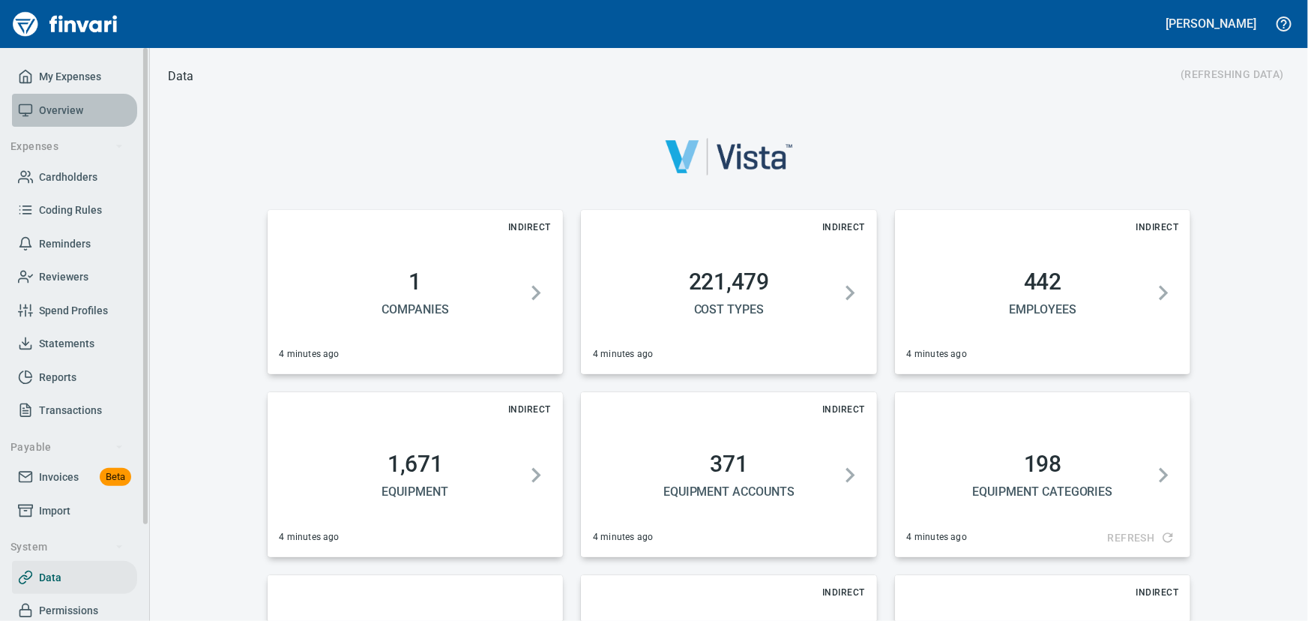
drag, startPoint x: 45, startPoint y: 111, endPoint x: 60, endPoint y: 111, distance: 15.0
click at [46, 111] on span "Overview" at bounding box center [61, 110] width 44 height 19
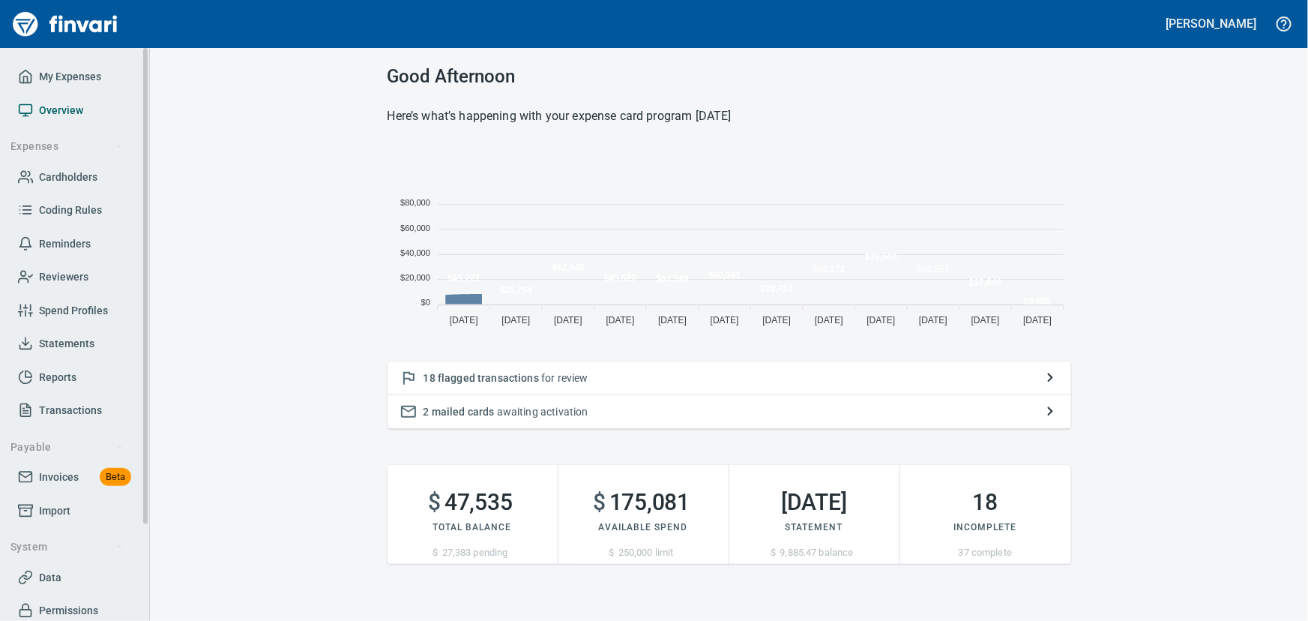
scroll to position [187, 673]
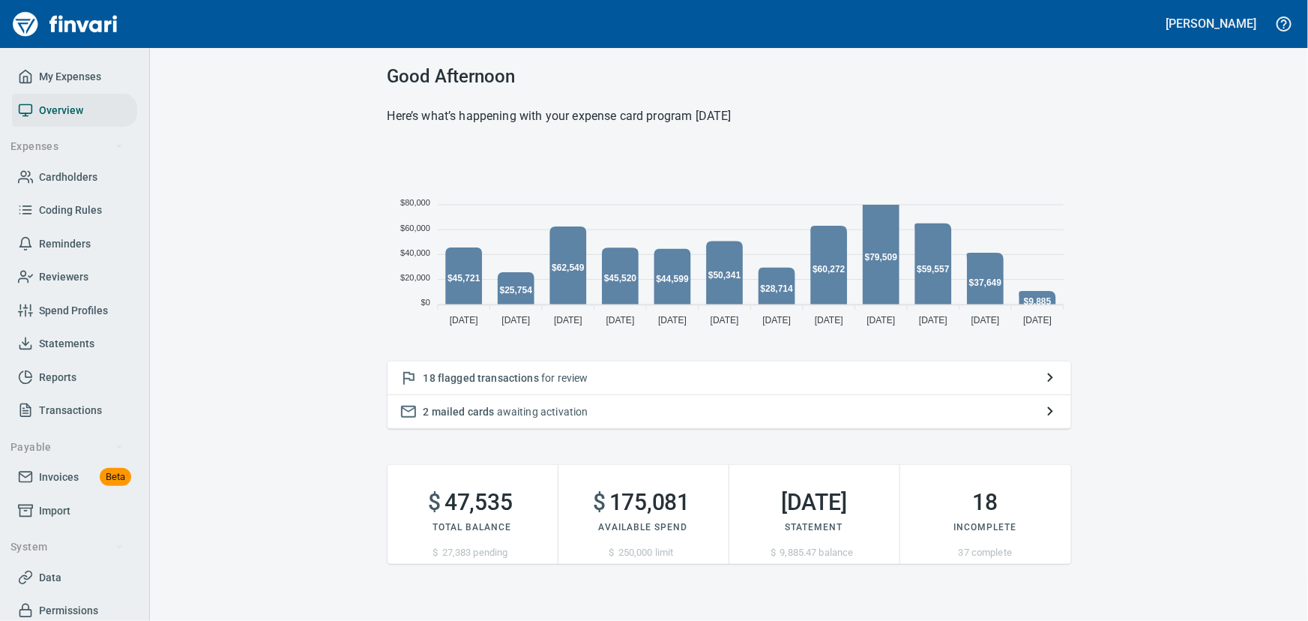
click at [439, 379] on span "flagged transactions" at bounding box center [488, 378] width 101 height 12
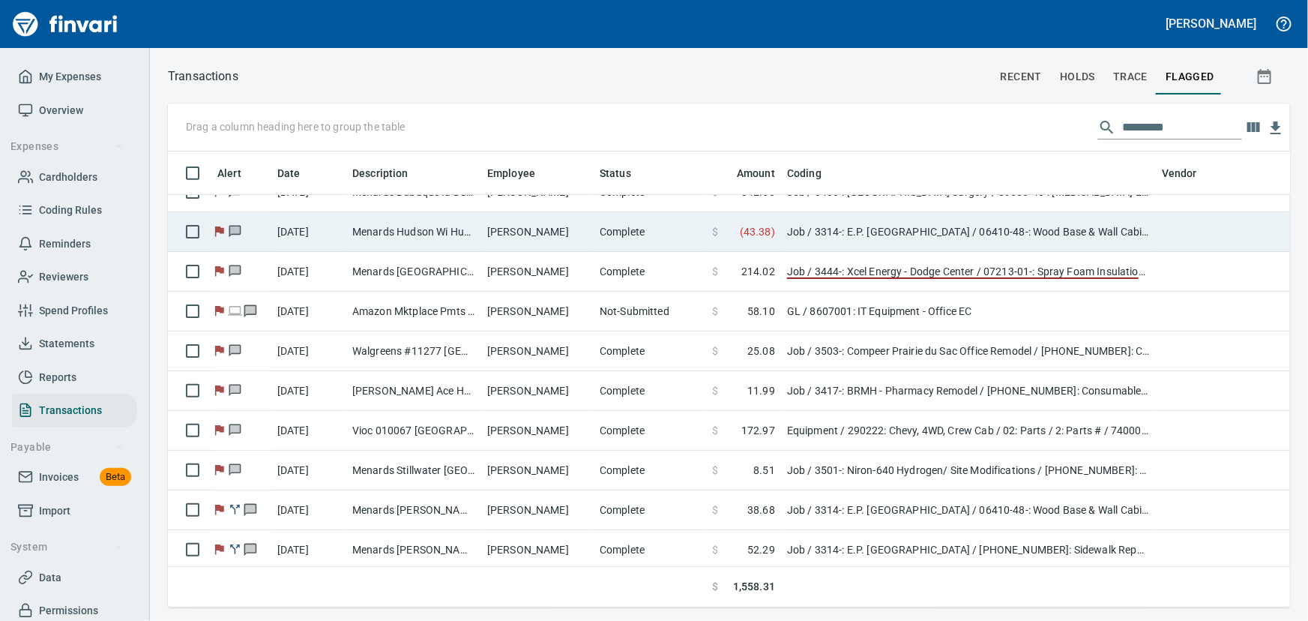
scroll to position [352, 0]
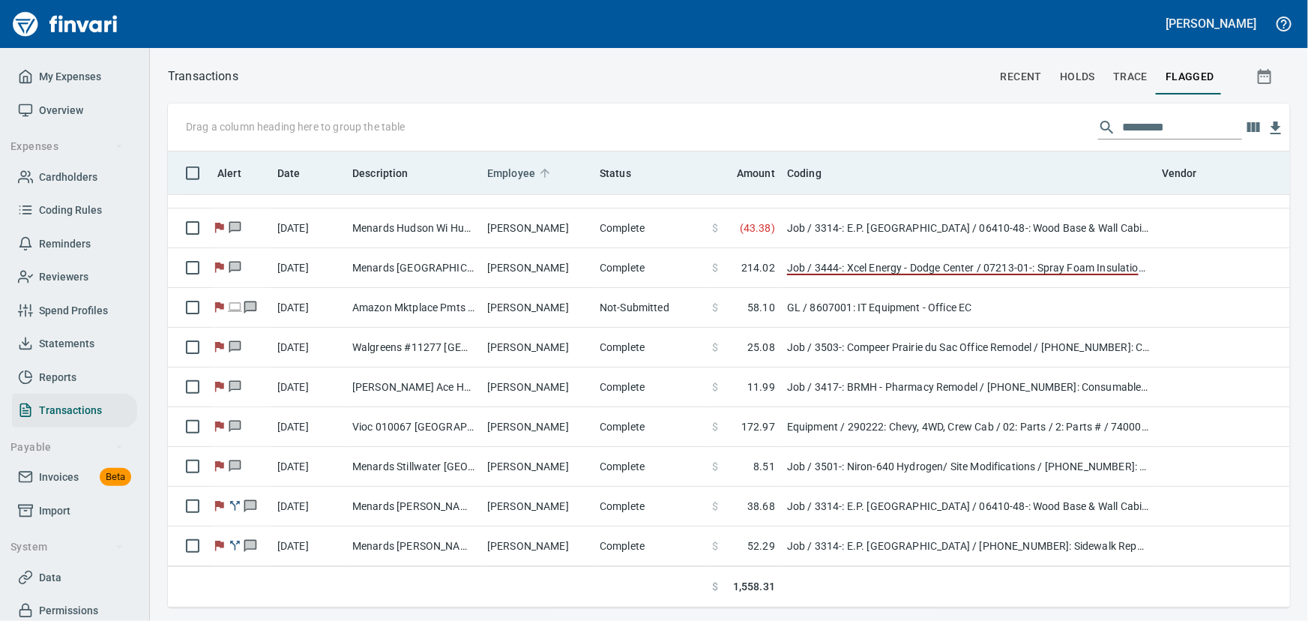
click at [506, 171] on span "Employee" at bounding box center [511, 173] width 48 height 18
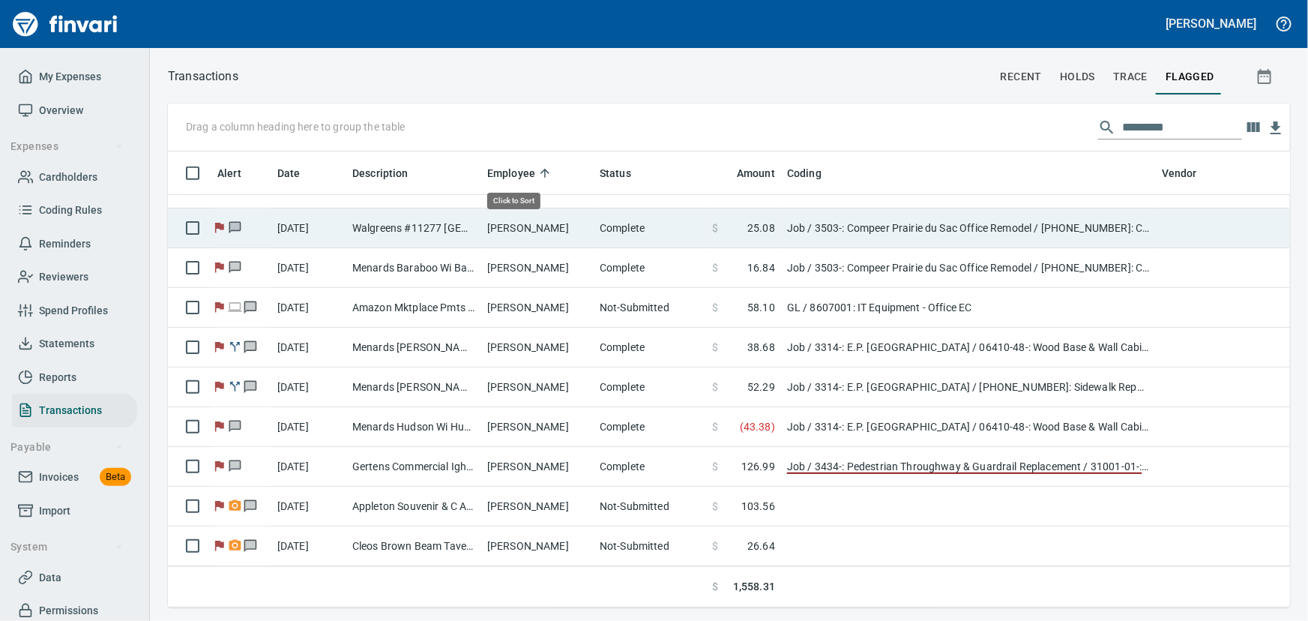
scroll to position [435, 1102]
click at [501, 221] on td "[PERSON_NAME]" at bounding box center [537, 228] width 112 height 40
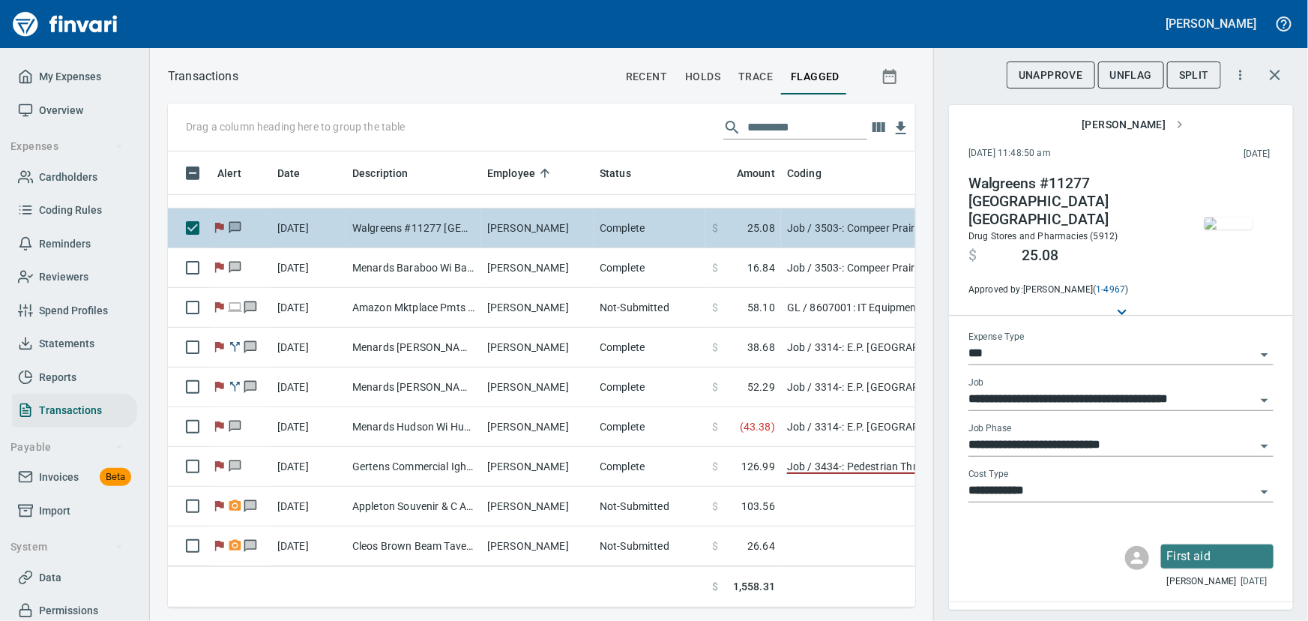
scroll to position [435, 727]
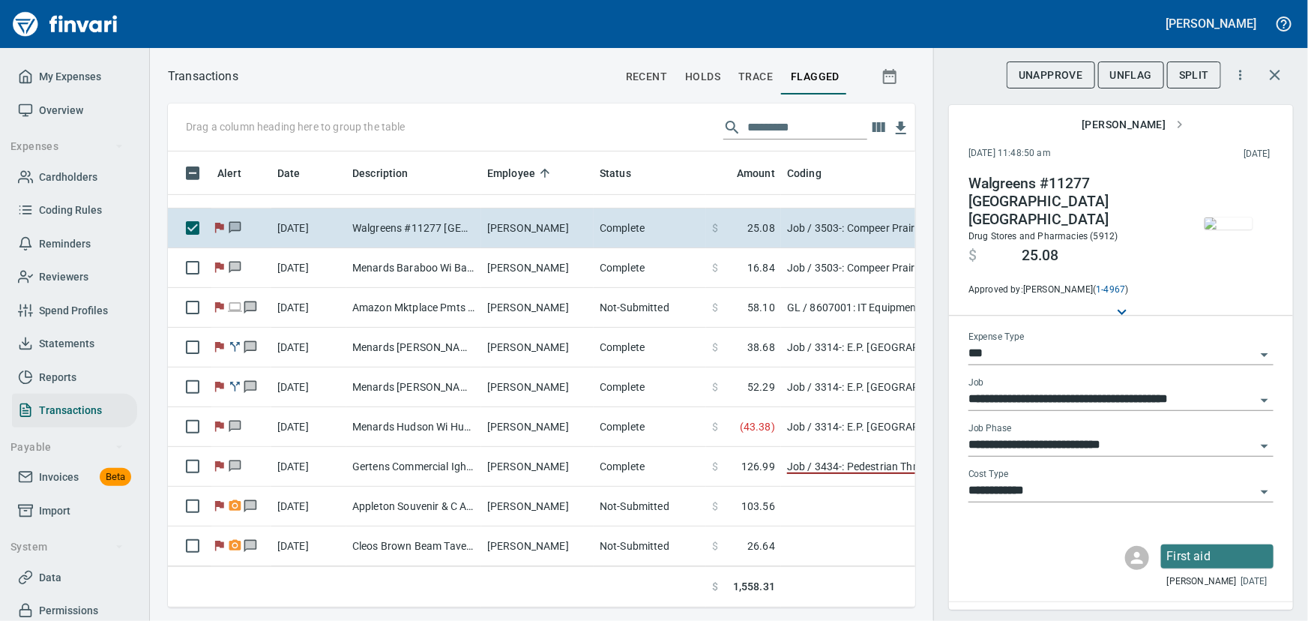
click at [1213, 229] on img "button" at bounding box center [1228, 223] width 48 height 12
click at [1212, 218] on img "button" at bounding box center [1228, 223] width 48 height 12
click at [932, 574] on div "Drag a column heading here to group the table Alert Date Description Employee S…" at bounding box center [729, 355] width 1158 height 504
click at [1144, 74] on span "UnFlag" at bounding box center [1131, 75] width 42 height 19
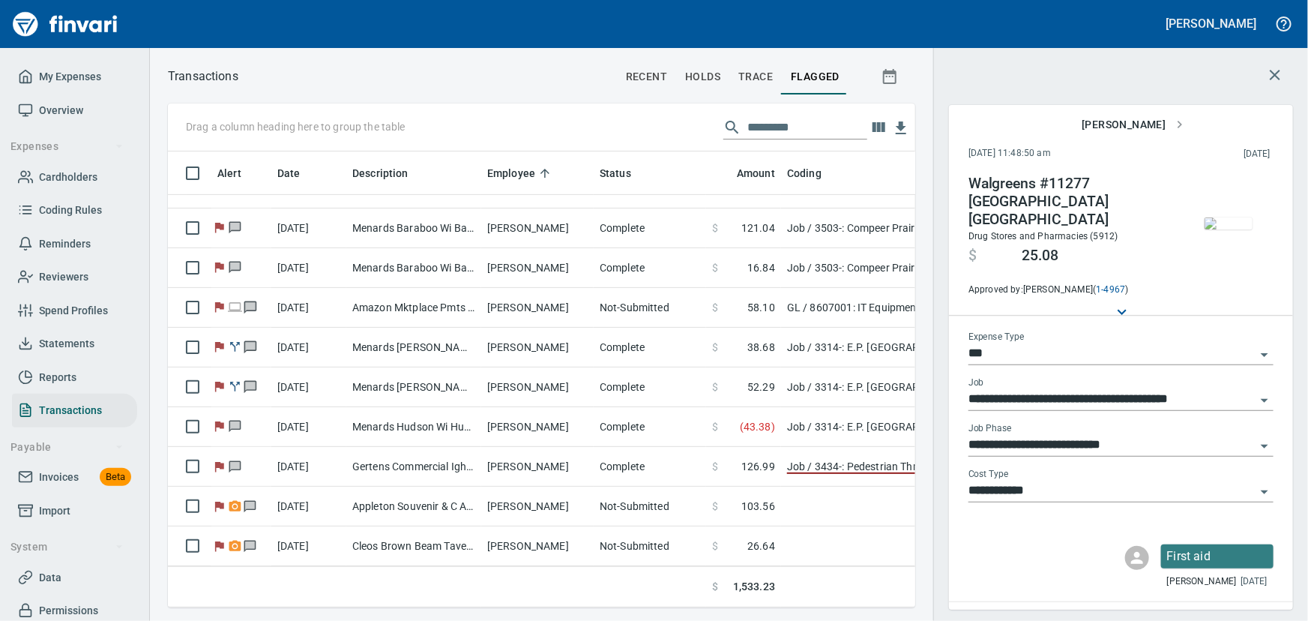
scroll to position [313, 0]
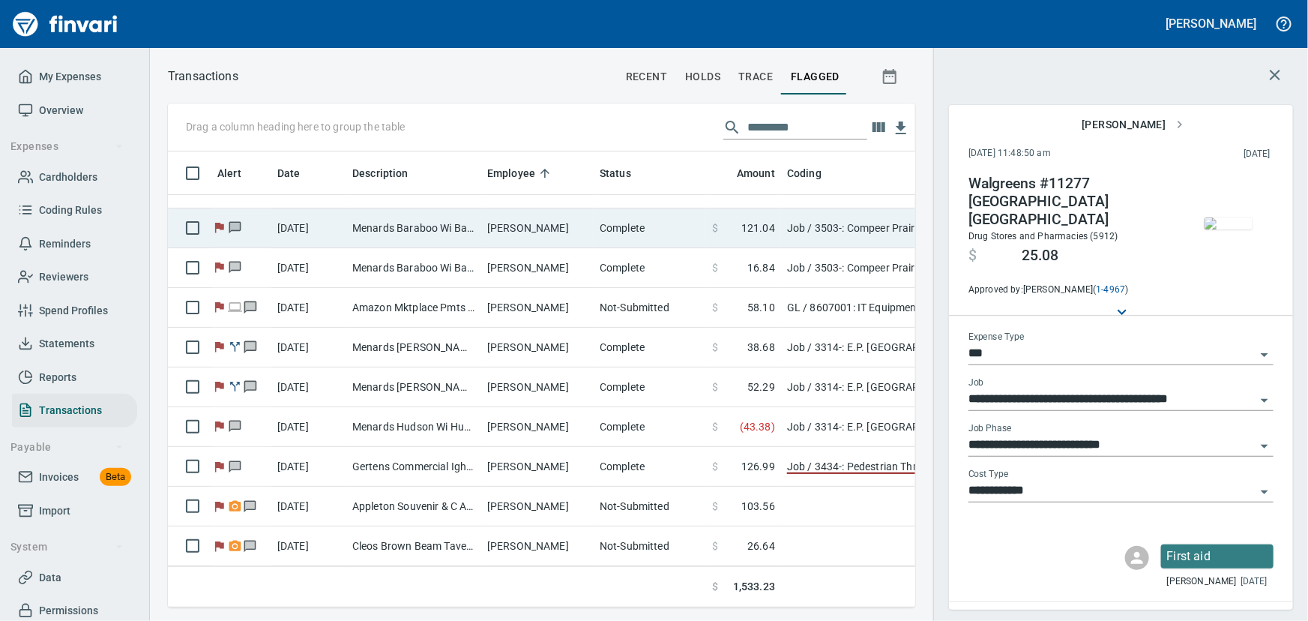
click at [500, 229] on td "[PERSON_NAME]" at bounding box center [537, 228] width 112 height 40
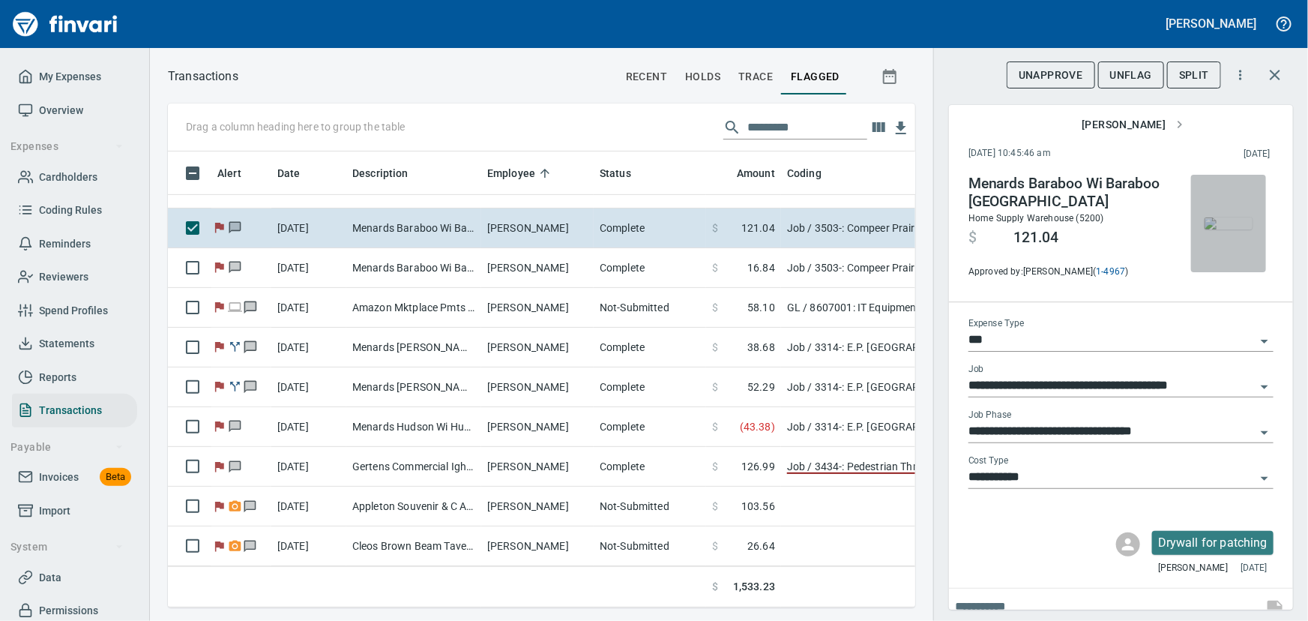
click at [1212, 228] on img "button" at bounding box center [1228, 223] width 48 height 12
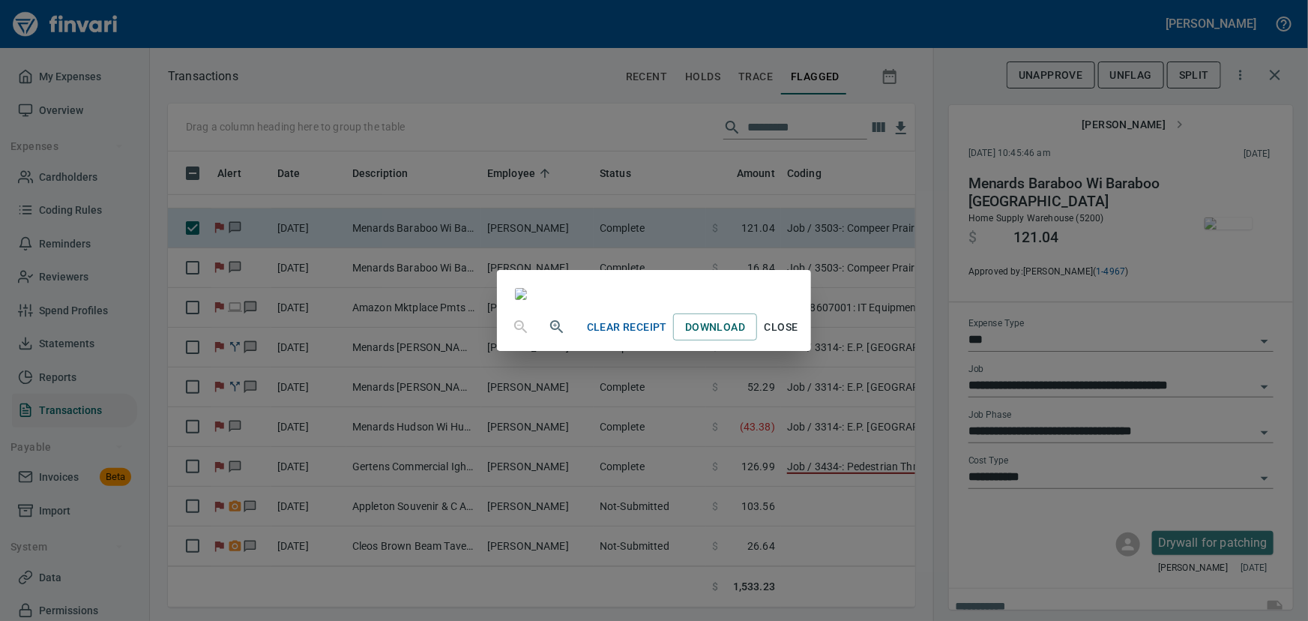
scroll to position [2, 0]
click at [805, 341] on button "Close" at bounding box center [781, 327] width 48 height 28
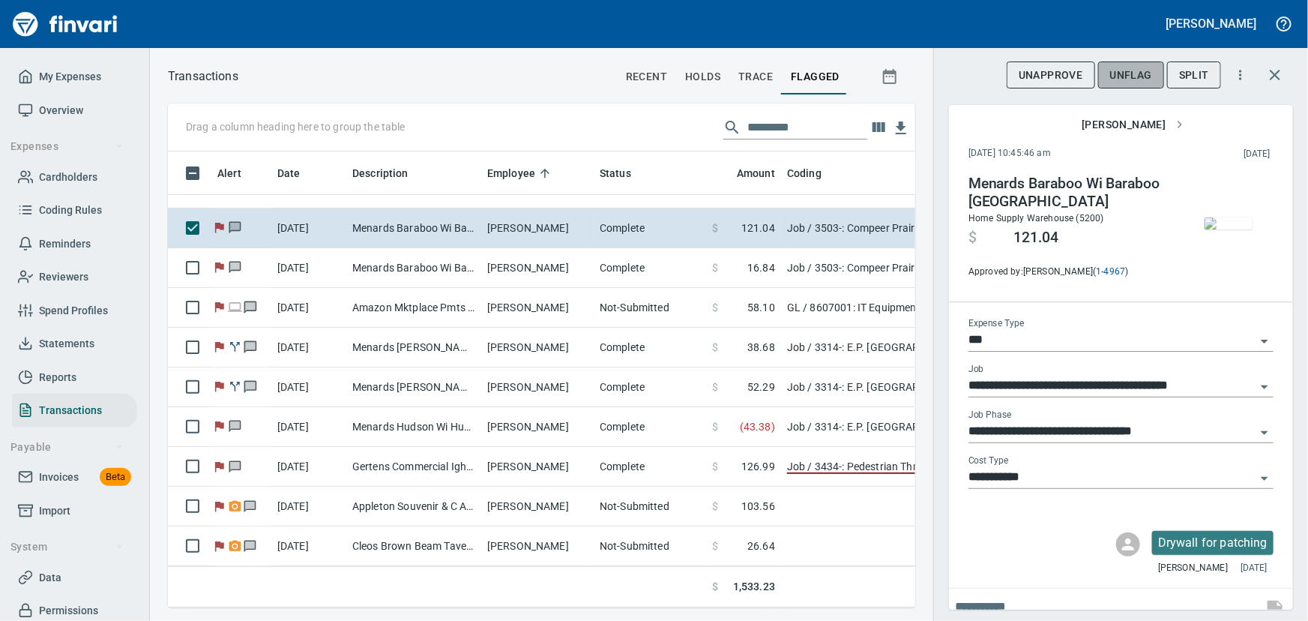
click at [1140, 67] on span "UnFlag" at bounding box center [1131, 75] width 42 height 19
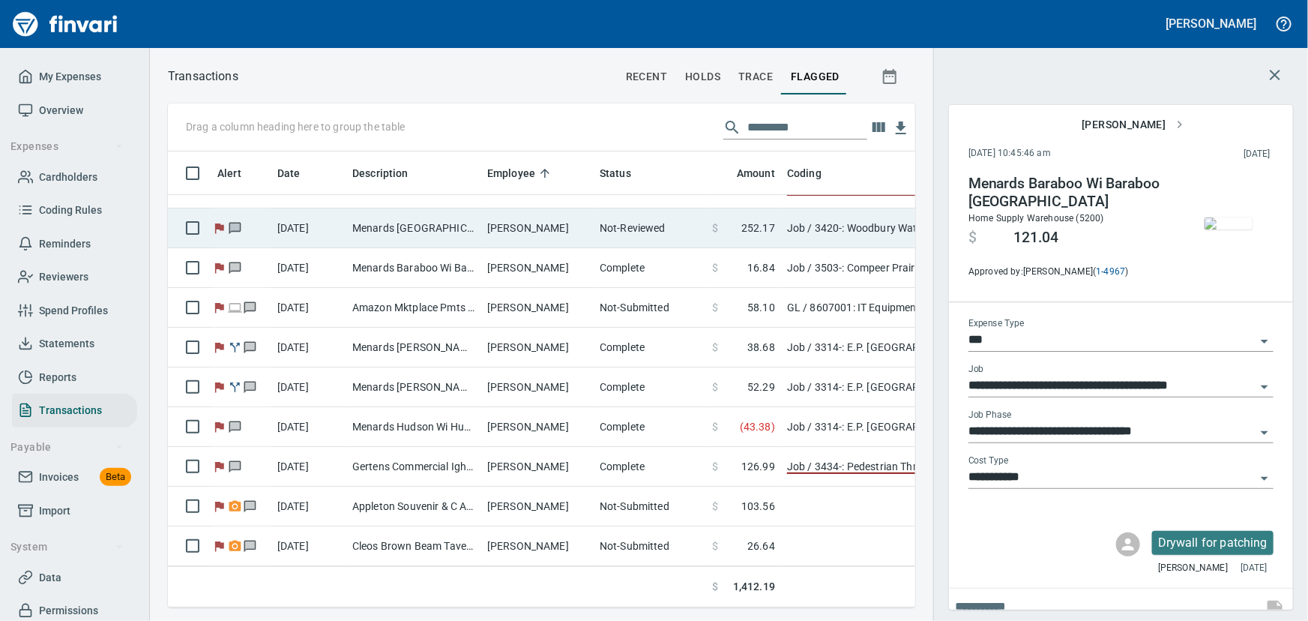
click at [504, 215] on td "[PERSON_NAME]" at bounding box center [537, 228] width 112 height 40
type input "**********"
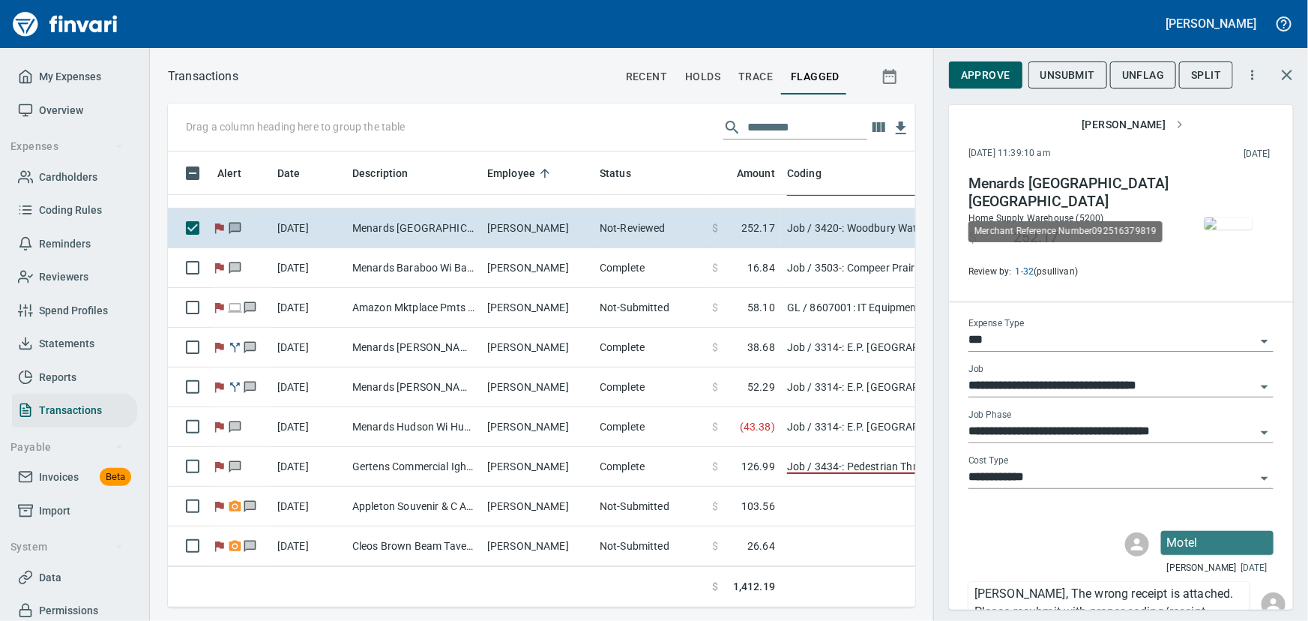
scroll to position [435, 727]
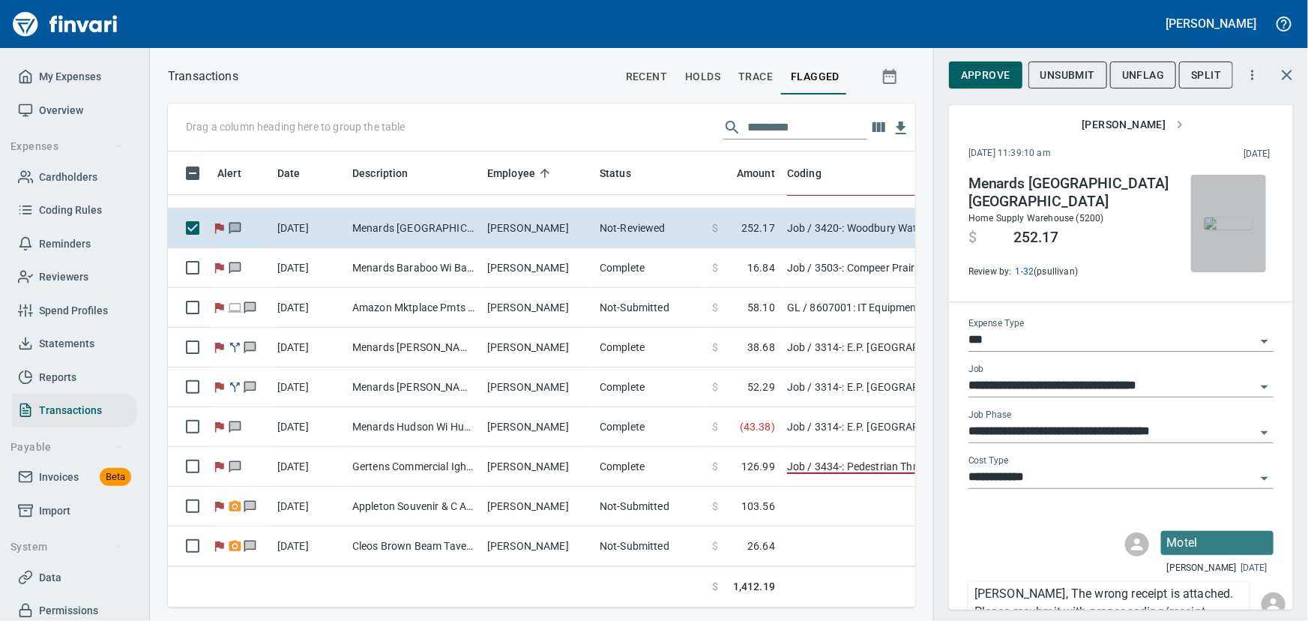
click at [1232, 229] on img "button" at bounding box center [1228, 223] width 48 height 12
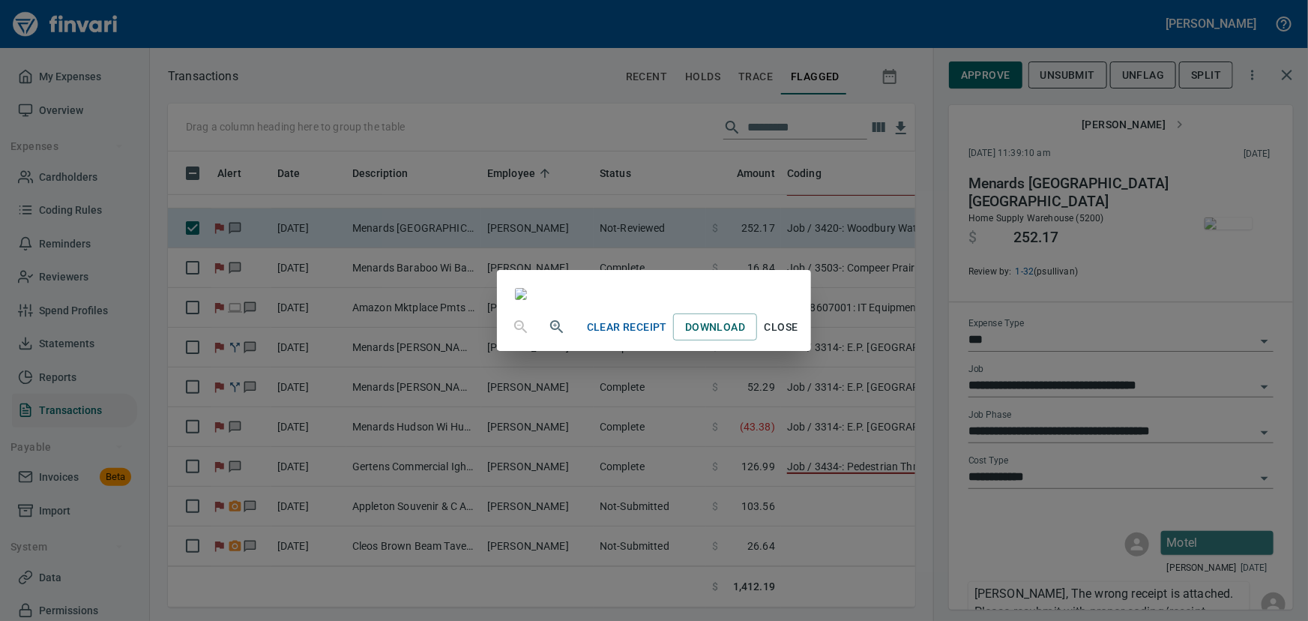
scroll to position [56, 0]
click at [799, 337] on span "Close" at bounding box center [781, 327] width 36 height 19
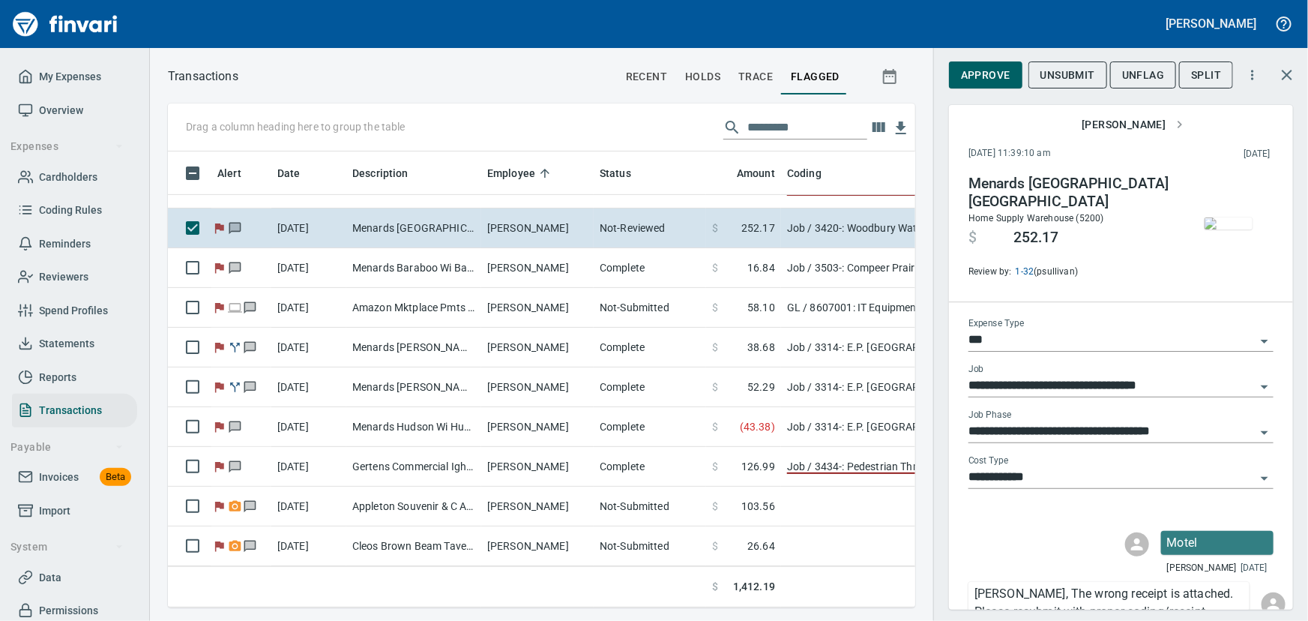
click at [1064, 69] on span "Unsubmit" at bounding box center [1067, 75] width 55 height 19
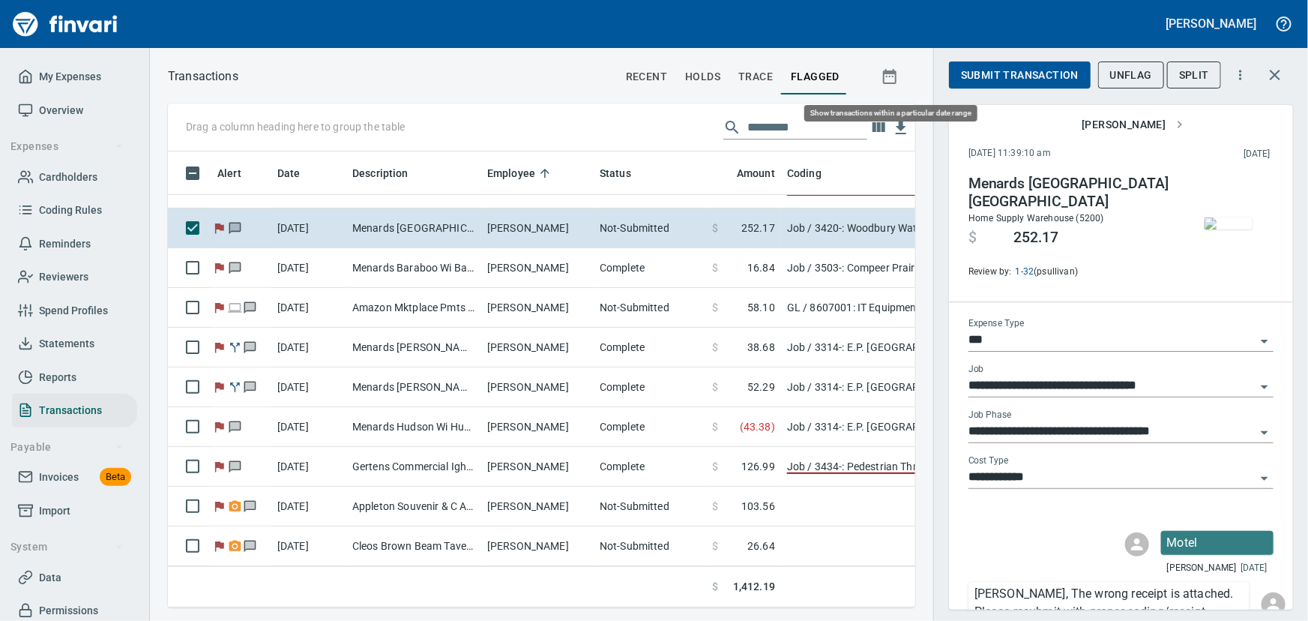
scroll to position [435, 727]
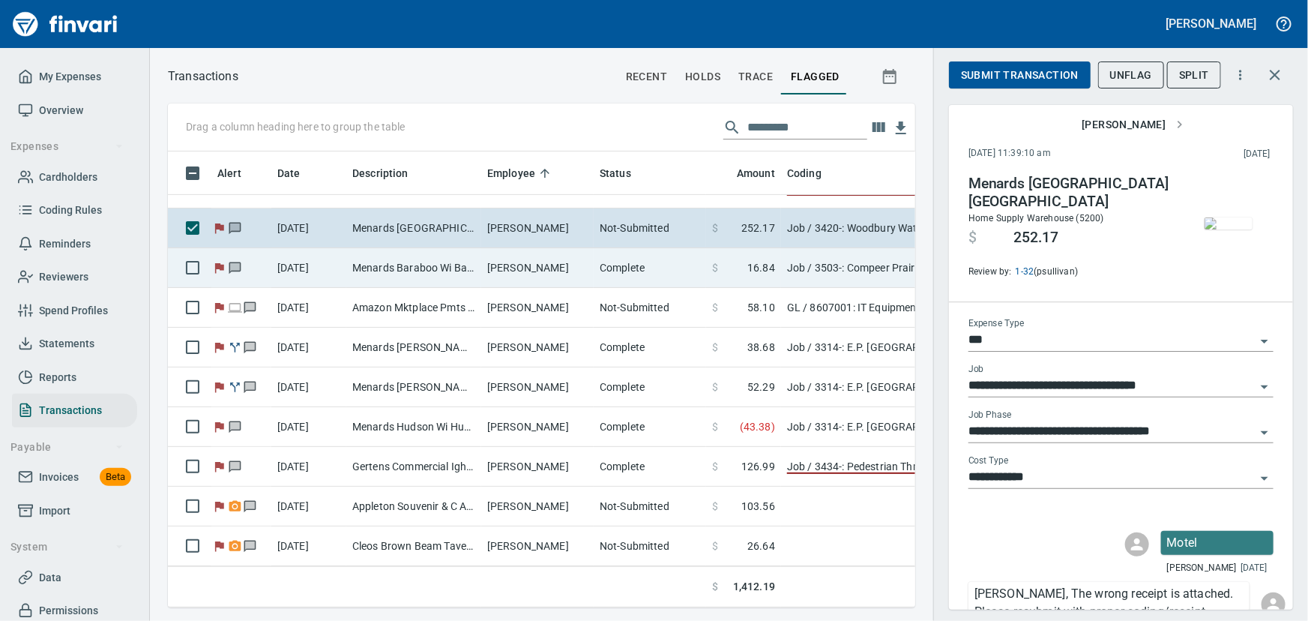
click at [405, 264] on td "Menards Baraboo Wi Baraboo [GEOGRAPHIC_DATA]" at bounding box center [413, 268] width 135 height 40
type input "**********"
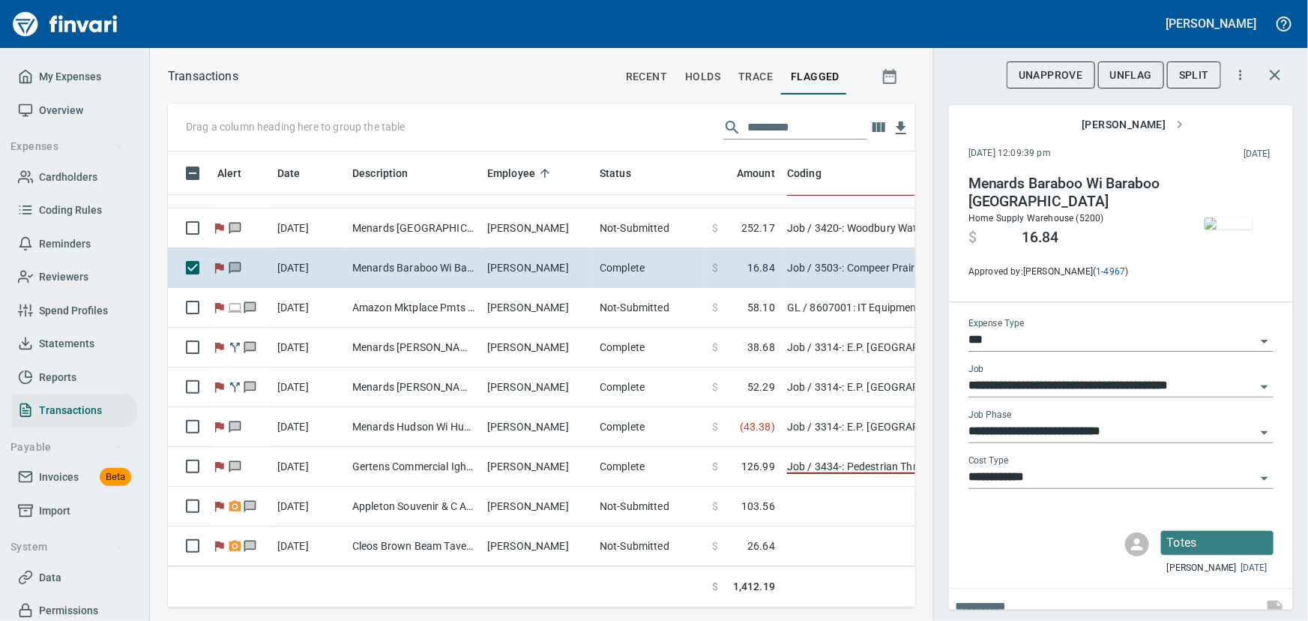
click at [1210, 226] on img "button" at bounding box center [1228, 223] width 48 height 12
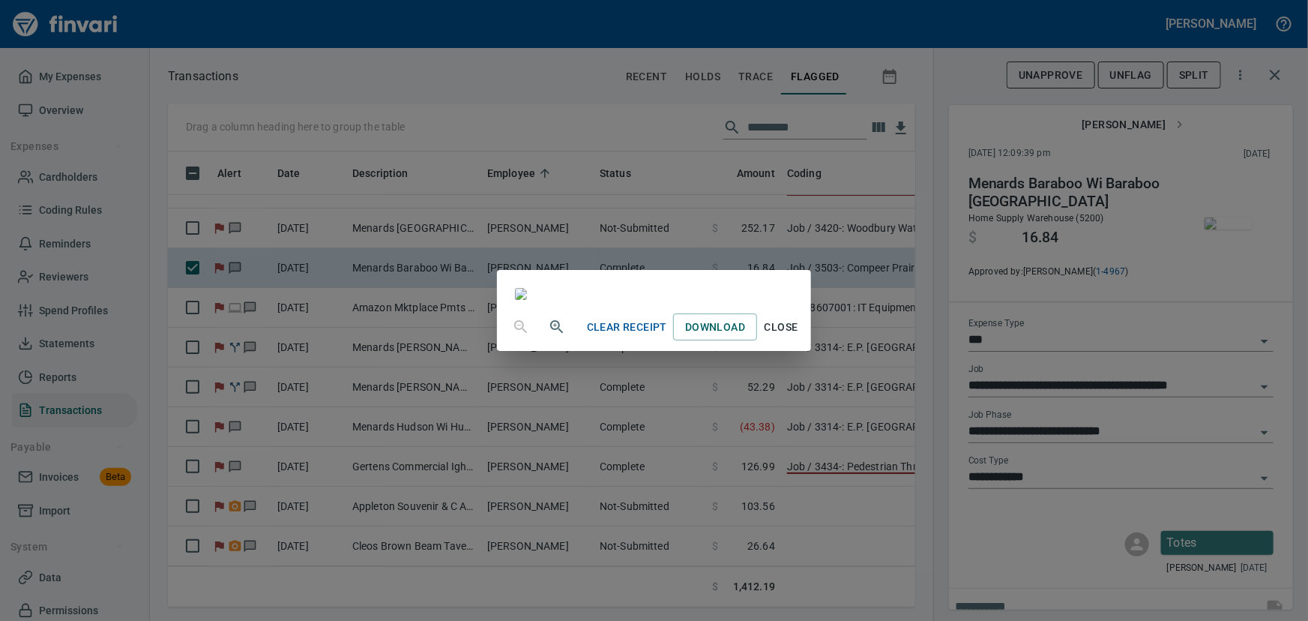
click at [799, 337] on span "Close" at bounding box center [781, 327] width 36 height 19
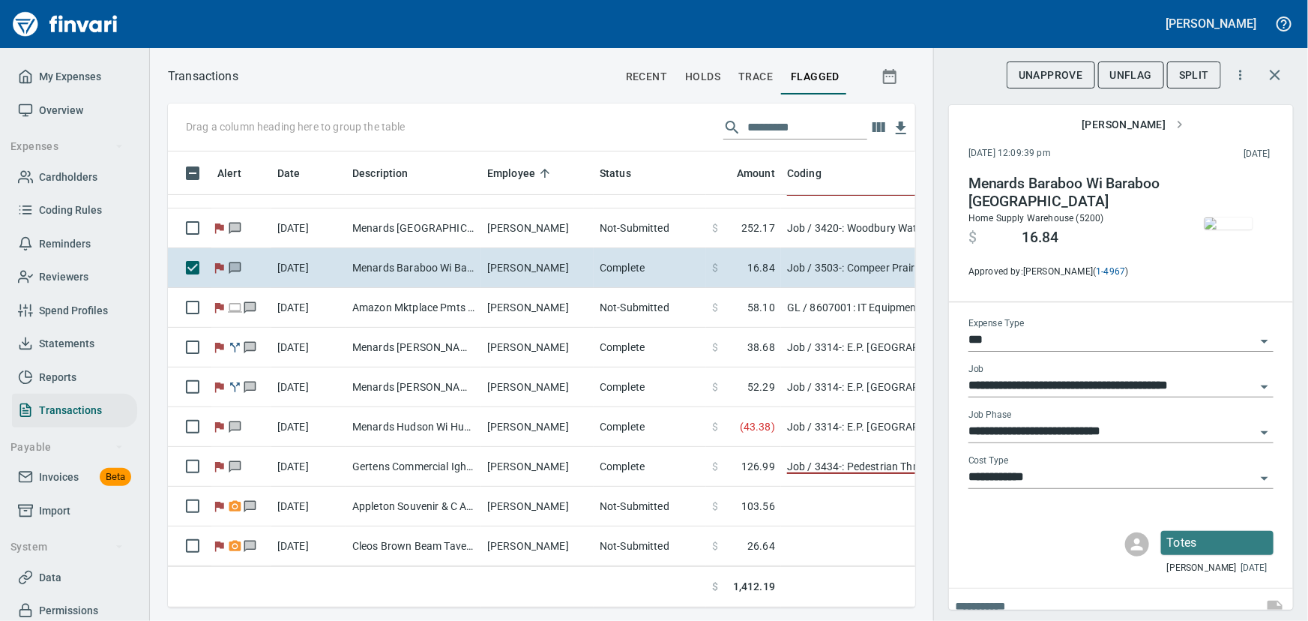
click at [1141, 70] on span "UnFlag" at bounding box center [1131, 75] width 42 height 19
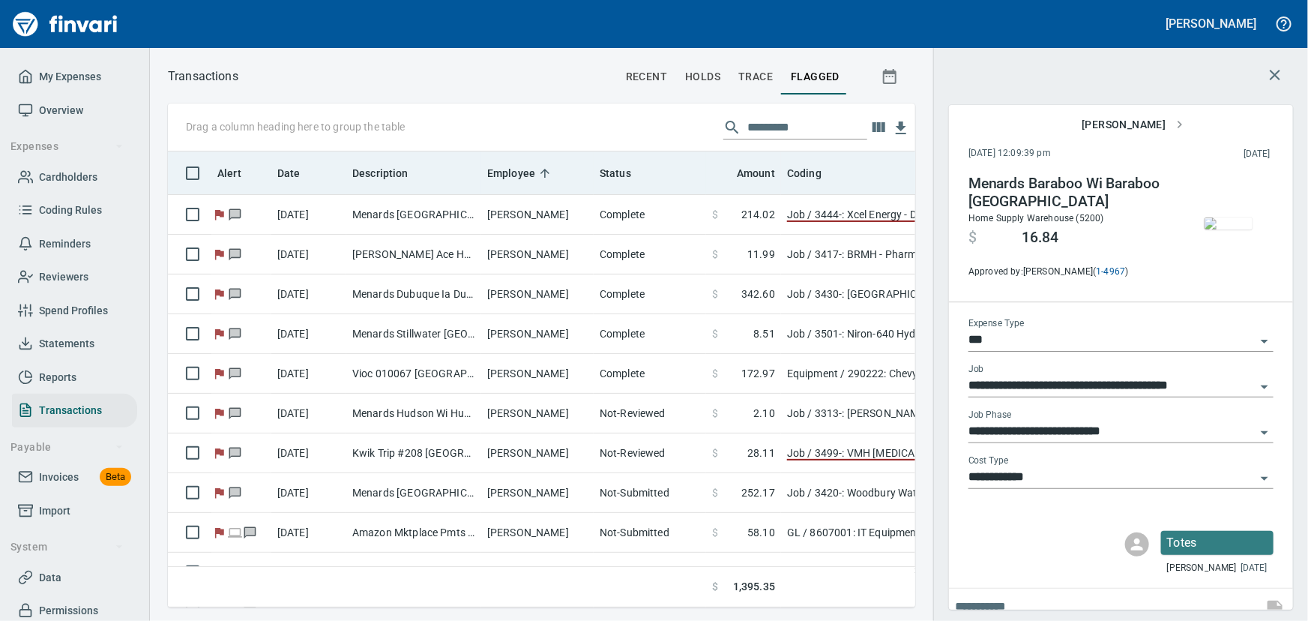
click at [513, 178] on span "Employee" at bounding box center [511, 173] width 48 height 18
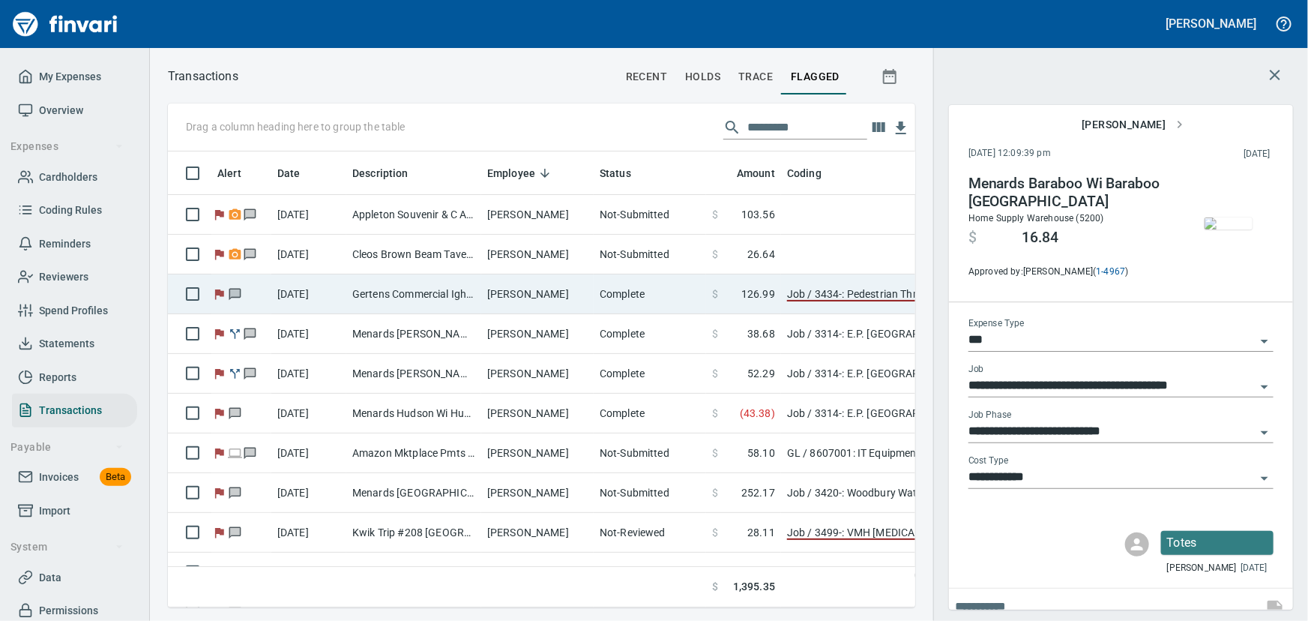
scroll to position [435, 727]
click at [547, 295] on td "[PERSON_NAME]" at bounding box center [537, 294] width 112 height 40
type input "**********"
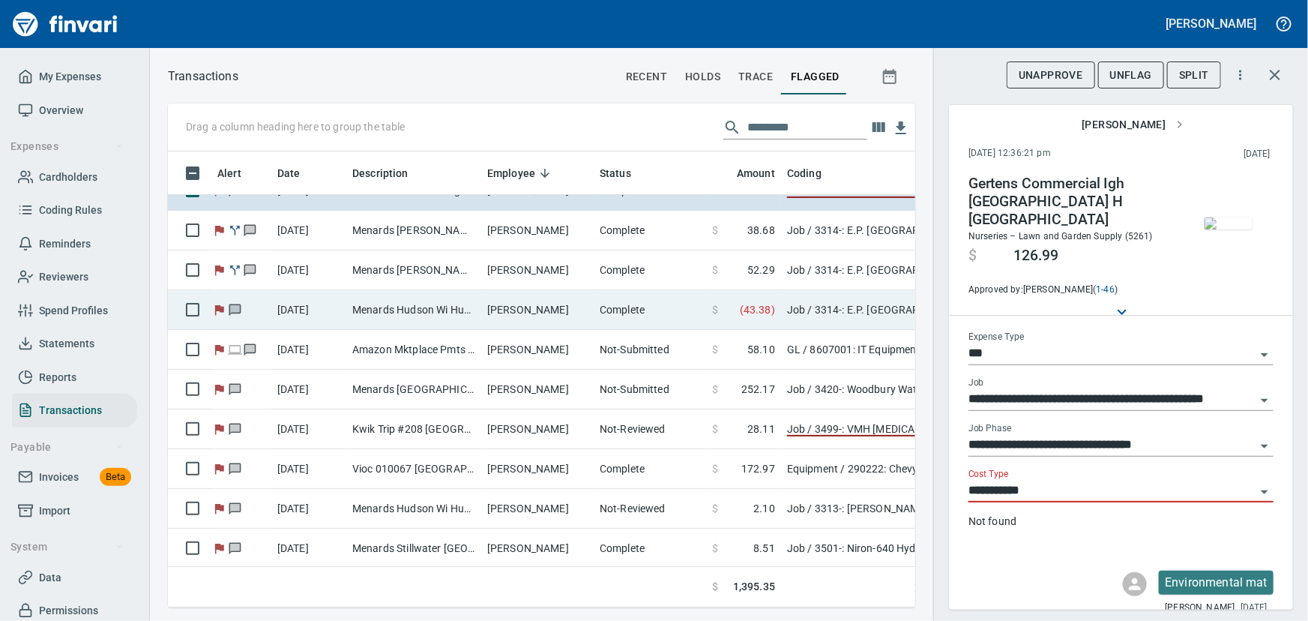
scroll to position [233, 0]
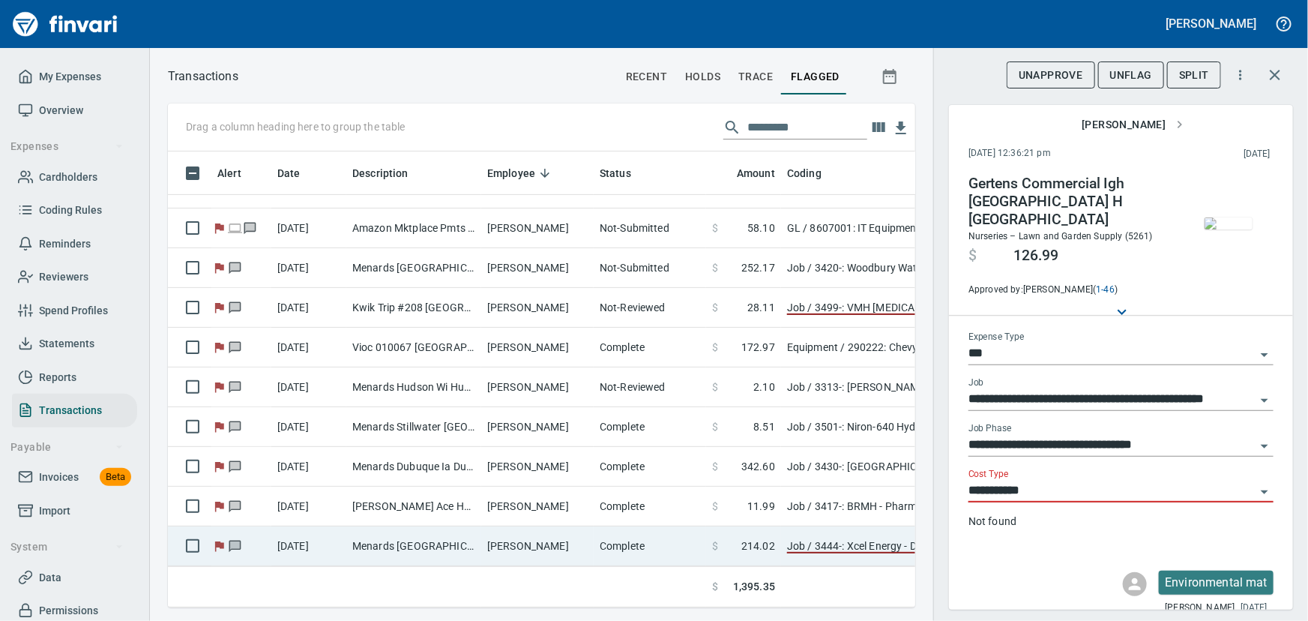
click at [420, 536] on td "Menards [GEOGRAPHIC_DATA] Sout [GEOGRAPHIC_DATA] [GEOGRAPHIC_DATA]" at bounding box center [413, 546] width 135 height 40
type input "**********"
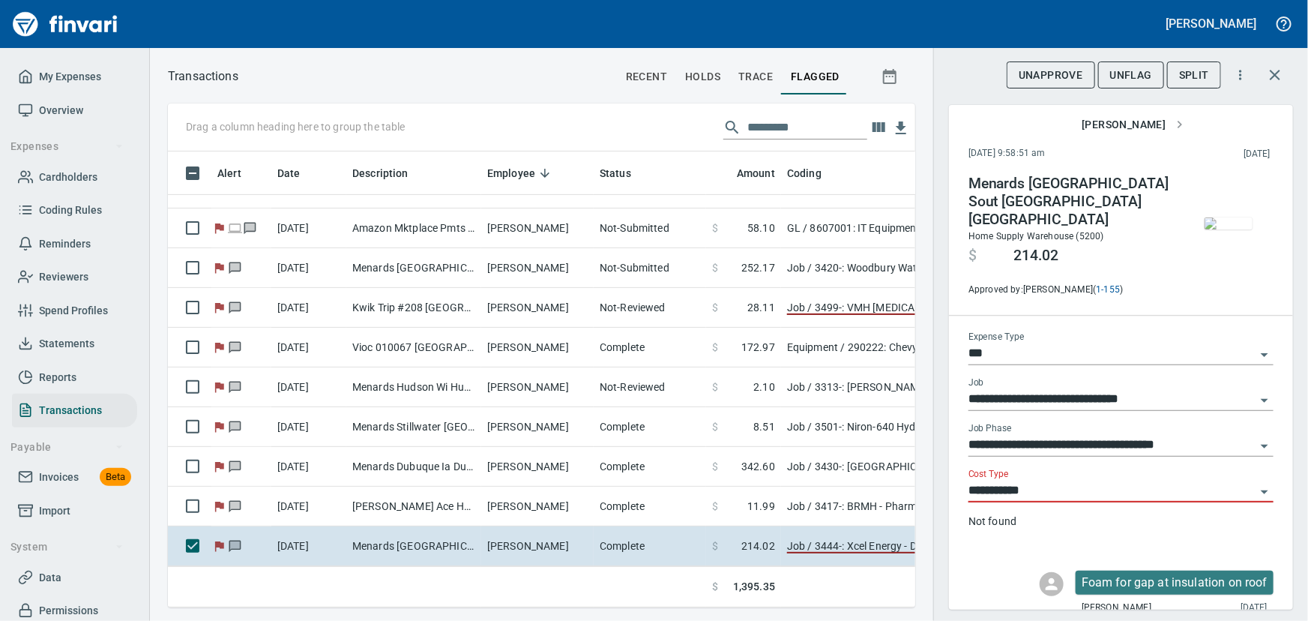
click at [1256, 437] on icon "Open" at bounding box center [1264, 446] width 18 height 18
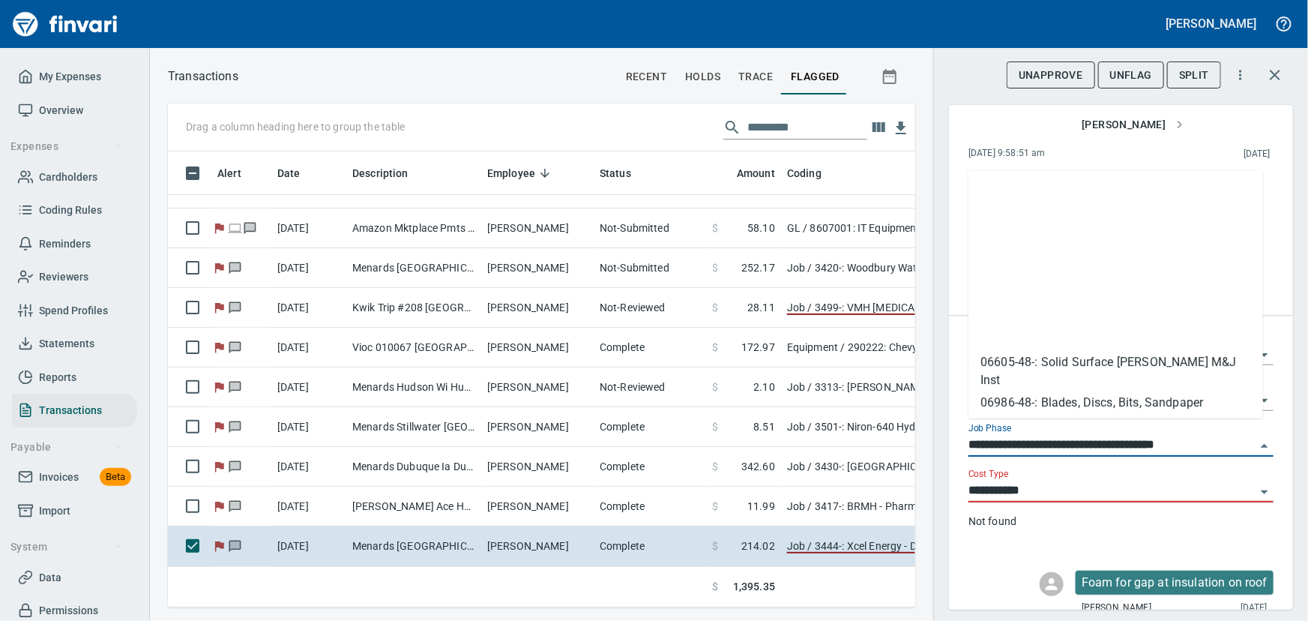
scroll to position [2621, 0]
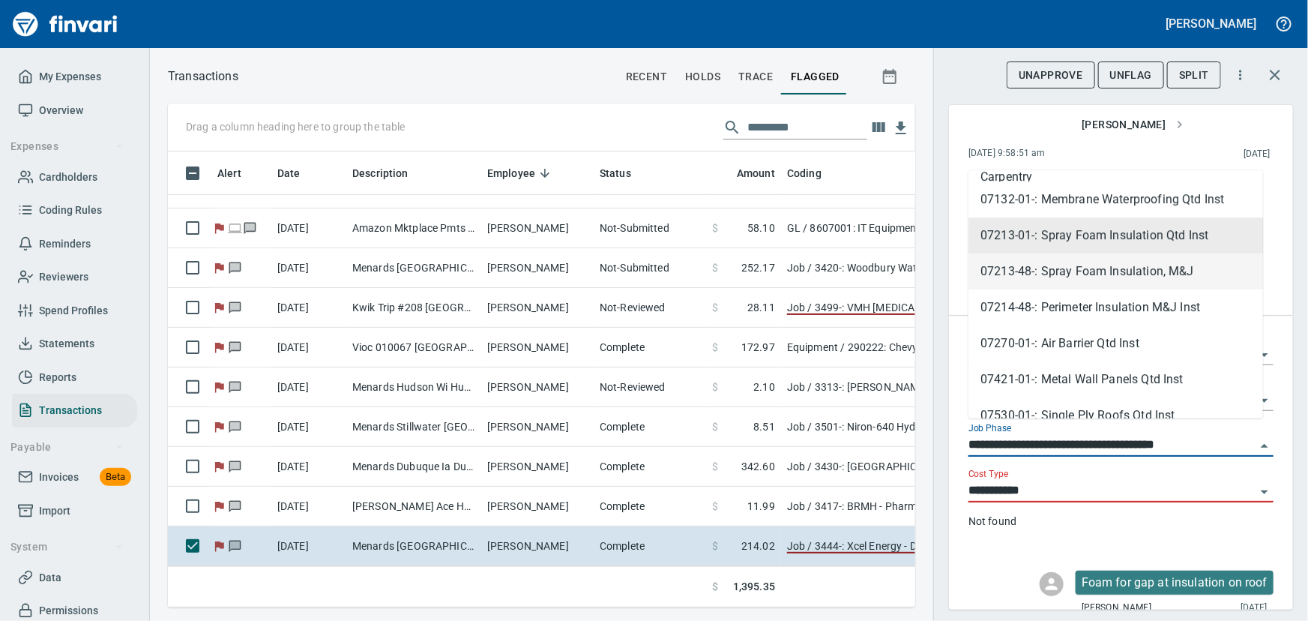
click at [1162, 265] on li "07213-48-: Spray Foam Insulation, M&J" at bounding box center [1115, 271] width 295 height 36
type input "**********"
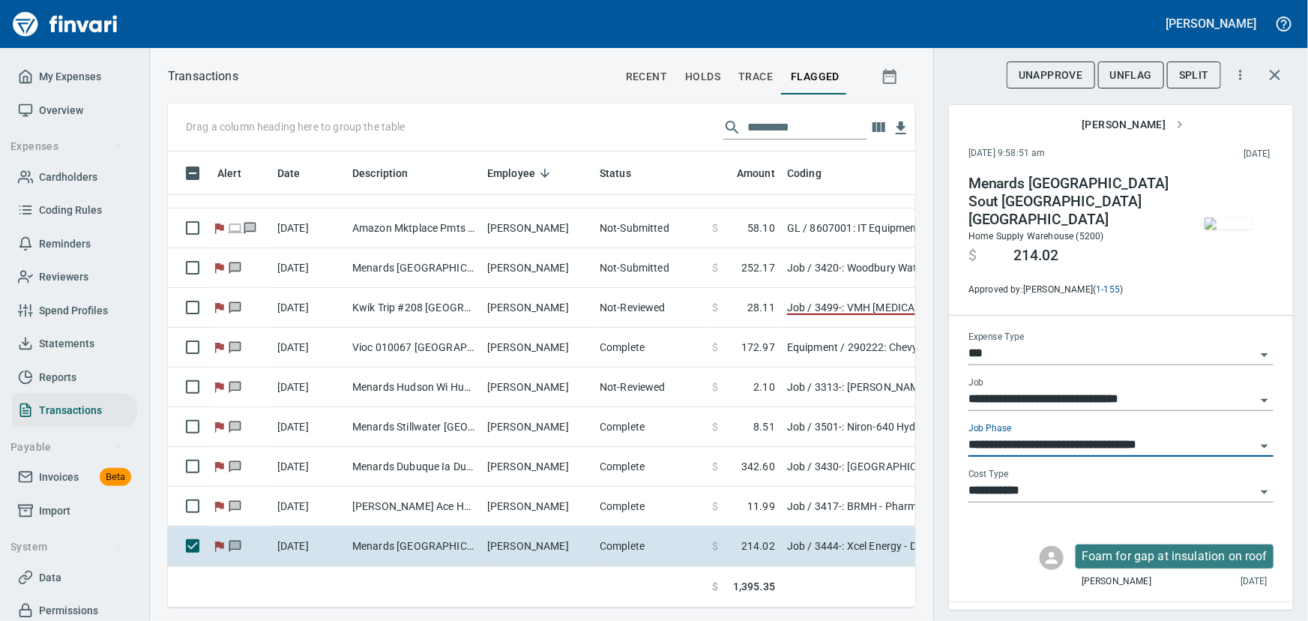
click at [1221, 229] on img "button" at bounding box center [1228, 223] width 48 height 12
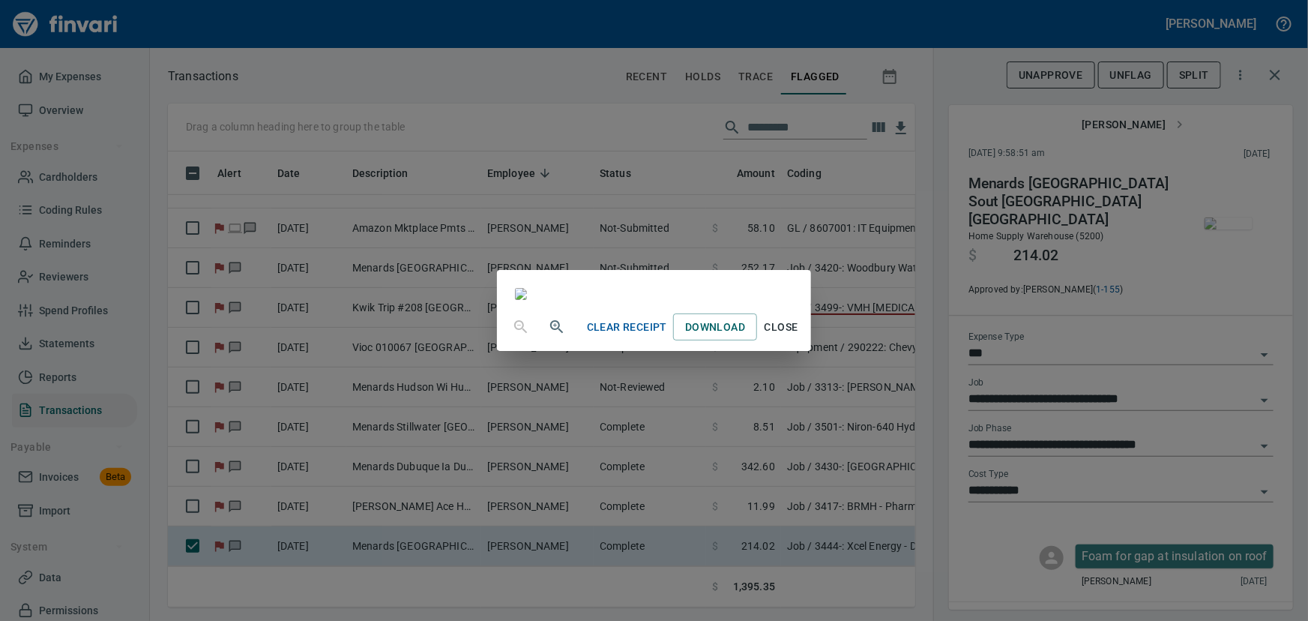
click at [1221, 247] on div "Clear Receipt Download Close" at bounding box center [654, 310] width 1308 height 621
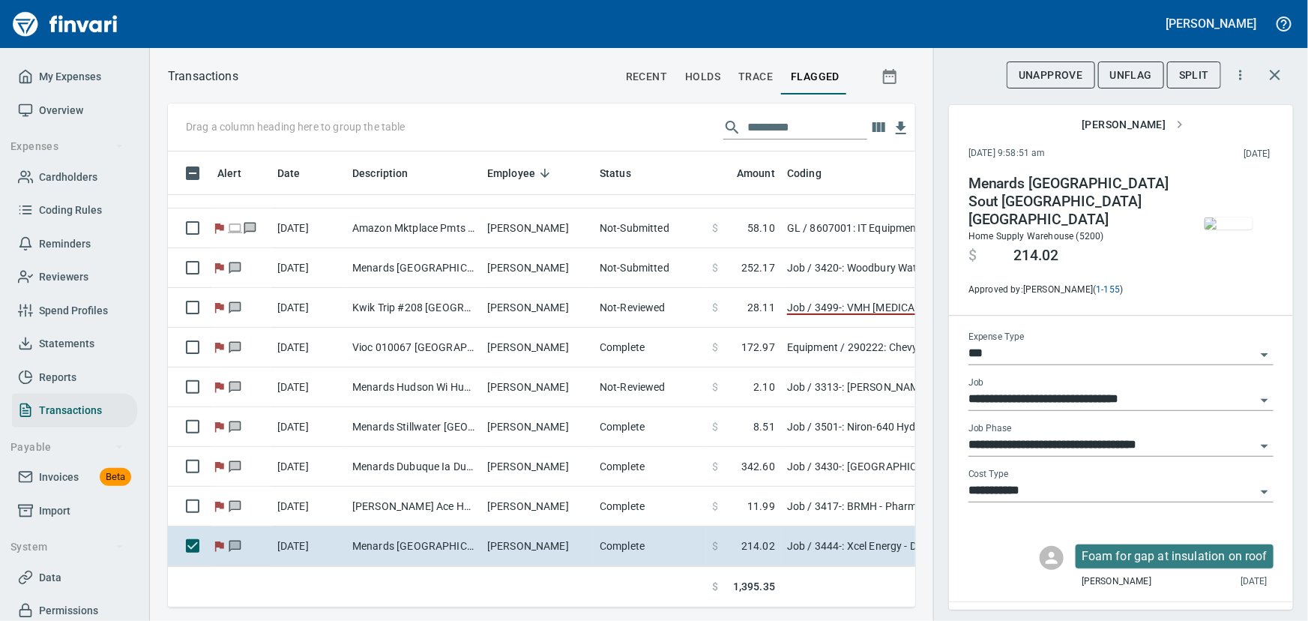
click at [1221, 229] on img "button" at bounding box center [1228, 223] width 48 height 12
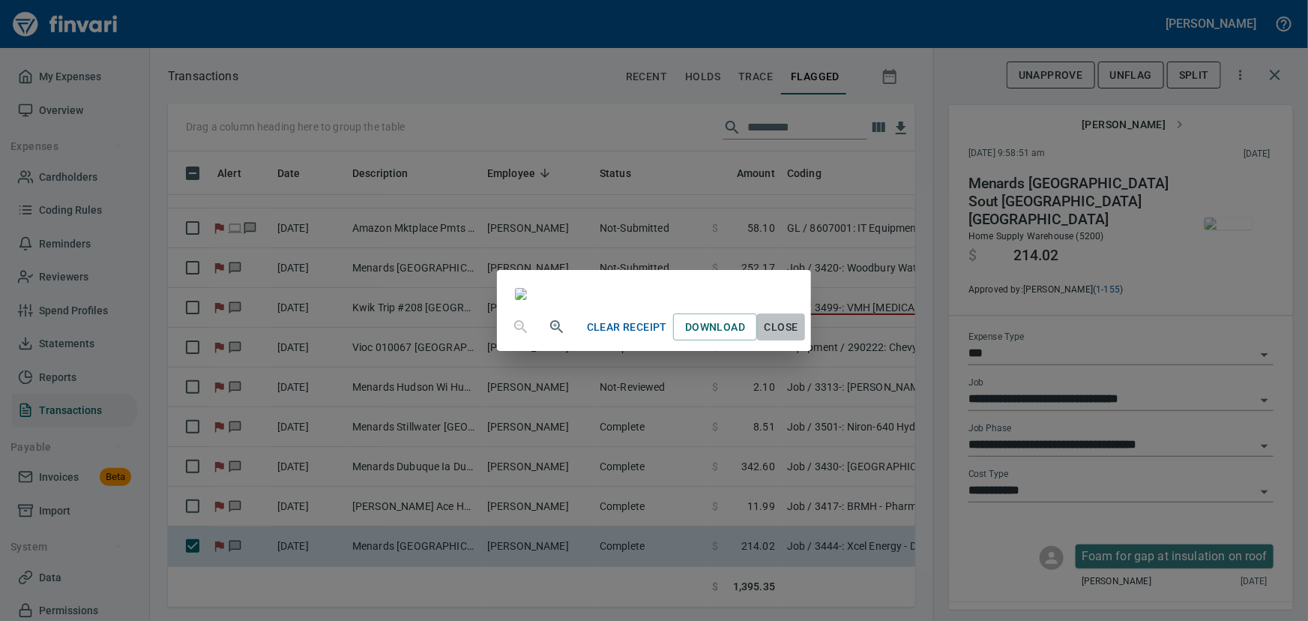
click at [799, 337] on span "Close" at bounding box center [781, 327] width 36 height 19
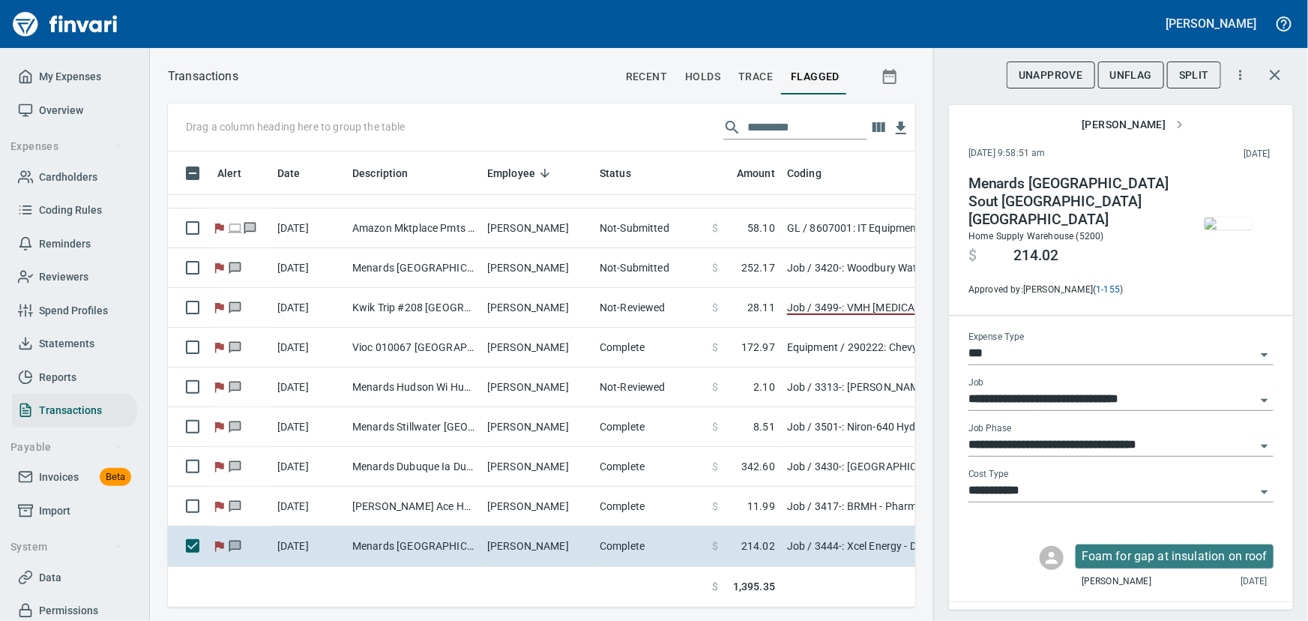
click at [1228, 217] on img "button" at bounding box center [1228, 223] width 48 height 12
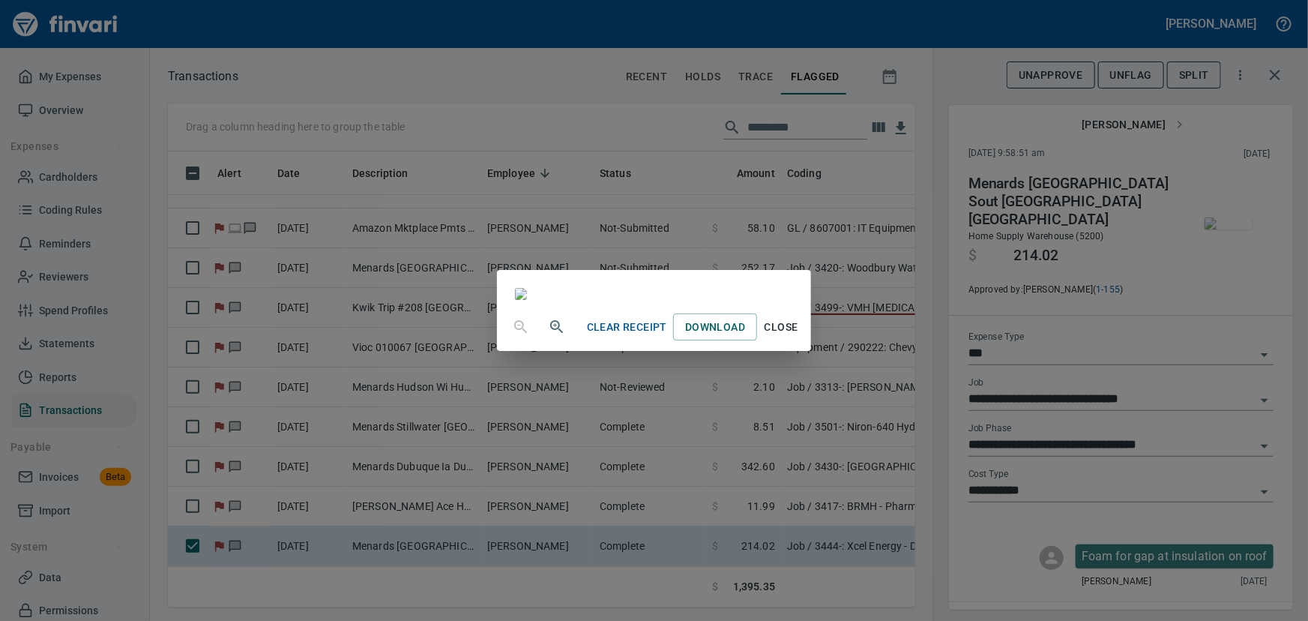
drag, startPoint x: 937, startPoint y: 577, endPoint x: 945, endPoint y: 546, distance: 31.8
click at [799, 337] on span "Close" at bounding box center [781, 327] width 36 height 19
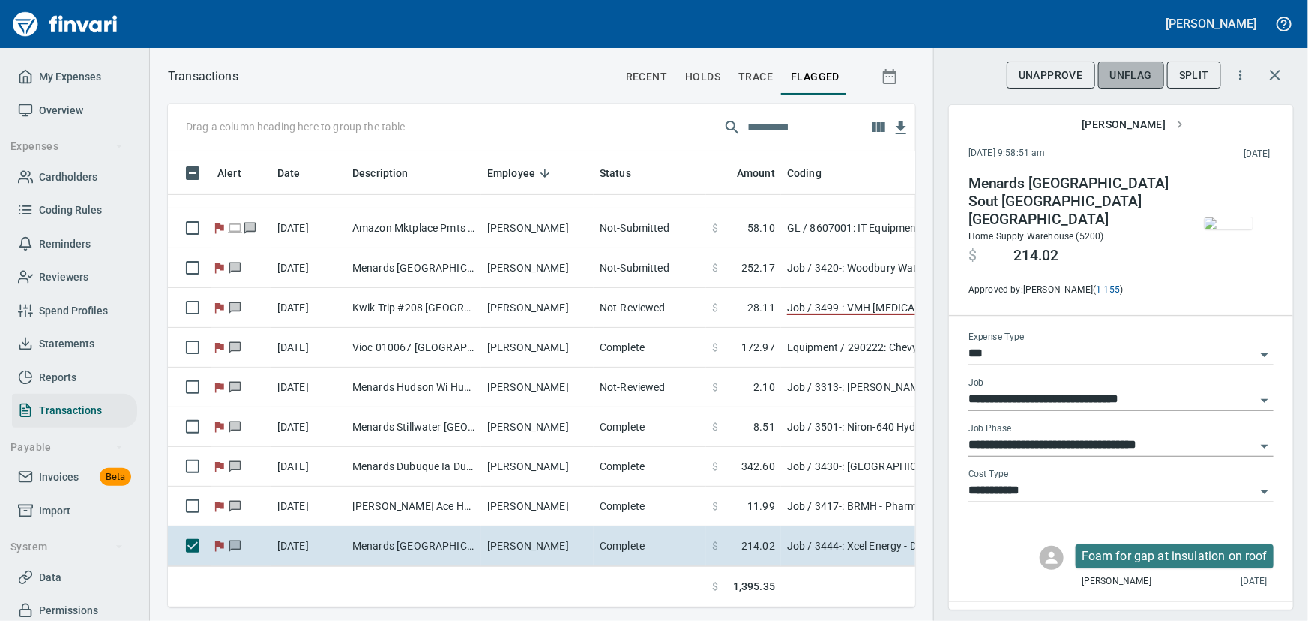
click at [1138, 70] on span "UnFlag" at bounding box center [1131, 75] width 42 height 19
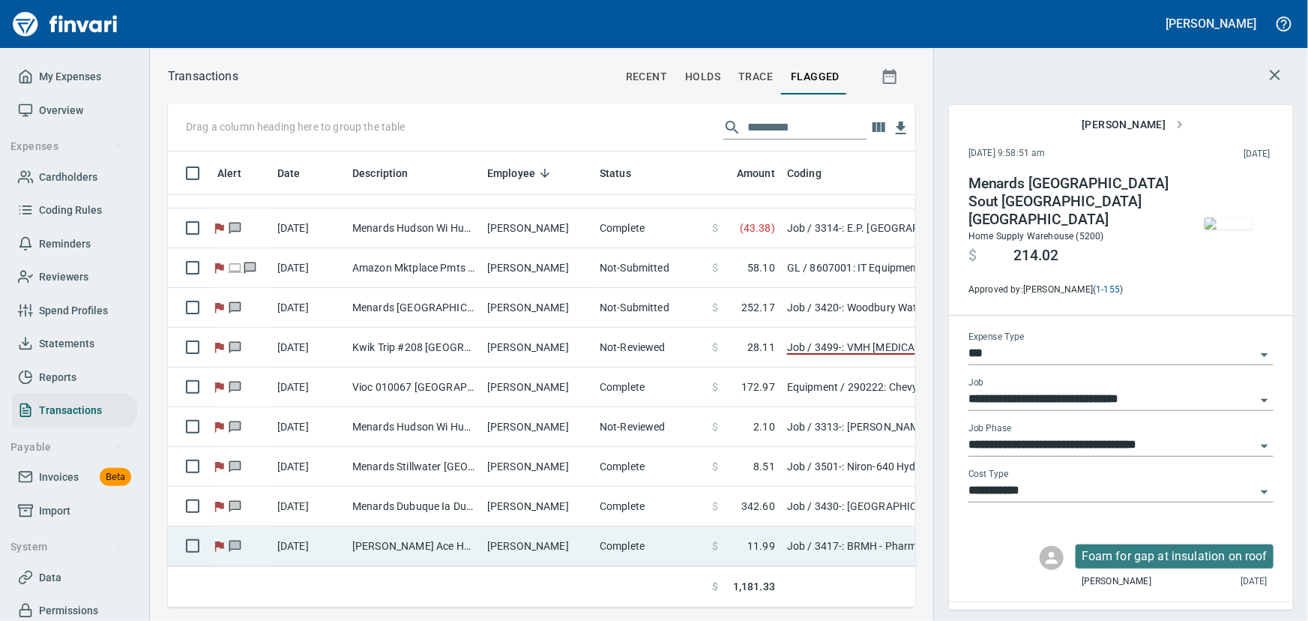
click at [428, 532] on td "[PERSON_NAME] Ace Home Cente Blk River Fls WI" at bounding box center [413, 546] width 135 height 40
type input "**********"
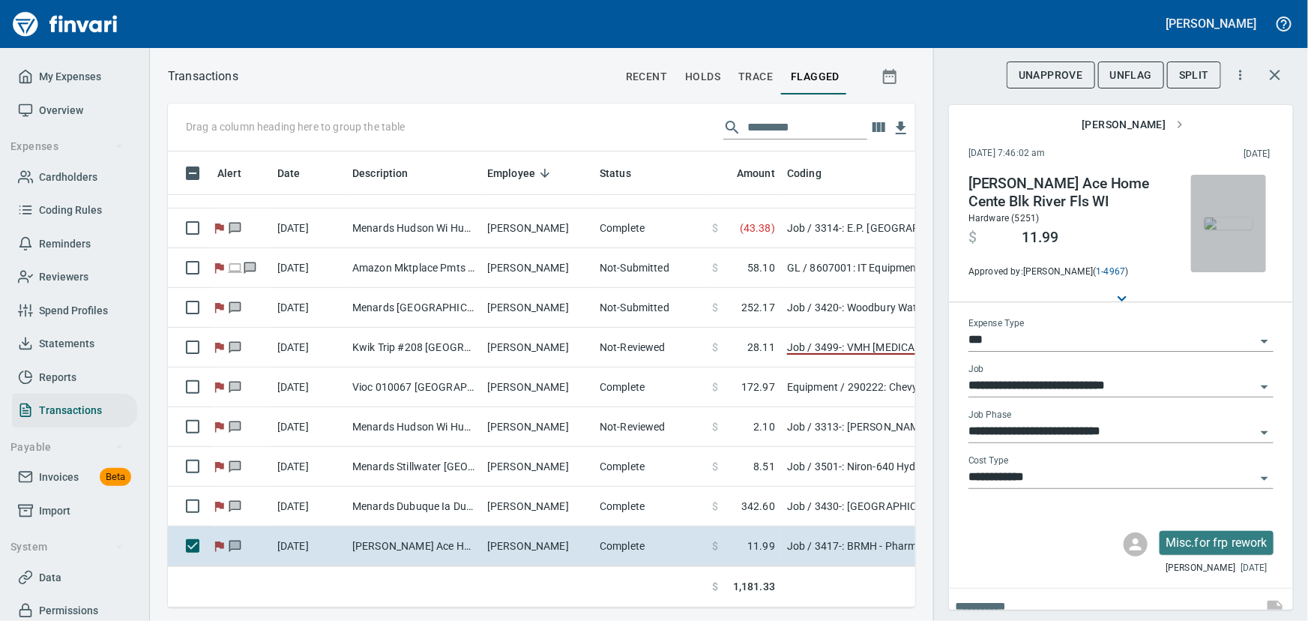
click at [1211, 225] on img "button" at bounding box center [1228, 223] width 48 height 12
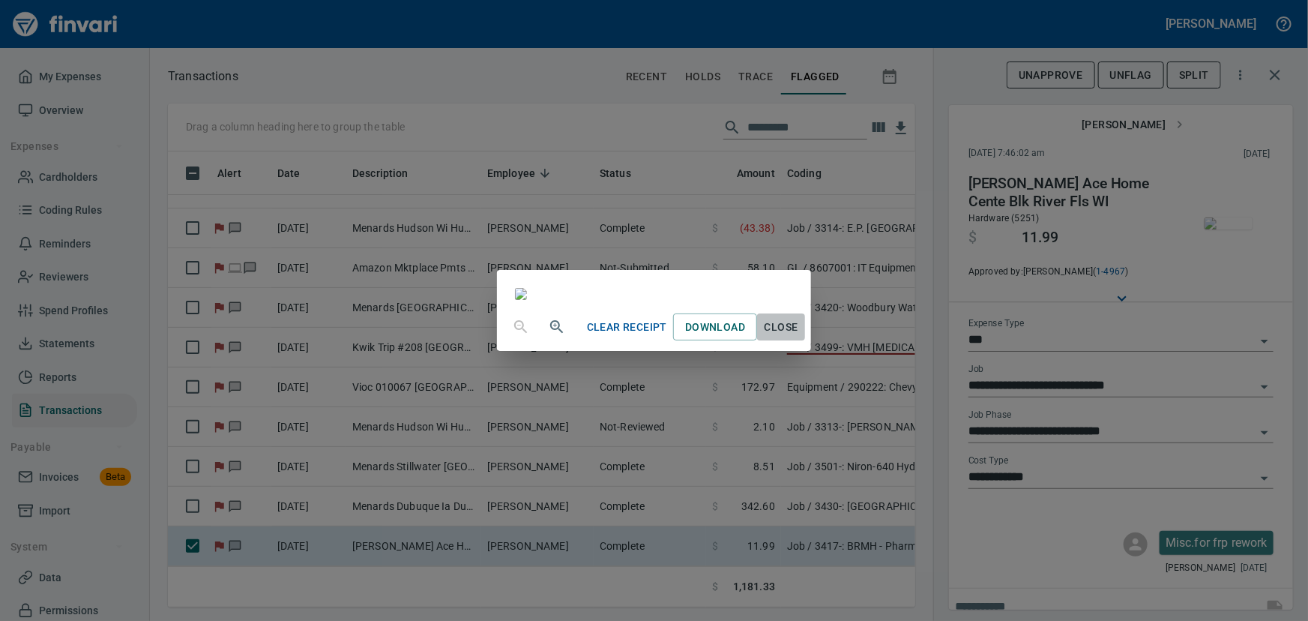
click at [799, 337] on span "Close" at bounding box center [781, 327] width 36 height 19
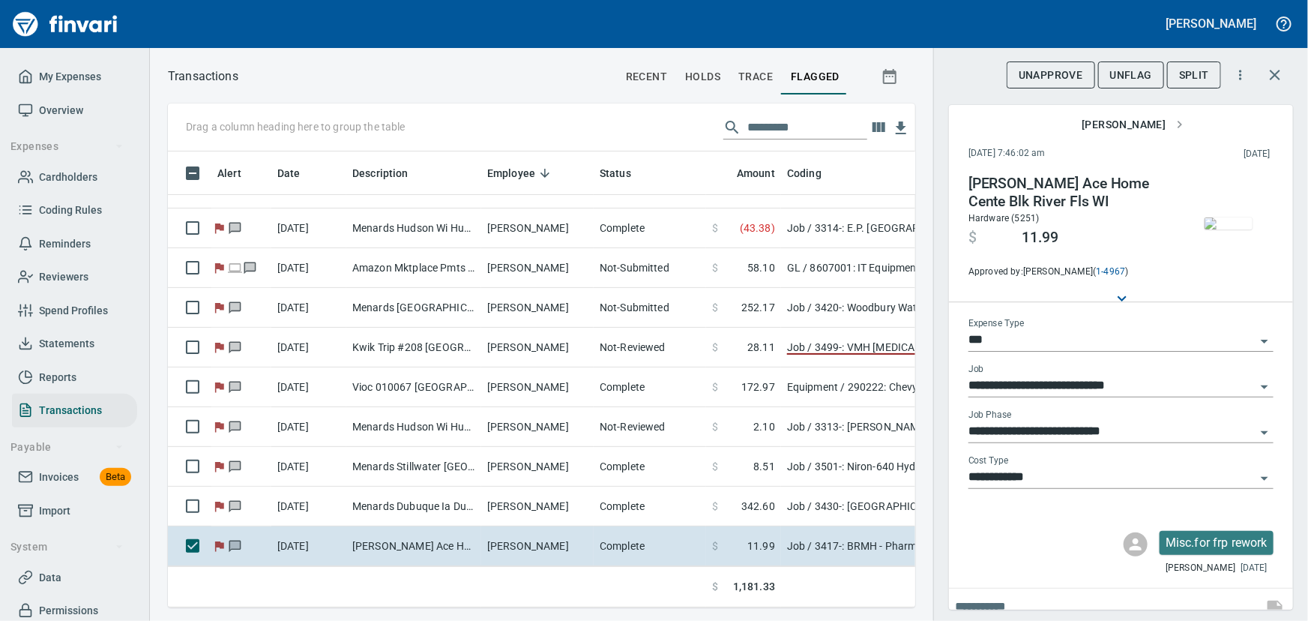
click at [1145, 75] on span "UnFlag" at bounding box center [1131, 75] width 42 height 19
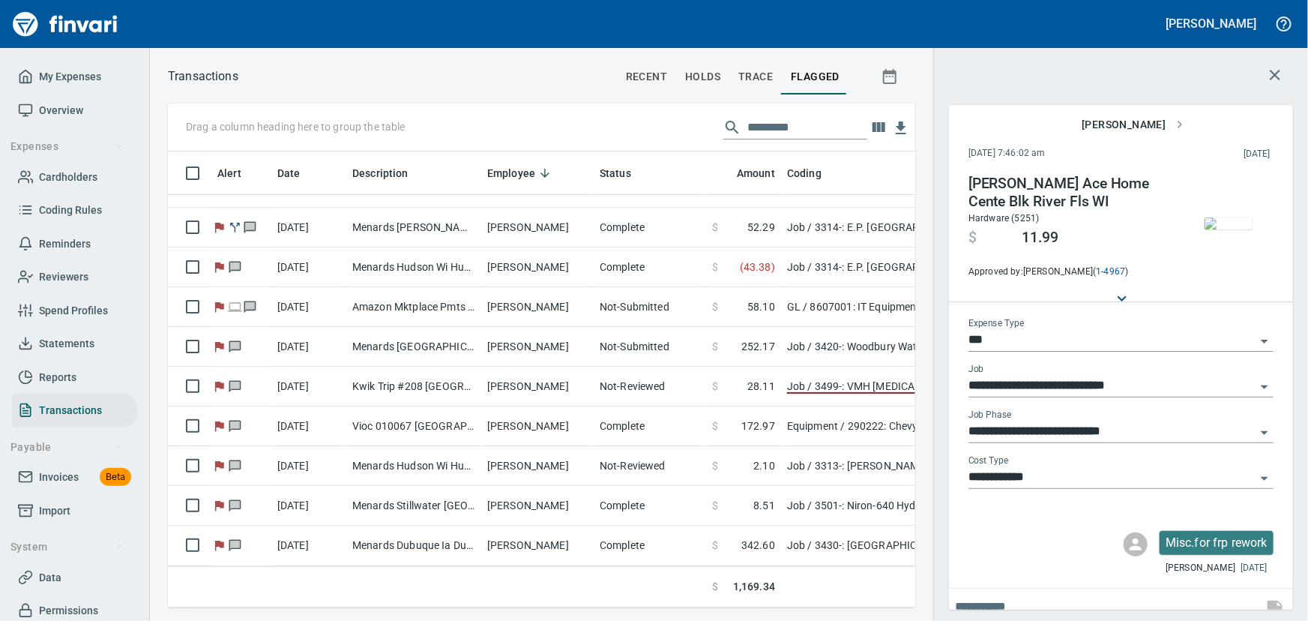
scroll to position [154, 0]
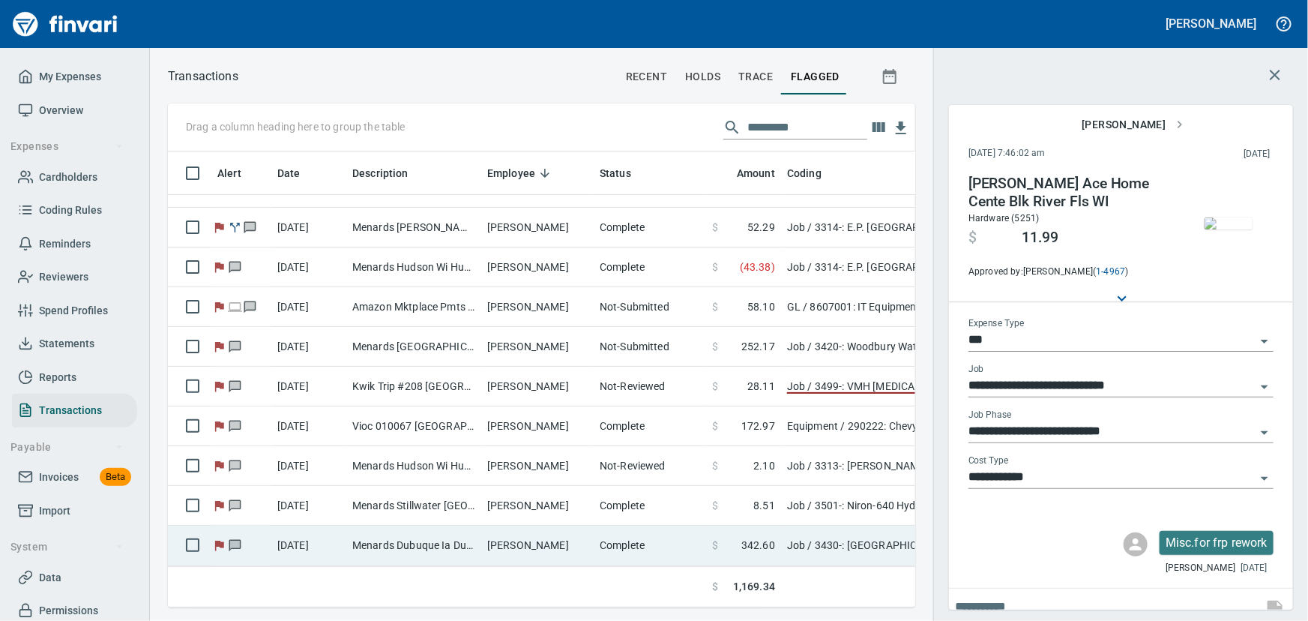
click at [584, 537] on td "[PERSON_NAME]" at bounding box center [537, 545] width 112 height 40
type input "**********"
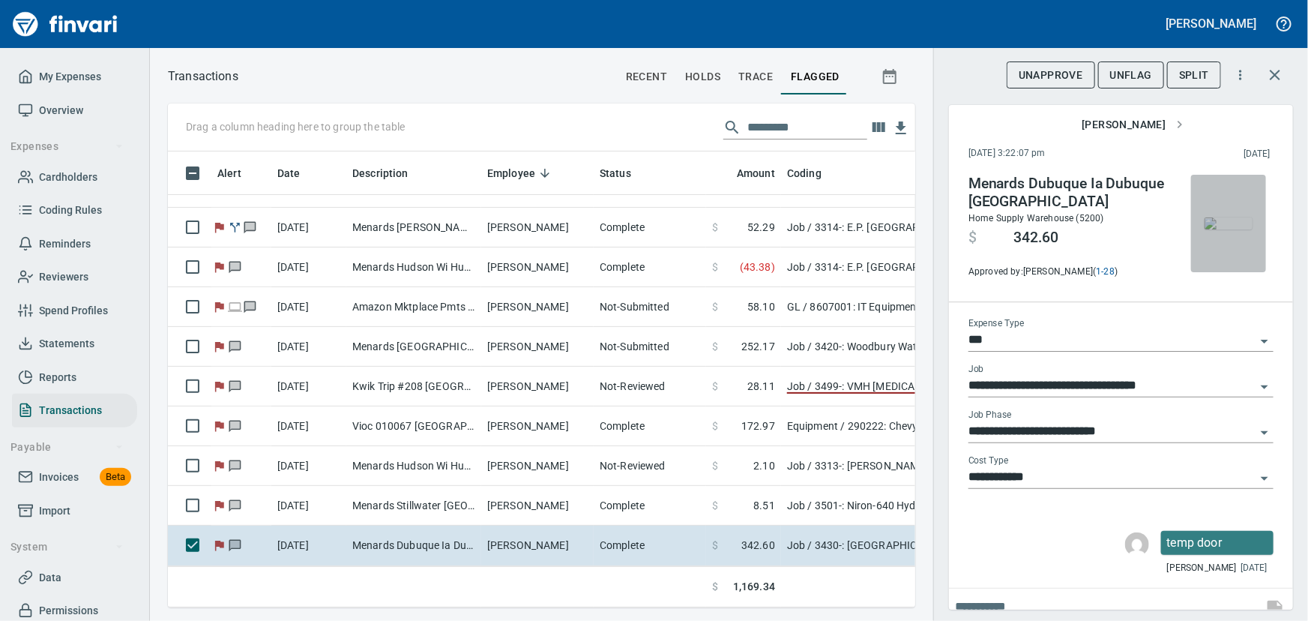
click at [1237, 229] on img "button" at bounding box center [1228, 223] width 48 height 12
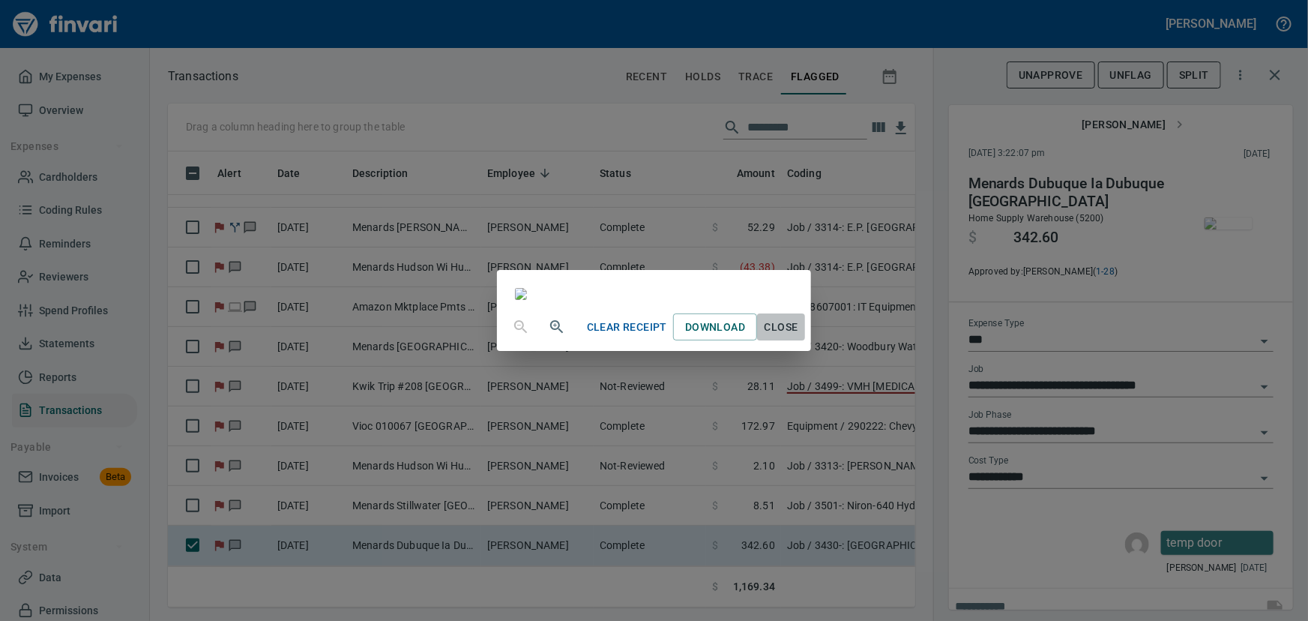
click at [799, 337] on span "Close" at bounding box center [781, 327] width 36 height 19
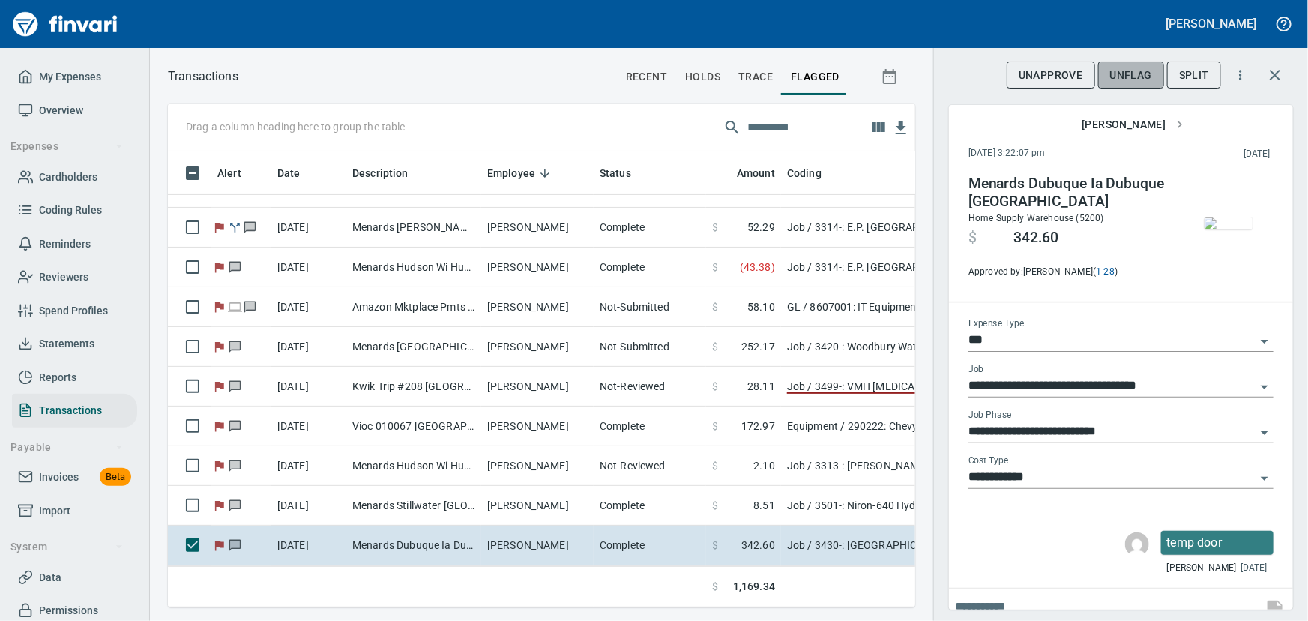
click at [1139, 76] on span "UnFlag" at bounding box center [1131, 75] width 42 height 19
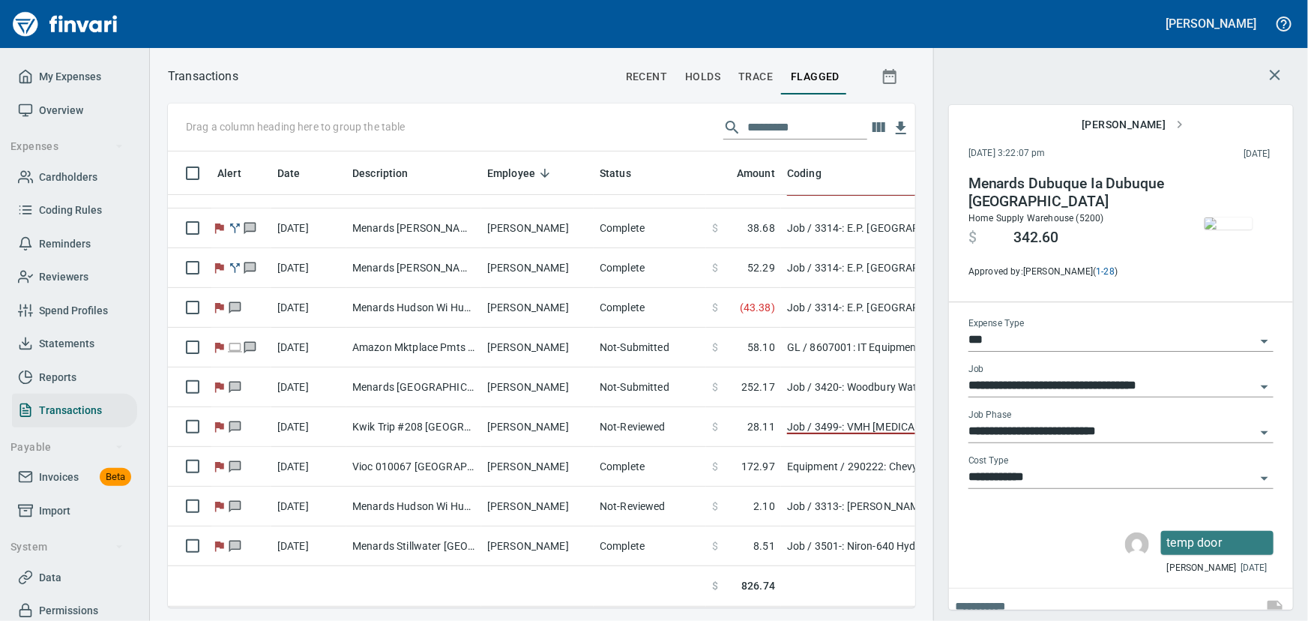
scroll to position [114, 0]
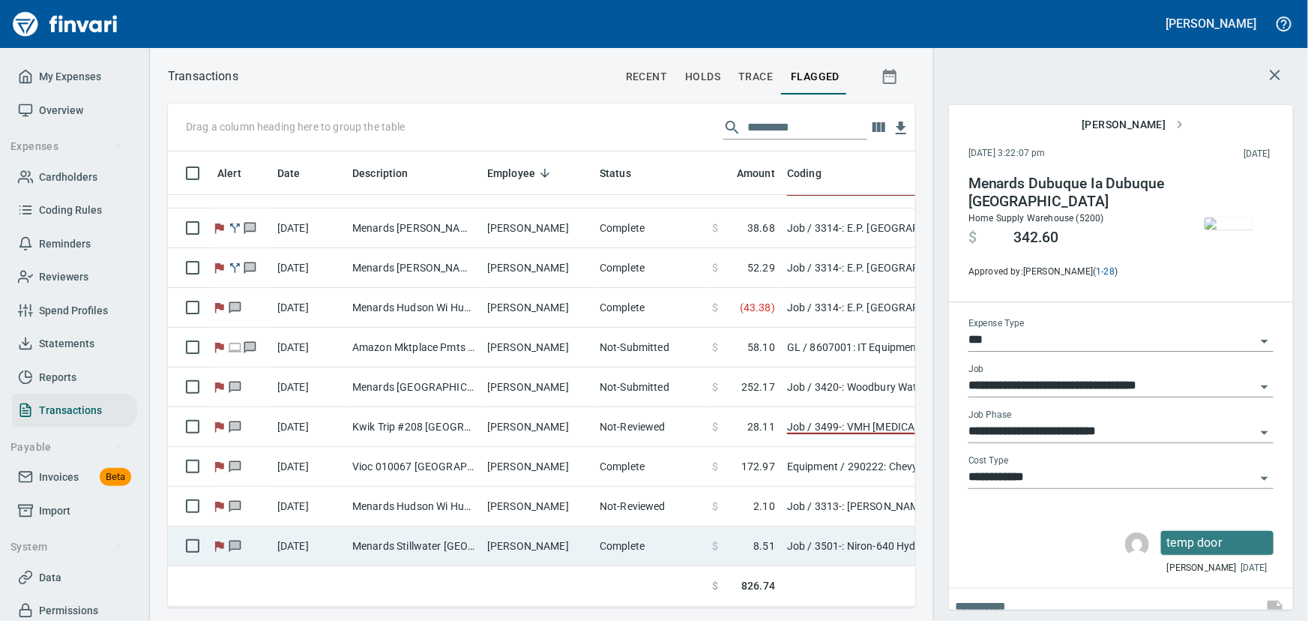
click at [522, 537] on td "[PERSON_NAME]" at bounding box center [537, 546] width 112 height 40
type input "**********"
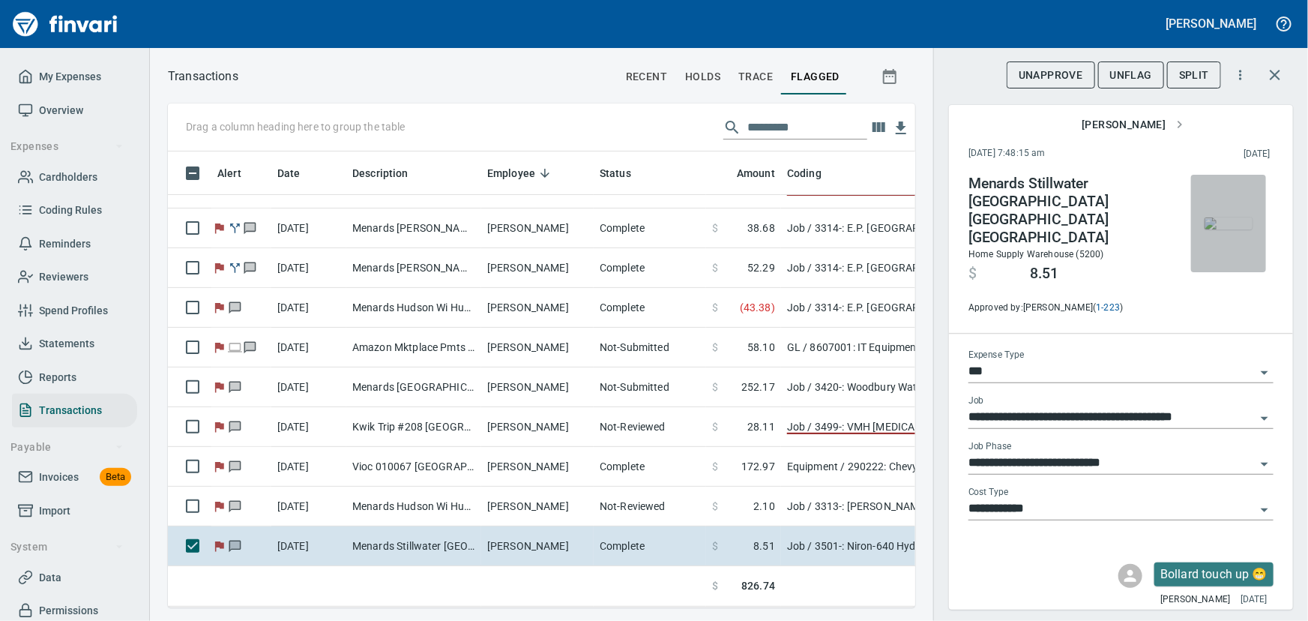
click at [1225, 229] on img "button" at bounding box center [1228, 223] width 48 height 12
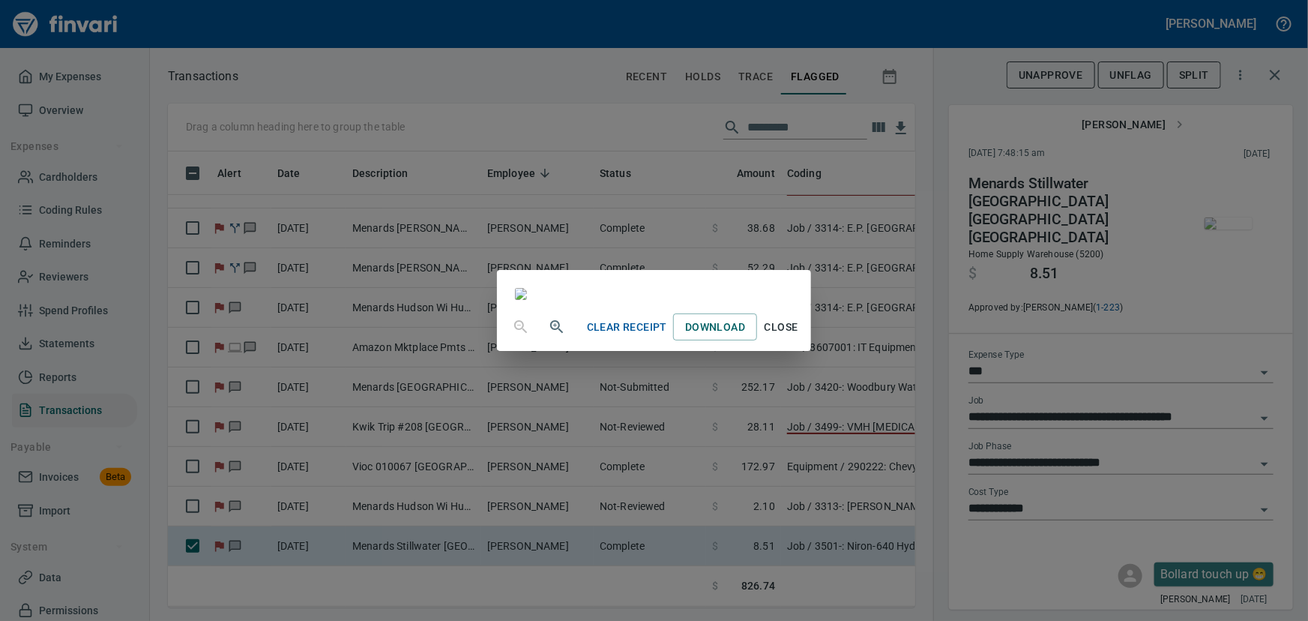
scroll to position [67, 0]
click at [799, 337] on span "Close" at bounding box center [781, 327] width 36 height 19
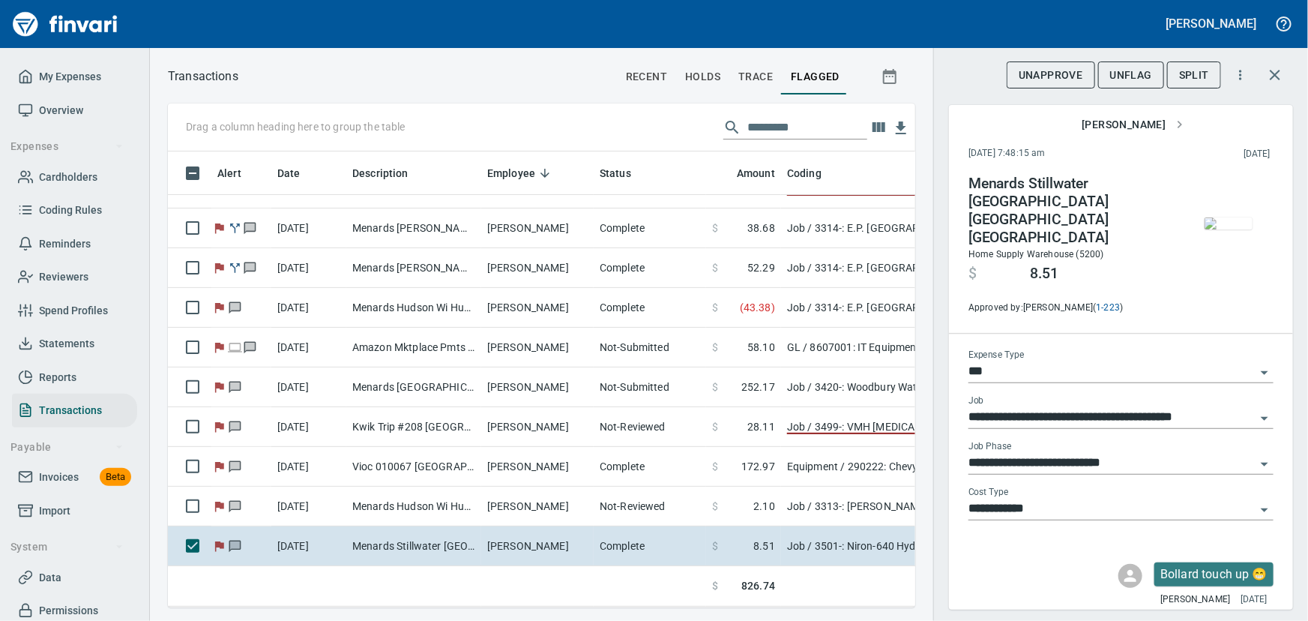
click at [1120, 75] on span "UnFlag" at bounding box center [1131, 75] width 42 height 19
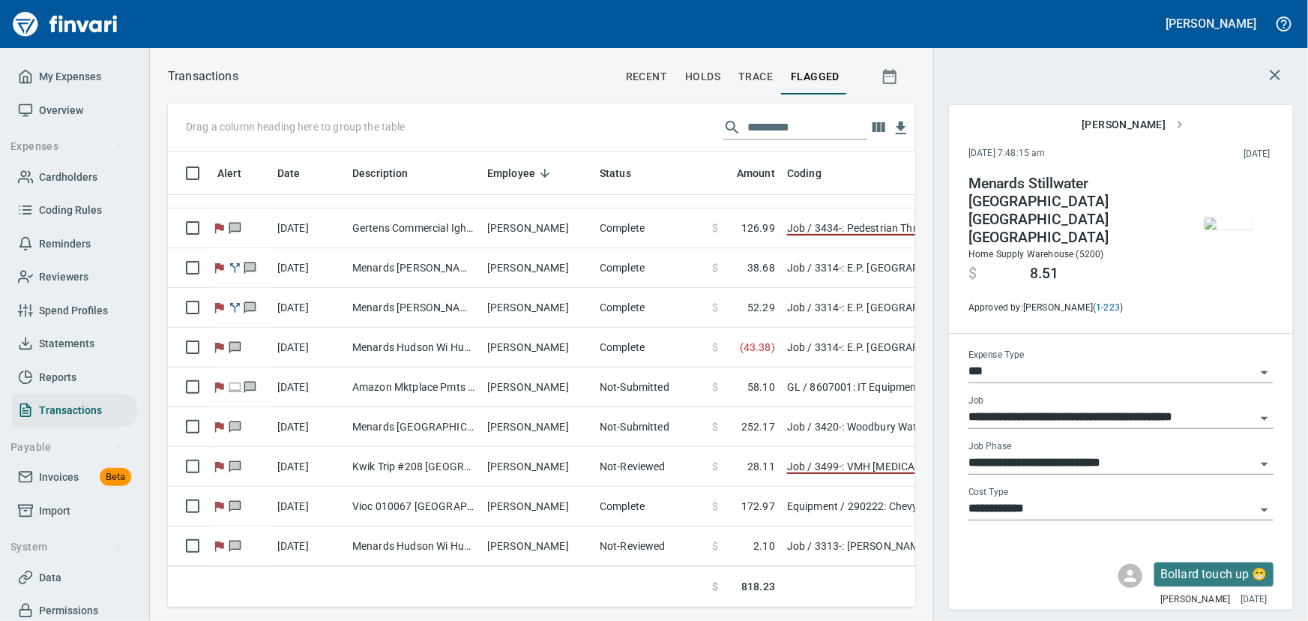
scroll to position [75, 0]
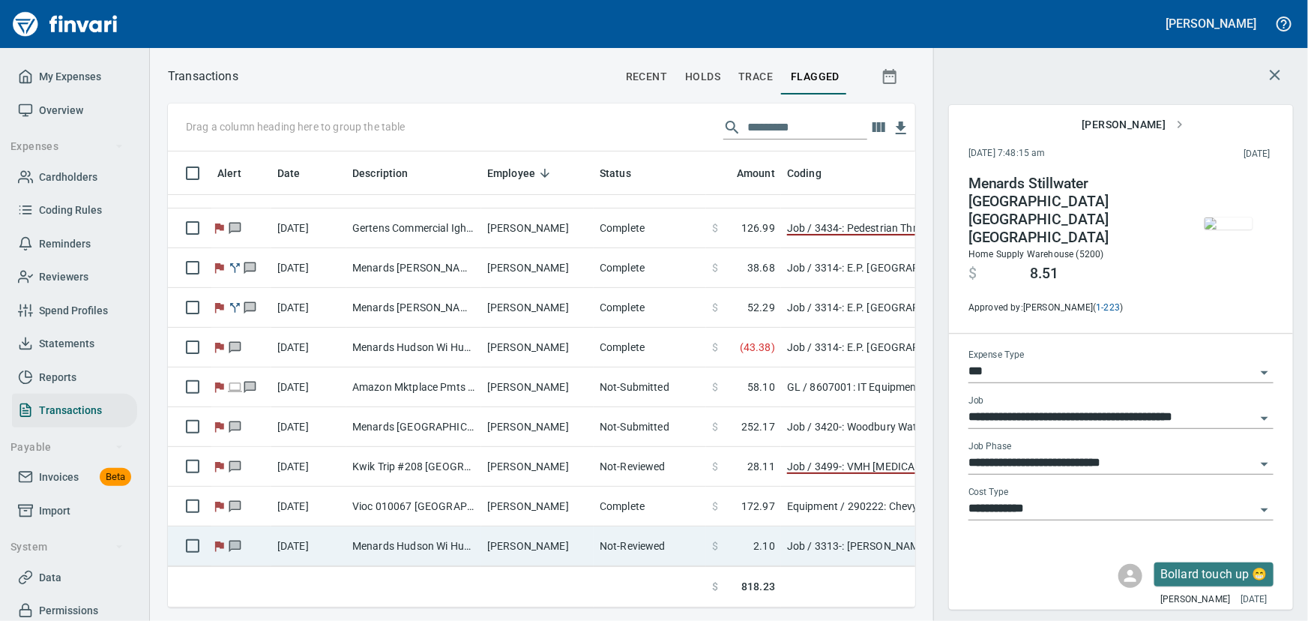
click at [555, 529] on td "[PERSON_NAME]" at bounding box center [537, 546] width 112 height 40
type input "**********"
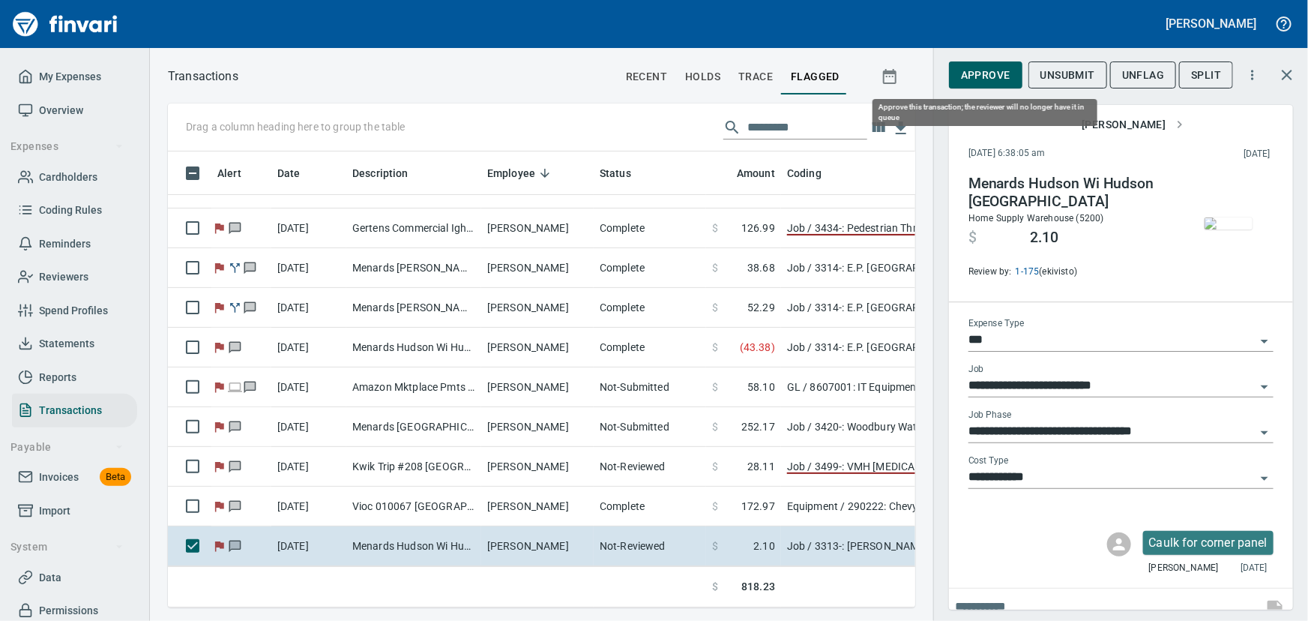
click at [983, 74] on span "Approve" at bounding box center [985, 75] width 49 height 19
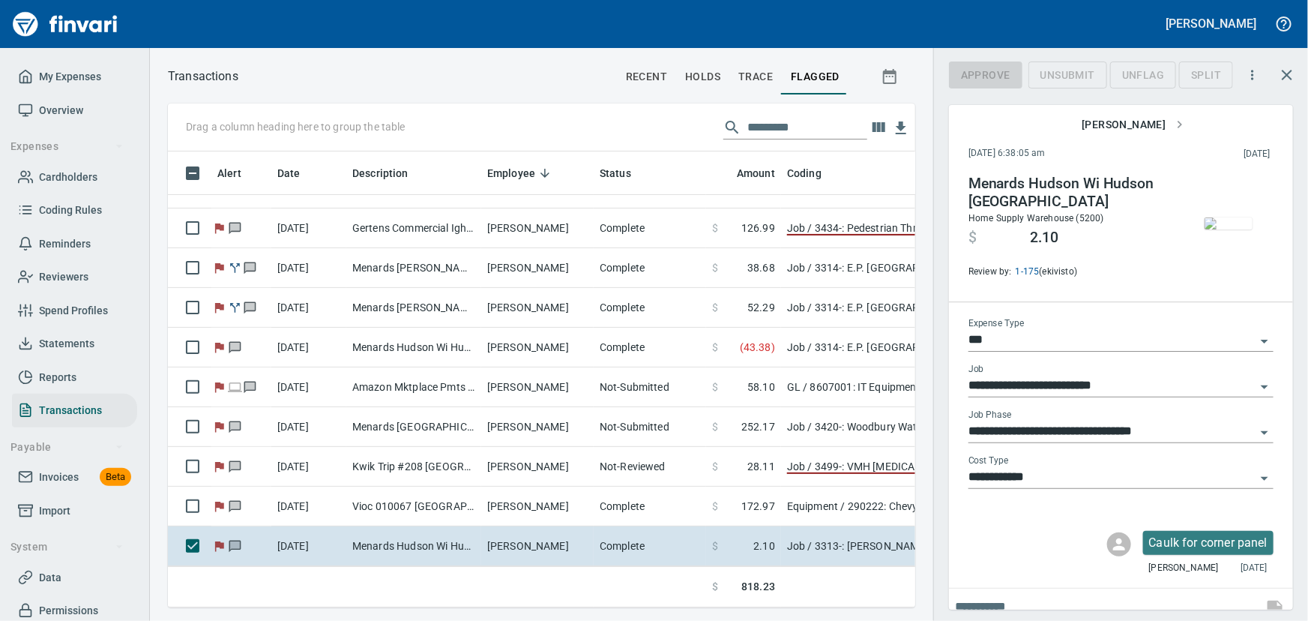
scroll to position [435, 727]
click at [1125, 75] on span "UnFlag" at bounding box center [1131, 75] width 42 height 19
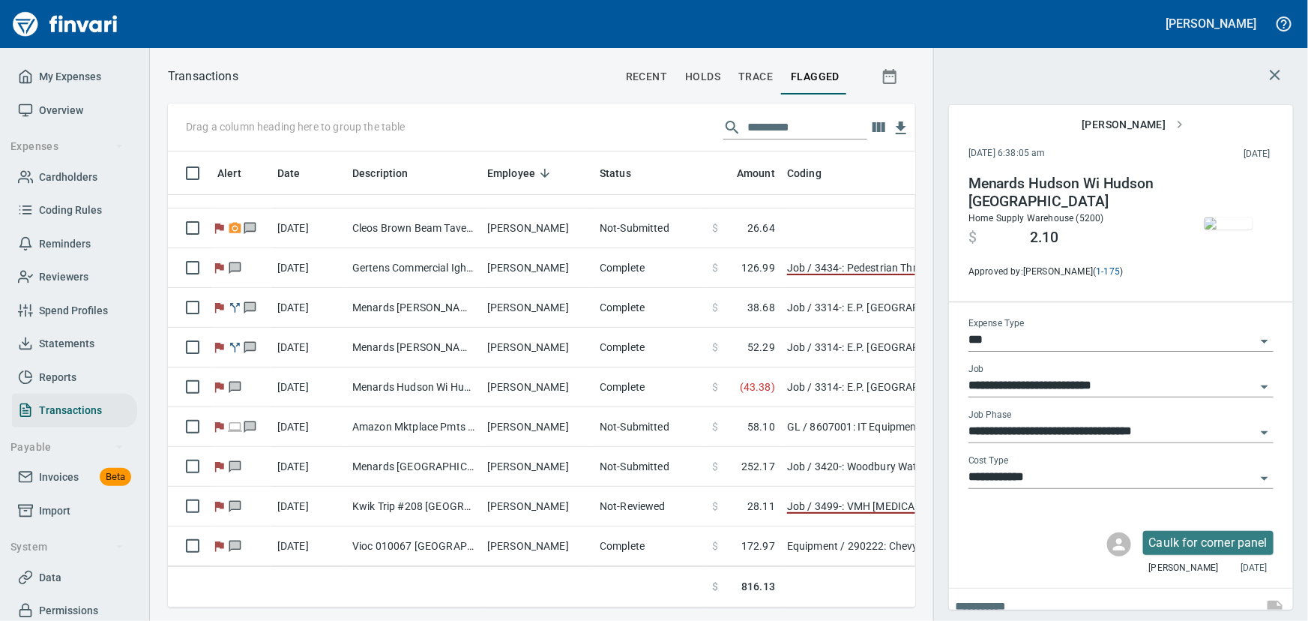
scroll to position [35, 0]
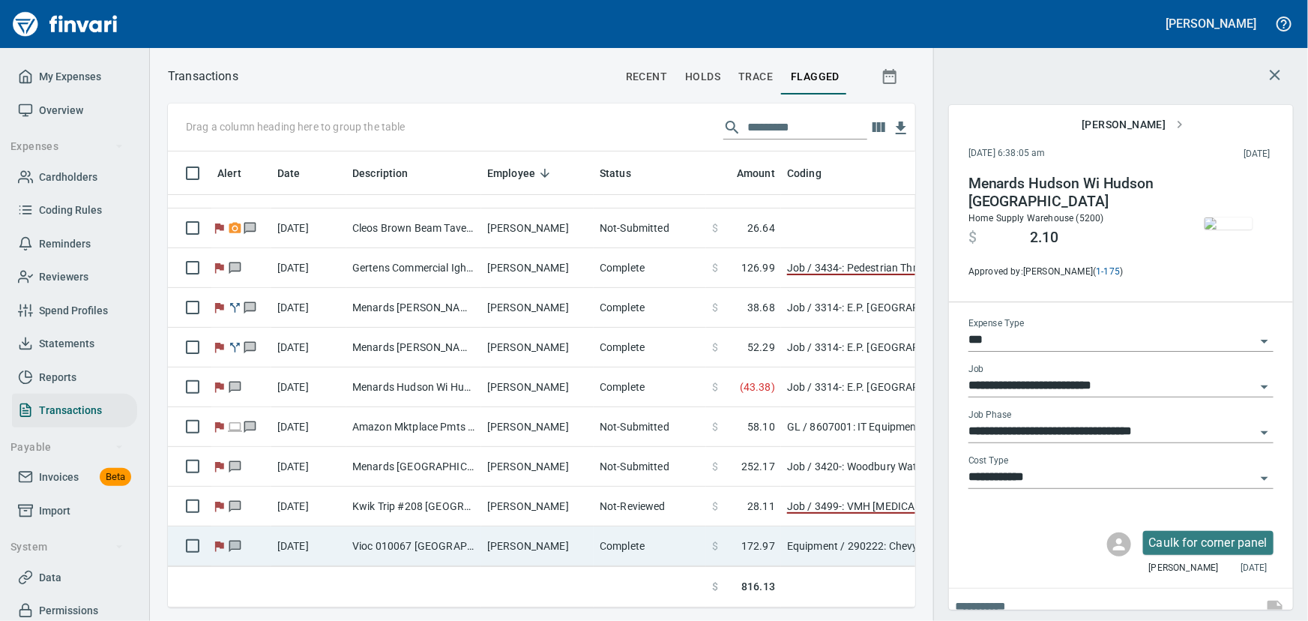
click at [471, 530] on td "Vioc 010067 [GEOGRAPHIC_DATA]" at bounding box center [413, 546] width 135 height 40
type input "*********"
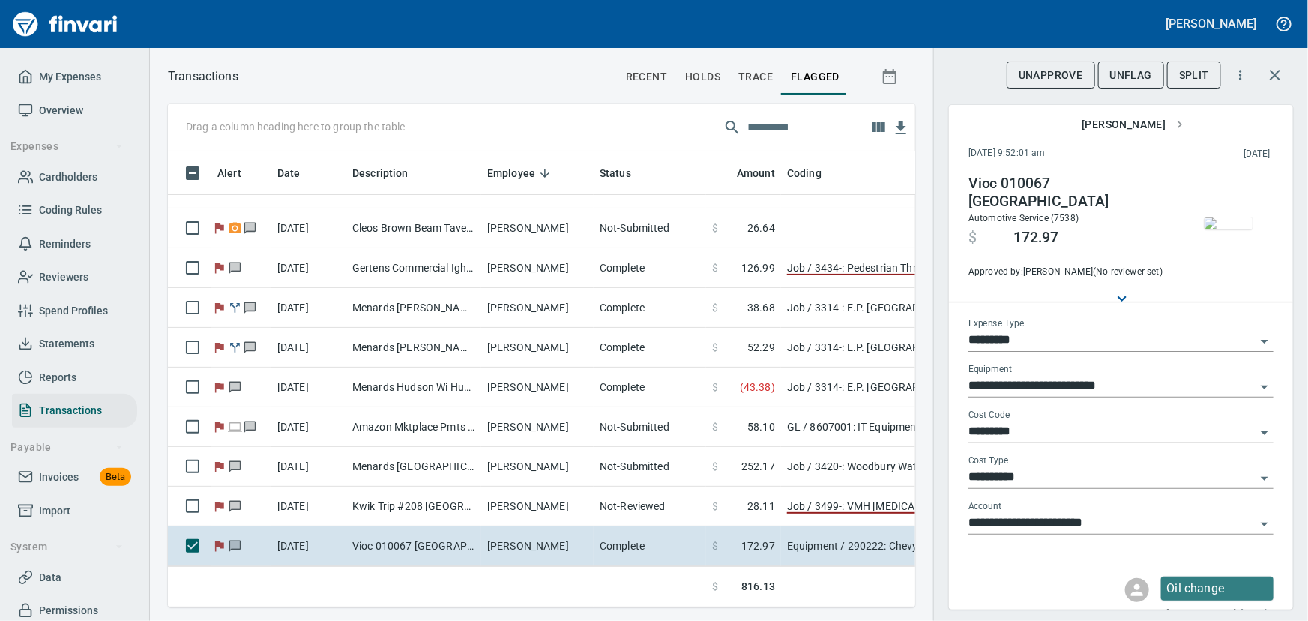
click at [1222, 229] on img "button" at bounding box center [1228, 223] width 48 height 12
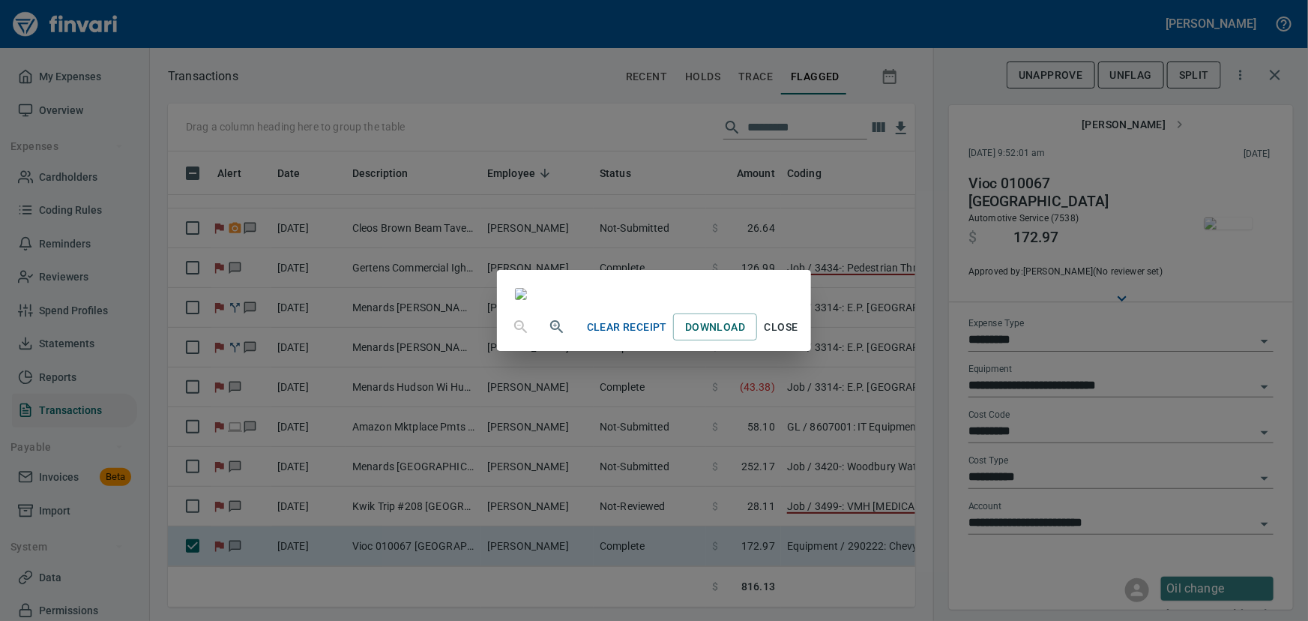
click at [799, 337] on span "Close" at bounding box center [781, 327] width 36 height 19
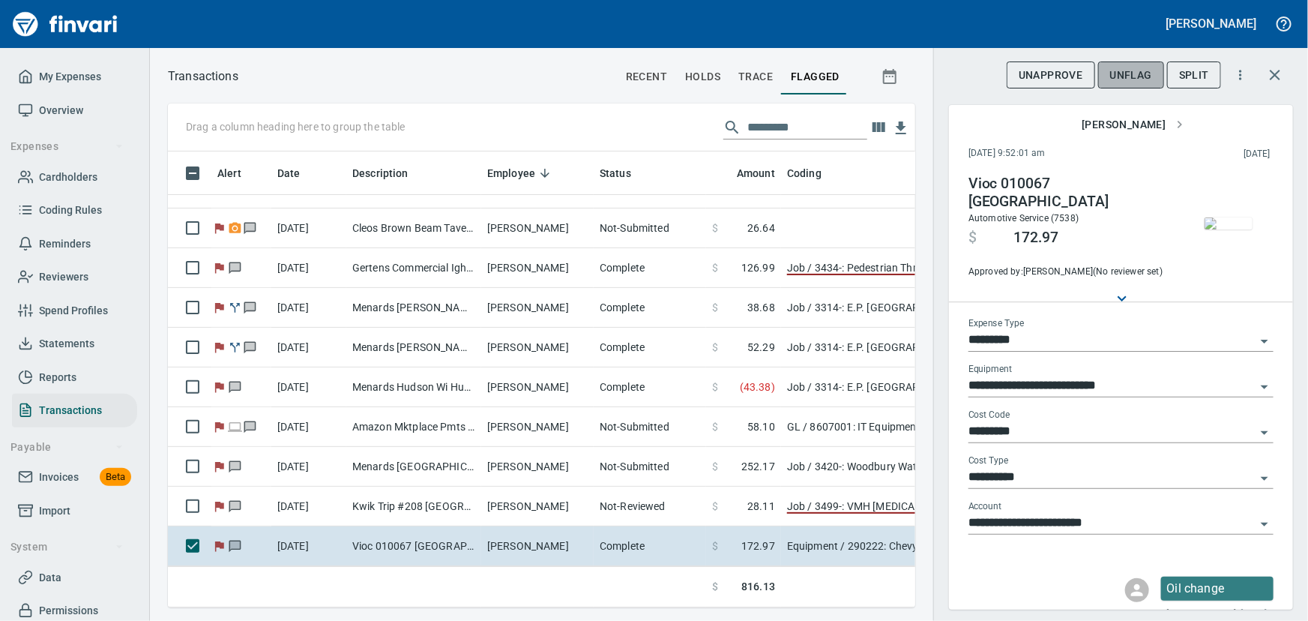
click at [1132, 74] on span "UnFlag" at bounding box center [1131, 75] width 42 height 19
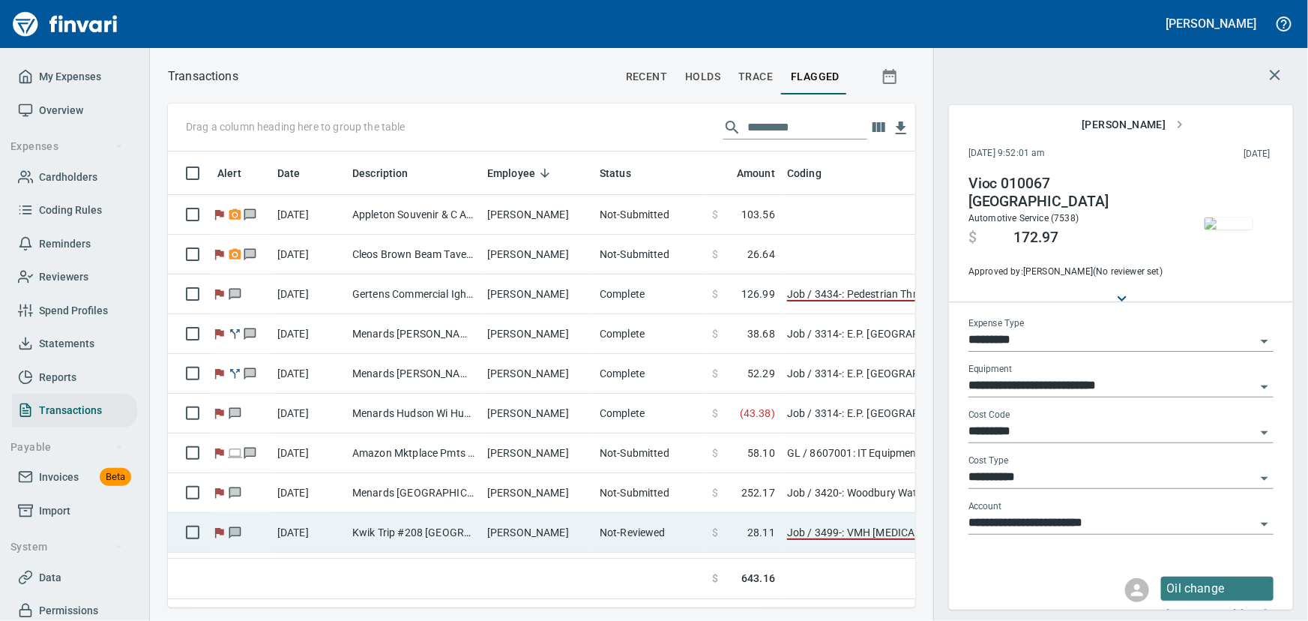
click at [426, 525] on td "Kwik Trip #208 [GEOGRAPHIC_DATA] [GEOGRAPHIC_DATA]" at bounding box center [413, 533] width 135 height 40
type input "***"
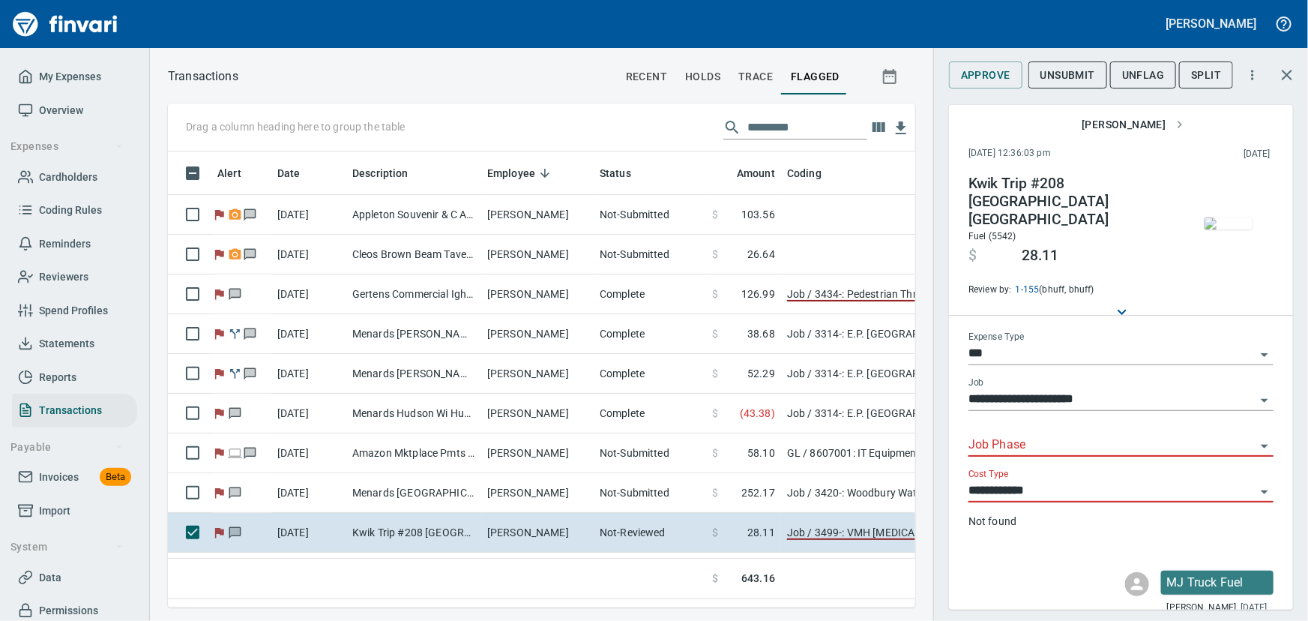
click at [1255, 437] on icon "Open" at bounding box center [1264, 446] width 18 height 18
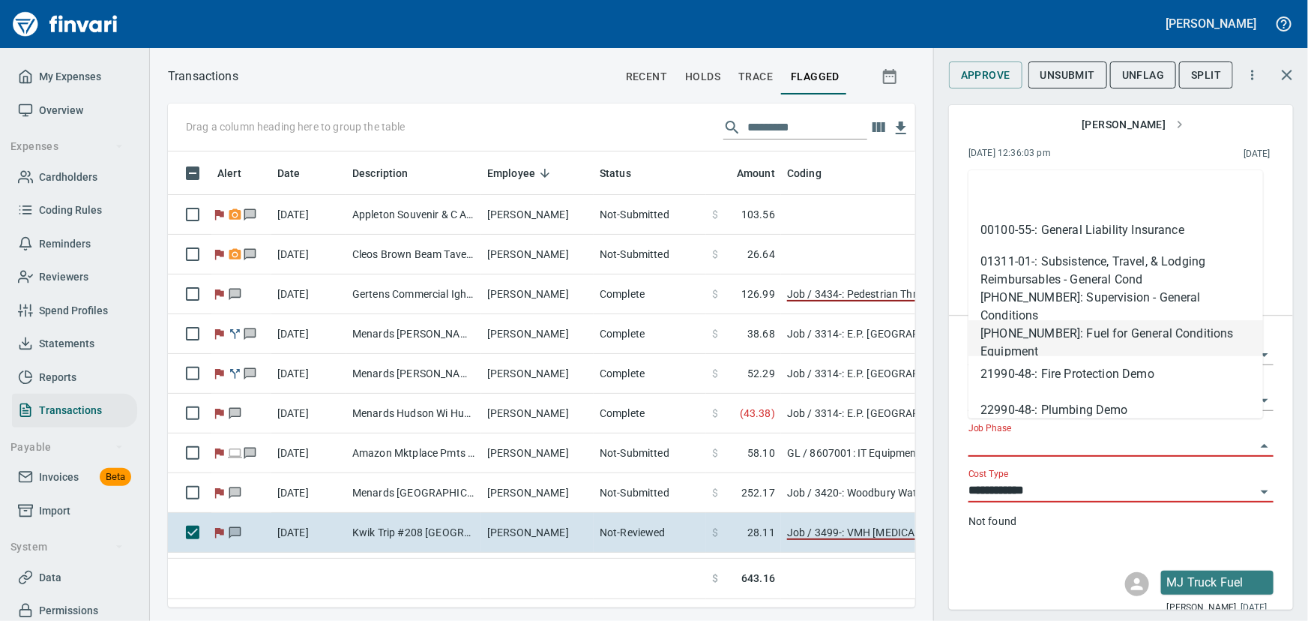
click at [1082, 337] on li "[PHONE_NUMBER]: Fuel for General Conditions Equipment" at bounding box center [1115, 338] width 295 height 36
type input "**********"
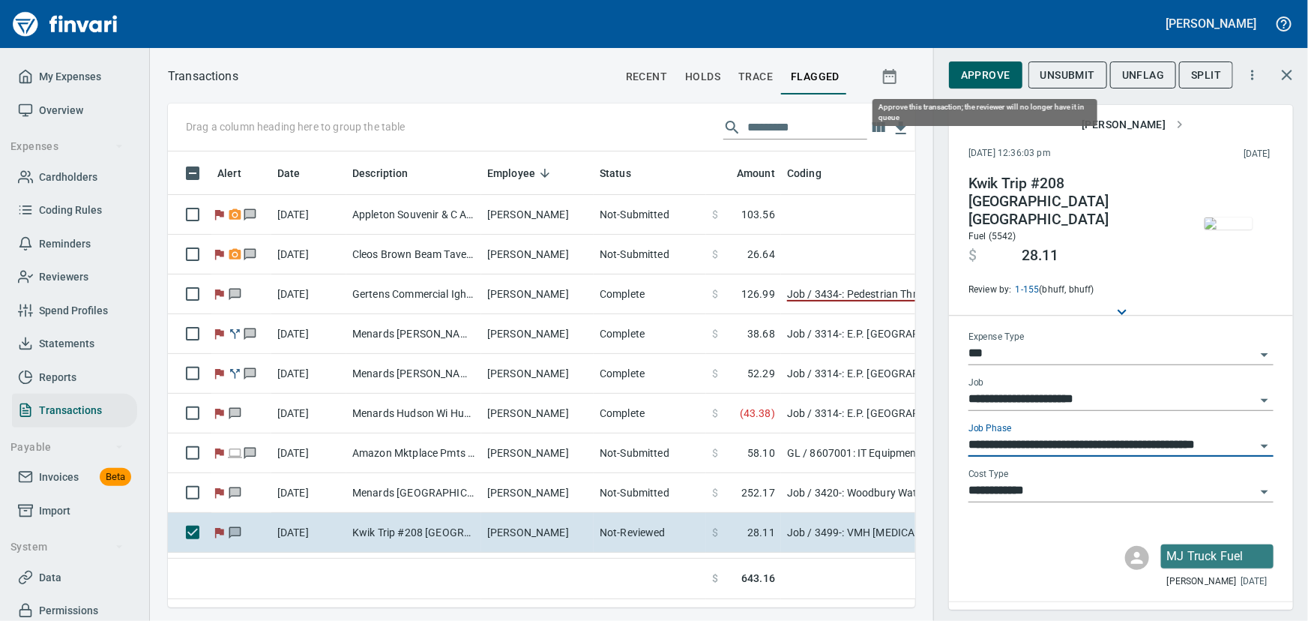
click at [981, 69] on span "Approve" at bounding box center [985, 75] width 49 height 19
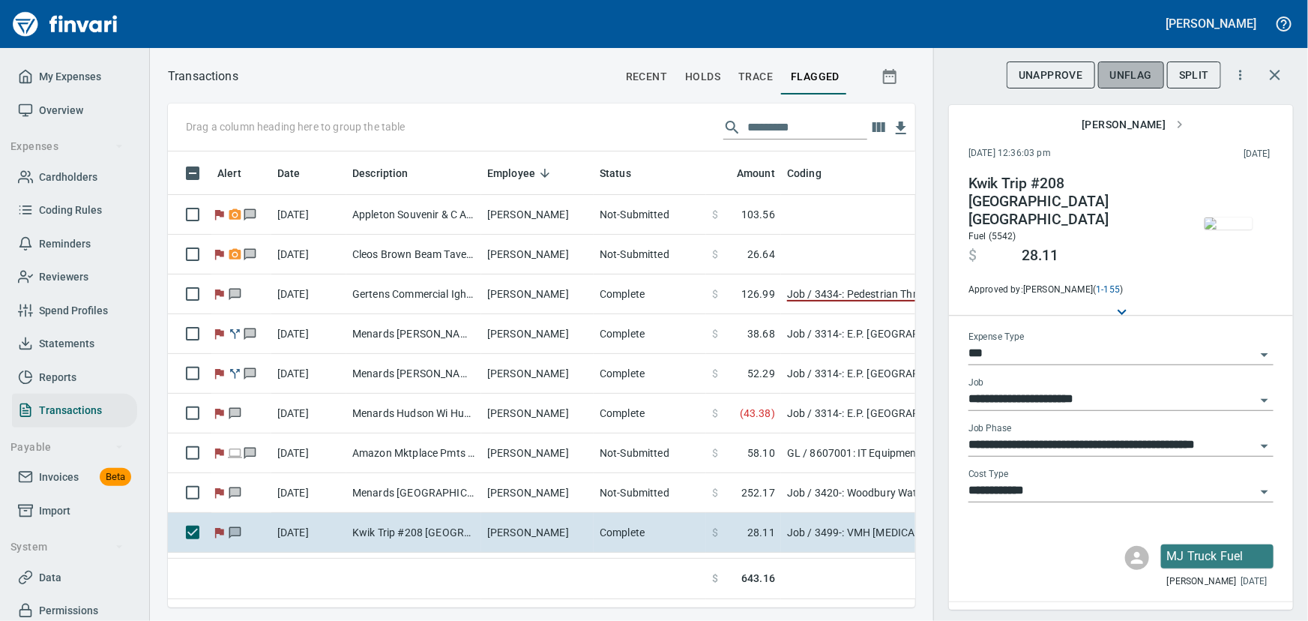
click at [1125, 79] on span "UnFlag" at bounding box center [1131, 75] width 42 height 19
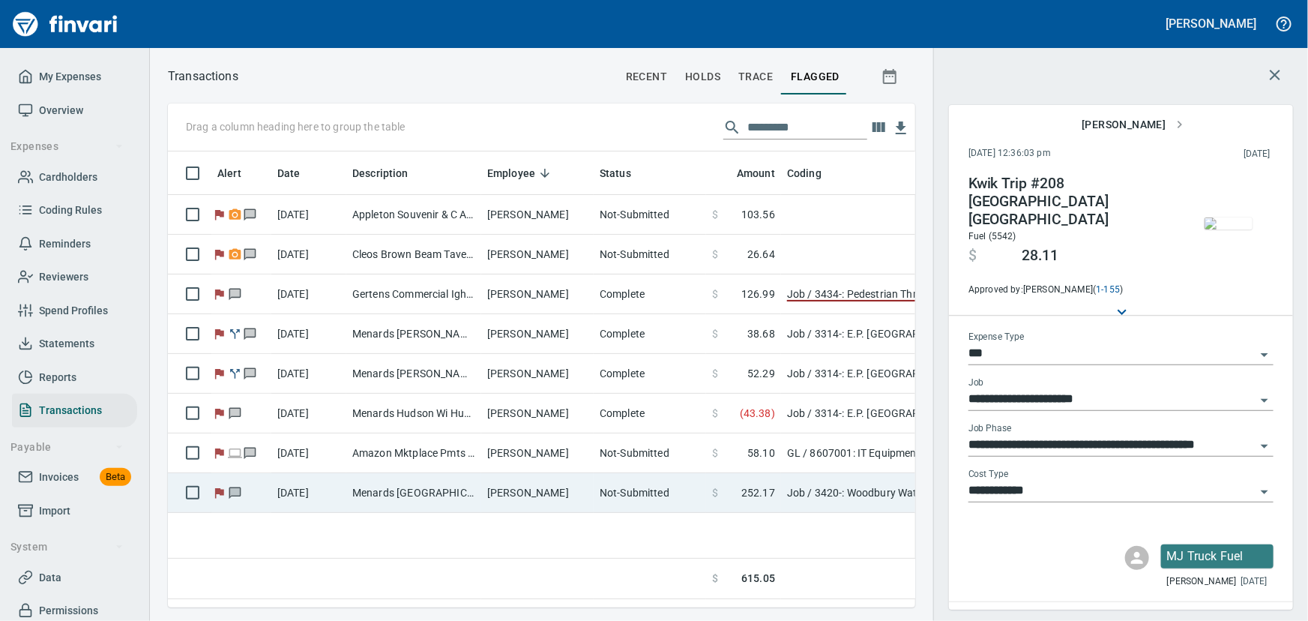
click at [481, 486] on td "[PERSON_NAME]" at bounding box center [537, 493] width 112 height 40
type input "**********"
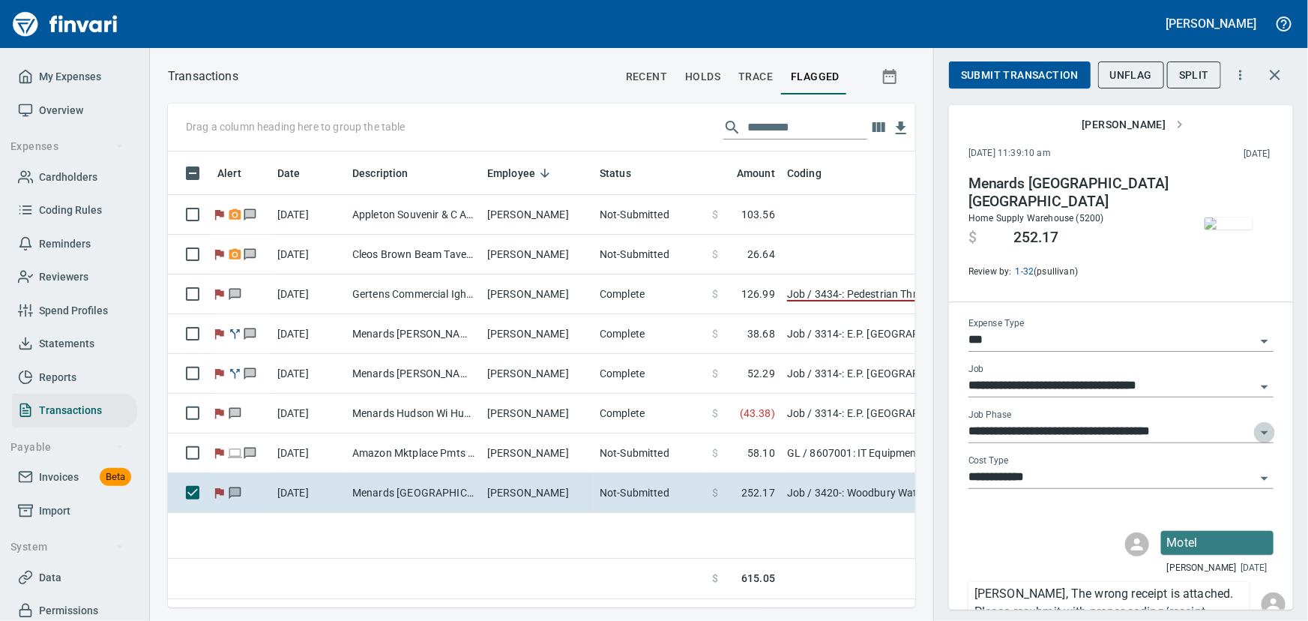
click at [1255, 430] on icon "Open" at bounding box center [1264, 432] width 18 height 18
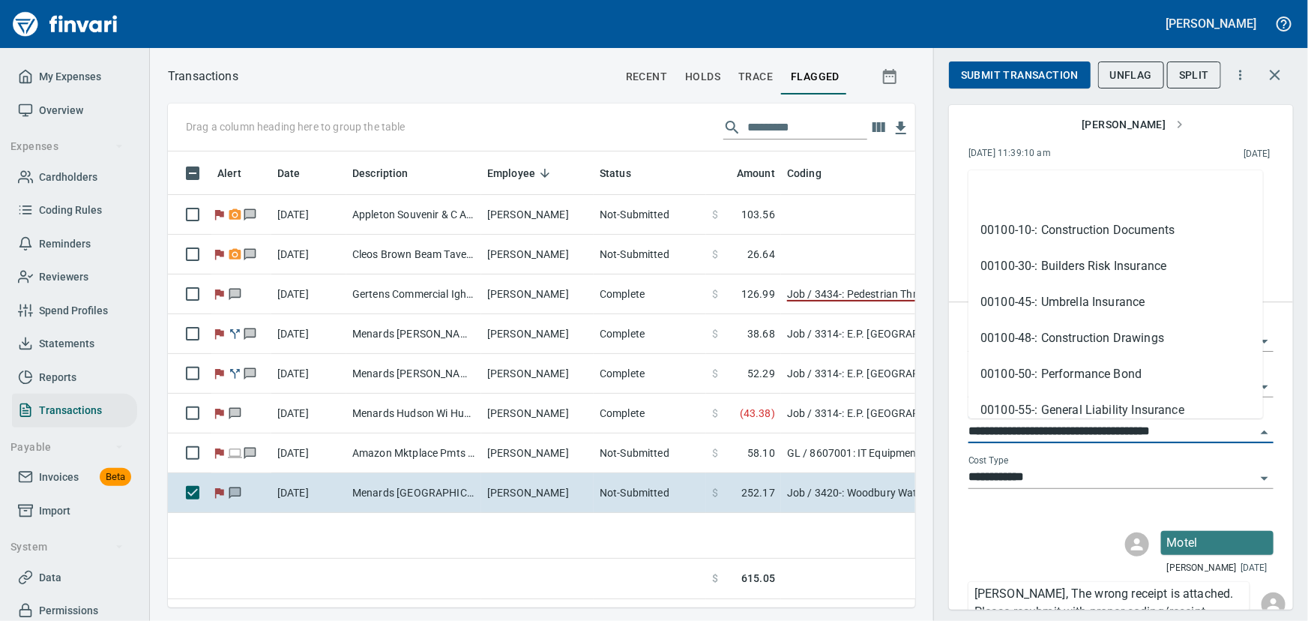
scroll to position [154, 0]
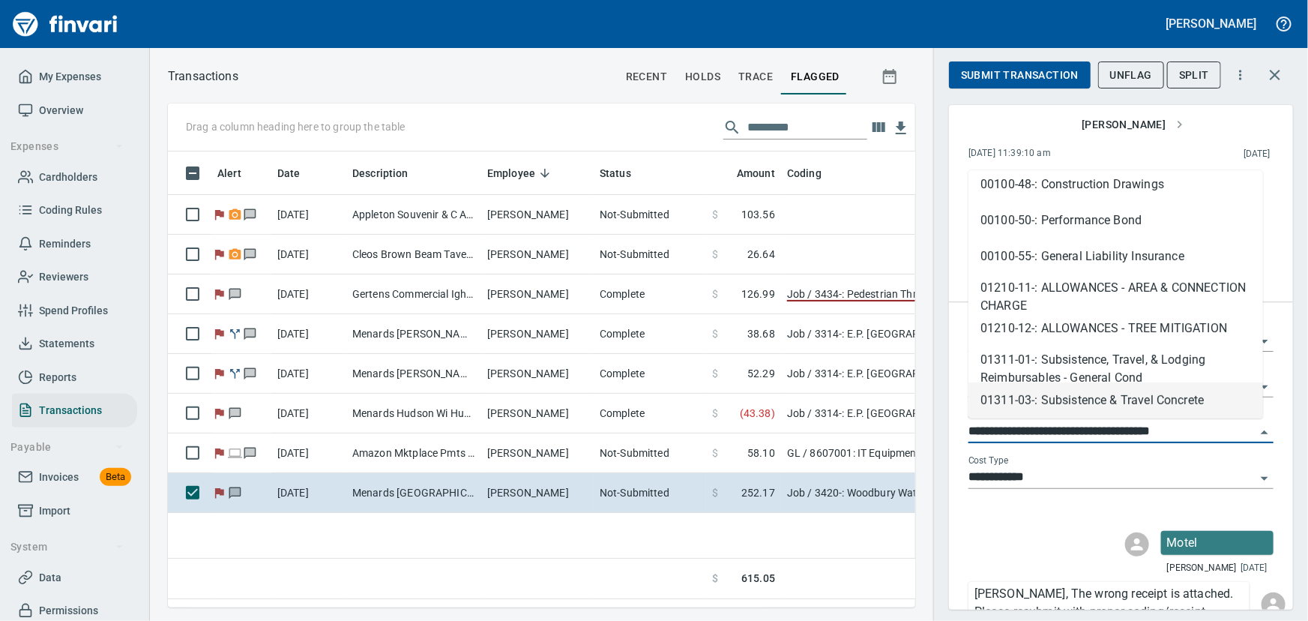
click at [1240, 433] on input "**********" at bounding box center [1111, 431] width 287 height 21
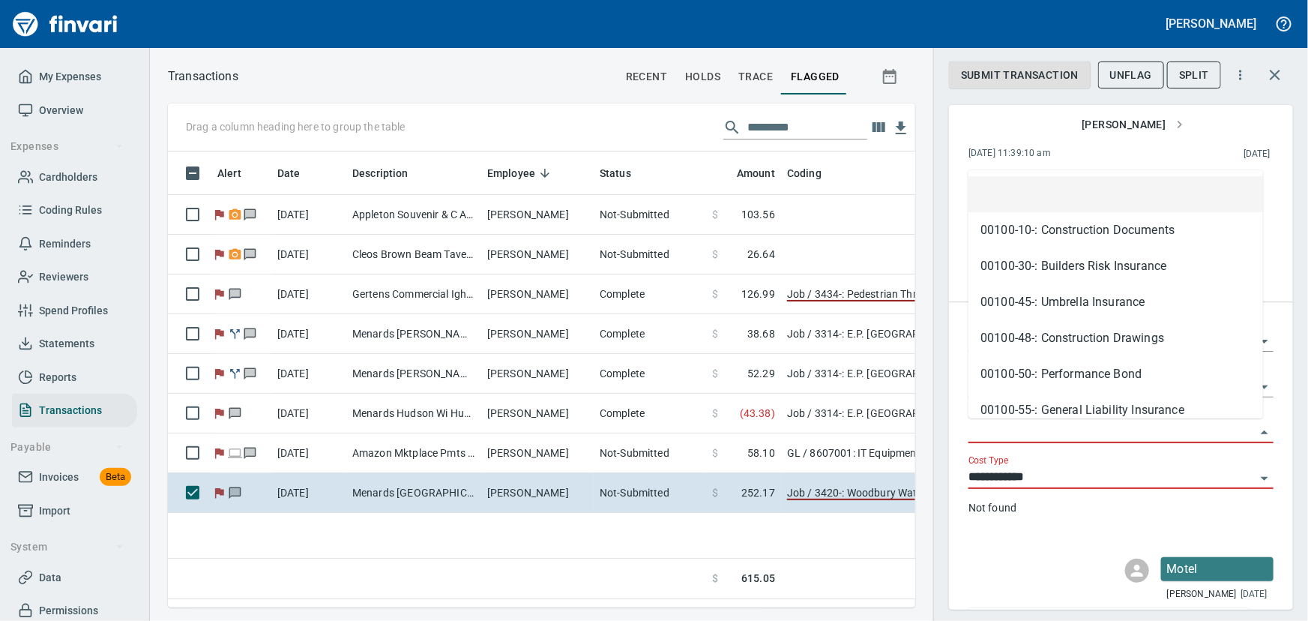
scroll to position [435, 727]
click at [1261, 477] on icon "Open" at bounding box center [1264, 479] width 7 height 4
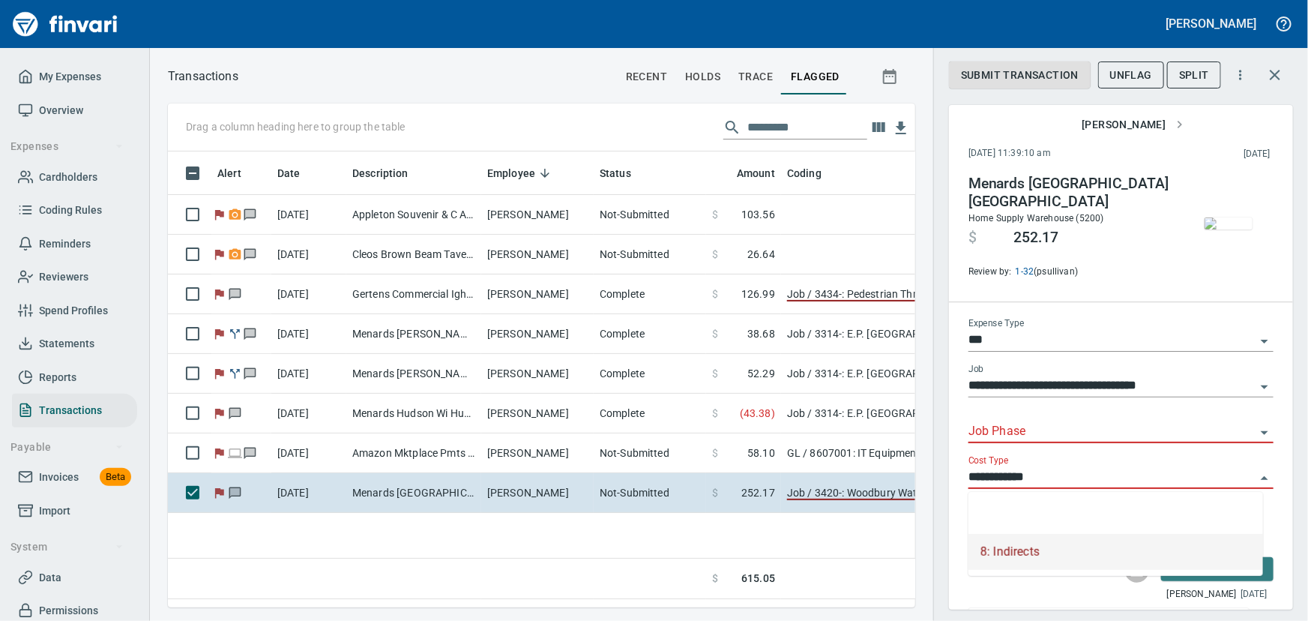
click at [1239, 478] on input "**********" at bounding box center [1111, 477] width 287 height 21
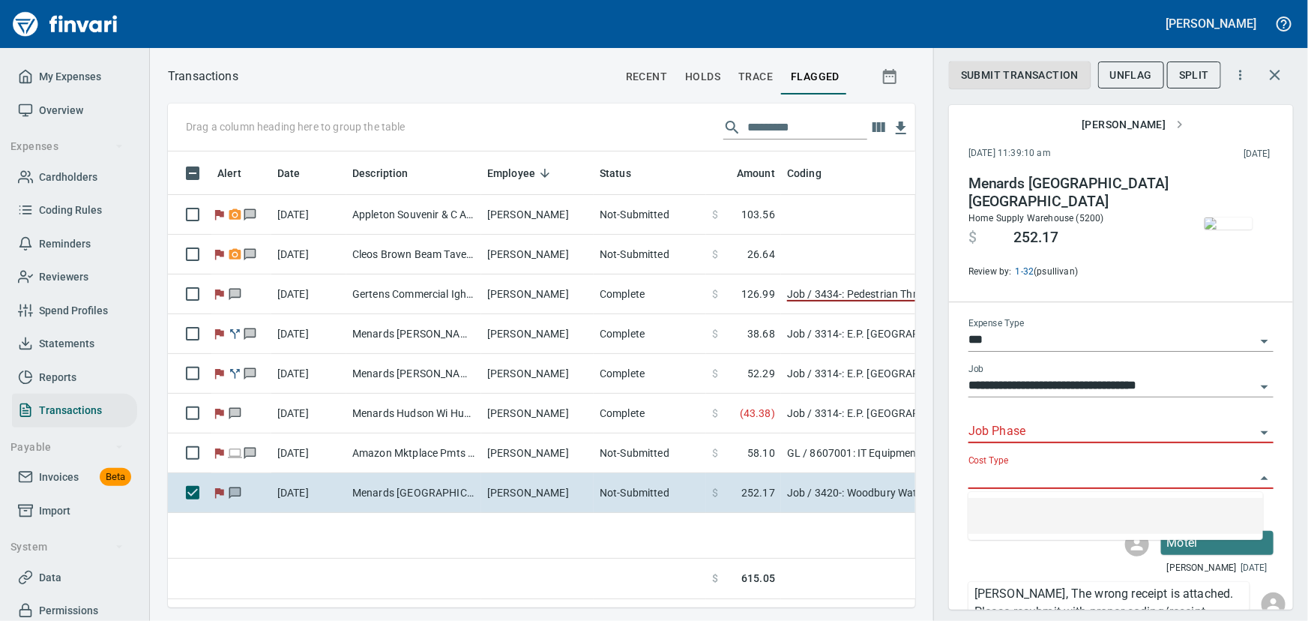
click at [1261, 385] on icon "Open" at bounding box center [1264, 387] width 7 height 4
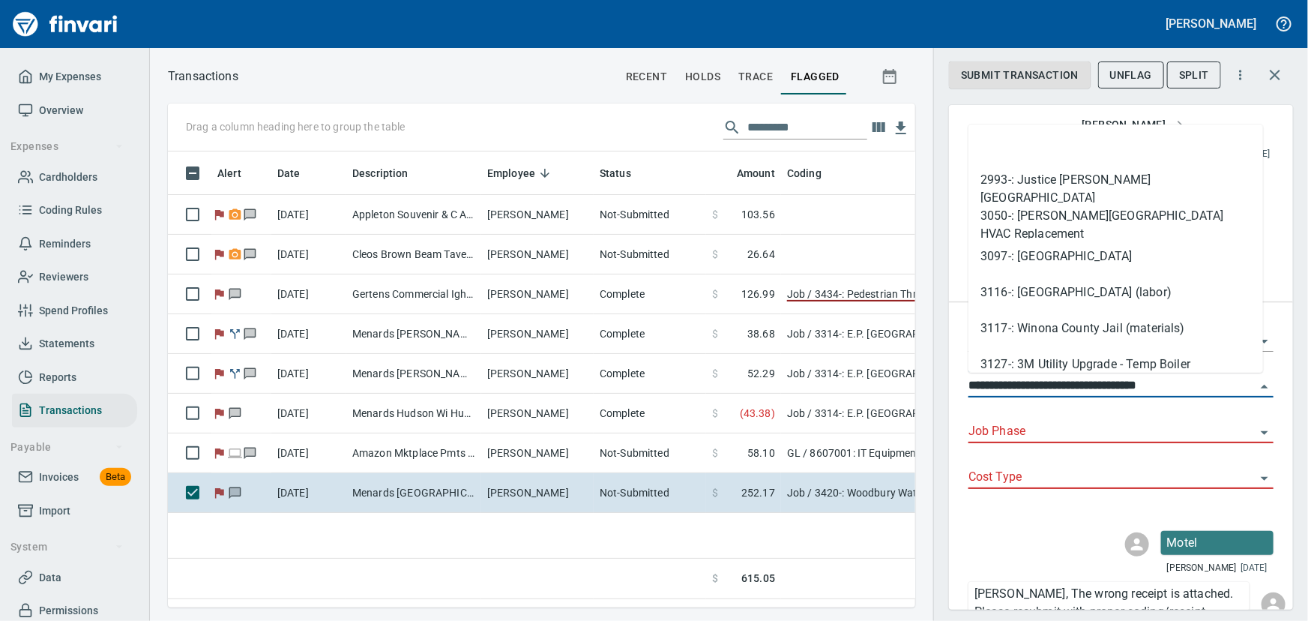
click at [1237, 385] on input "**********" at bounding box center [1111, 386] width 287 height 21
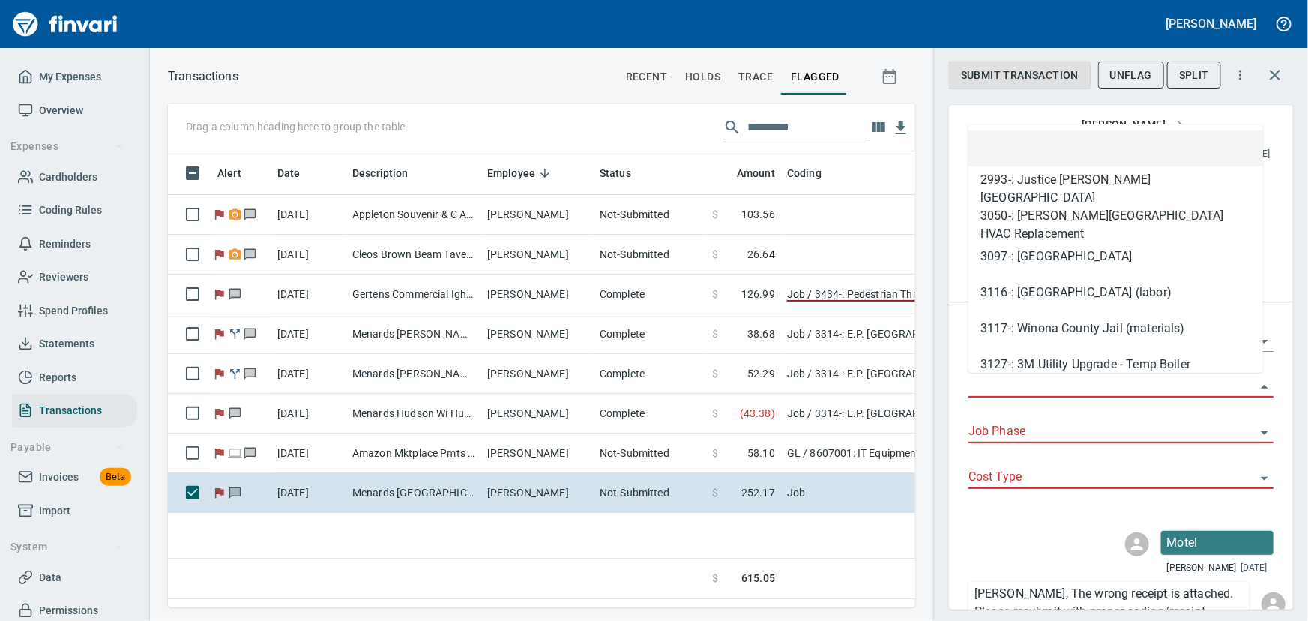
click at [1049, 552] on div "Motel [PERSON_NAME] [DATE]" at bounding box center [1120, 553] width 329 height 45
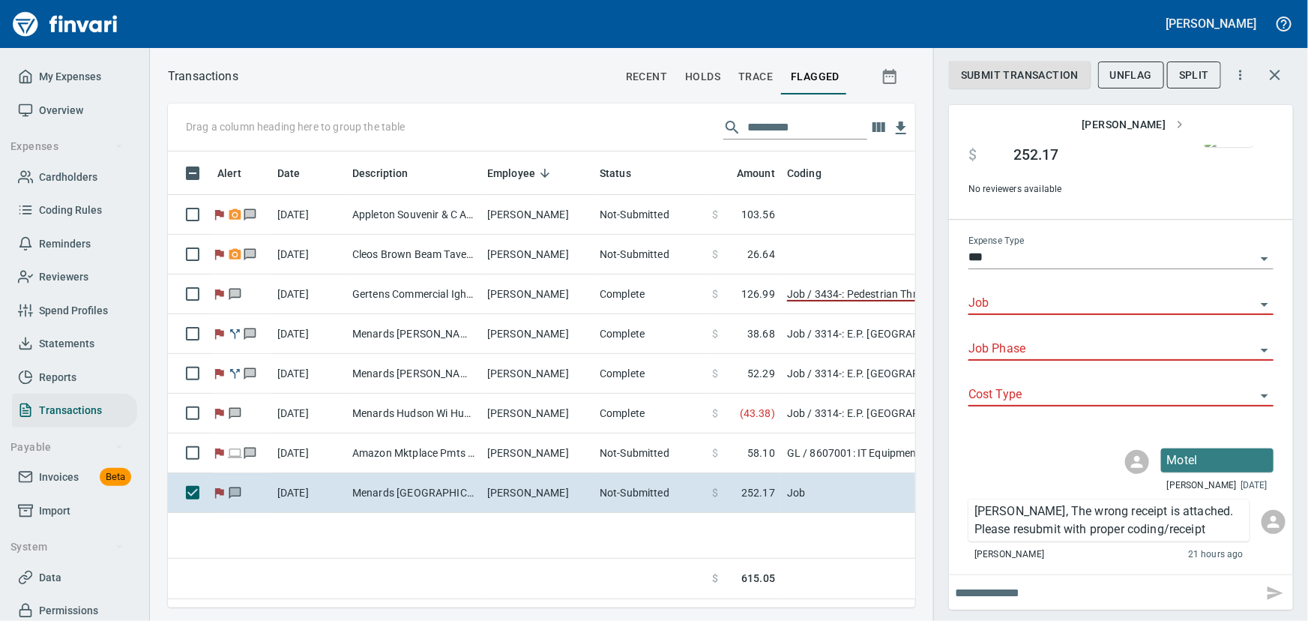
scroll to position [83, 0]
type input "**********"
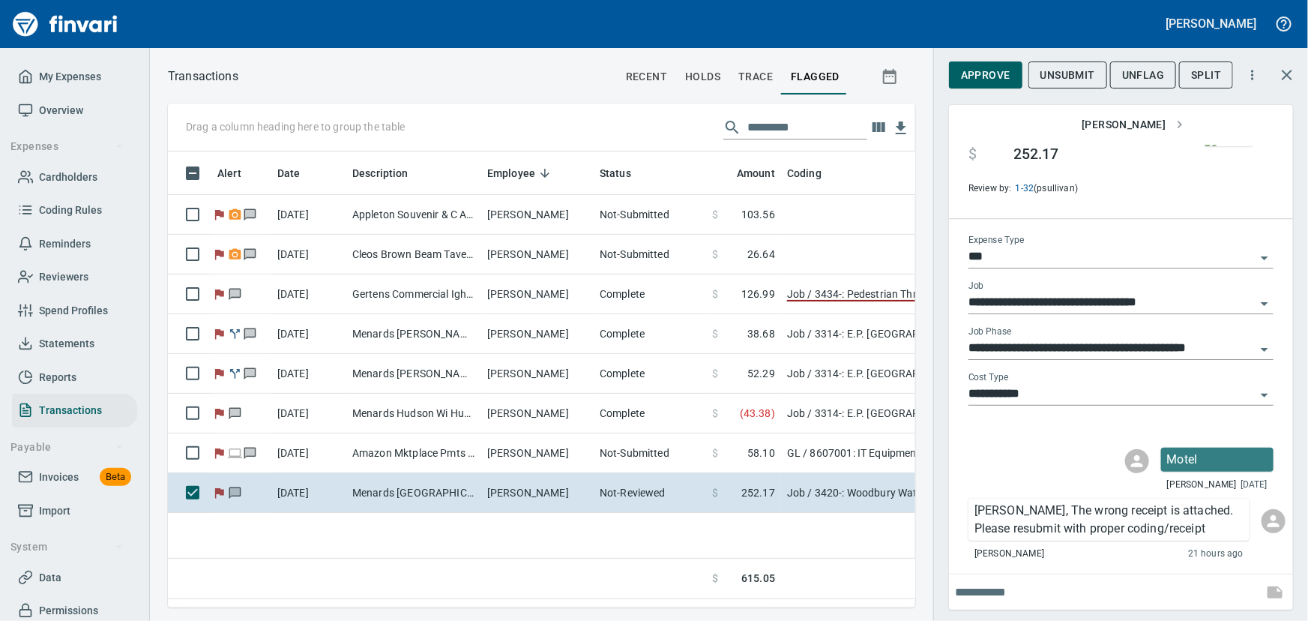
click at [1209, 146] on img "button" at bounding box center [1228, 140] width 48 height 12
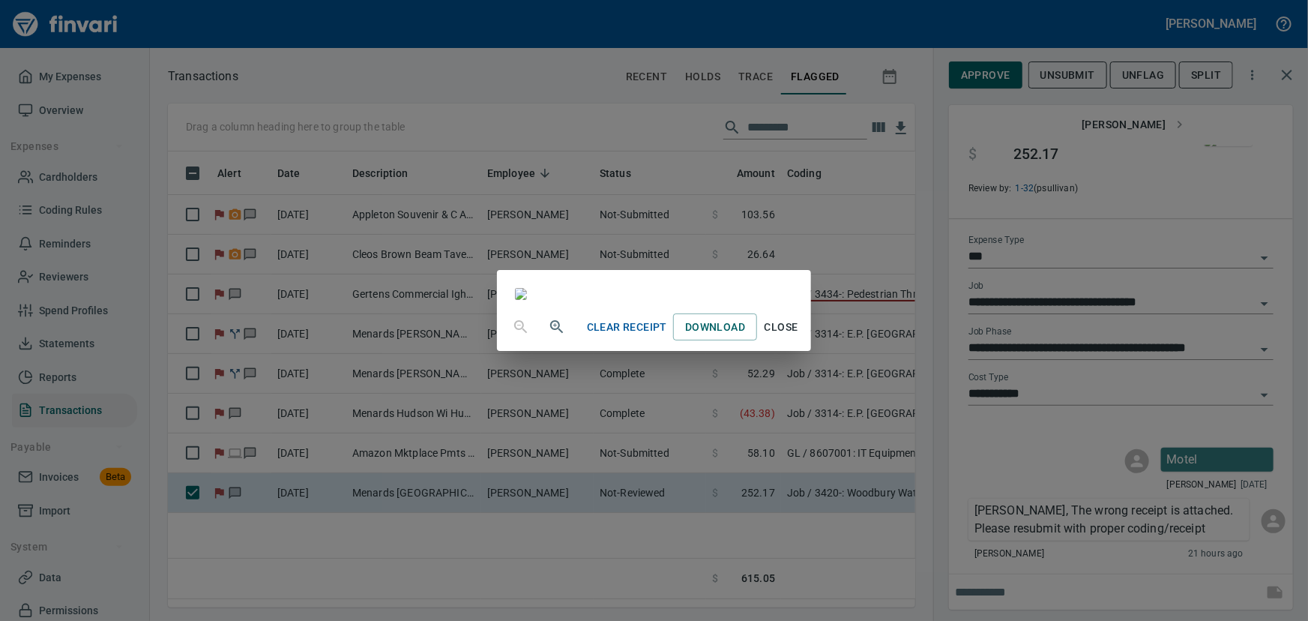
scroll to position [261, 0]
click at [799, 337] on span "Close" at bounding box center [781, 327] width 36 height 19
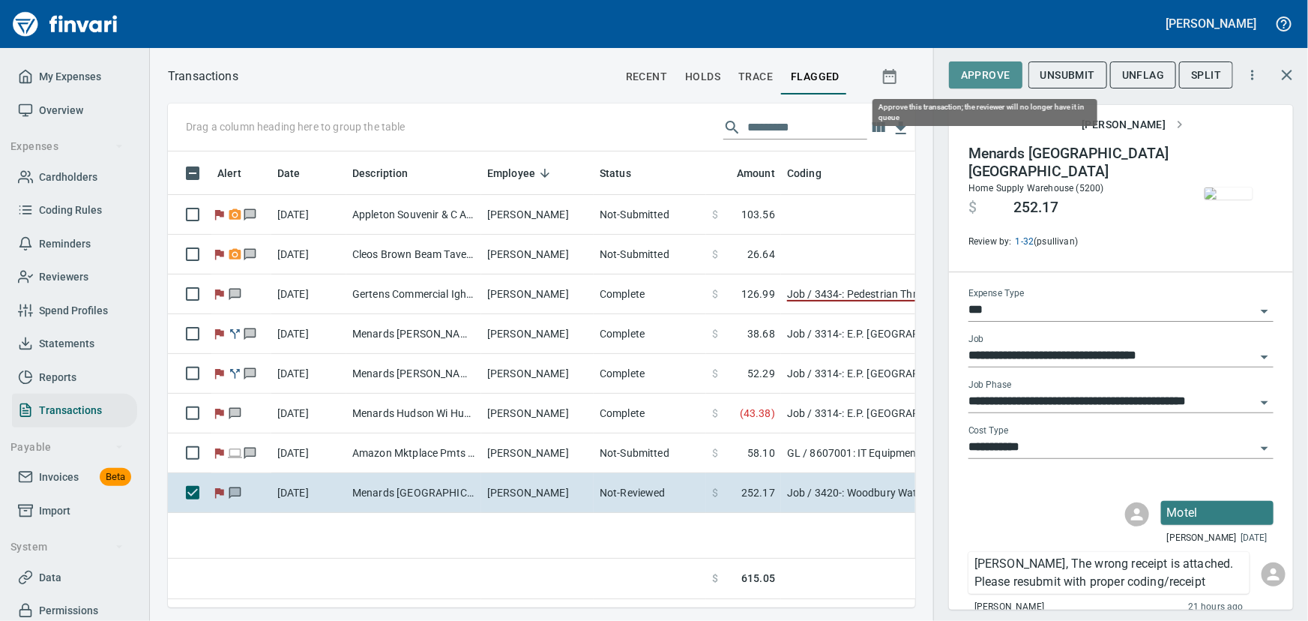
click at [980, 76] on span "Approve" at bounding box center [985, 75] width 49 height 19
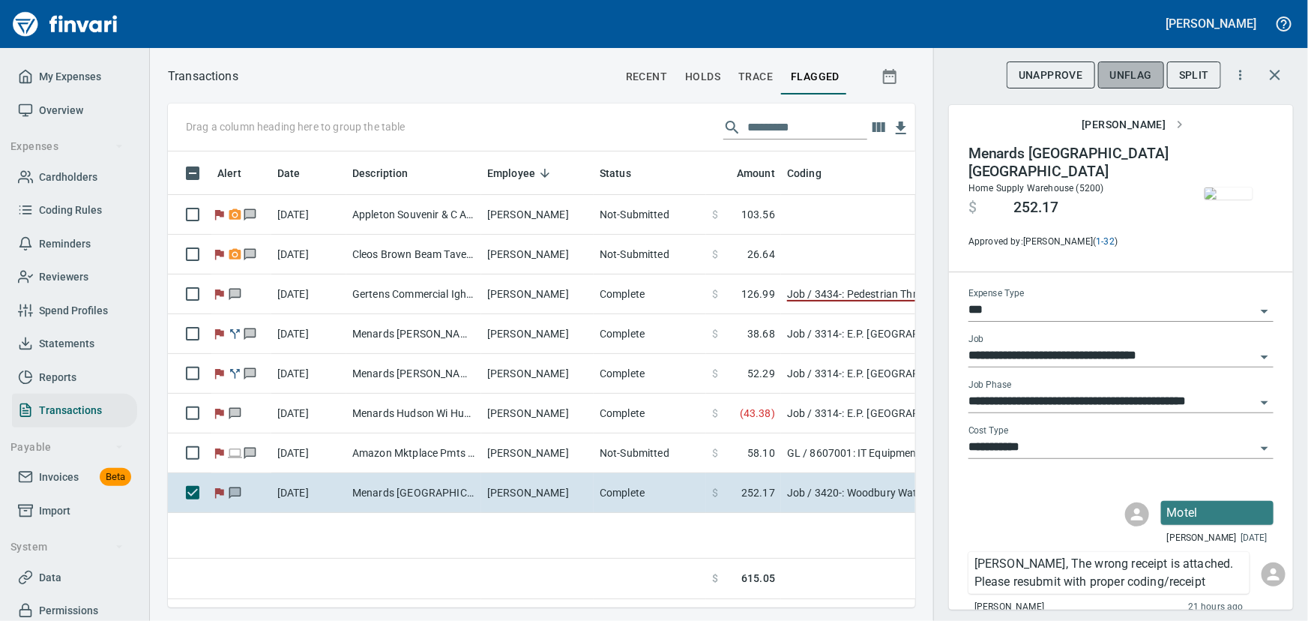
click at [1125, 74] on span "UnFlag" at bounding box center [1131, 75] width 42 height 19
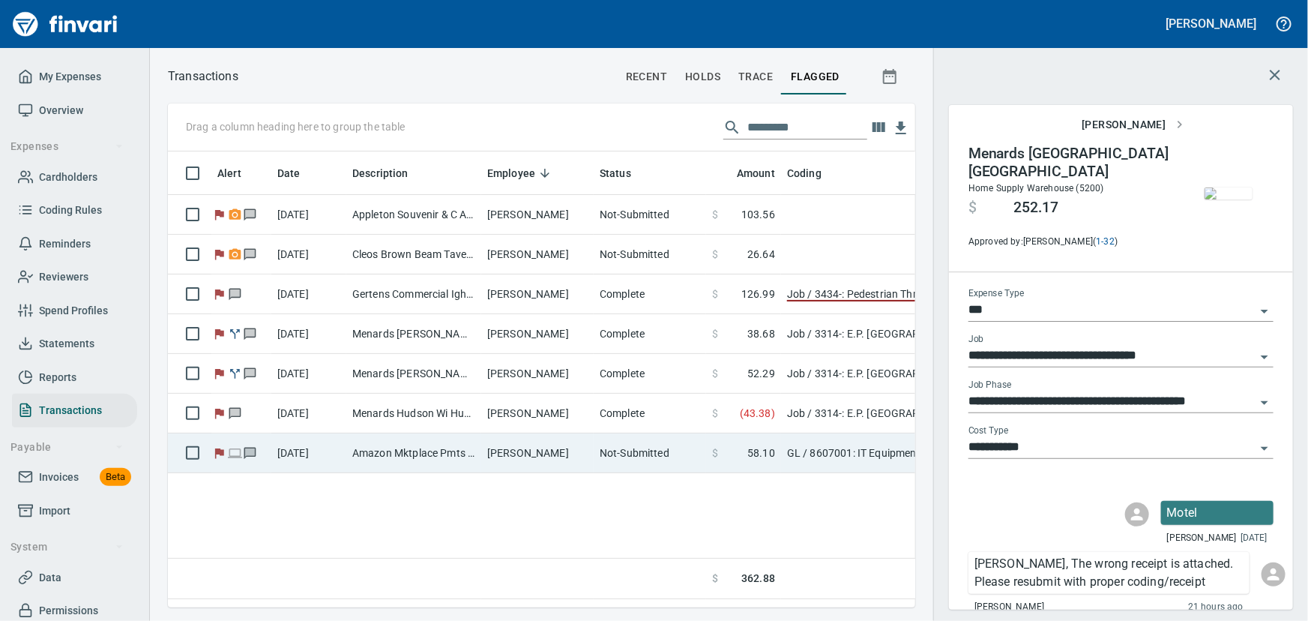
click at [514, 447] on td "[PERSON_NAME]" at bounding box center [537, 453] width 112 height 40
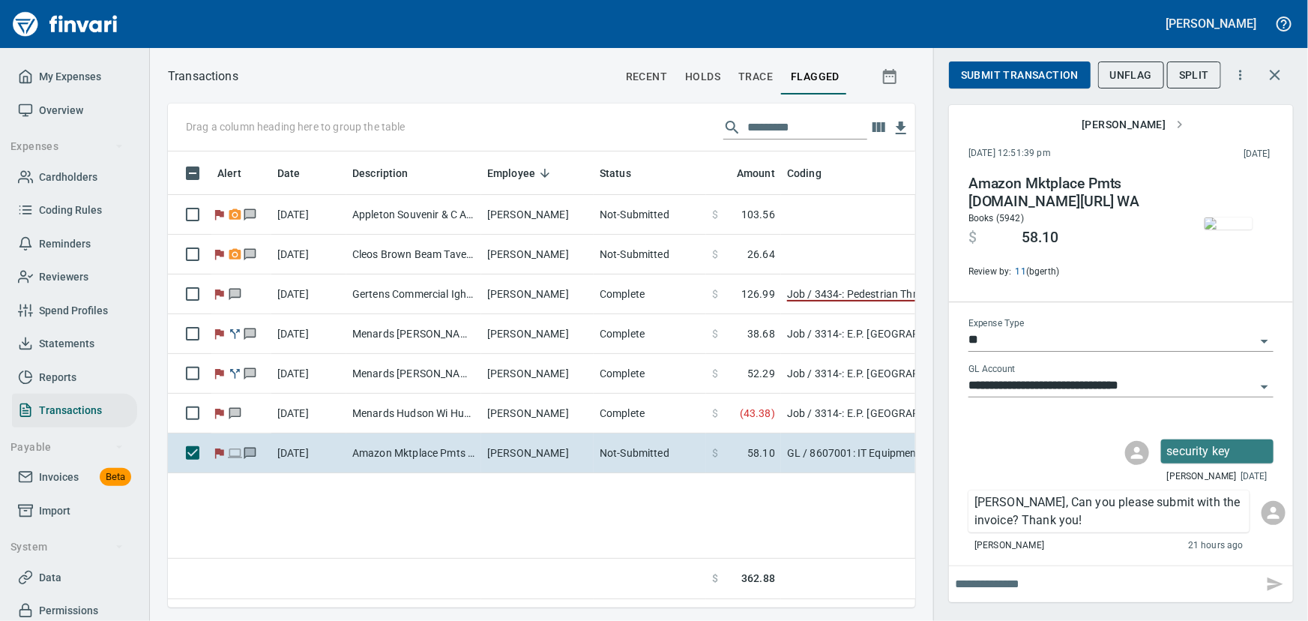
scroll to position [435, 727]
click at [1210, 228] on img "button" at bounding box center [1228, 223] width 48 height 12
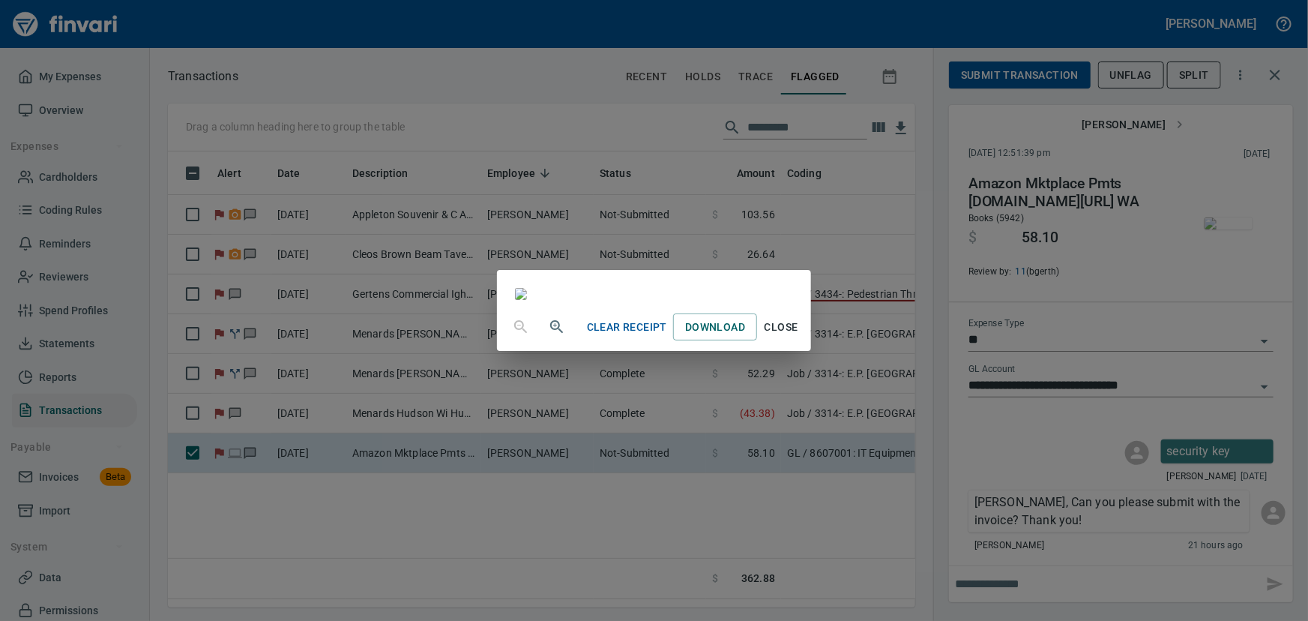
scroll to position [0, 0]
click at [799, 337] on span "Close" at bounding box center [781, 327] width 36 height 19
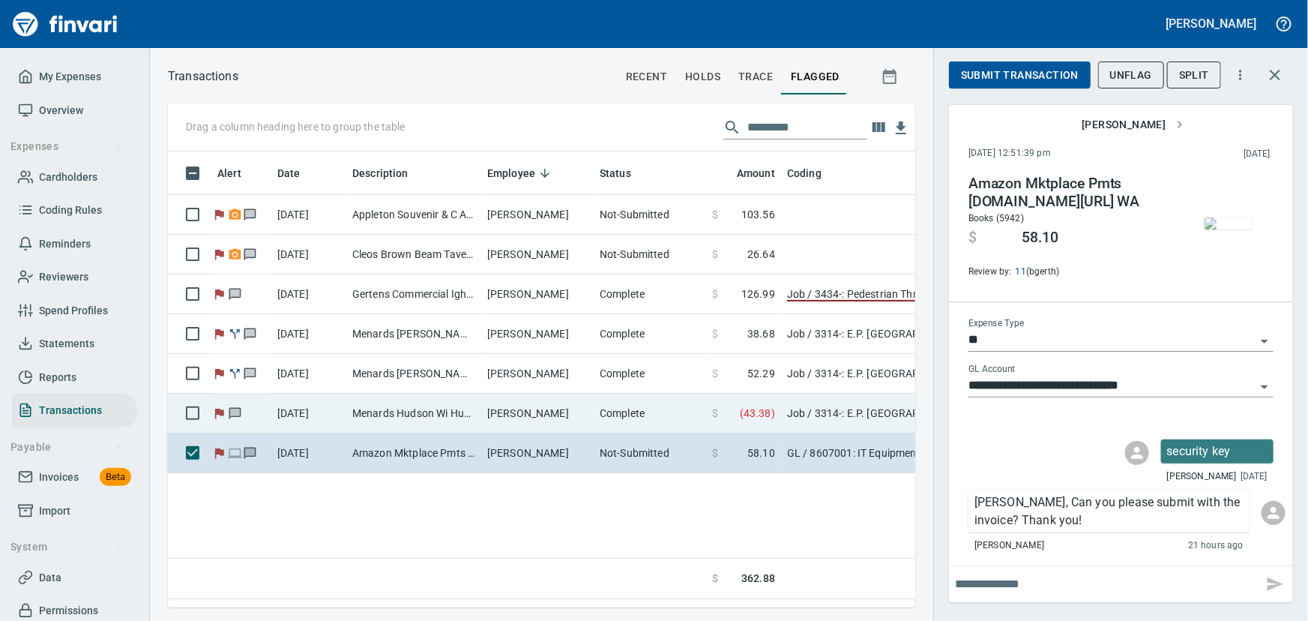
click at [423, 408] on td "Menards Hudson Wi Hudson [GEOGRAPHIC_DATA]" at bounding box center [413, 414] width 135 height 40
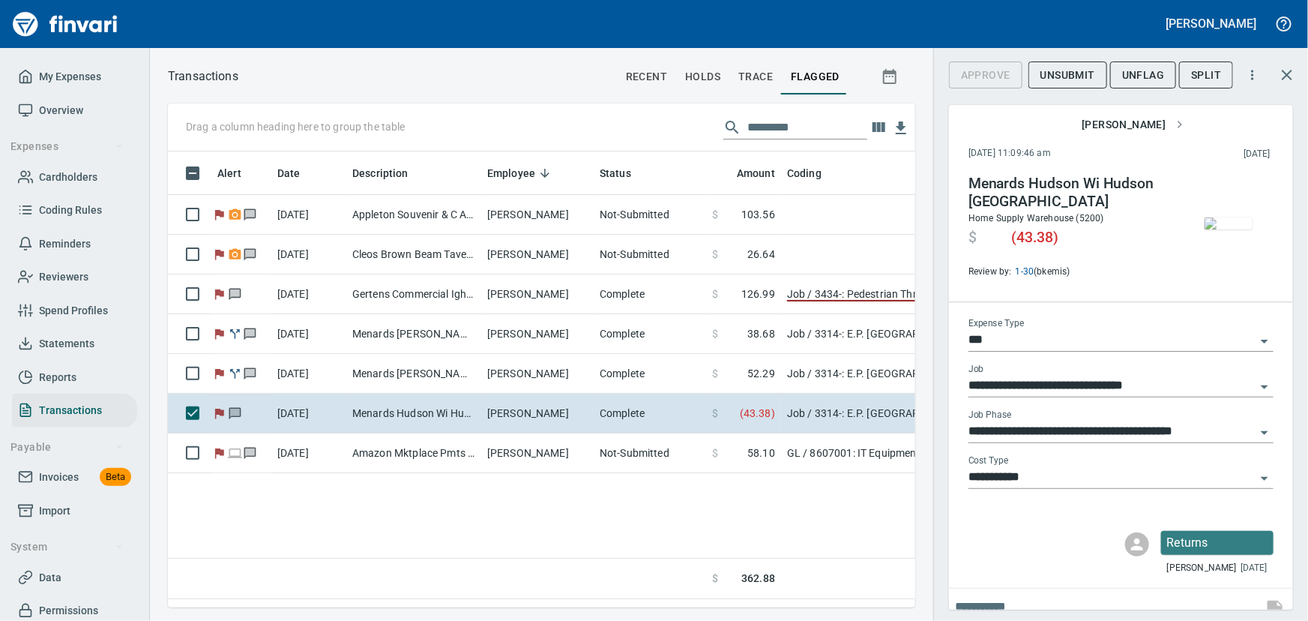
click at [1213, 229] on img "button" at bounding box center [1228, 223] width 48 height 12
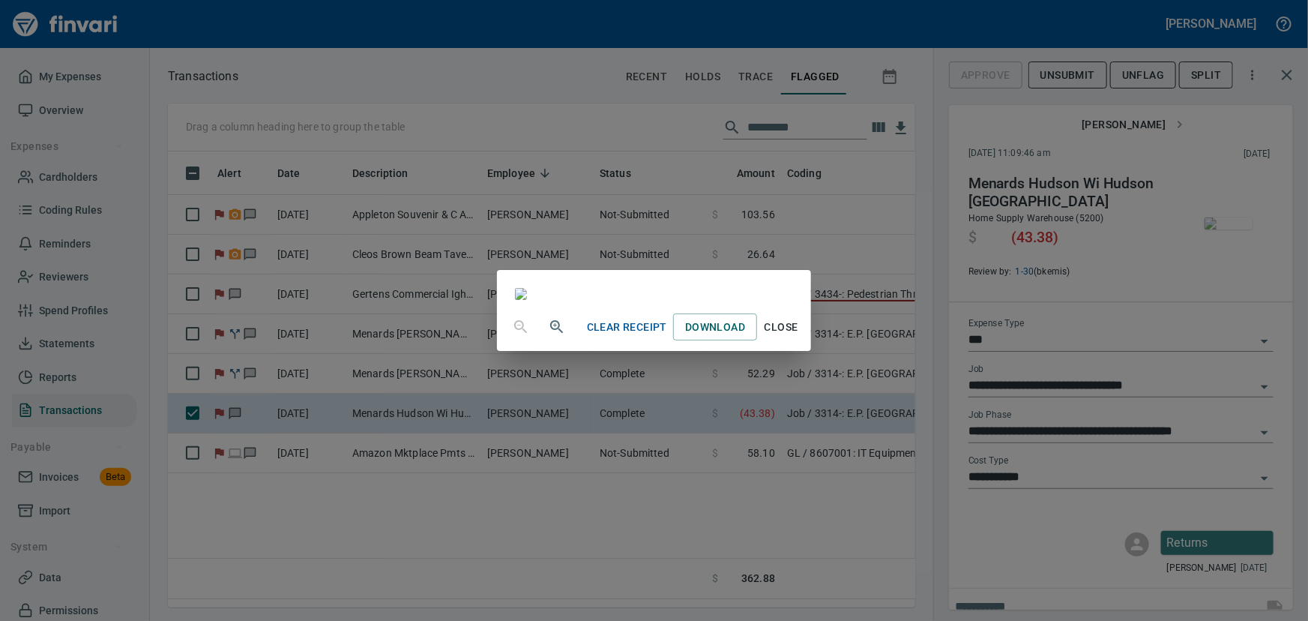
scroll to position [204, 0]
click at [799, 337] on span "Close" at bounding box center [781, 327] width 36 height 19
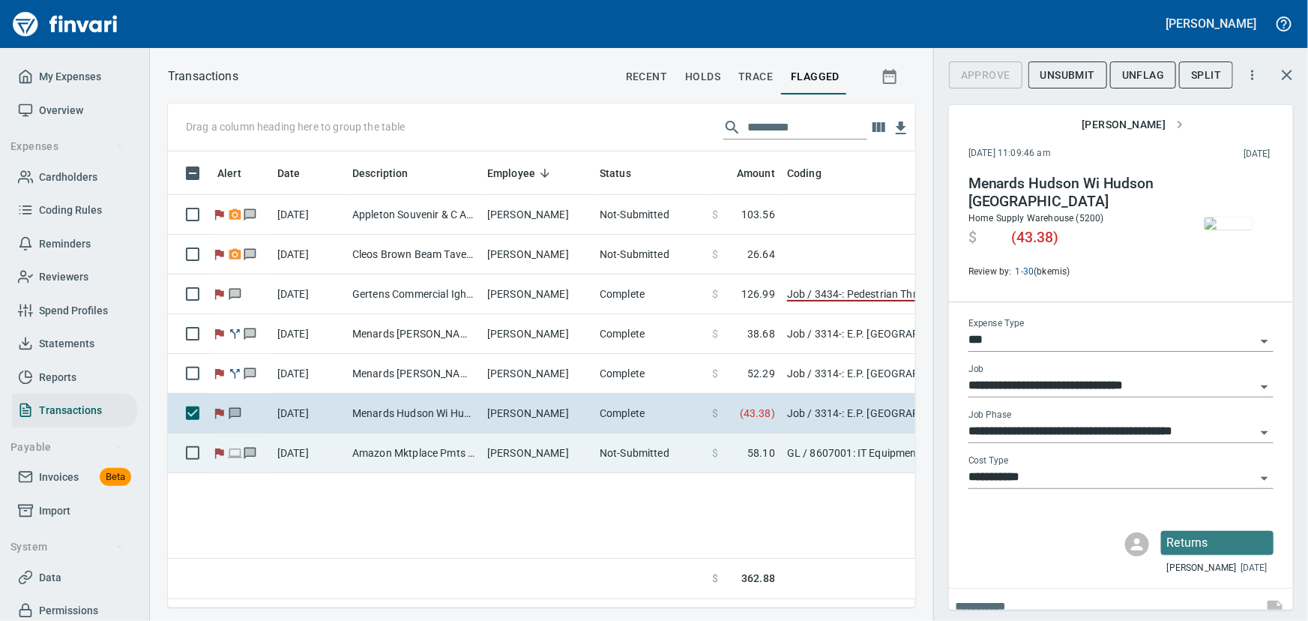
click at [514, 459] on td "[PERSON_NAME]" at bounding box center [537, 453] width 112 height 40
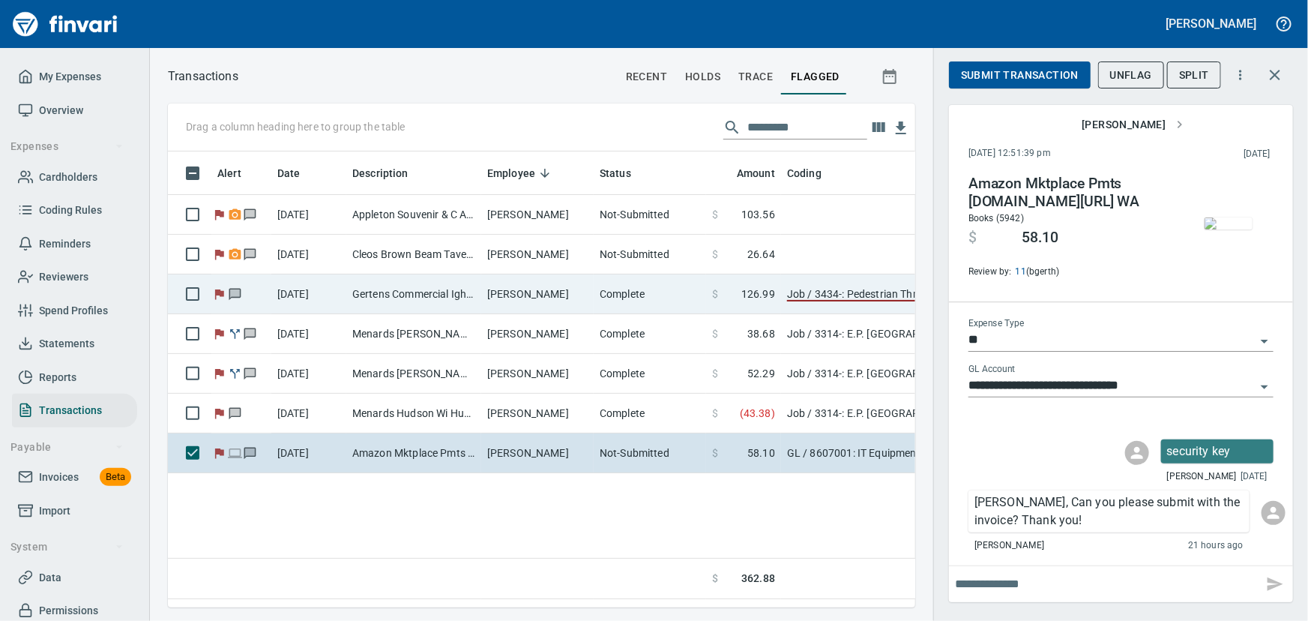
click at [418, 294] on td "Gertens Commercial Igh [GEOGRAPHIC_DATA] H [GEOGRAPHIC_DATA]" at bounding box center [413, 294] width 135 height 40
type input "***"
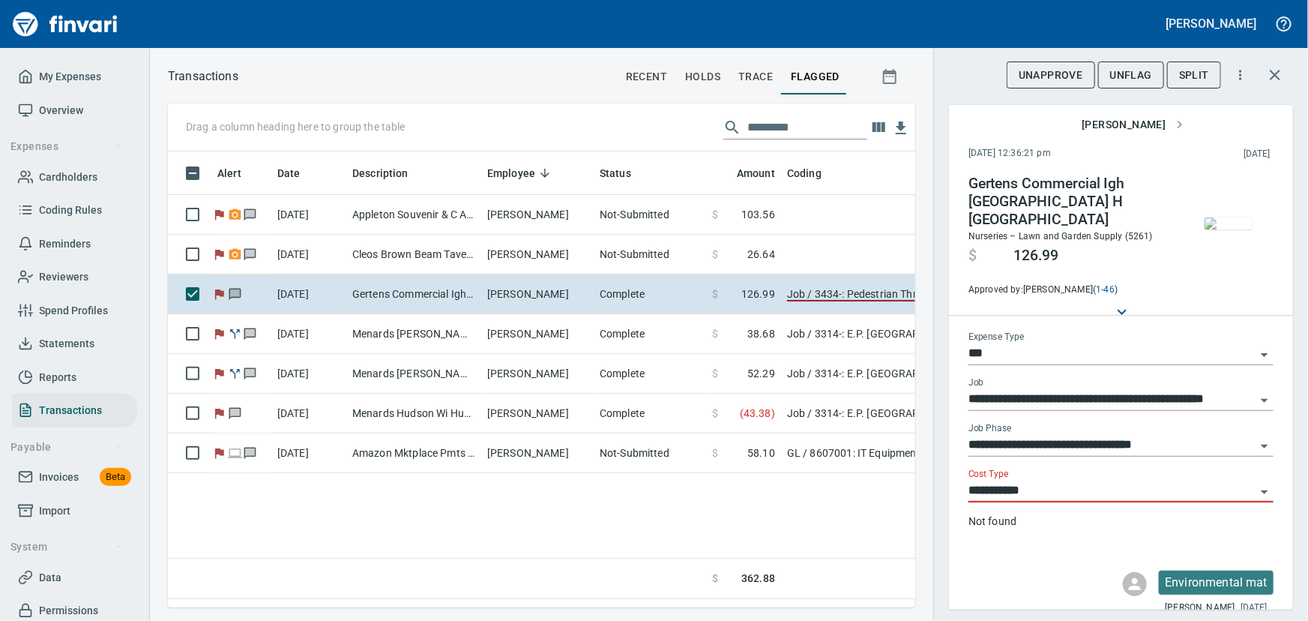
click at [1255, 437] on icon "Open" at bounding box center [1264, 446] width 18 height 18
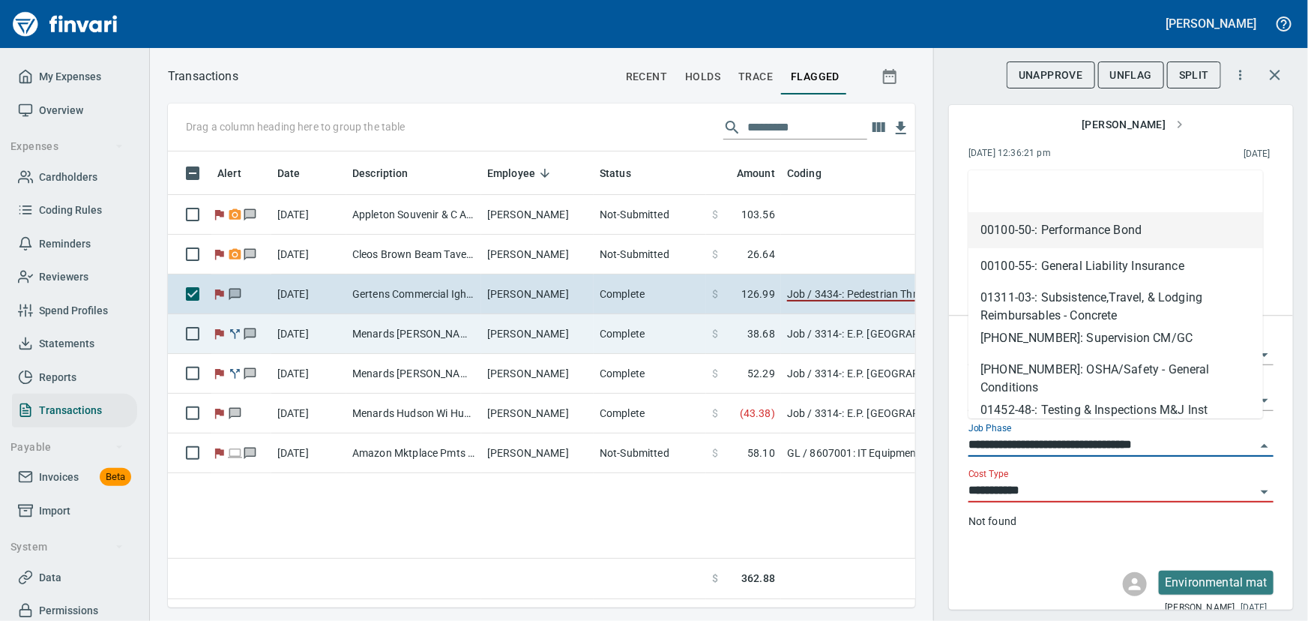
click at [382, 331] on td "Menards [PERSON_NAME] Wi Hudson WI - ladder anchors" at bounding box center [413, 334] width 135 height 40
type input "**********"
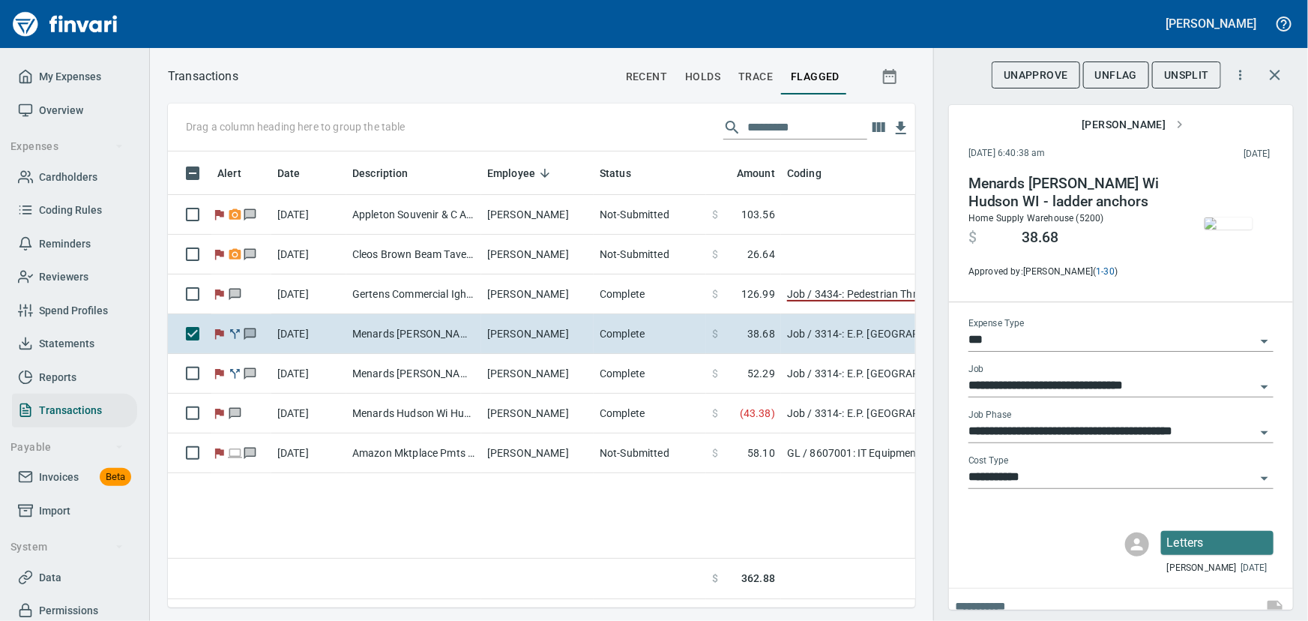
click at [1225, 229] on img "button" at bounding box center [1228, 223] width 48 height 12
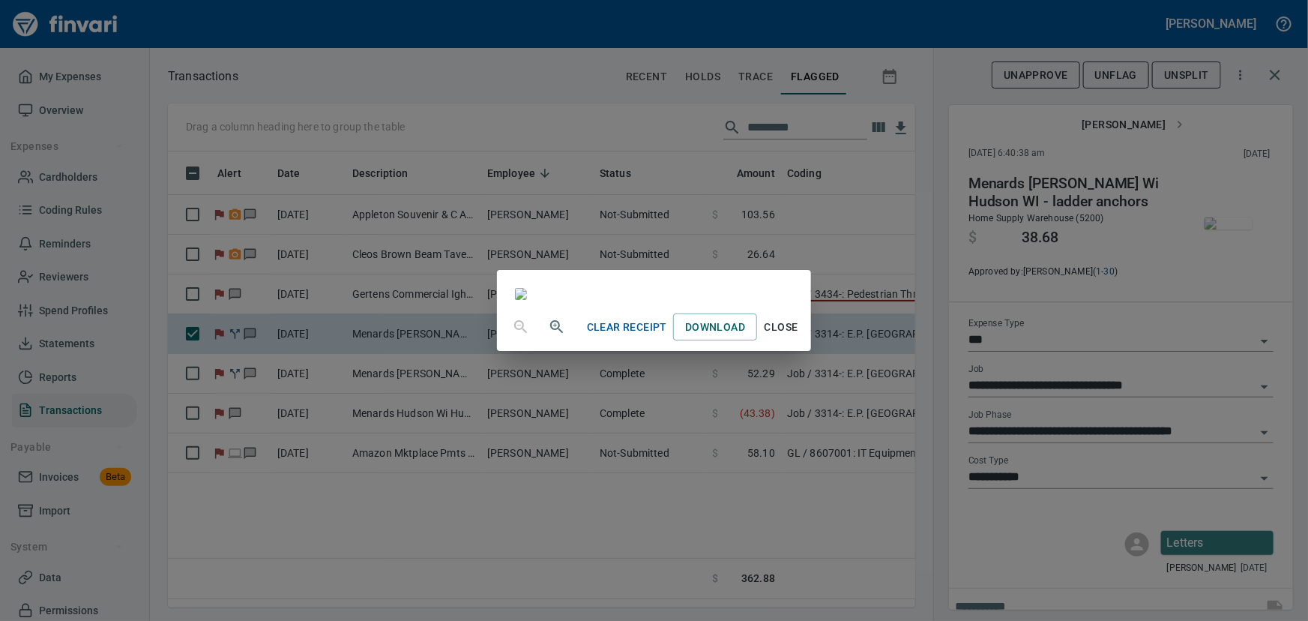
click at [799, 337] on span "Close" at bounding box center [781, 327] width 36 height 19
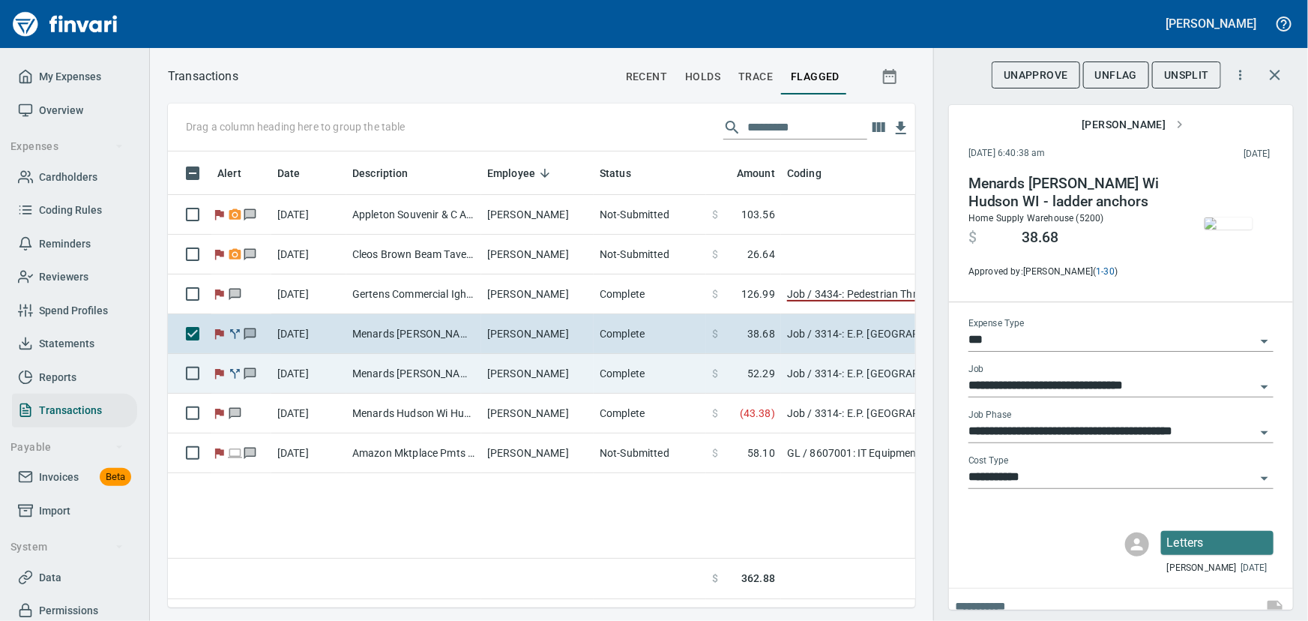
click at [854, 373] on td "Job / 3314-: E.P. [GEOGRAPHIC_DATA] / [PHONE_NUMBER]: Sidewalk Repairs / 2: Mat…" at bounding box center [968, 374] width 375 height 40
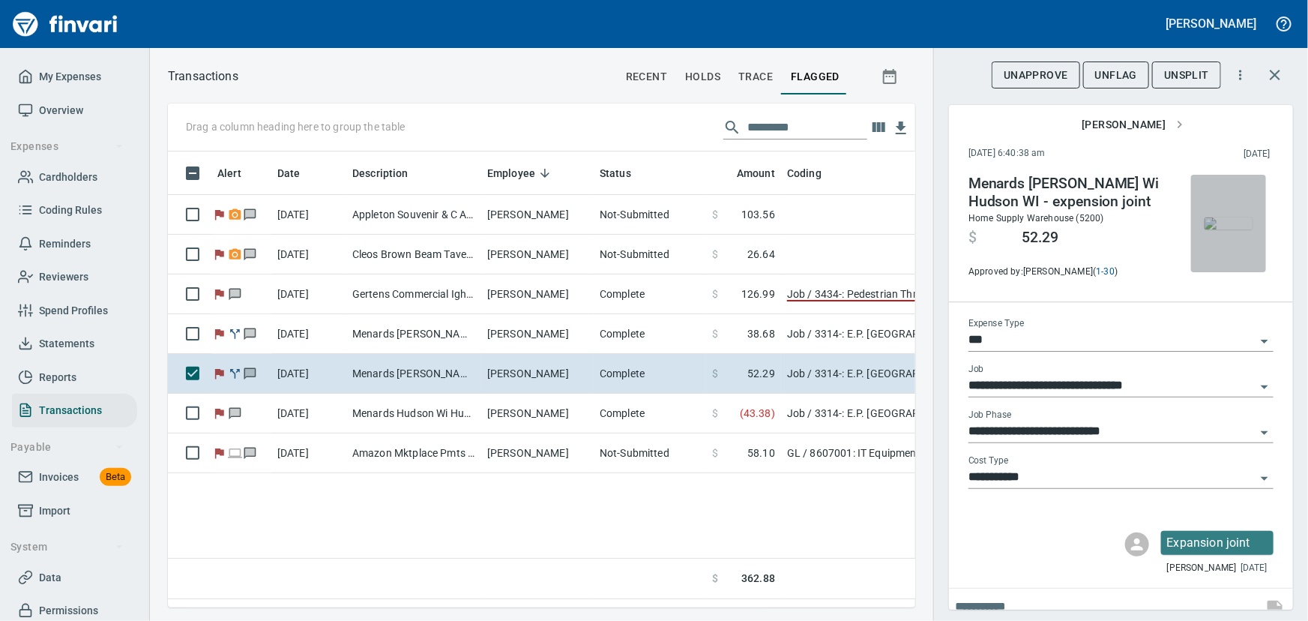
click at [1214, 229] on img "button" at bounding box center [1228, 223] width 48 height 12
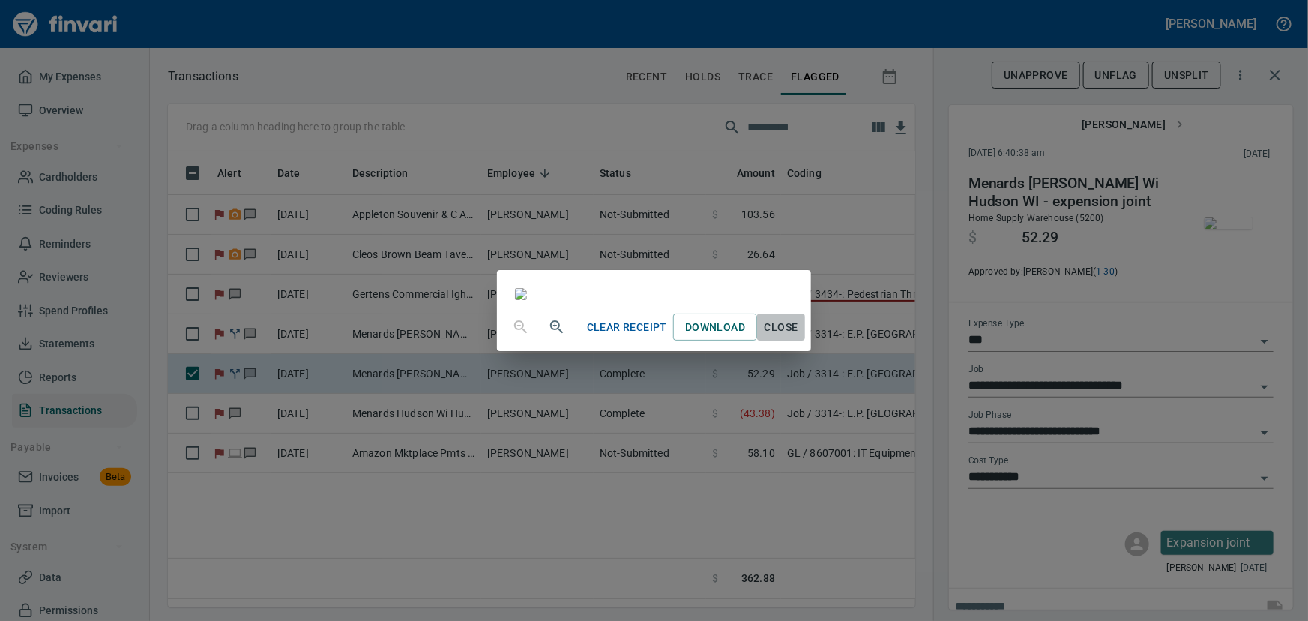
click at [799, 337] on span "Close" at bounding box center [781, 327] width 36 height 19
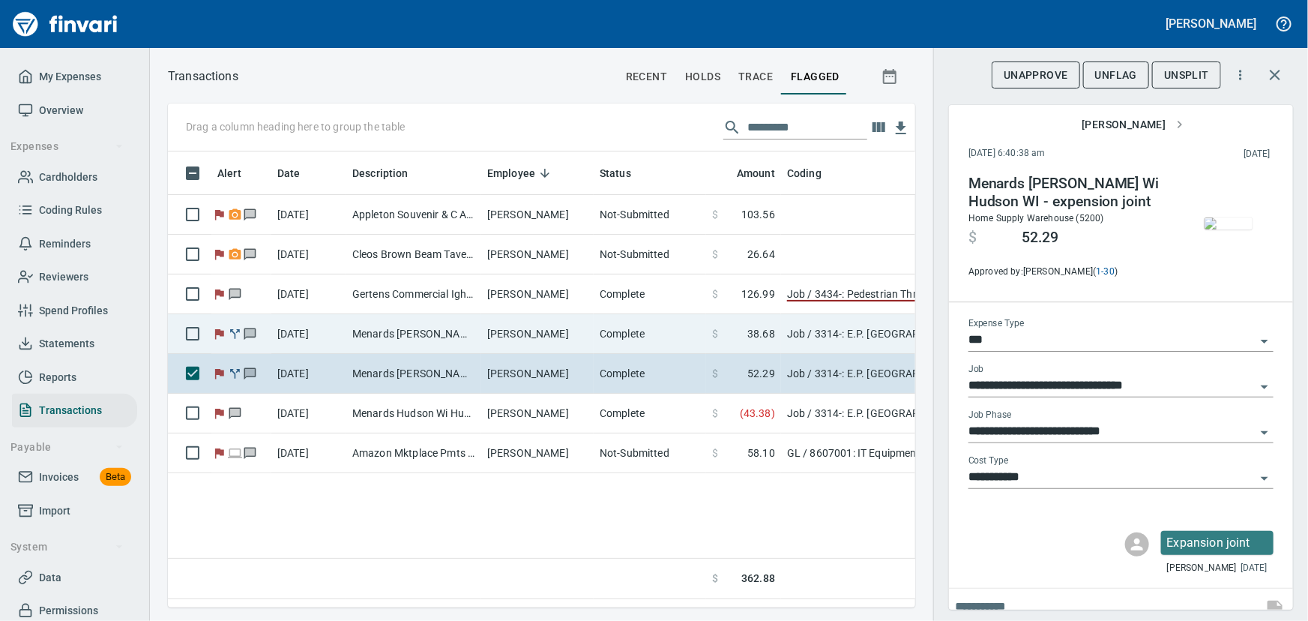
click at [411, 334] on td "Menards [PERSON_NAME] Wi Hudson WI - ladder anchors" at bounding box center [413, 334] width 135 height 40
type input "**********"
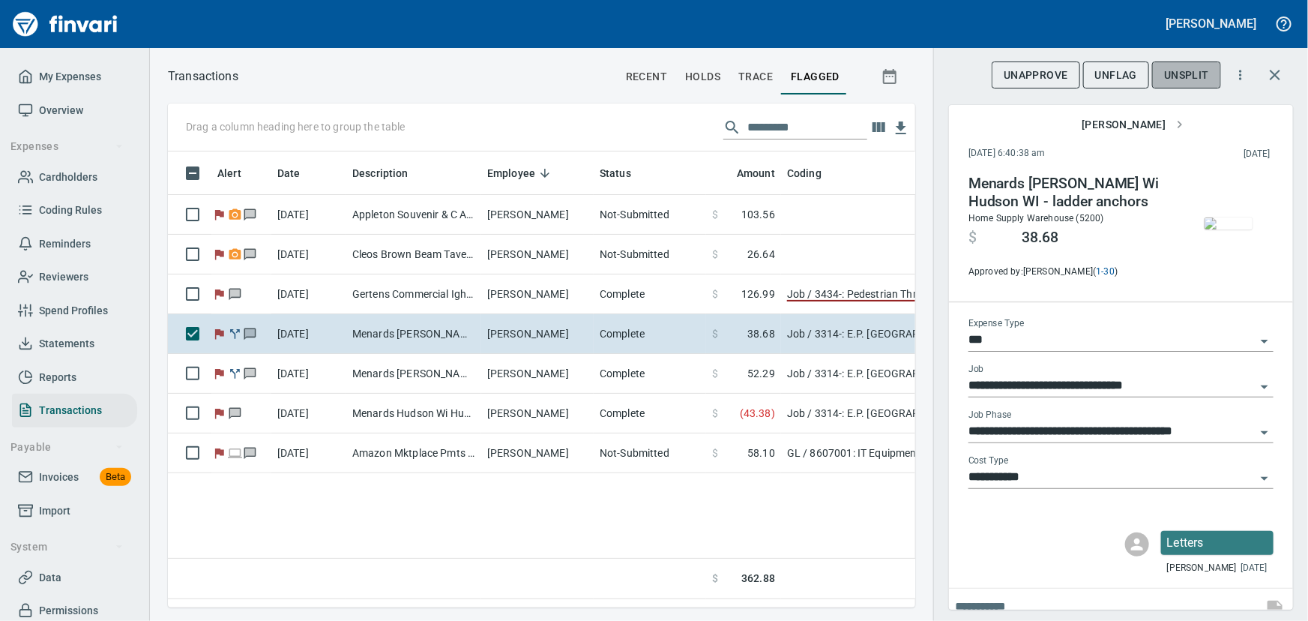
click at [1196, 74] on span "Unsplit" at bounding box center [1186, 75] width 45 height 19
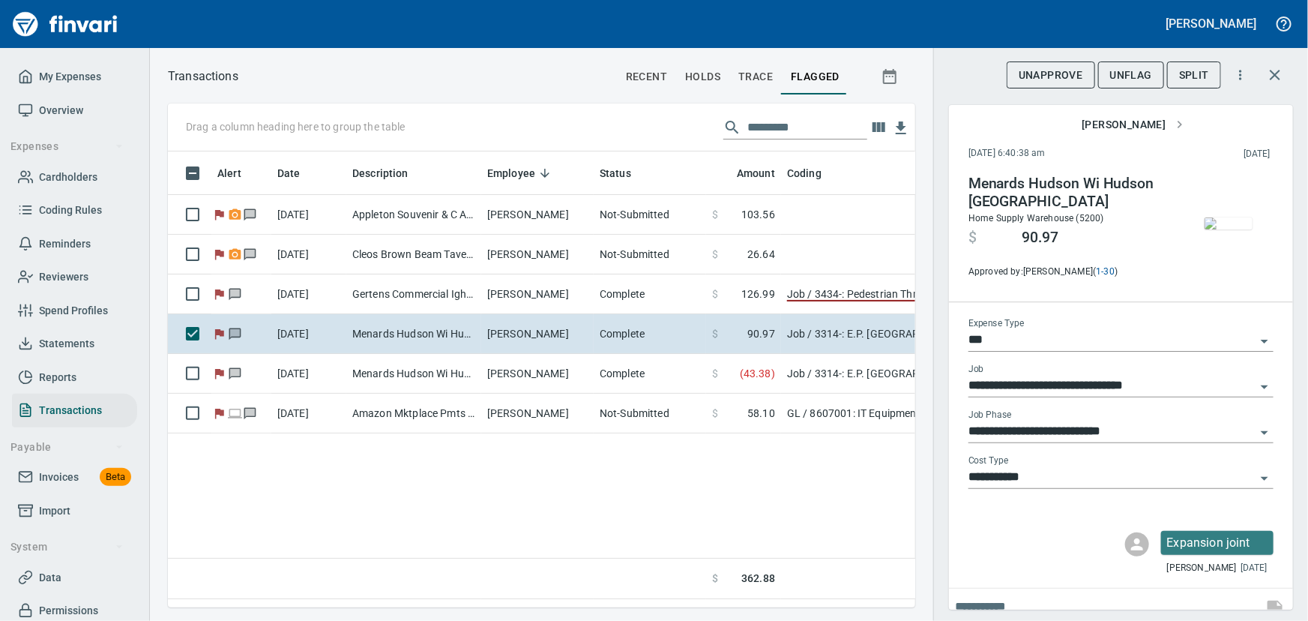
click at [1205, 70] on span "Split" at bounding box center [1194, 75] width 30 height 19
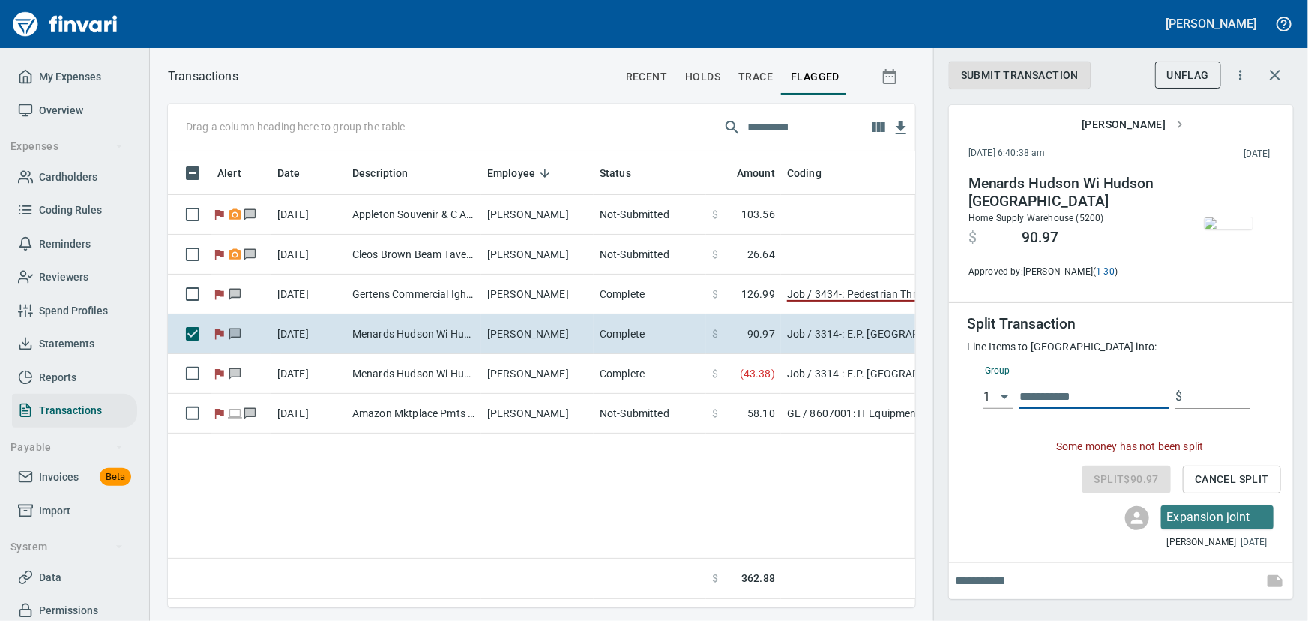
click at [1099, 401] on input "text" at bounding box center [1094, 397] width 150 height 24
type input "**********"
click at [1214, 398] on input "text" at bounding box center [1219, 397] width 62 height 24
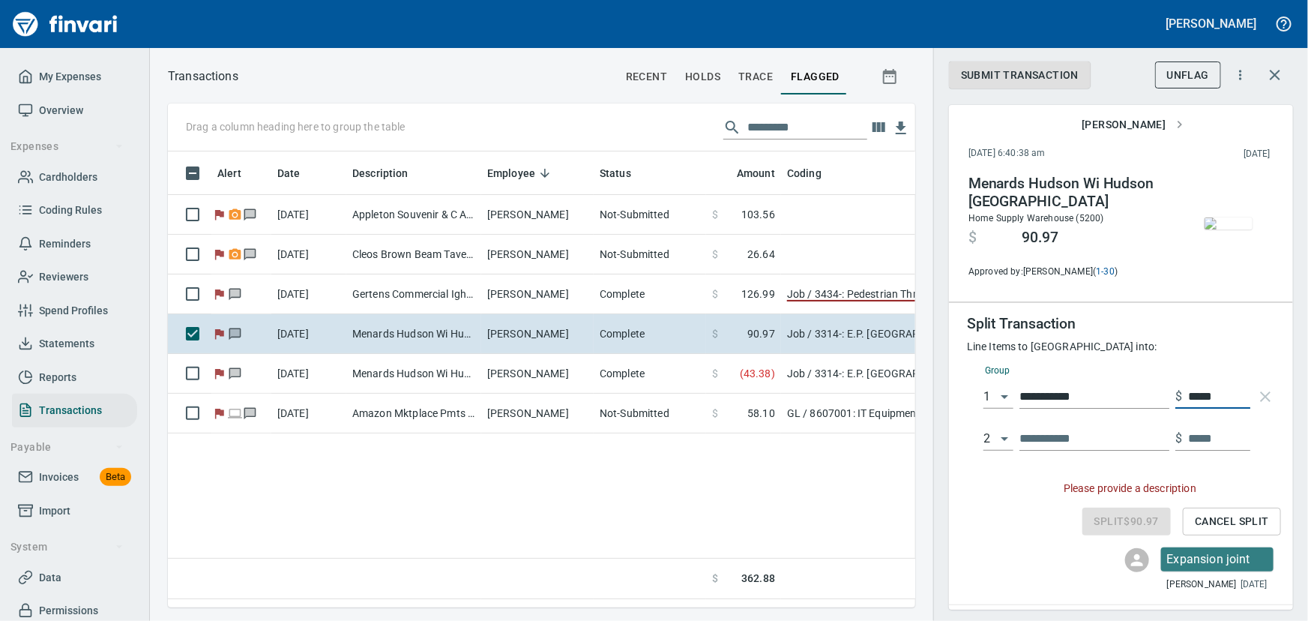
type input "*****"
click at [1048, 439] on input "text" at bounding box center [1094, 438] width 150 height 24
type input "********"
type input "*****"
click at [1232, 438] on input "*****" at bounding box center [1219, 438] width 62 height 24
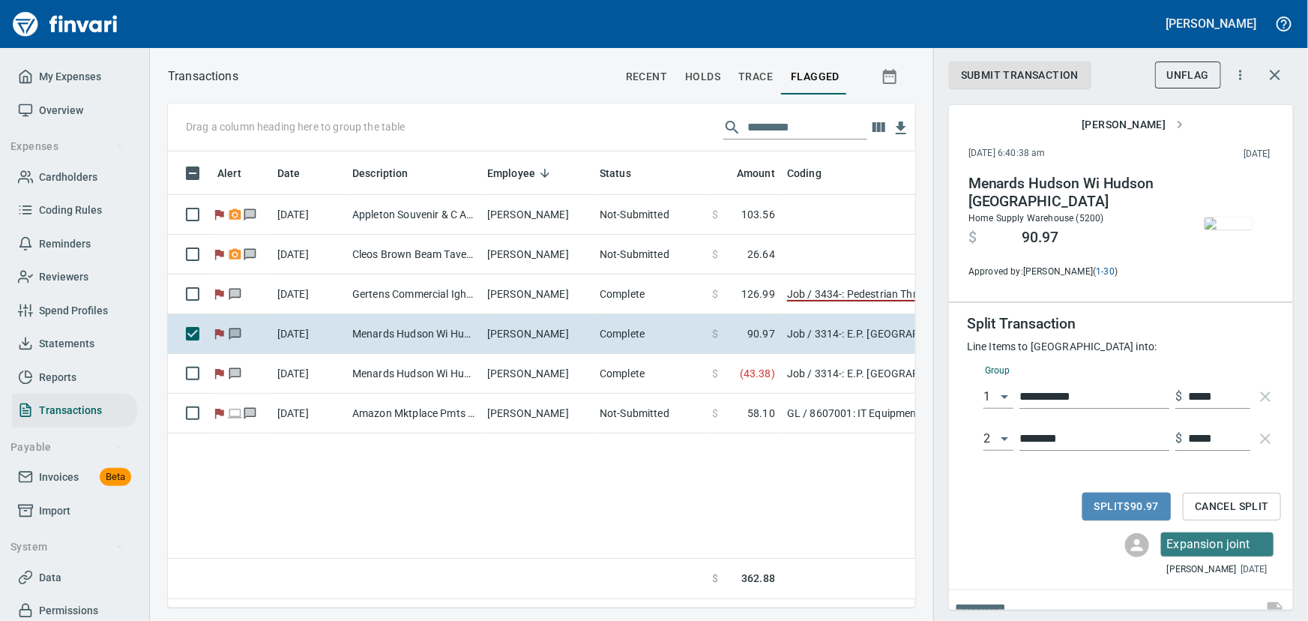
click at [1100, 502] on span "Split $90.97" at bounding box center [1126, 506] width 64 height 19
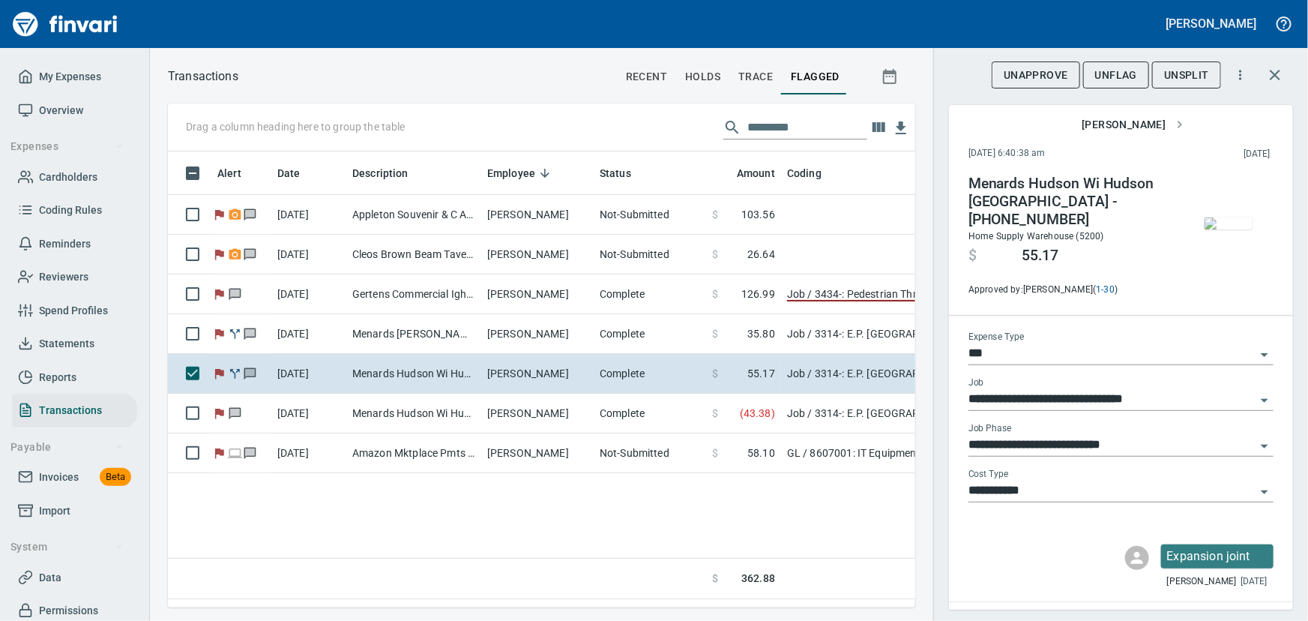
scroll to position [435, 727]
click at [1133, 74] on span "UnFlag" at bounding box center [1116, 75] width 42 height 19
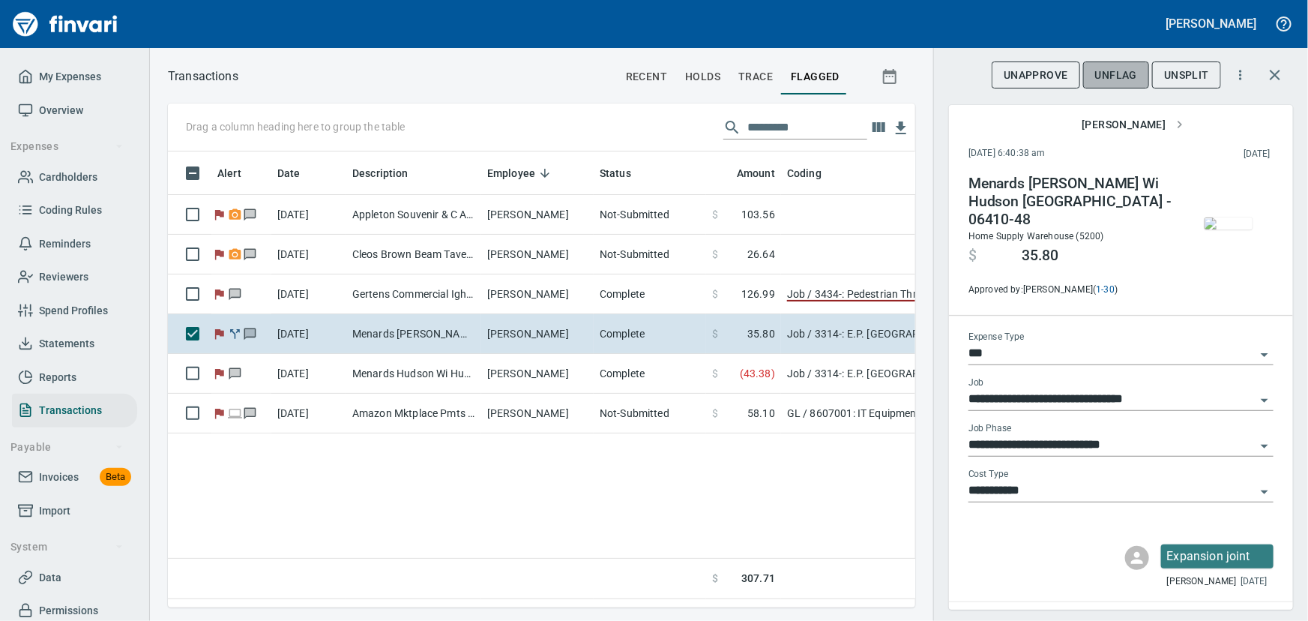
click at [1112, 67] on span "UnFlag" at bounding box center [1116, 75] width 42 height 19
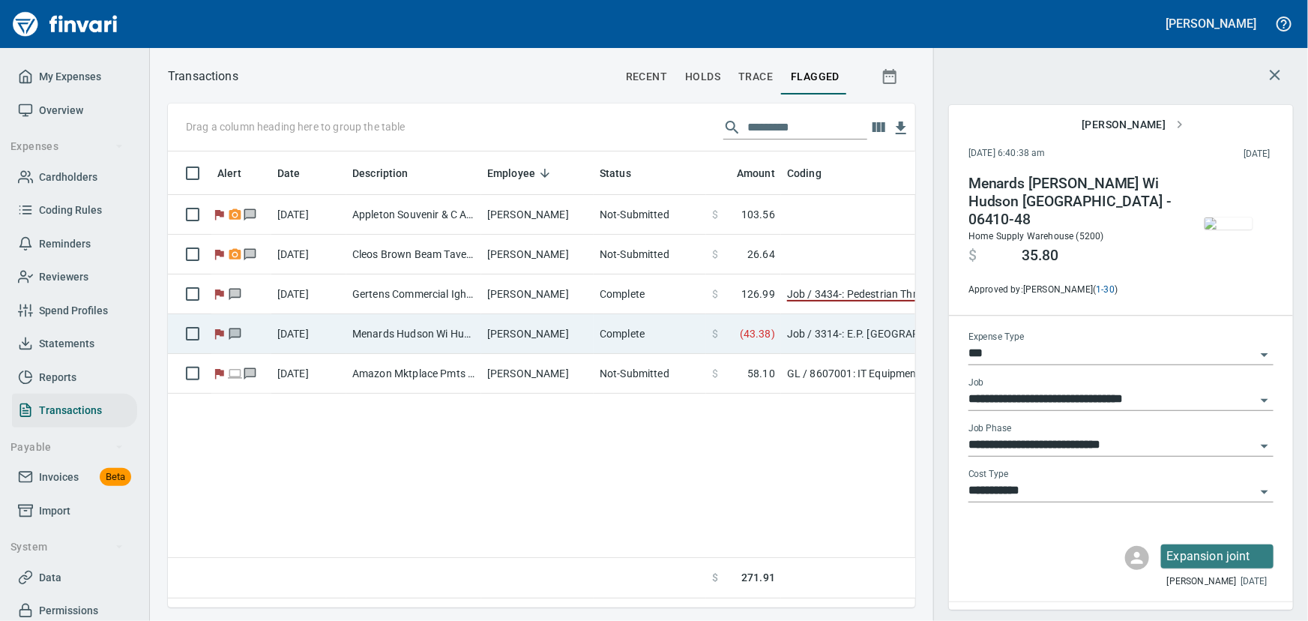
type input "**********"
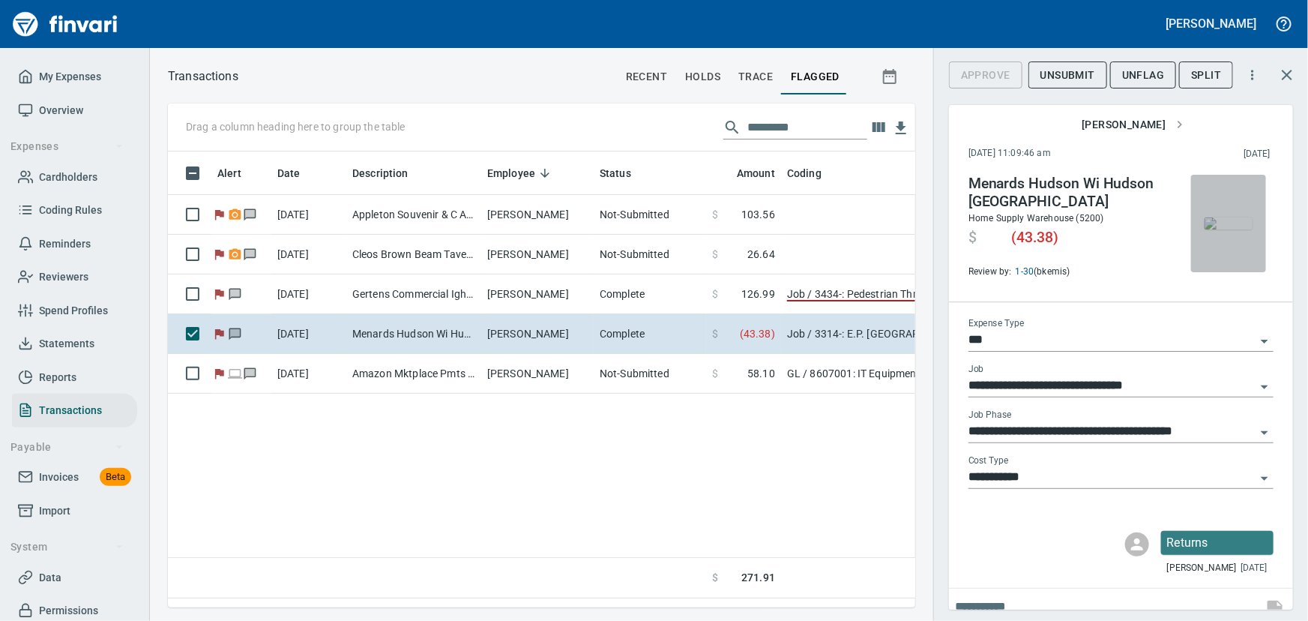
click at [1197, 228] on span "button" at bounding box center [1228, 223] width 63 height 12
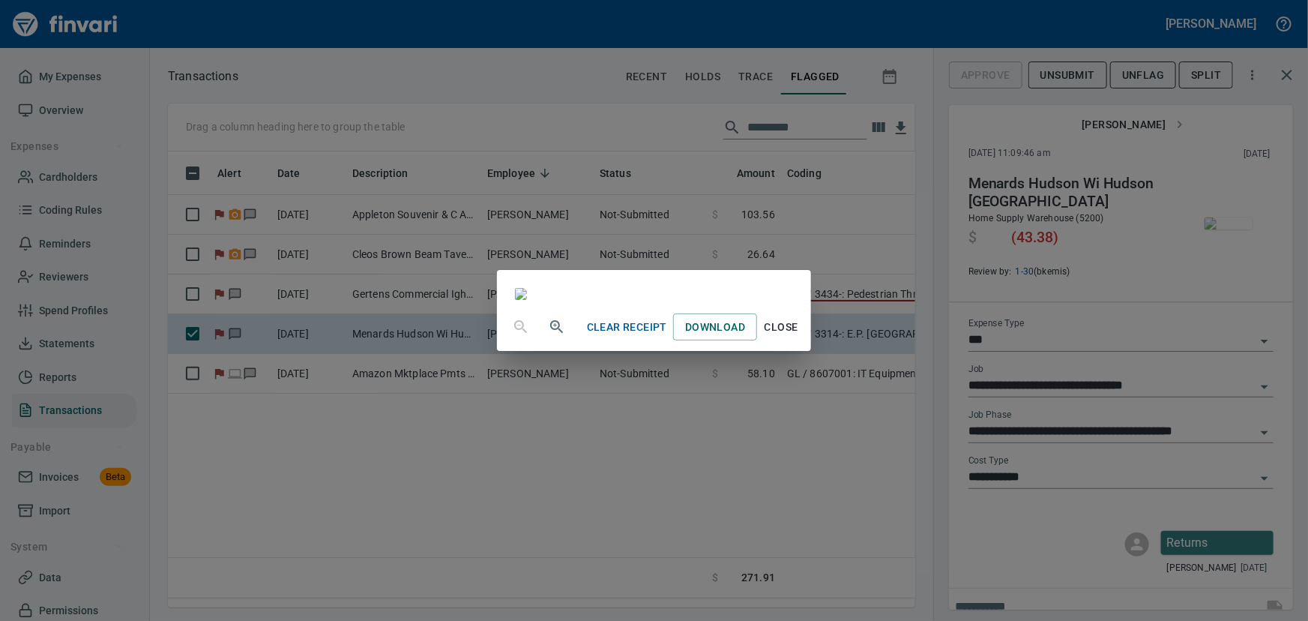
scroll to position [46, 0]
click at [799, 337] on span "Close" at bounding box center [781, 327] width 36 height 19
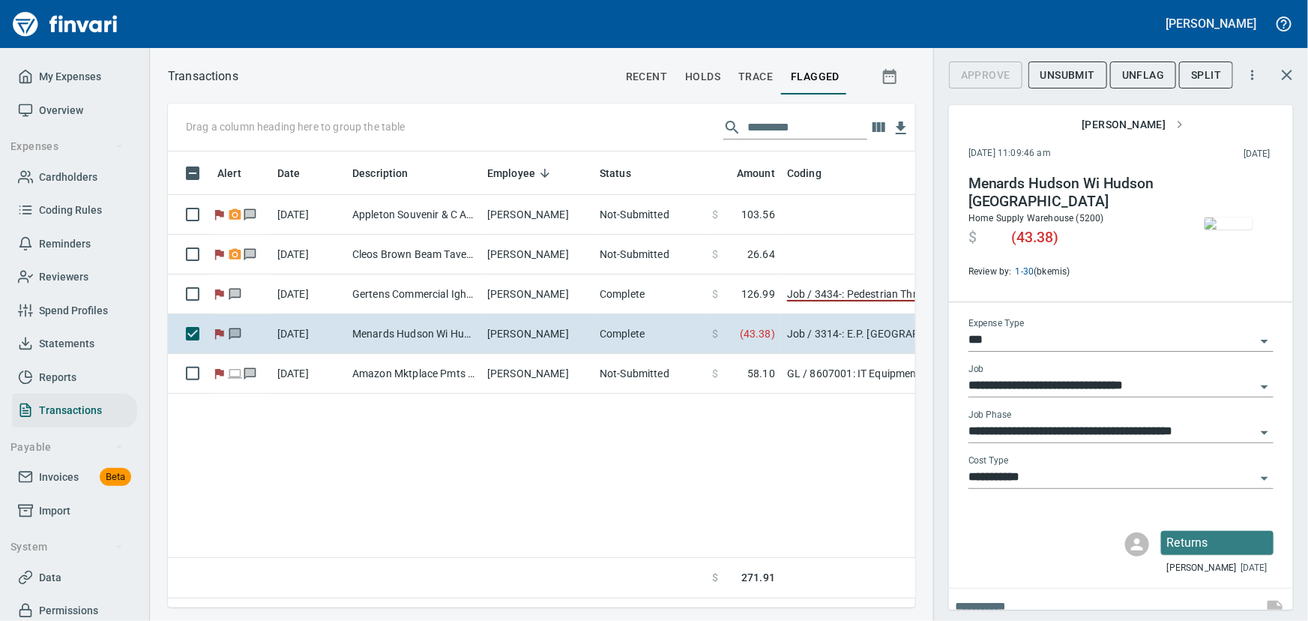
click at [1088, 75] on span "Unsubmit" at bounding box center [1067, 75] width 55 height 19
click at [1231, 219] on img "button" at bounding box center [1228, 223] width 48 height 12
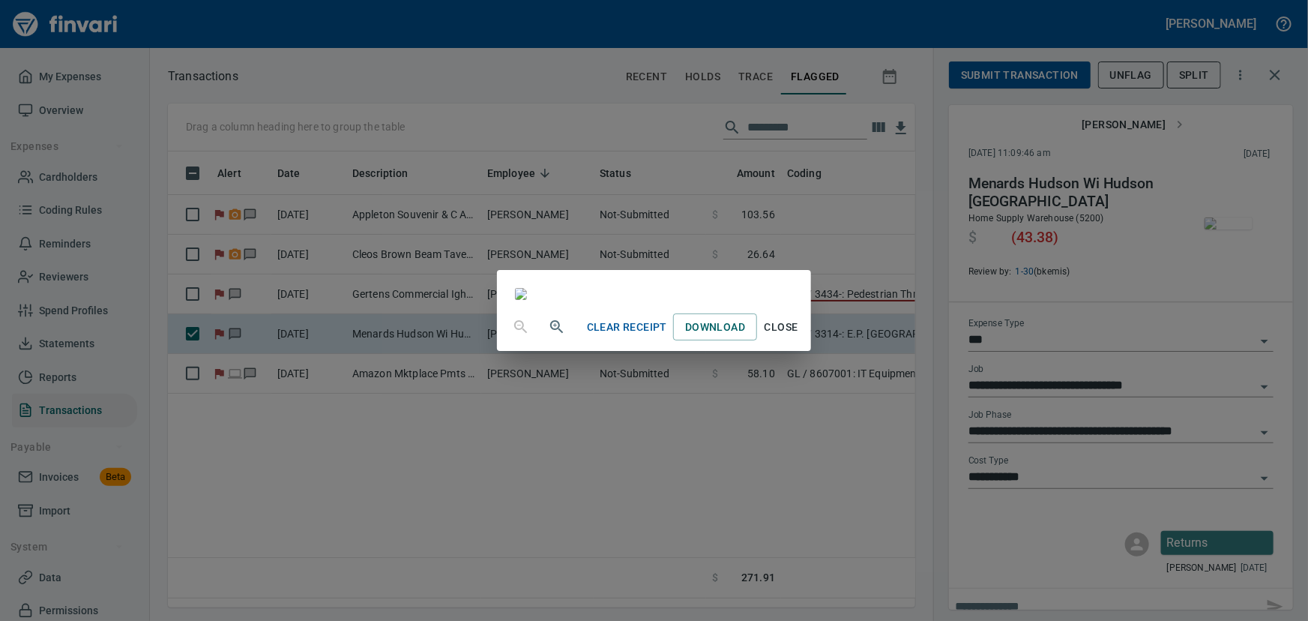
scroll to position [261, 0]
click at [667, 337] on span "Clear Receipt" at bounding box center [627, 327] width 80 height 19
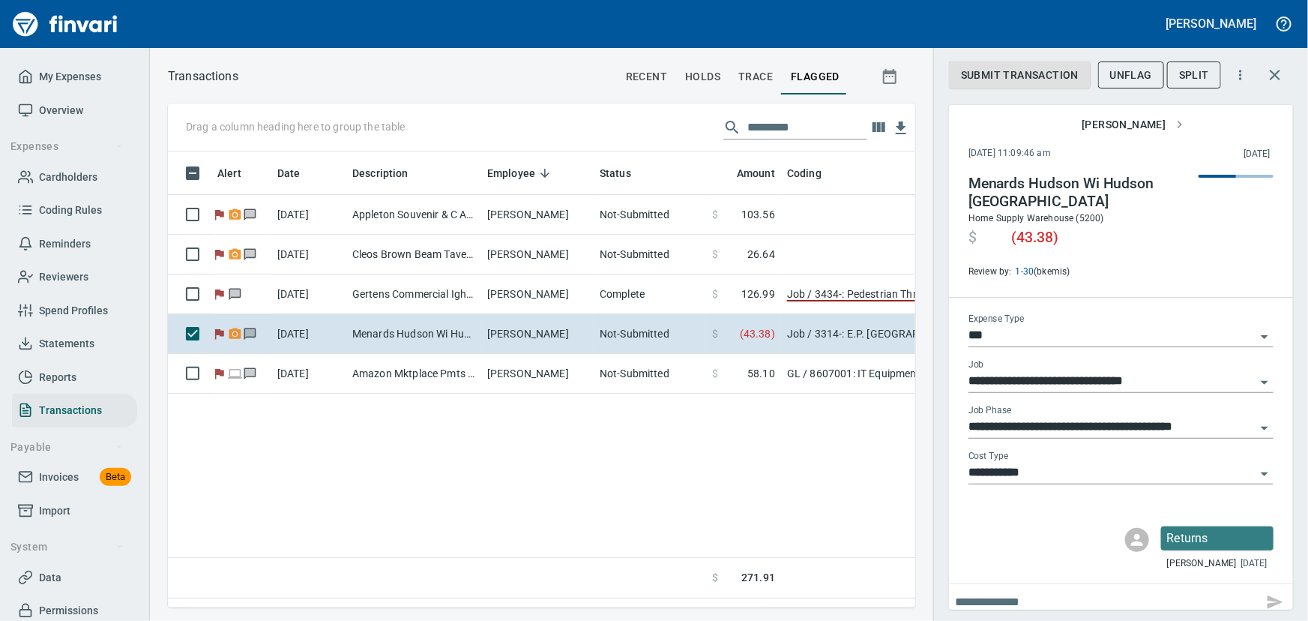
scroll to position [0, 0]
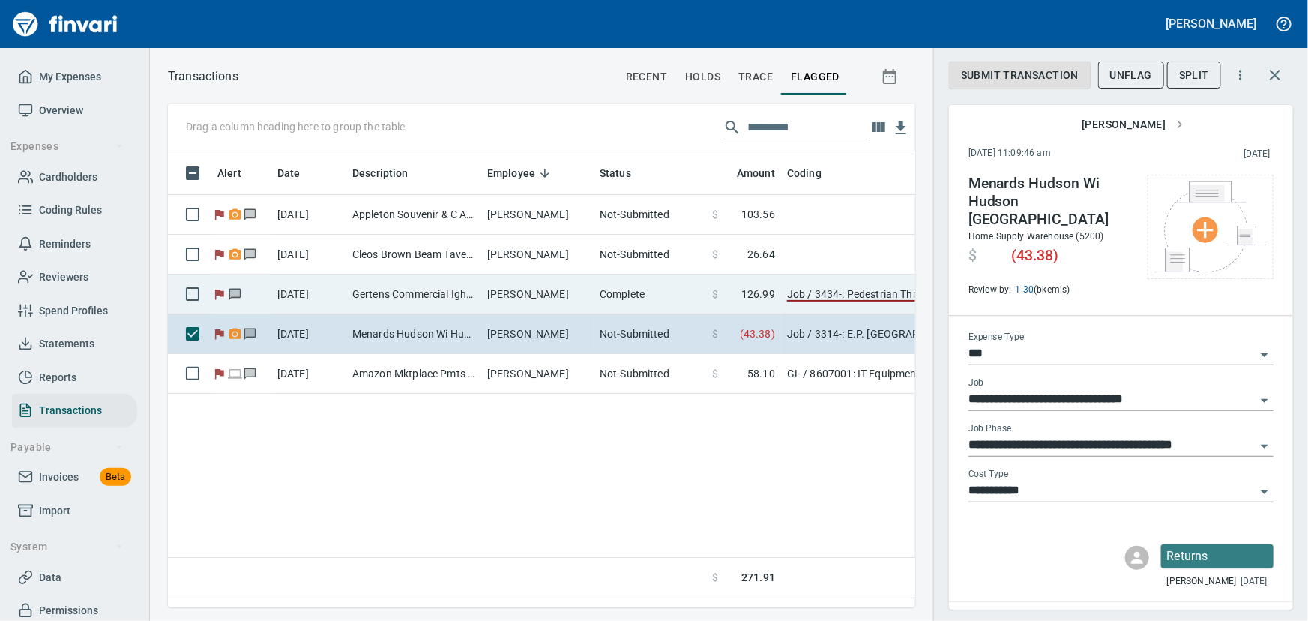
click at [376, 292] on td "Gertens Commercial Igh [GEOGRAPHIC_DATA] H [GEOGRAPHIC_DATA]" at bounding box center [413, 294] width 135 height 40
type input "**********"
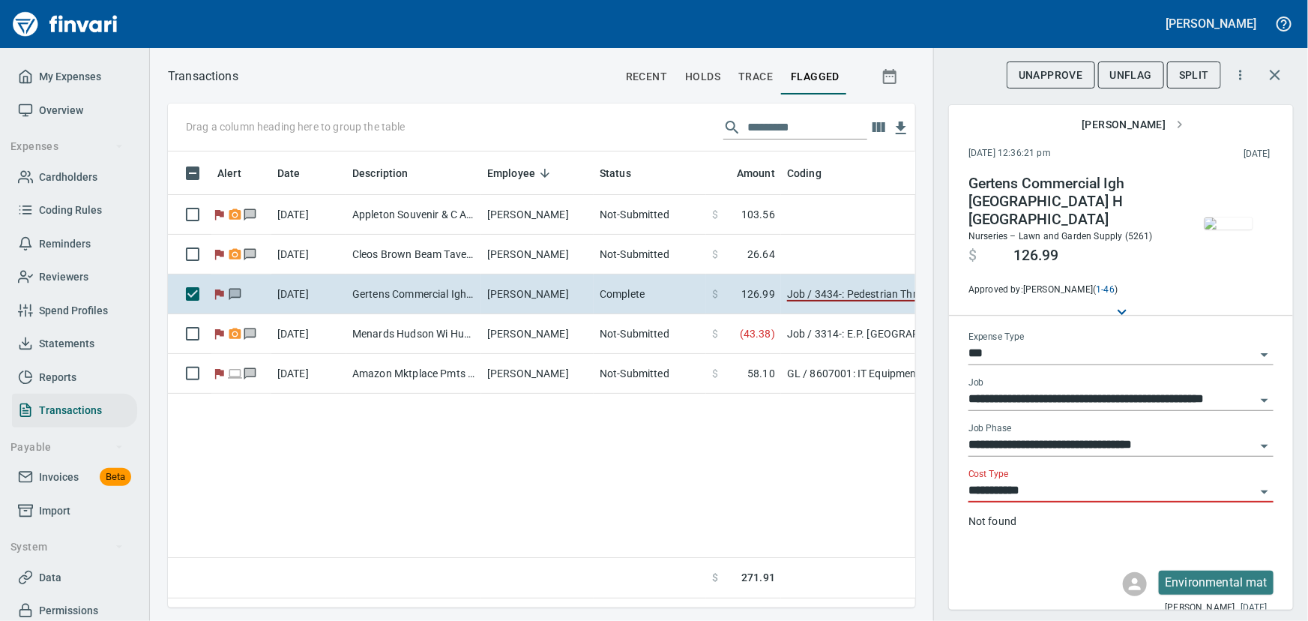
scroll to position [435, 727]
click at [46, 570] on span "Data" at bounding box center [50, 577] width 22 height 19
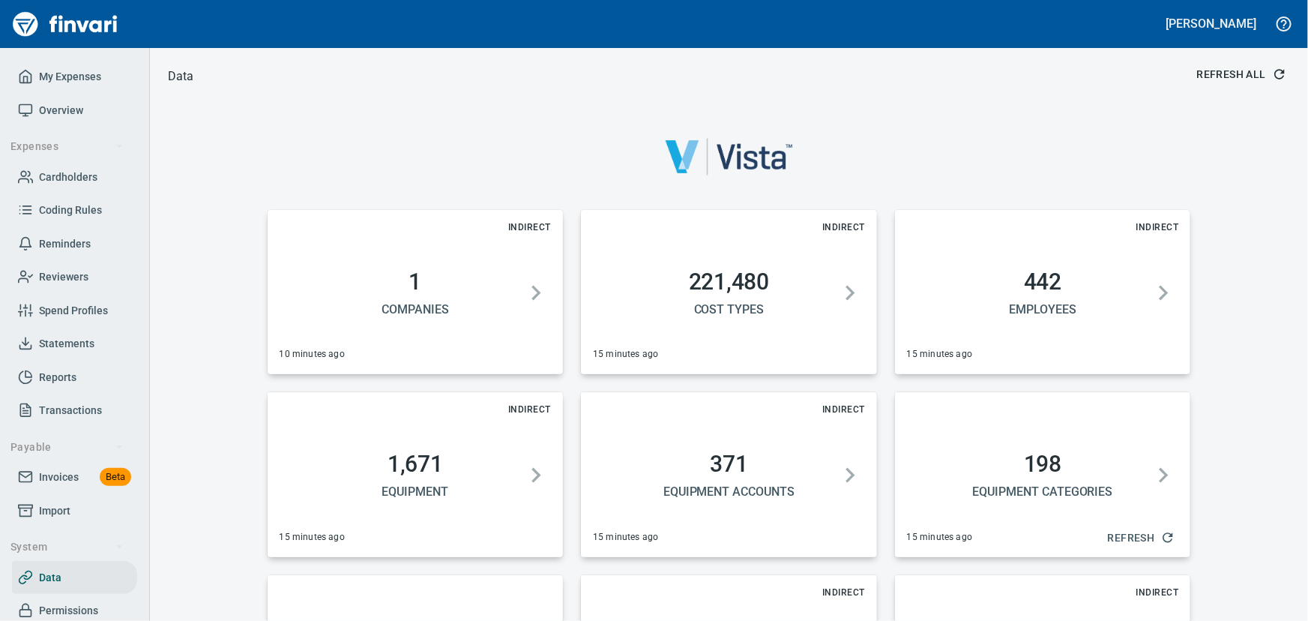
click at [1217, 70] on span "Refresh All" at bounding box center [1240, 74] width 87 height 19
click at [58, 109] on span "Overview" at bounding box center [61, 110] width 44 height 19
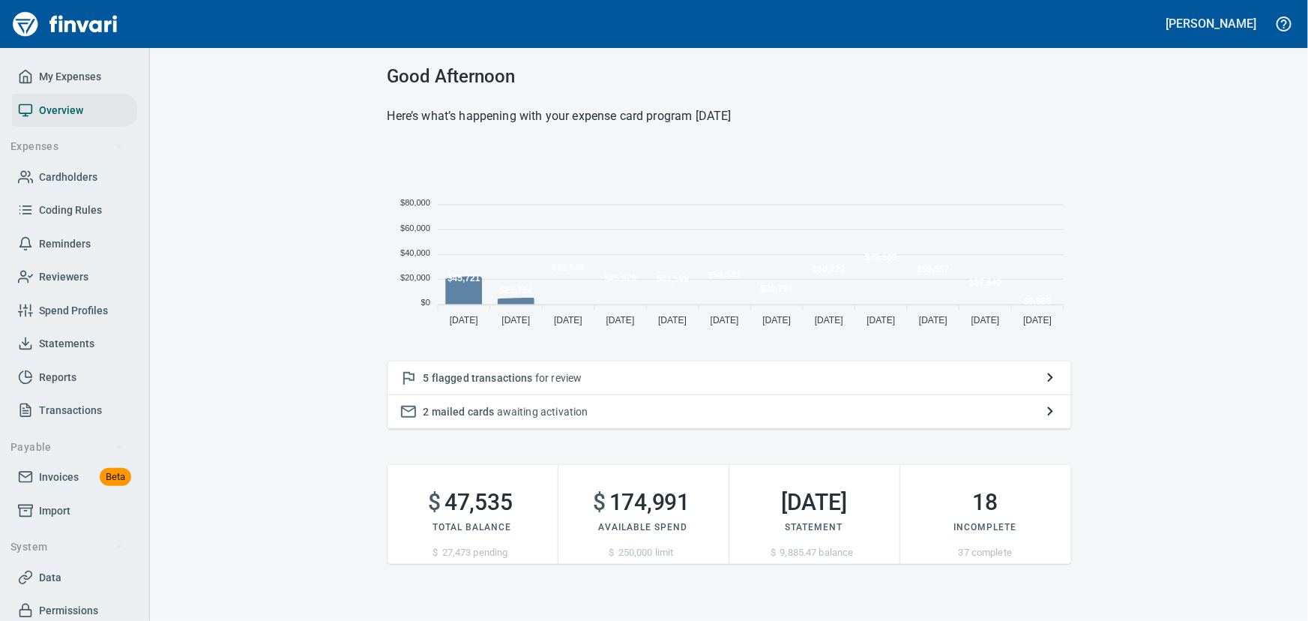
scroll to position [187, 673]
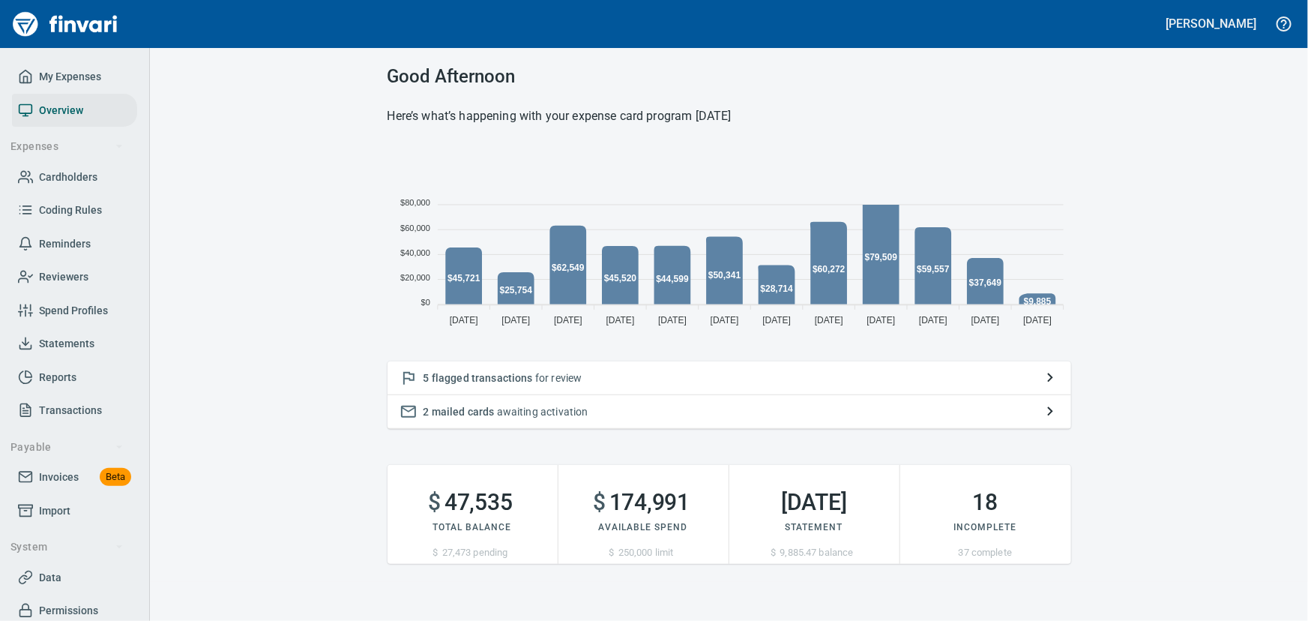
click at [503, 372] on span "flagged transactions" at bounding box center [482, 378] width 101 height 12
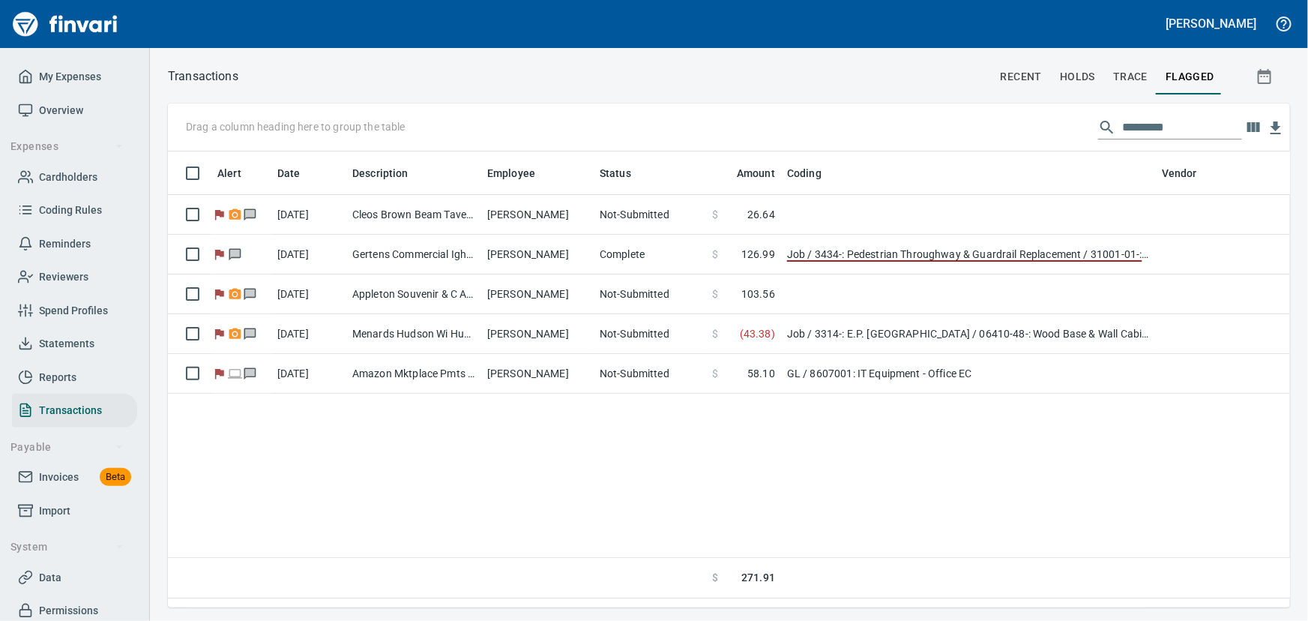
scroll to position [435, 1102]
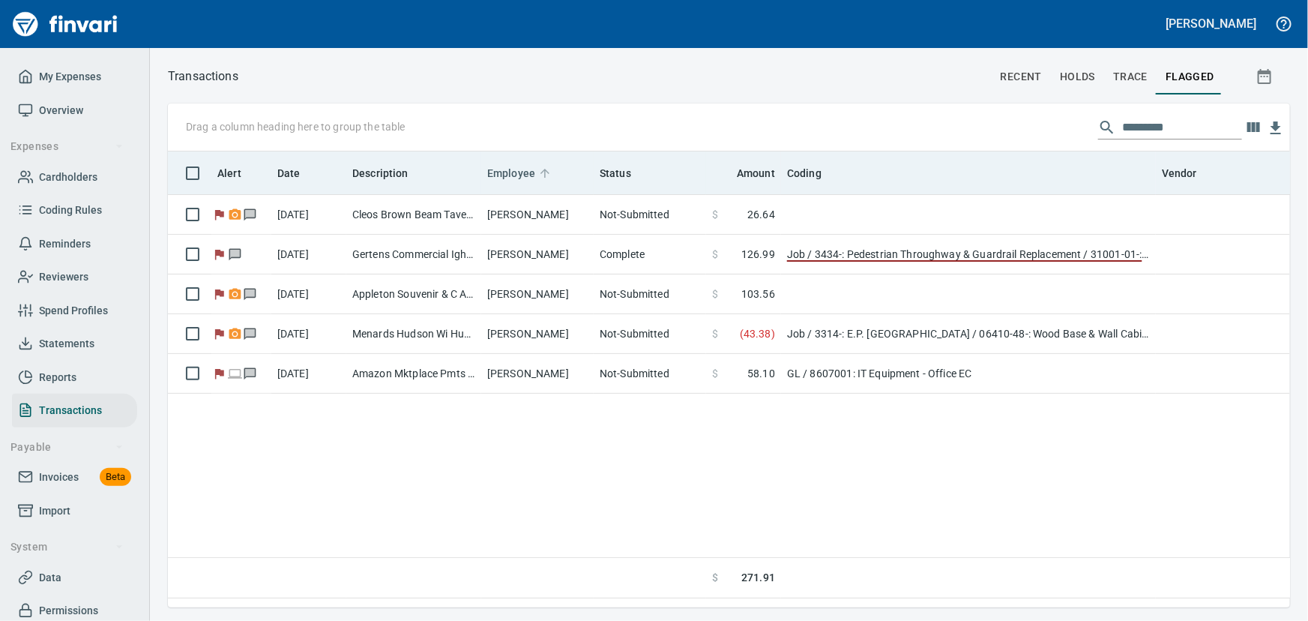
click at [524, 167] on span "Employee" at bounding box center [511, 173] width 48 height 18
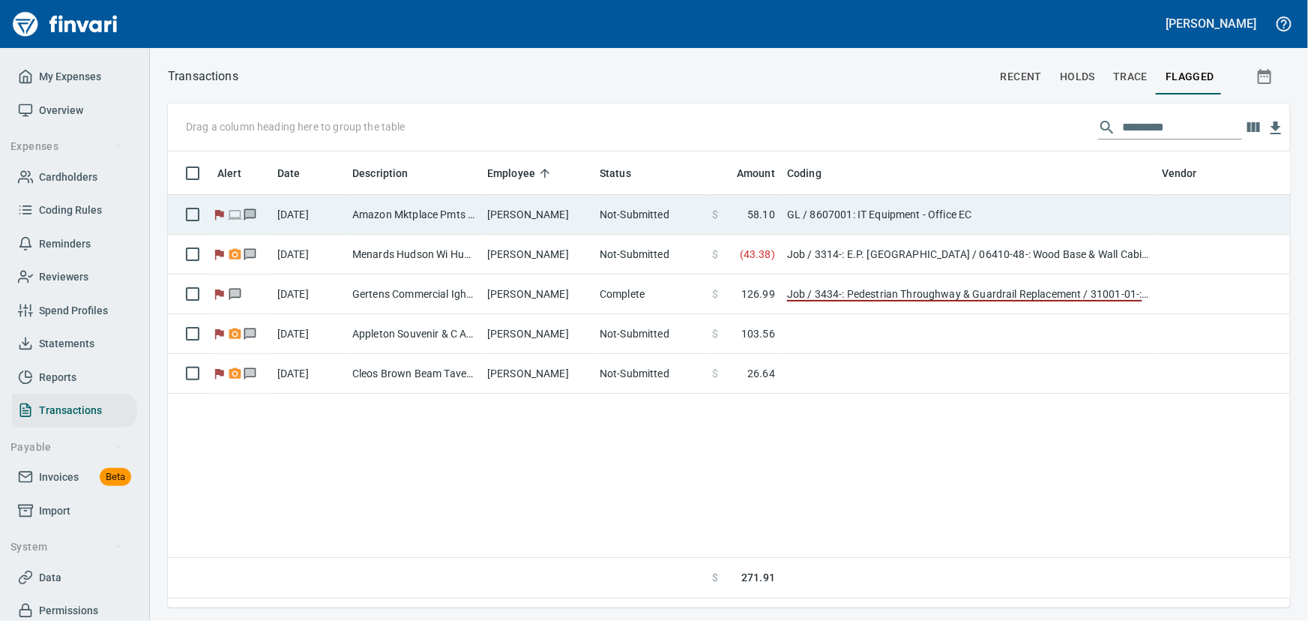
click at [525, 217] on td "[PERSON_NAME]" at bounding box center [537, 215] width 112 height 40
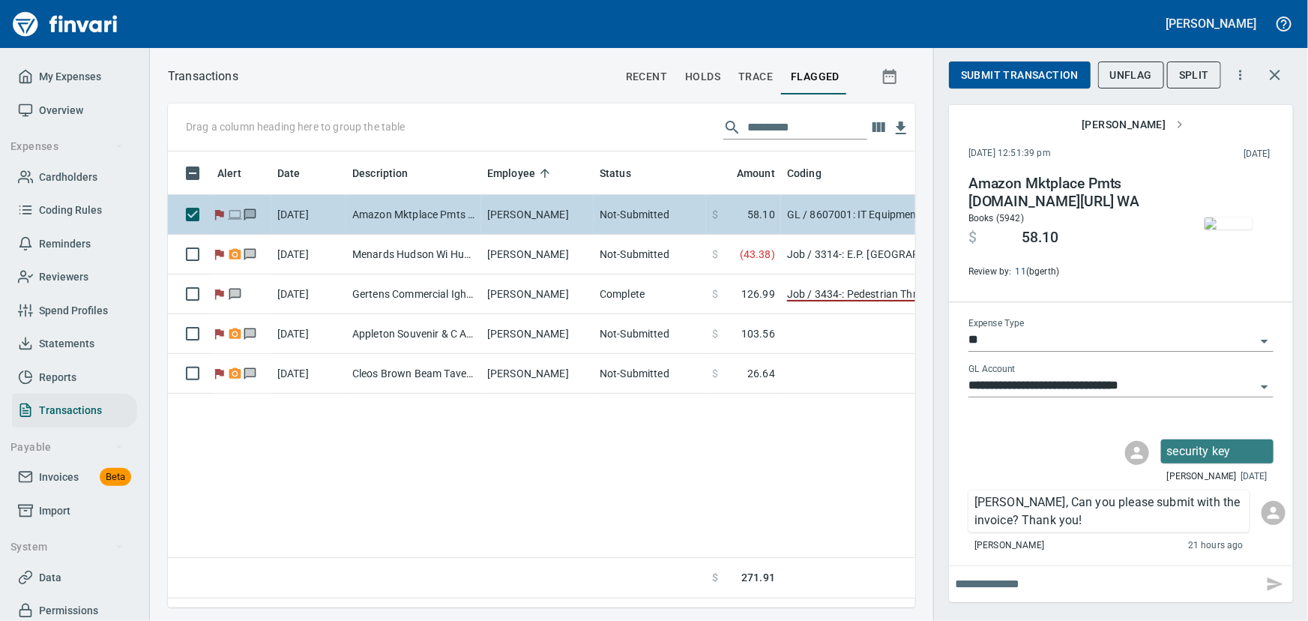
scroll to position [435, 727]
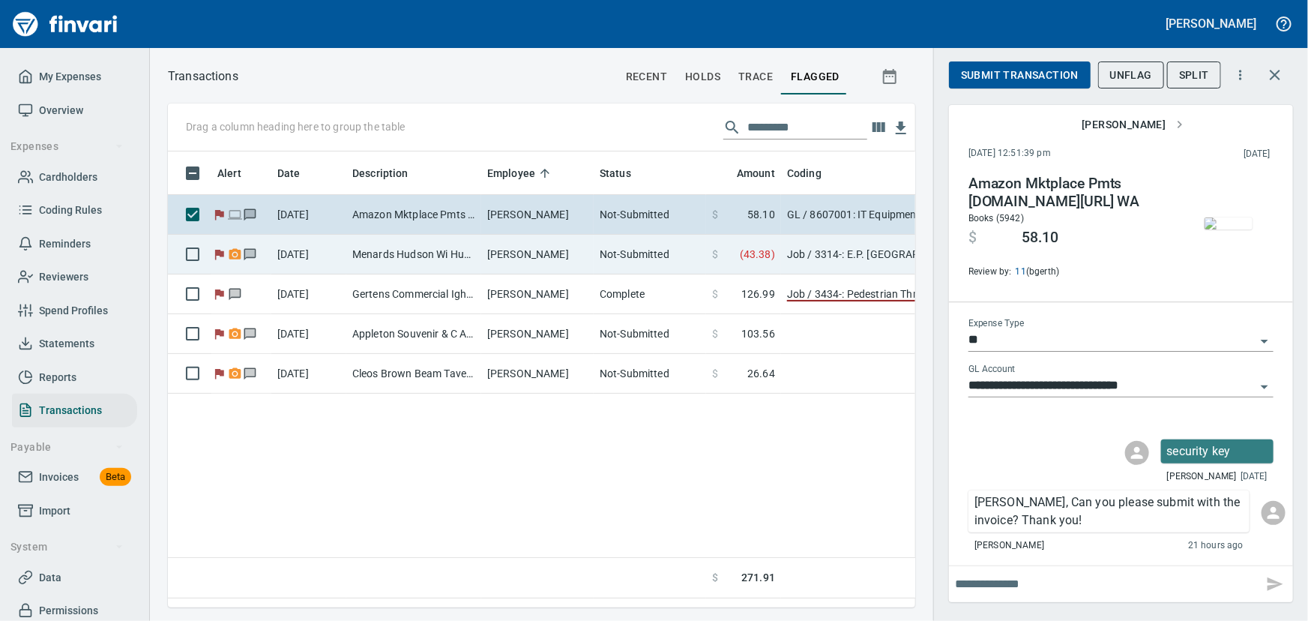
click at [511, 257] on td "[PERSON_NAME]" at bounding box center [537, 255] width 112 height 40
type input "***"
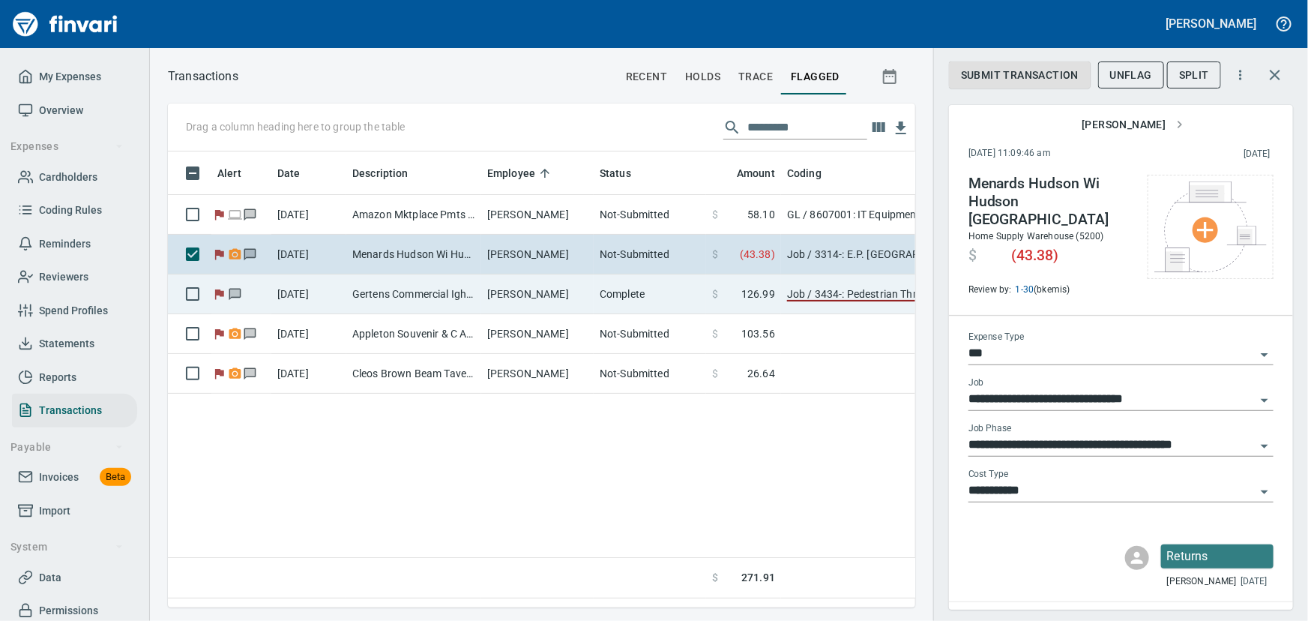
click at [450, 292] on td "Gertens Commercial Igh [GEOGRAPHIC_DATA] H [GEOGRAPHIC_DATA]" at bounding box center [413, 294] width 135 height 40
type input "**********"
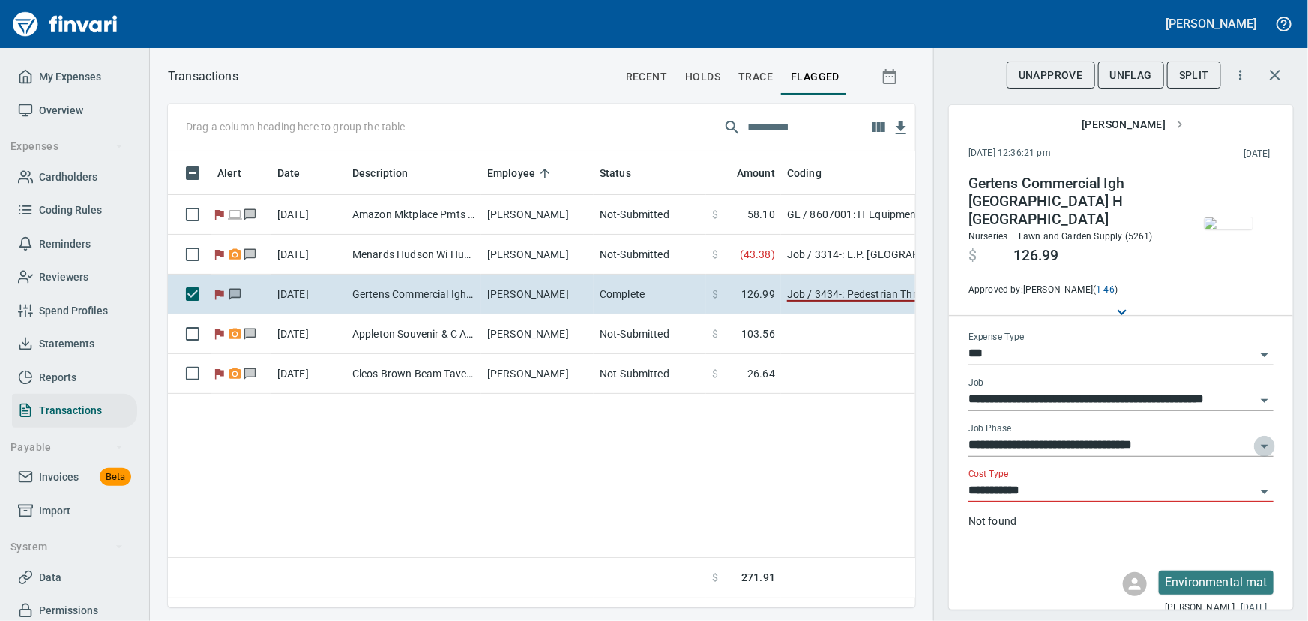
click at [1255, 437] on icon "Open" at bounding box center [1264, 446] width 18 height 18
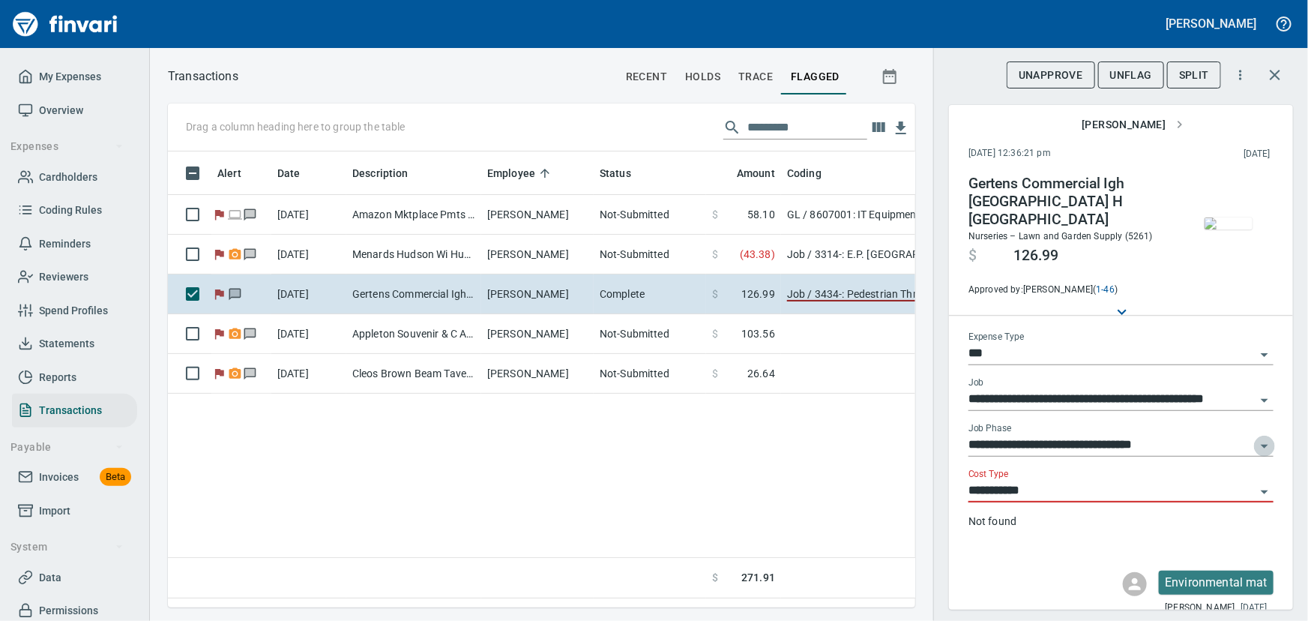
click at [1257, 437] on icon "Open" at bounding box center [1264, 446] width 18 height 18
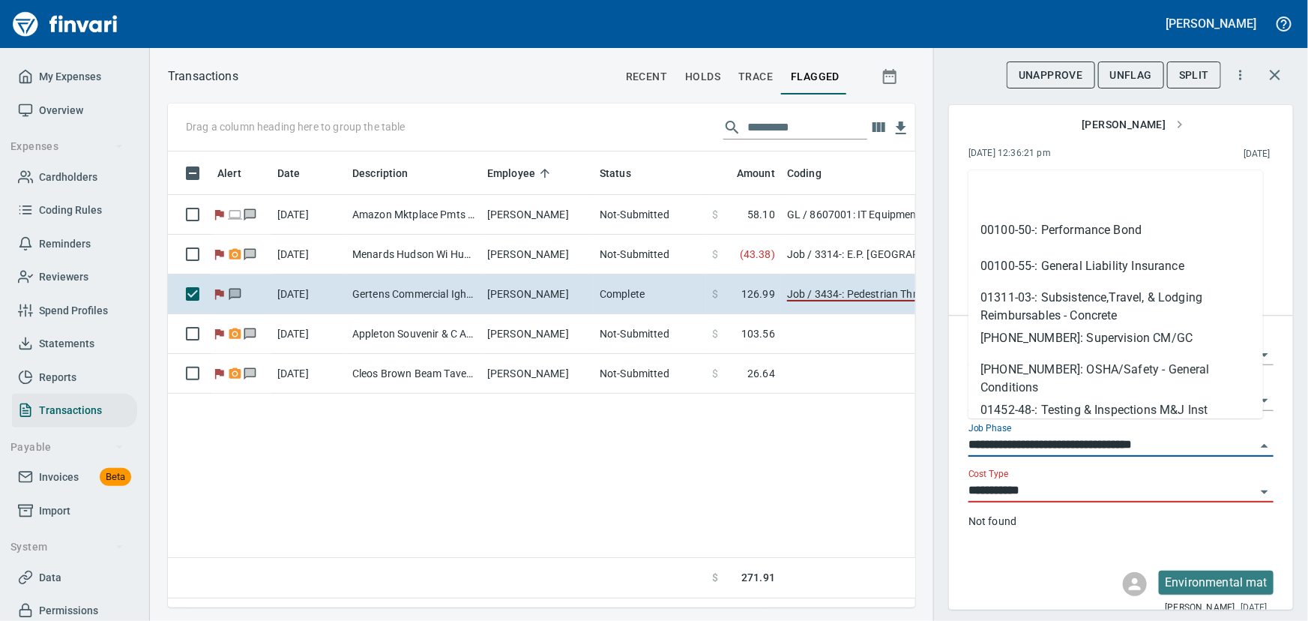
click at [1235, 435] on input "**********" at bounding box center [1111, 445] width 287 height 21
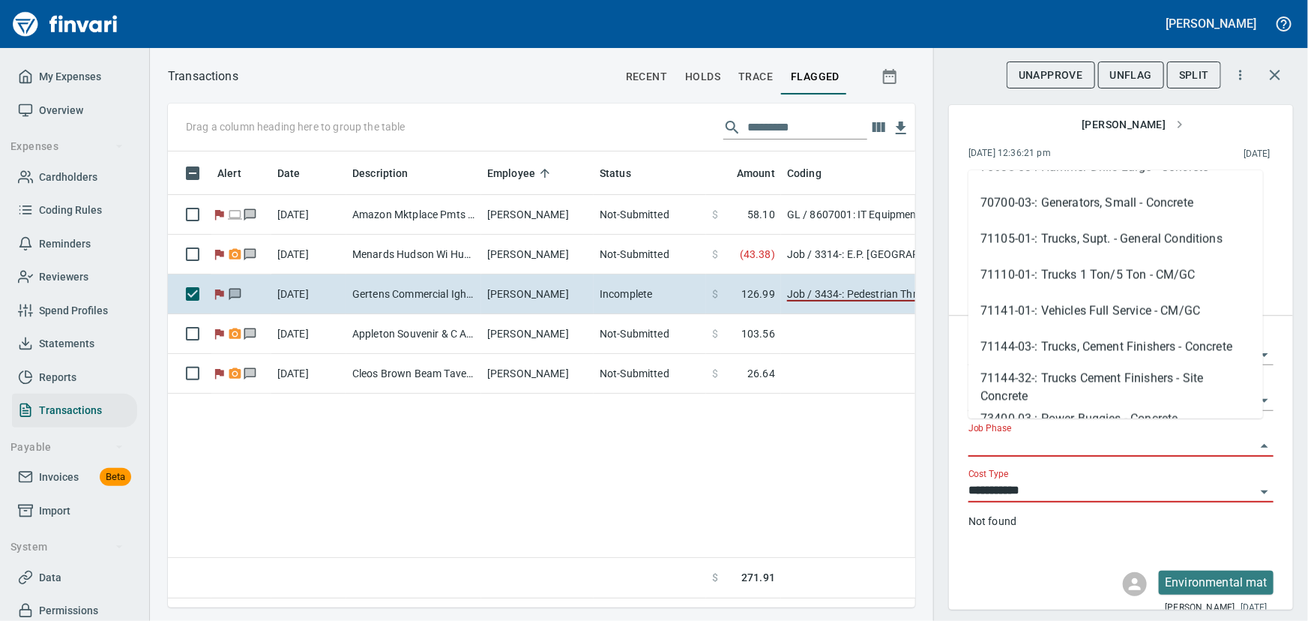
scroll to position [1021, 0]
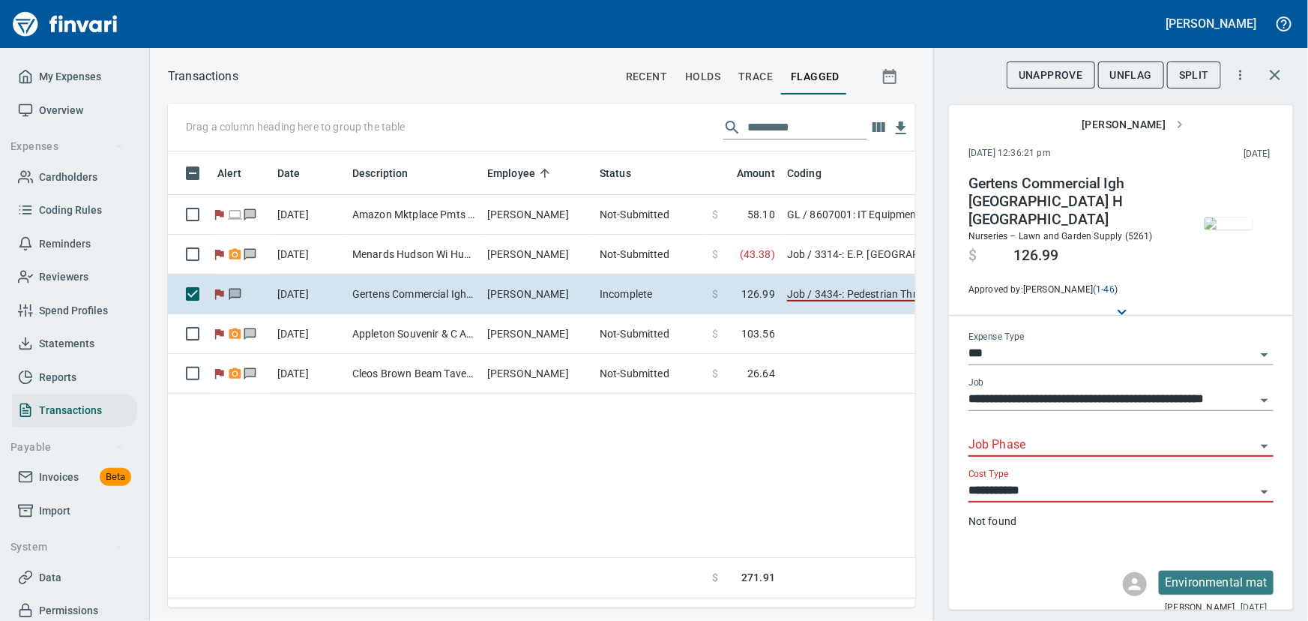
click at [1195, 435] on input "Job Phase" at bounding box center [1111, 445] width 287 height 21
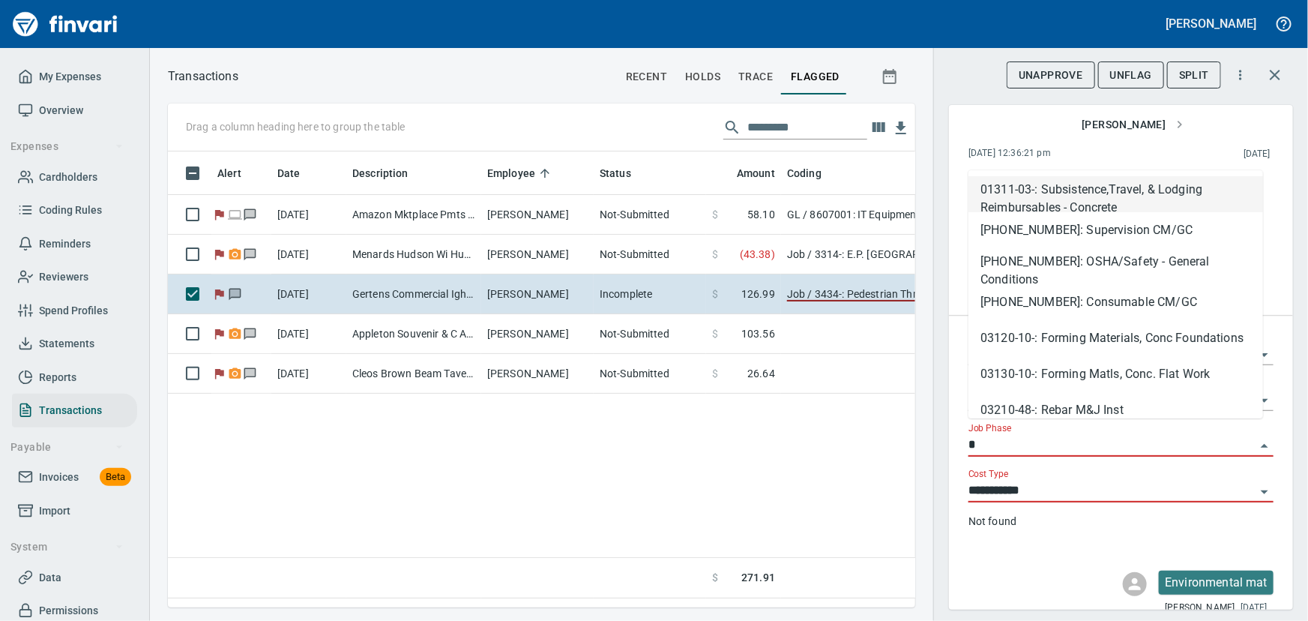
type input "**"
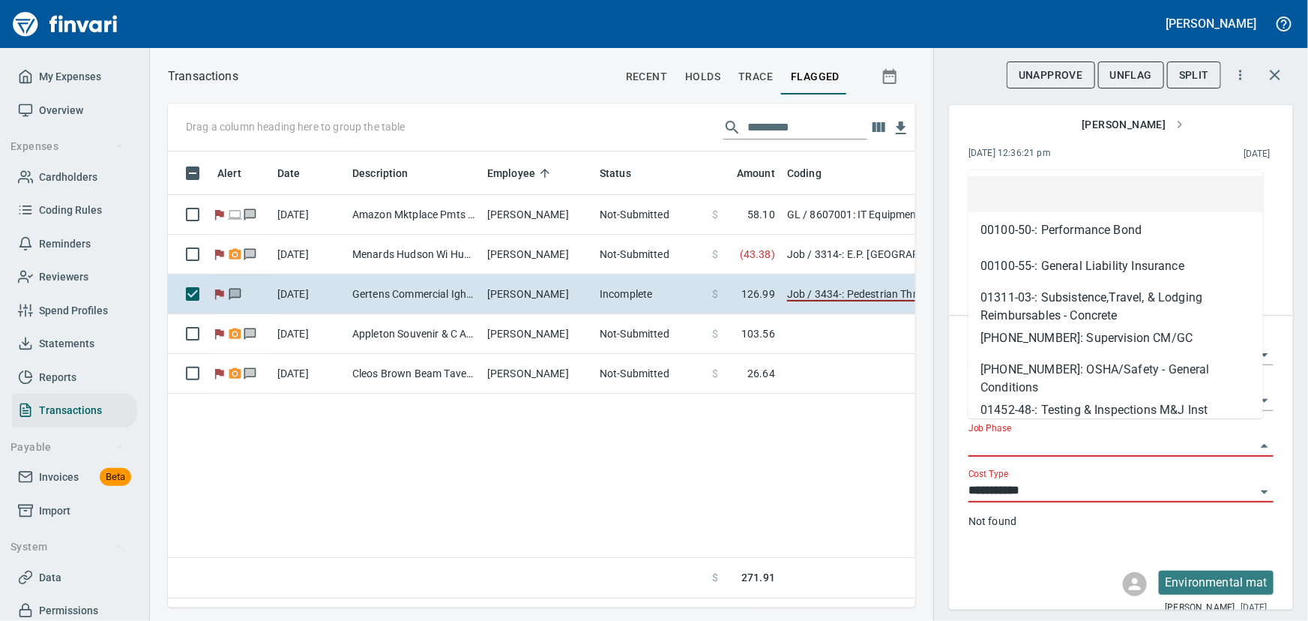
click at [1196, 435] on input "Job Phase" at bounding box center [1111, 445] width 287 height 21
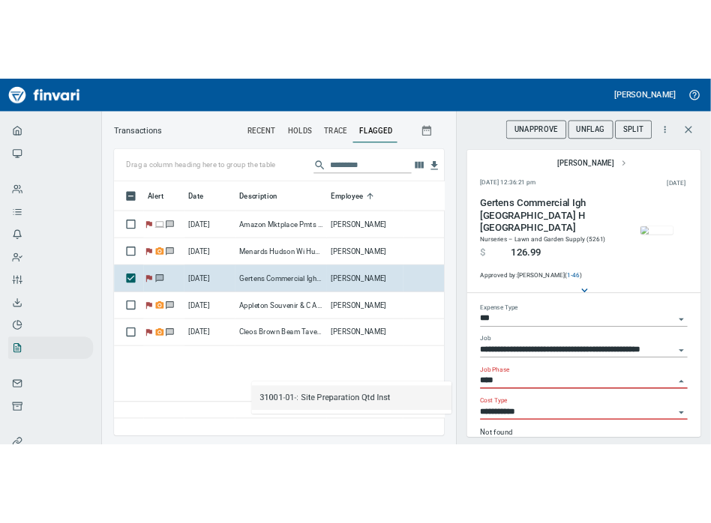
scroll to position [353, 475]
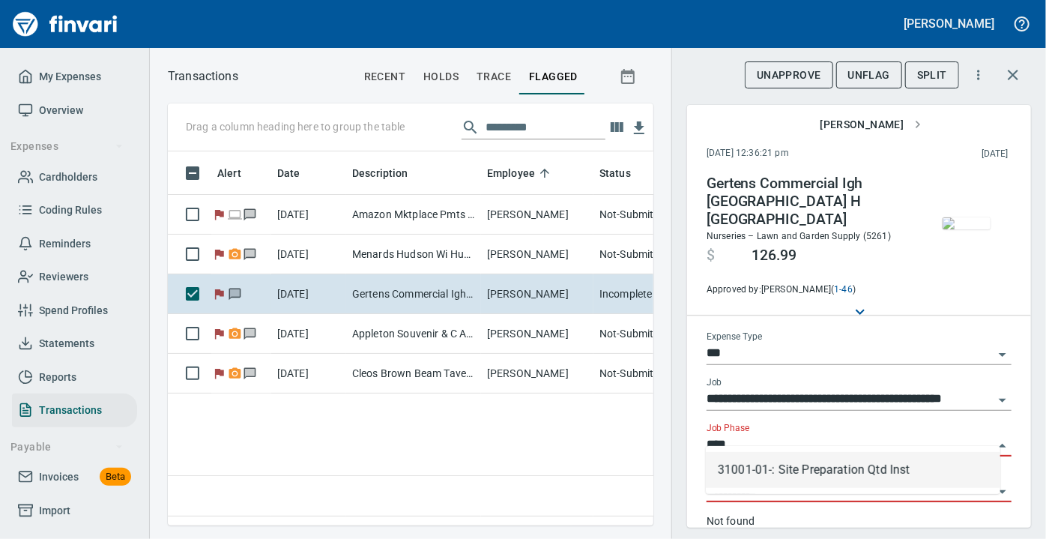
type input "****"
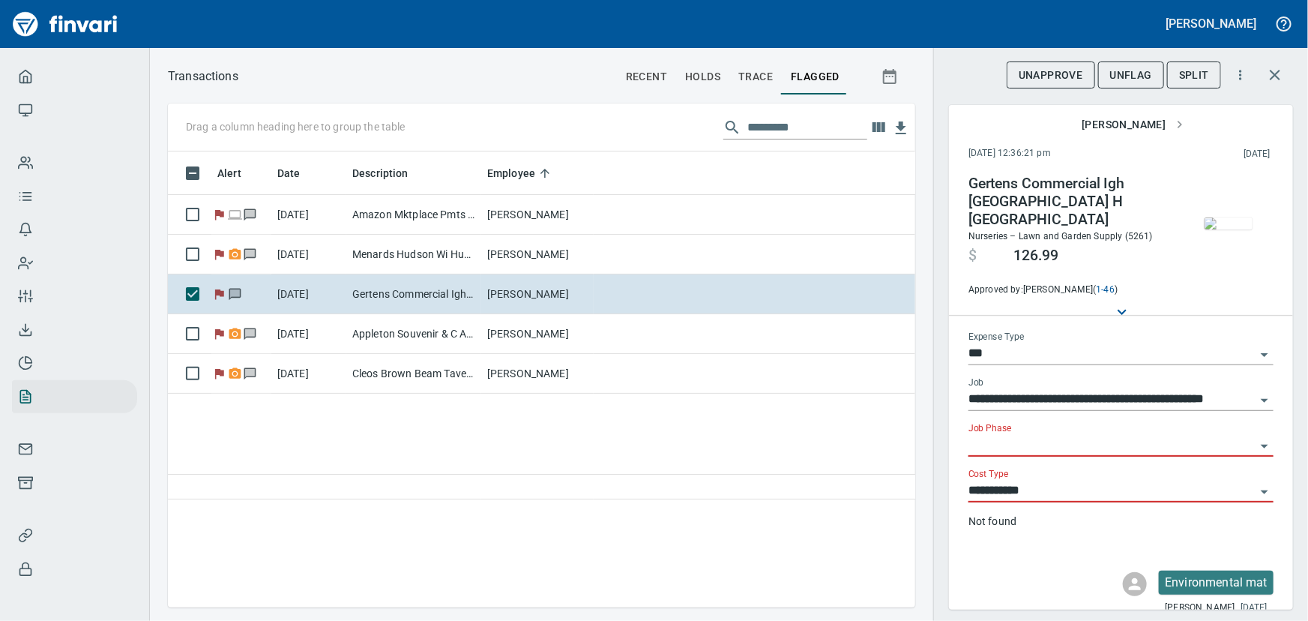
scroll to position [435, 727]
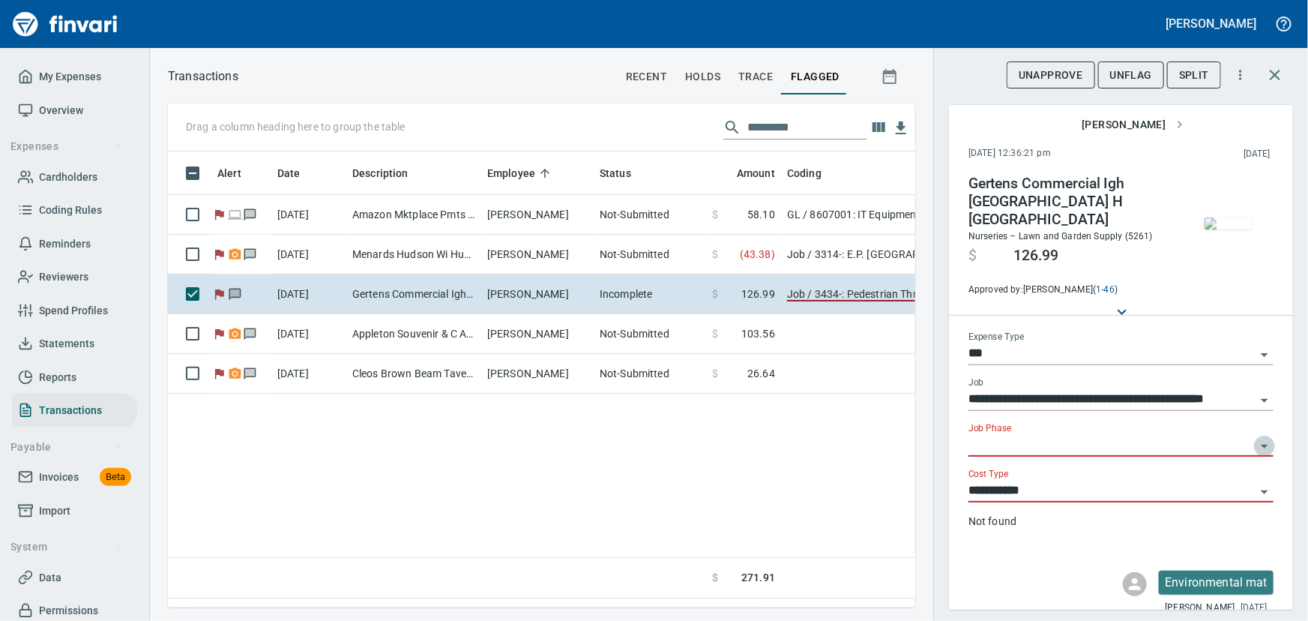
click at [1261, 444] on icon "Open" at bounding box center [1264, 446] width 7 height 4
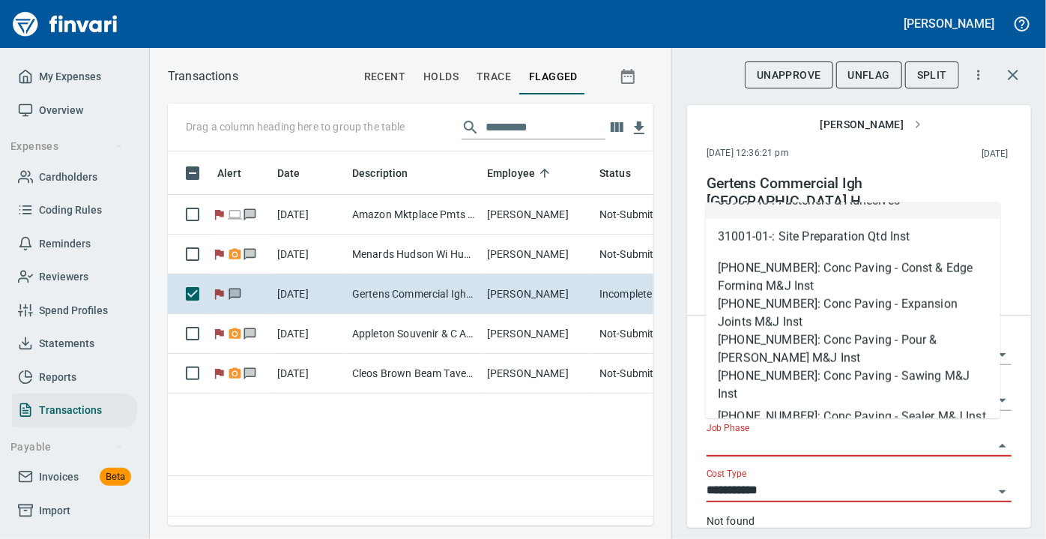
scroll to position [353, 475]
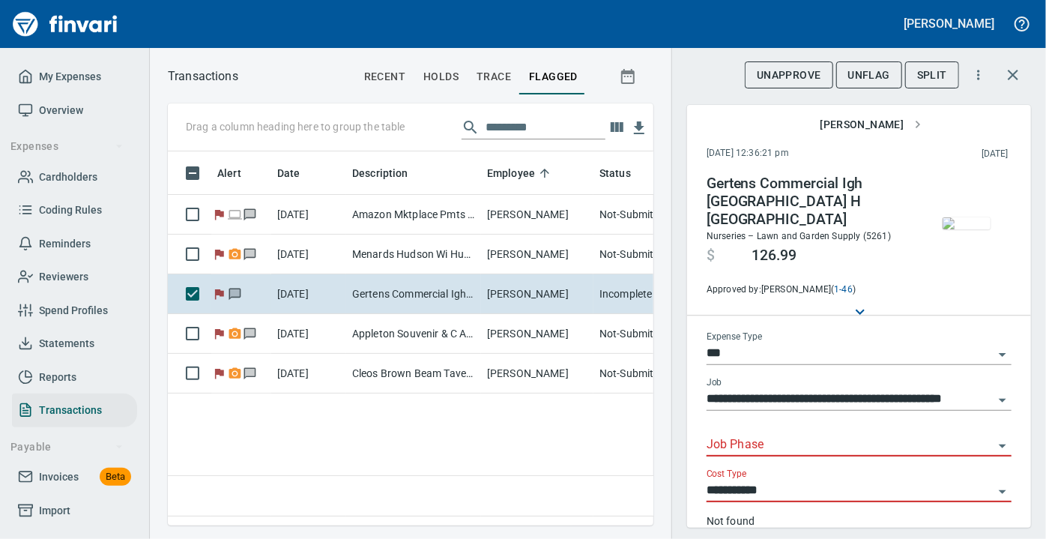
click at [994, 437] on icon "Open" at bounding box center [1003, 446] width 18 height 18
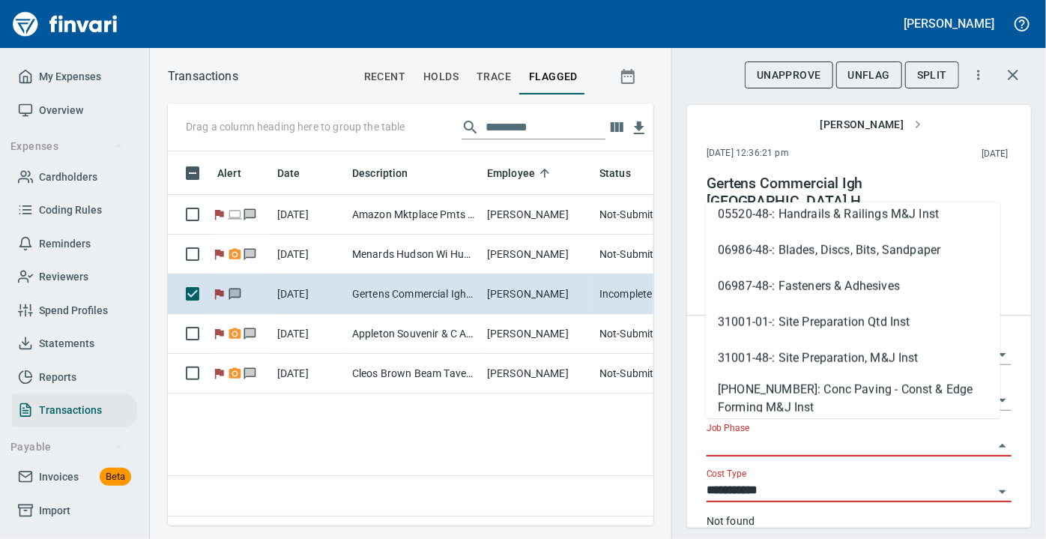
scroll to position [845, 0]
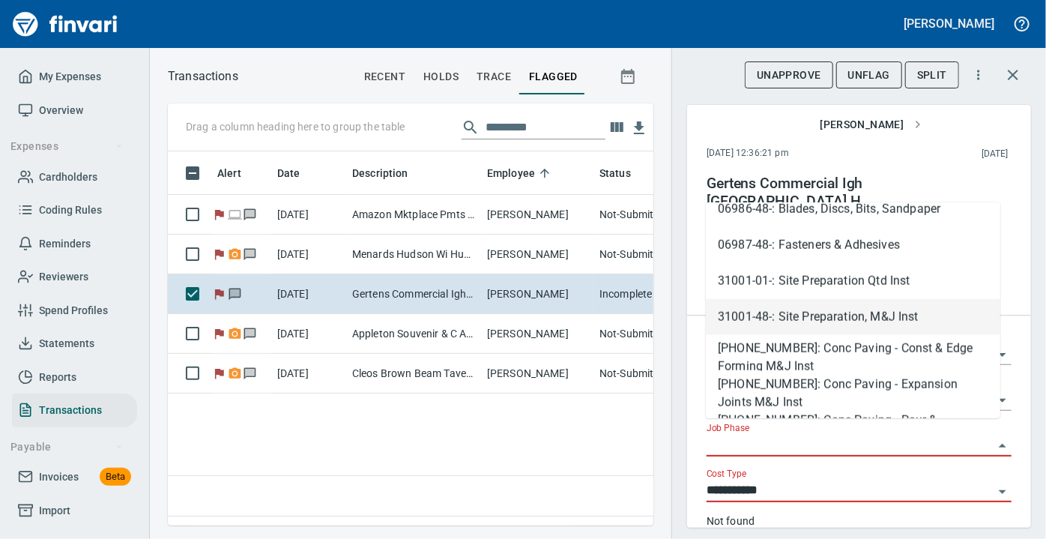
click at [779, 324] on li "31001-48-: Site Preparation, M&J Inst" at bounding box center [853, 317] width 295 height 36
type input "**********"
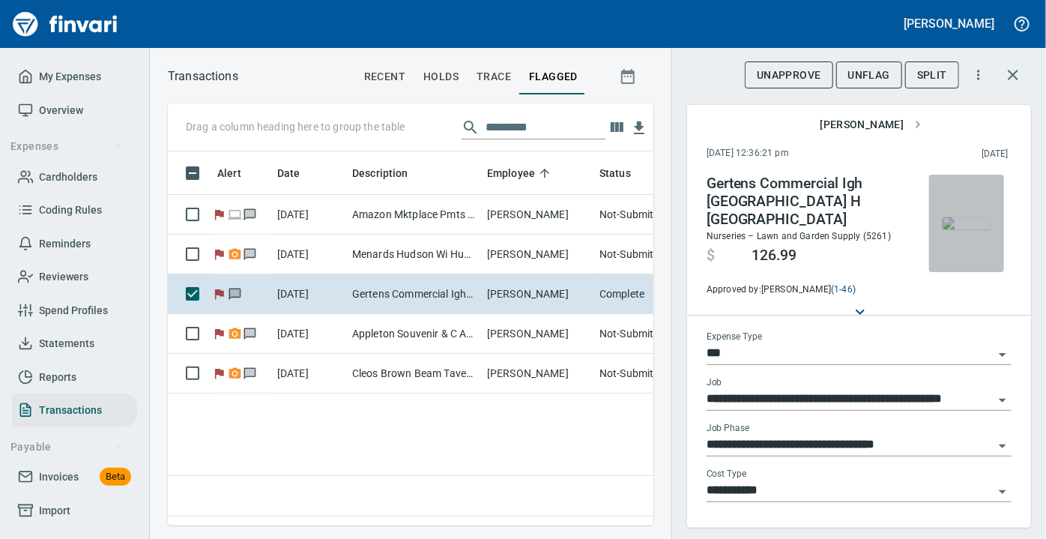
click at [953, 229] on img "button" at bounding box center [967, 223] width 48 height 12
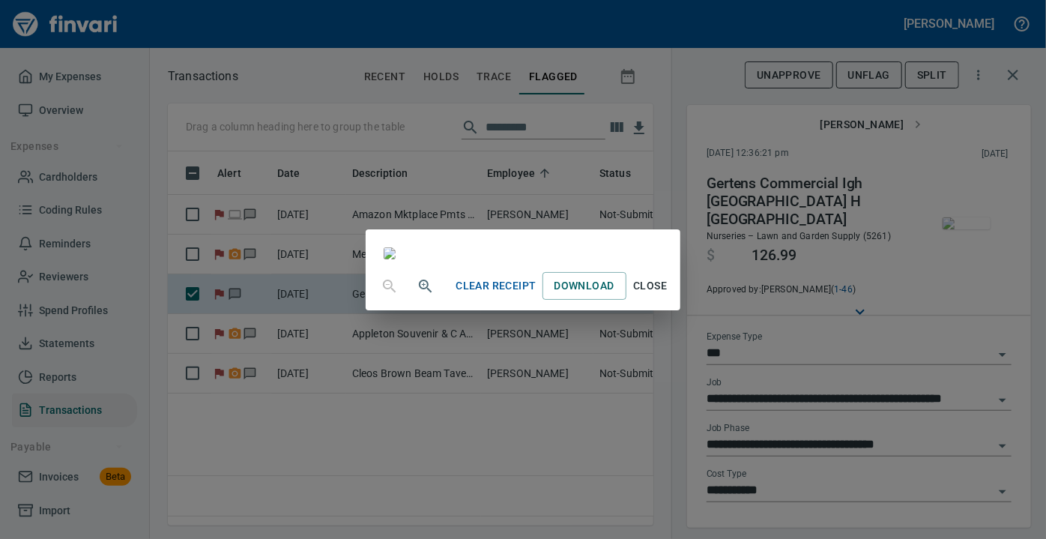
scroll to position [342, 0]
drag, startPoint x: 550, startPoint y: 34, endPoint x: 359, endPoint y: 48, distance: 191.7
click at [366, 229] on div at bounding box center [523, 245] width 314 height 33
click at [890, 268] on div "Clear Receipt Download Close" at bounding box center [523, 269] width 1046 height 539
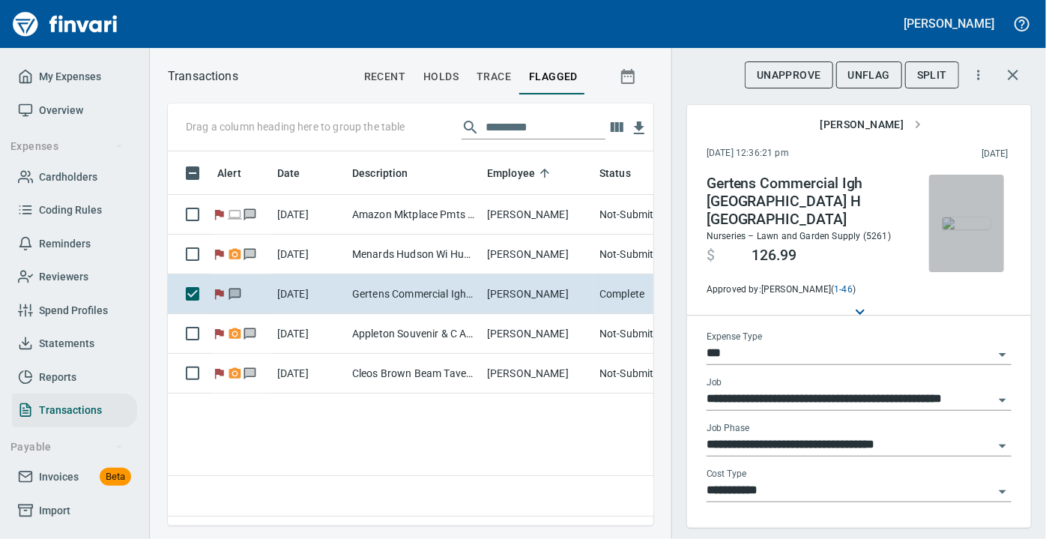
click at [935, 217] on span "button" at bounding box center [966, 223] width 63 height 12
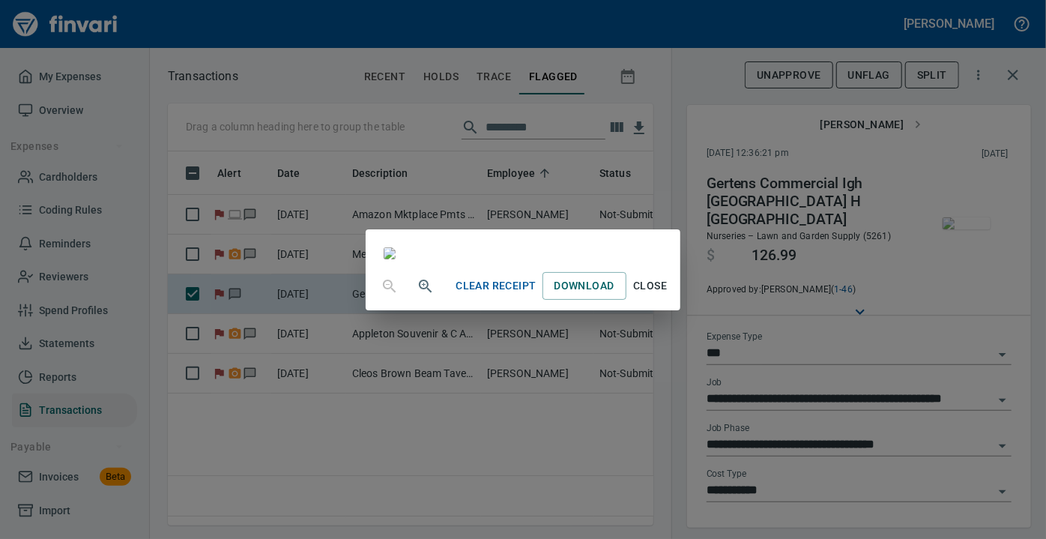
scroll to position [340, 0]
click at [669, 295] on span "Close" at bounding box center [651, 286] width 36 height 19
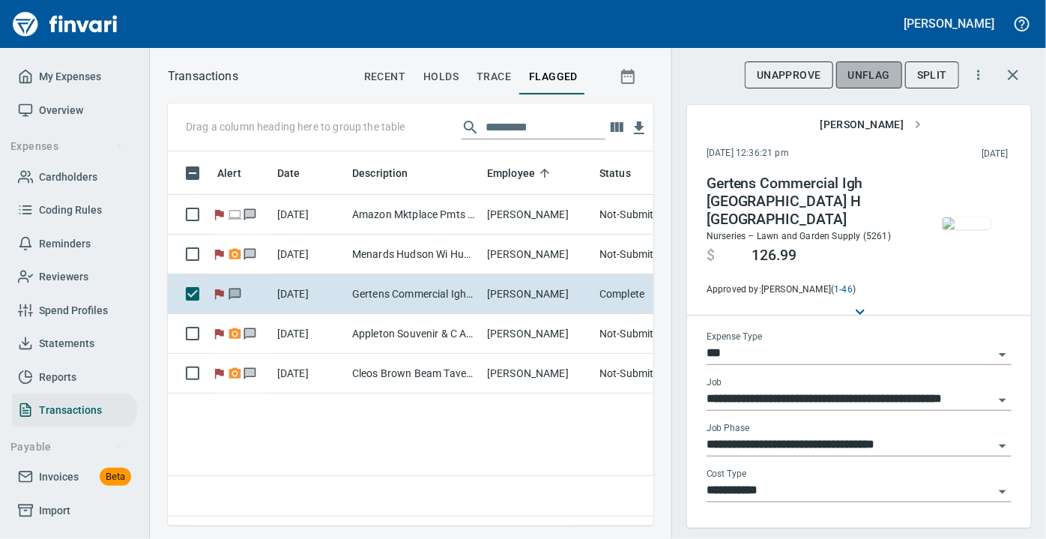
click at [869, 67] on span "UnFlag" at bounding box center [869, 75] width 42 height 19
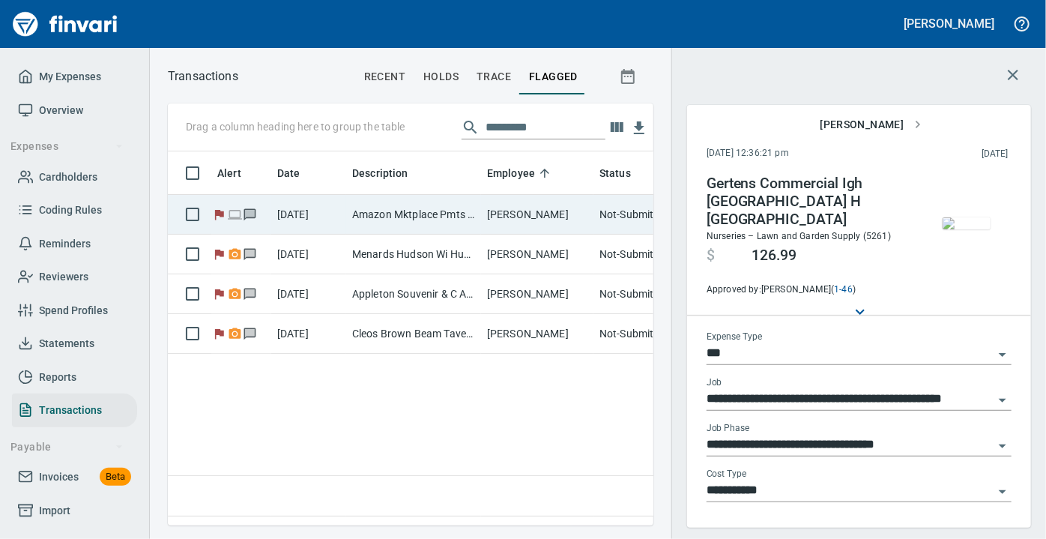
click at [385, 215] on td "Amazon Mktplace Pmts [DOMAIN_NAME][URL] WA" at bounding box center [413, 215] width 135 height 40
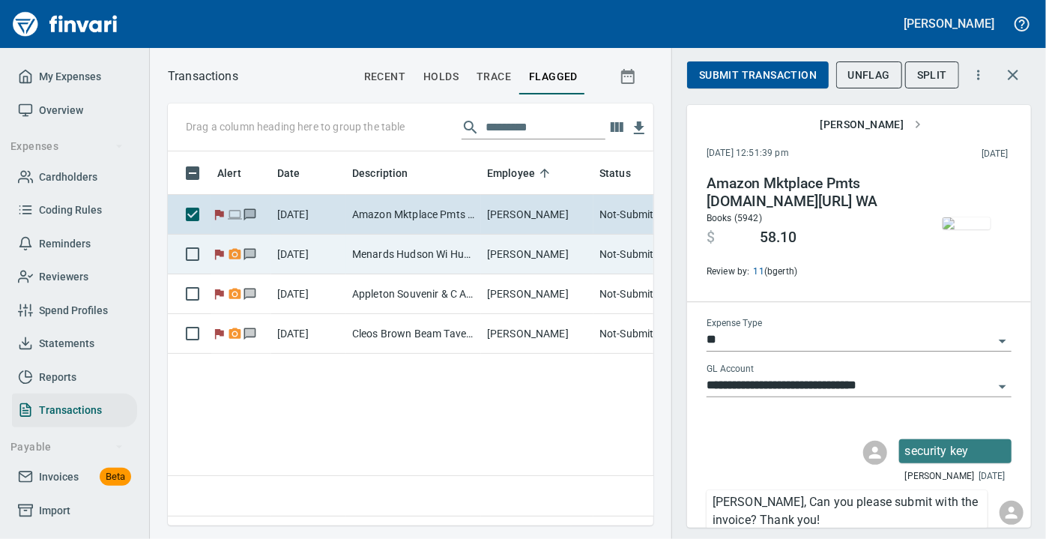
click at [388, 254] on td "Menards Hudson Wi Hudson [GEOGRAPHIC_DATA]" at bounding box center [413, 255] width 135 height 40
type input "***"
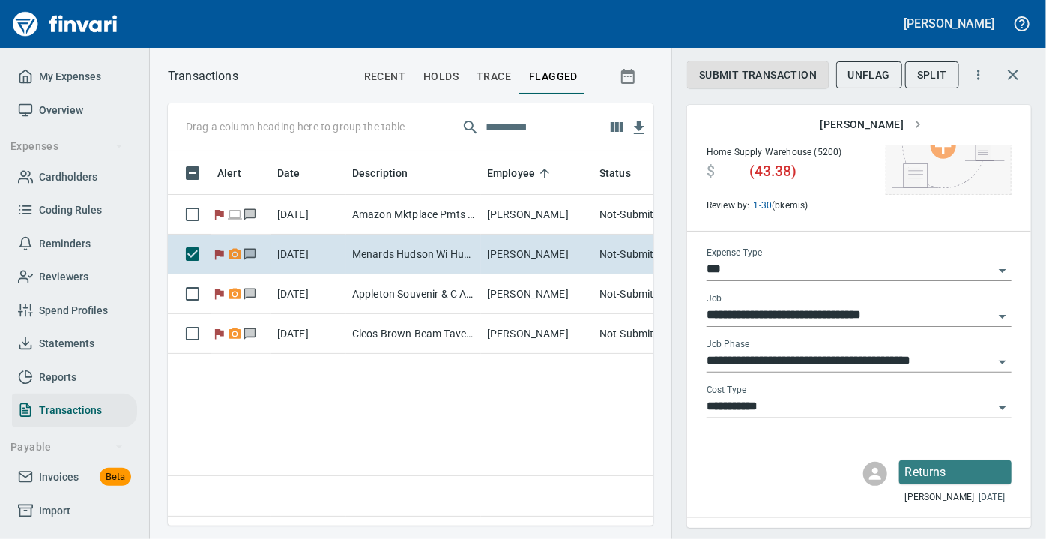
scroll to position [91, 0]
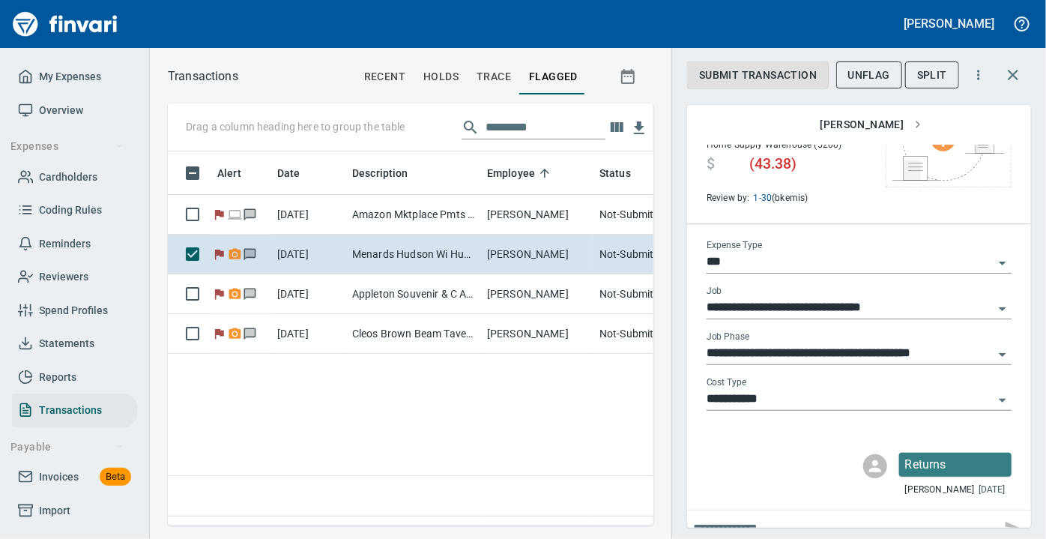
click at [863, 516] on input "text" at bounding box center [844, 528] width 302 height 24
type input "**********"
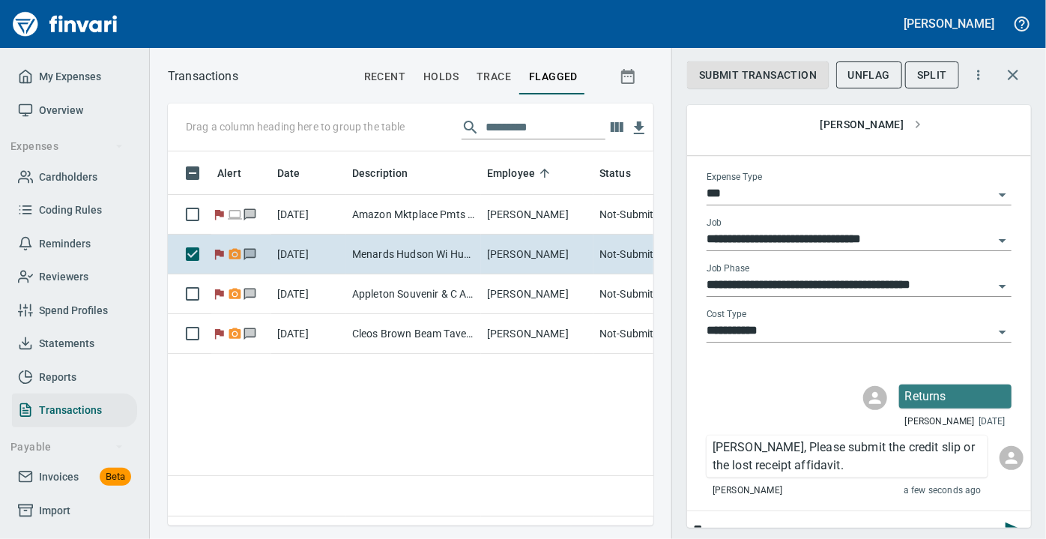
type input "*"
click at [69, 103] on span "Overview" at bounding box center [61, 110] width 44 height 19
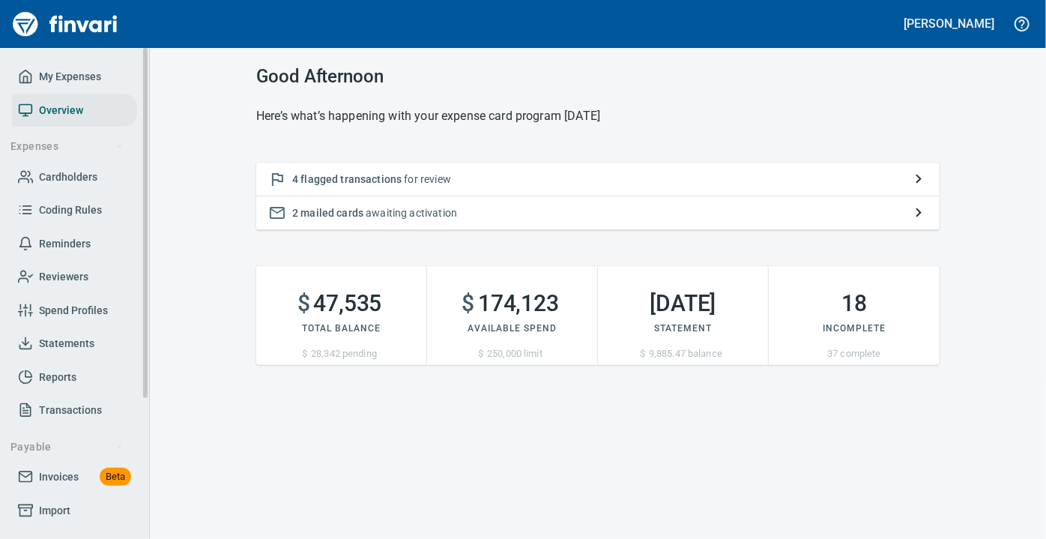
click at [73, 239] on span "Reminders" at bounding box center [65, 244] width 52 height 19
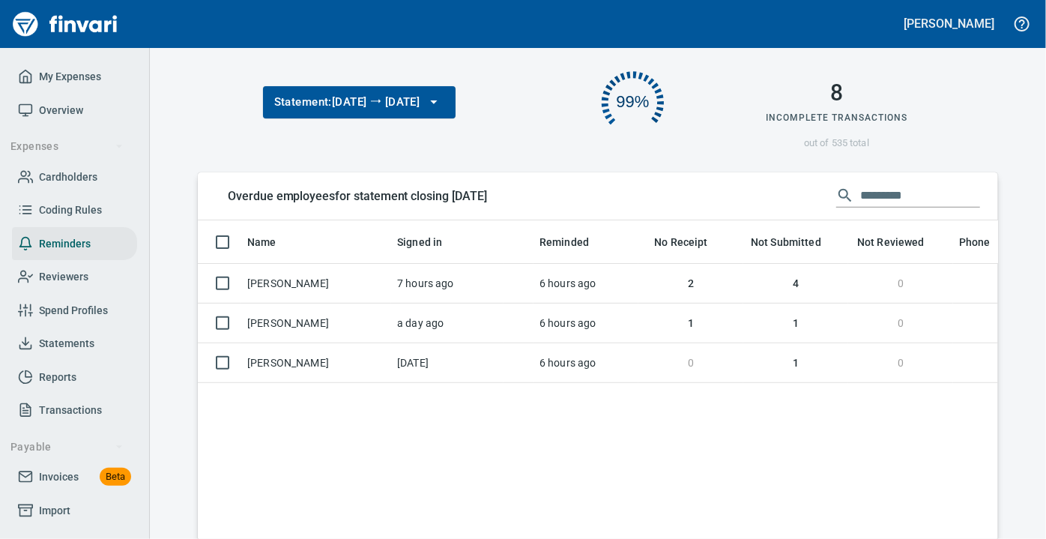
scroll to position [272, 0]
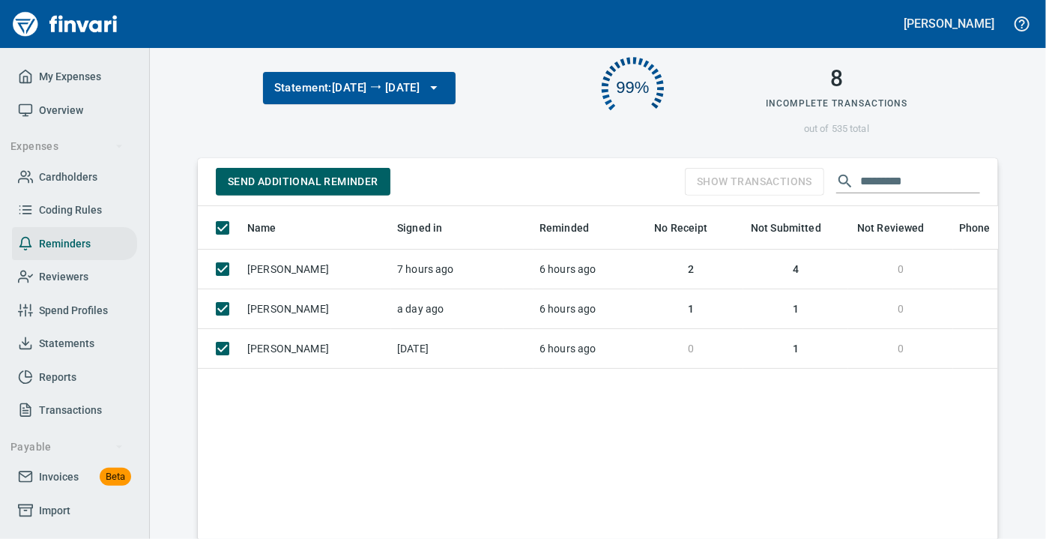
click at [259, 173] on span "Send Additional Reminder" at bounding box center [303, 181] width 151 height 19
click at [61, 116] on span "Overview" at bounding box center [61, 110] width 44 height 19
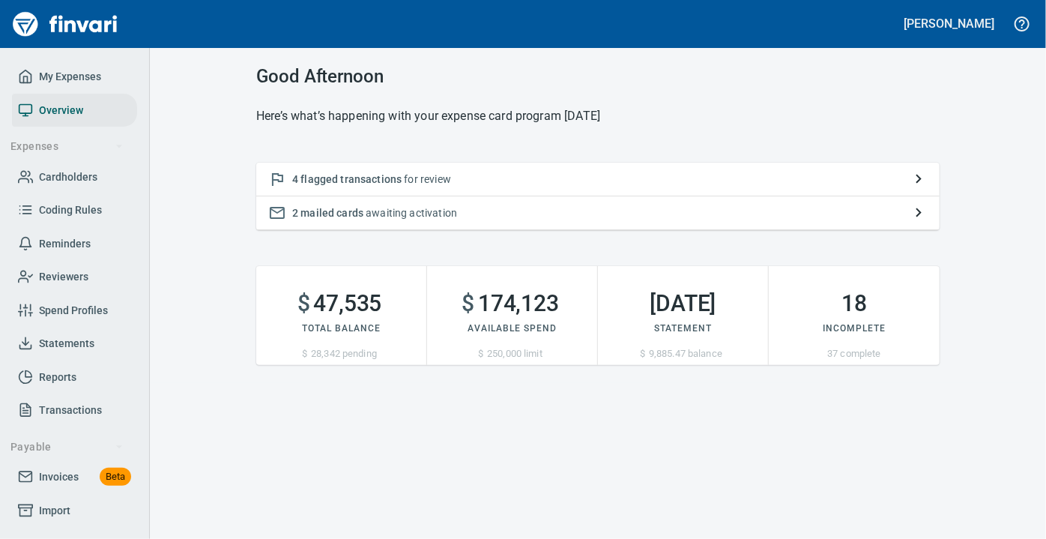
click at [336, 212] on span "mailed cards" at bounding box center [332, 213] width 63 height 12
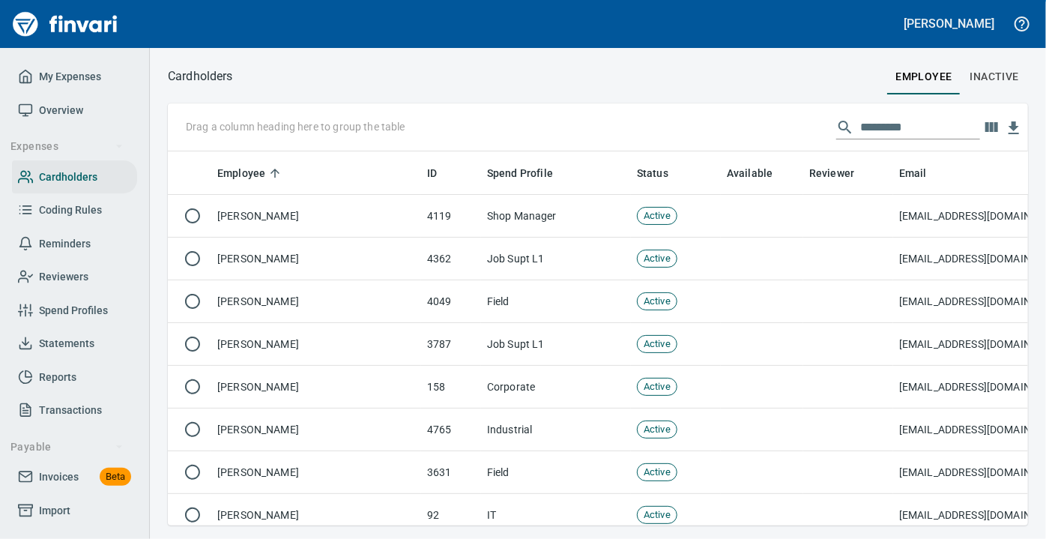
scroll to position [1, 1]
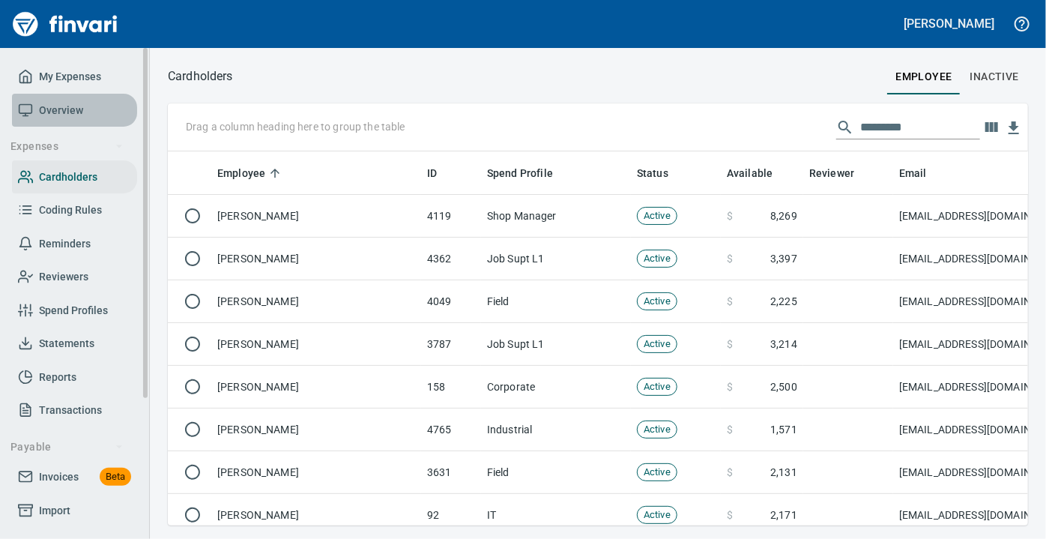
click at [76, 113] on span "Overview" at bounding box center [61, 110] width 44 height 19
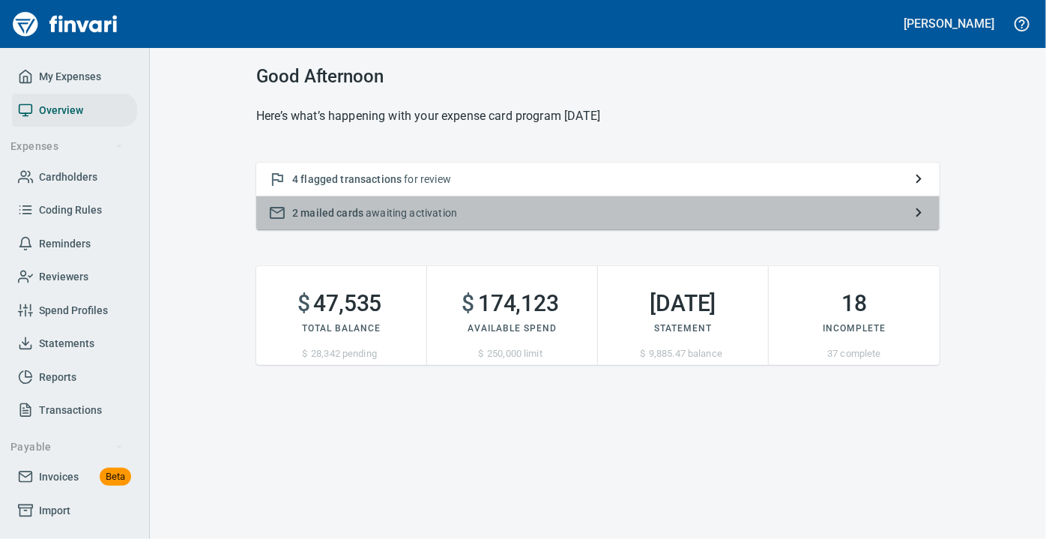
click at [345, 219] on p "2 mailed cards awaiting activation" at bounding box center [598, 212] width 612 height 15
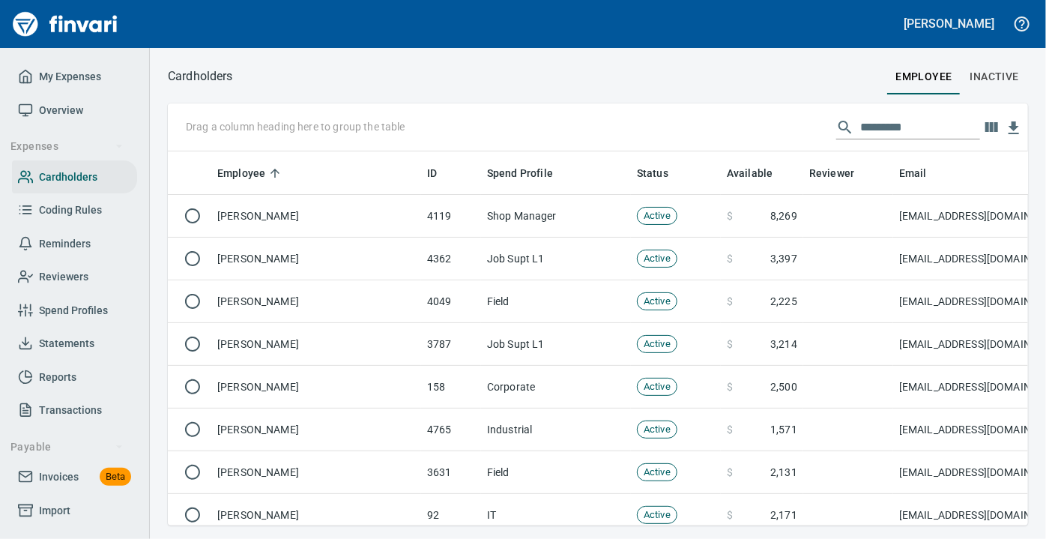
scroll to position [353, 839]
click at [69, 115] on span "Overview" at bounding box center [61, 110] width 44 height 19
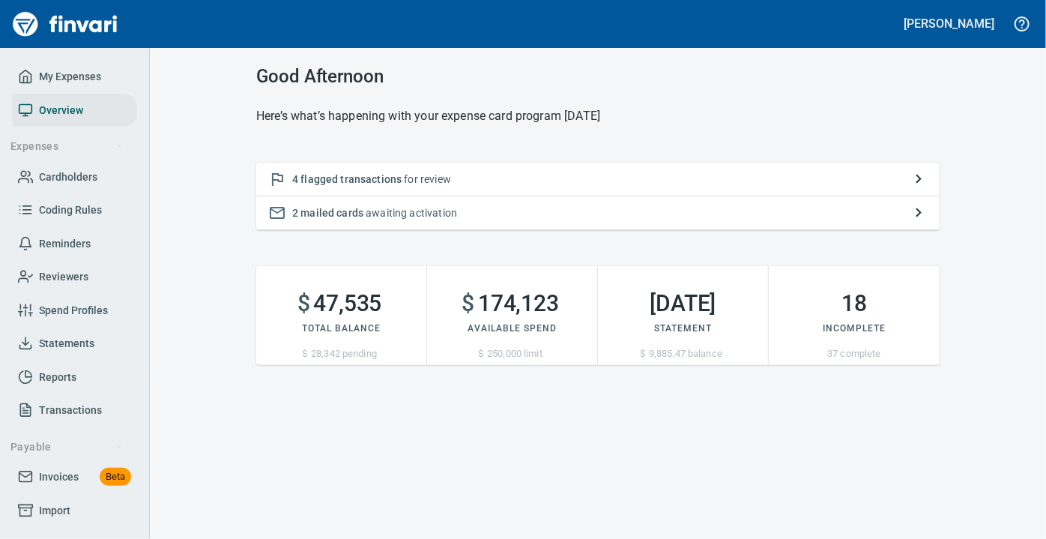
click at [355, 181] on span "flagged transactions" at bounding box center [351, 179] width 101 height 12
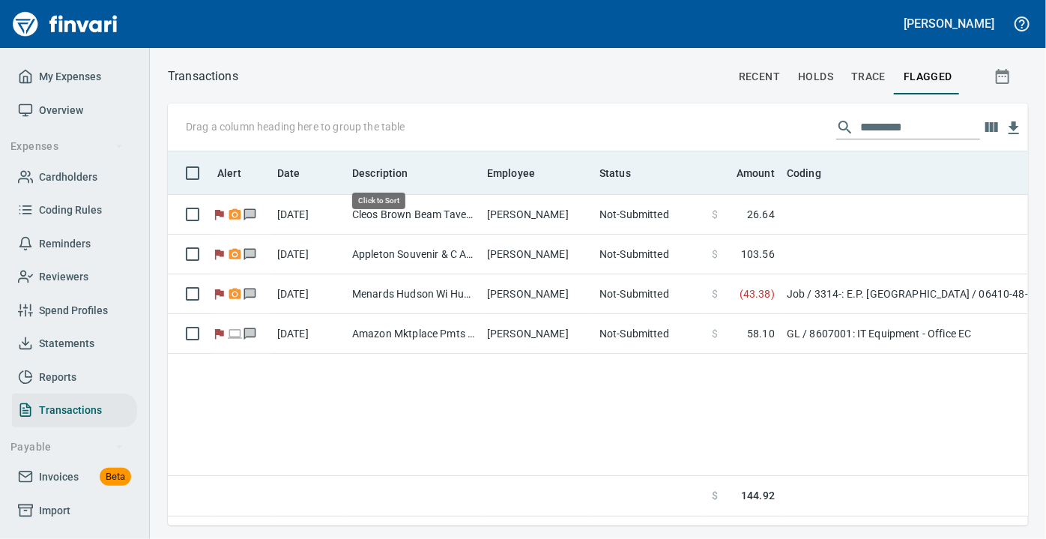
scroll to position [353, 850]
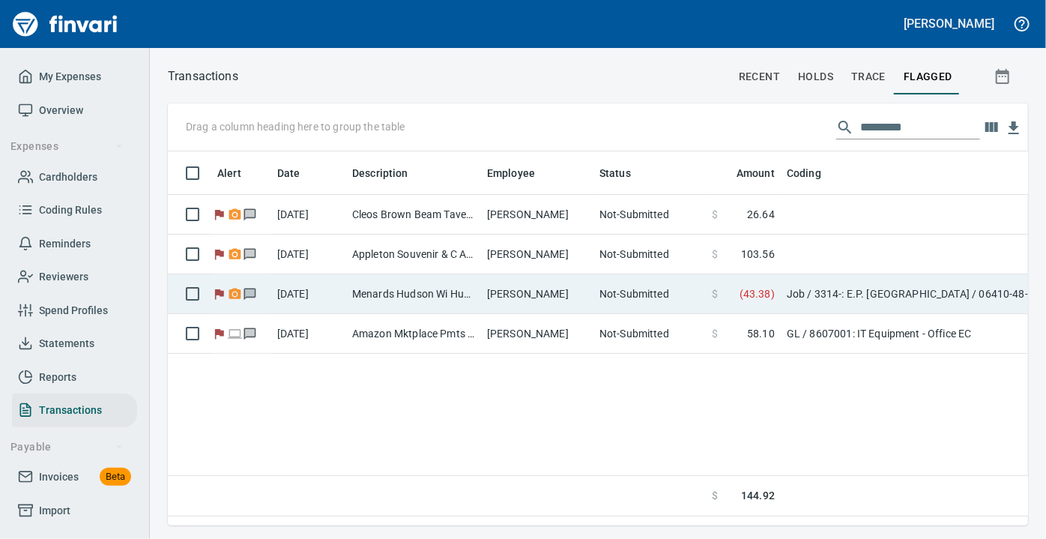
click at [368, 304] on td "Menards Hudson Wi Hudson [GEOGRAPHIC_DATA]" at bounding box center [413, 294] width 135 height 40
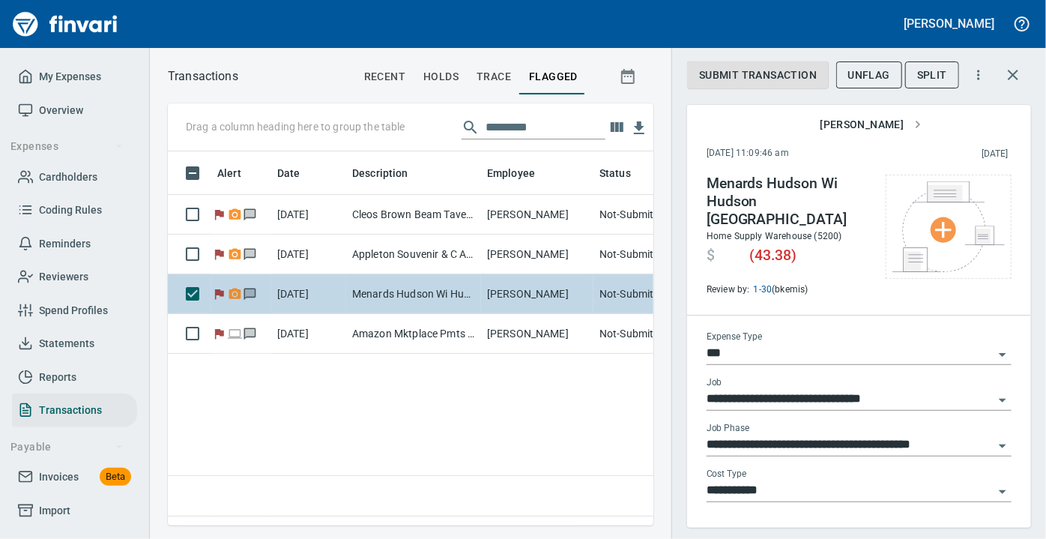
scroll to position [353, 475]
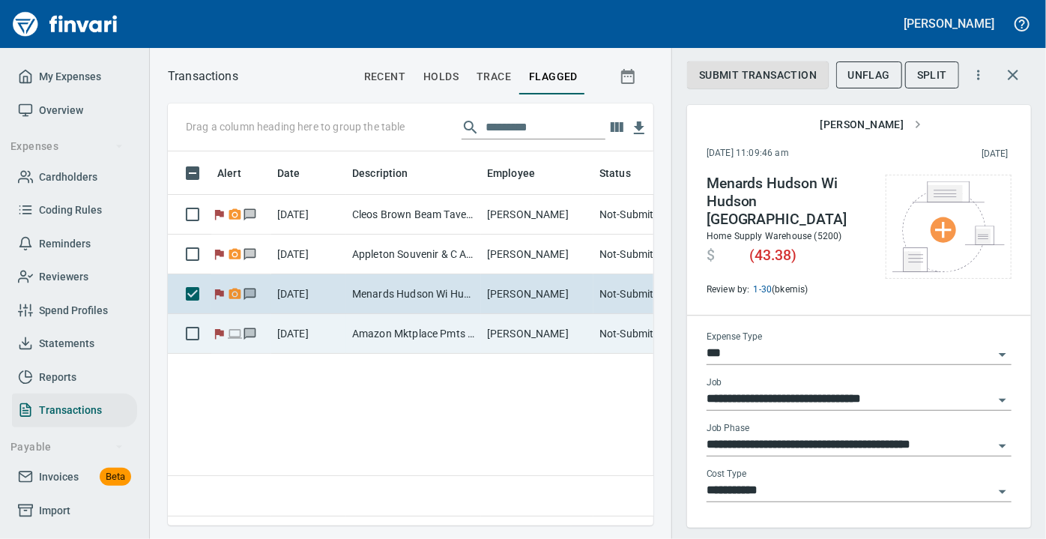
click at [360, 334] on td "Amazon Mktplace Pmts [DOMAIN_NAME][URL] WA" at bounding box center [413, 334] width 135 height 40
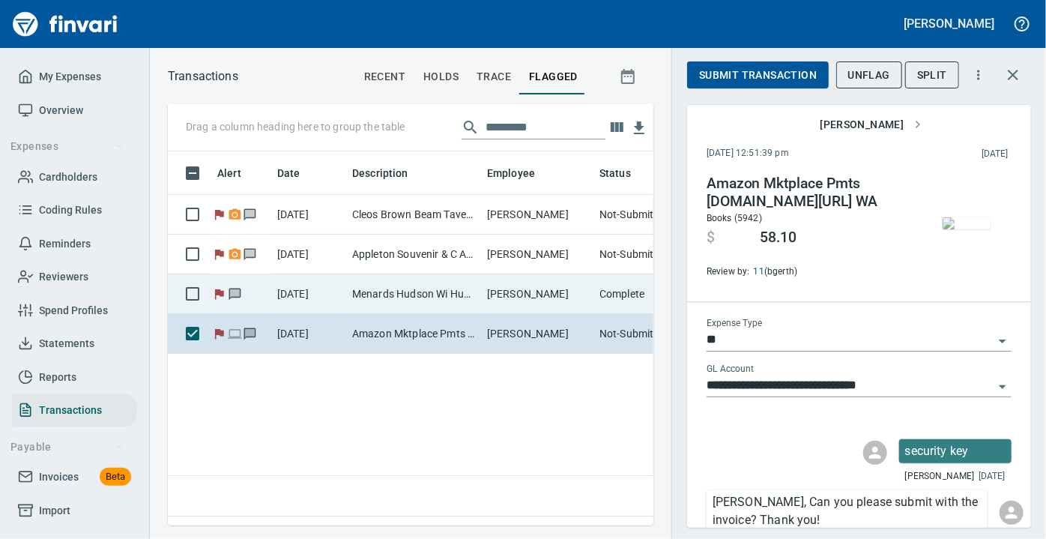
click at [371, 287] on td "Menards Hudson Wi Hudson [GEOGRAPHIC_DATA]" at bounding box center [413, 294] width 135 height 40
type input "***"
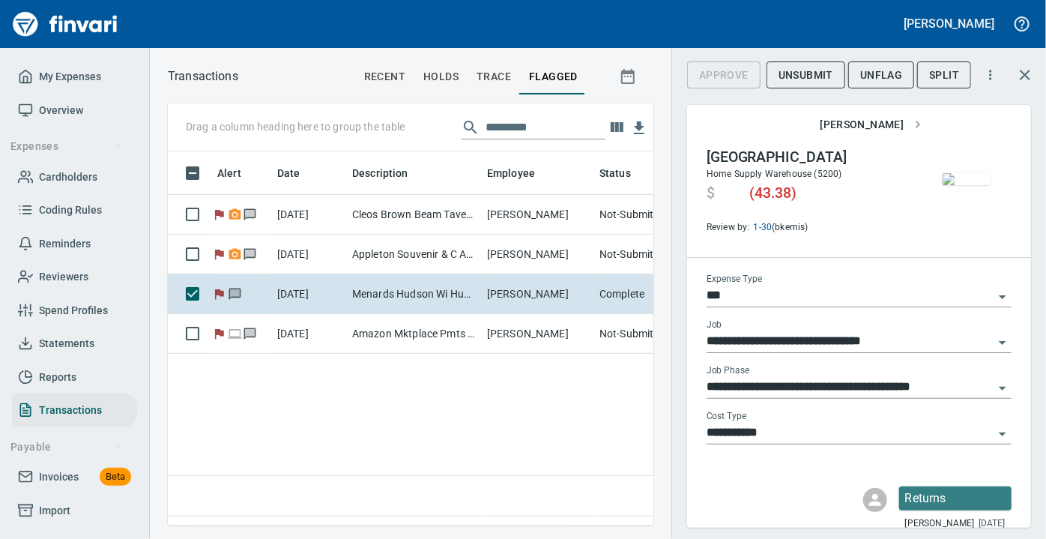
scroll to position [67, 0]
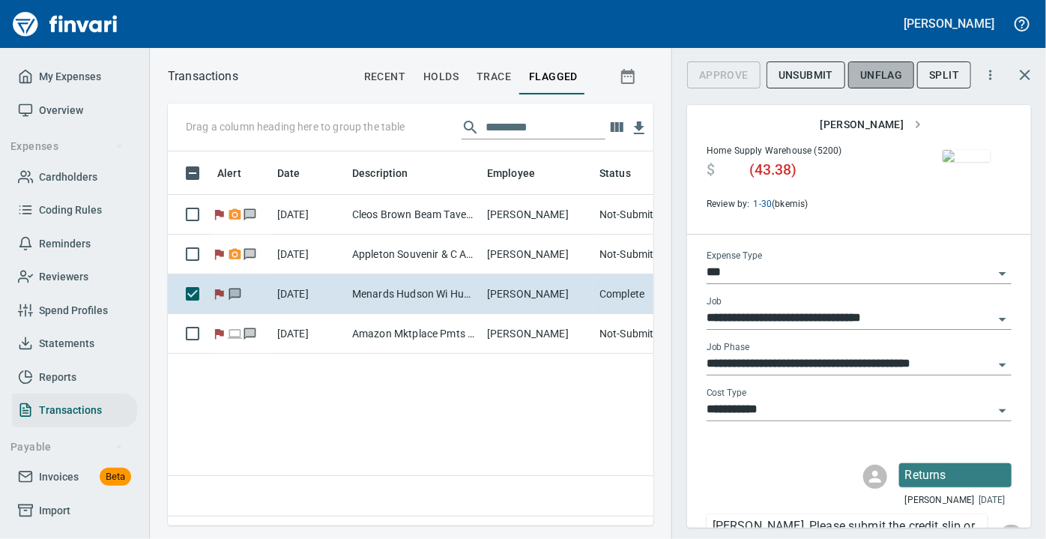
drag, startPoint x: 870, startPoint y: 73, endPoint x: 865, endPoint y: 67, distance: 8.0
click at [870, 73] on span "UnFlag" at bounding box center [881, 75] width 42 height 19
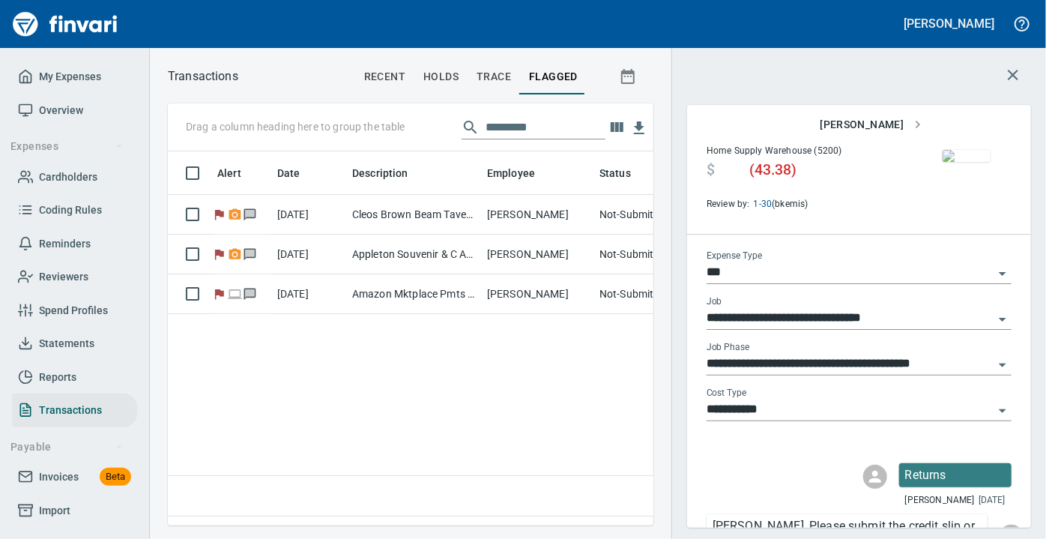
scroll to position [353, 475]
click at [1011, 73] on icon "button" at bounding box center [1013, 75] width 10 height 10
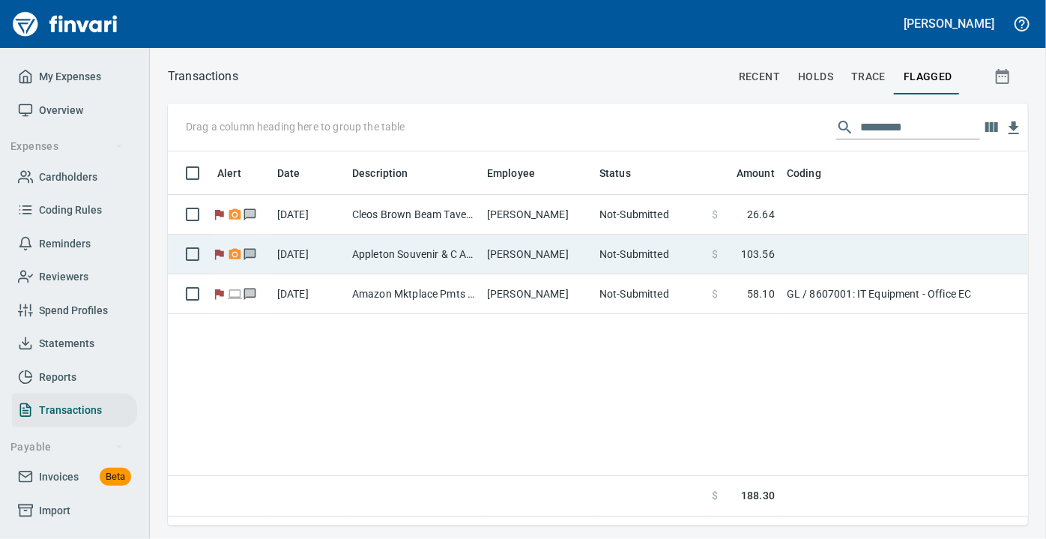
scroll to position [353, 850]
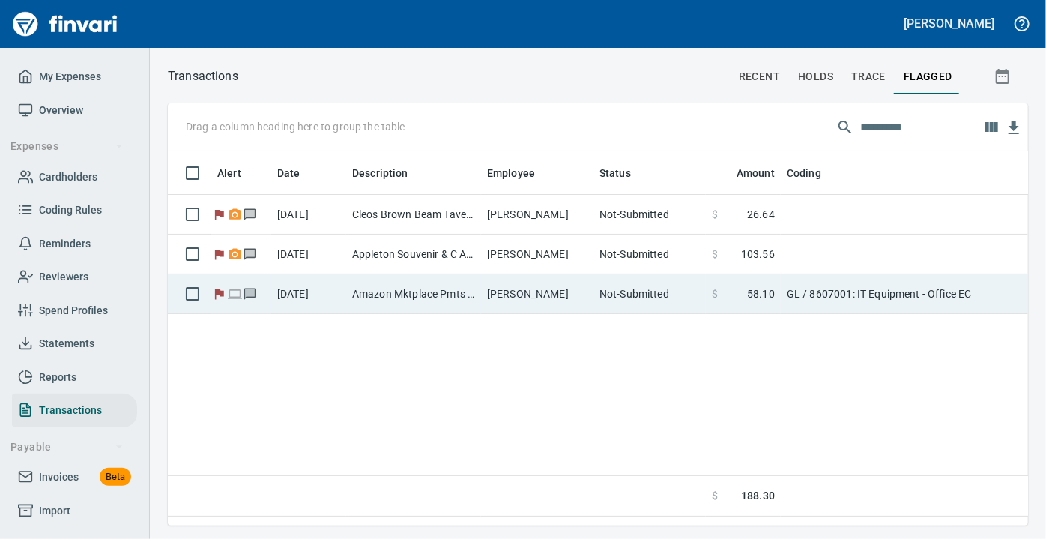
click at [390, 294] on td "Amazon Mktplace Pmts [DOMAIN_NAME][URL] WA" at bounding box center [413, 294] width 135 height 40
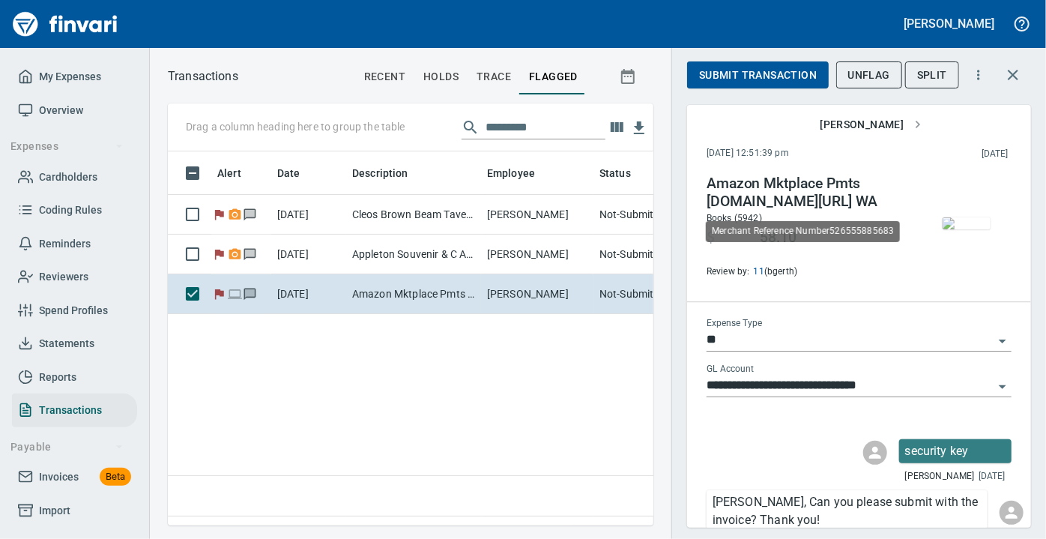
scroll to position [353, 475]
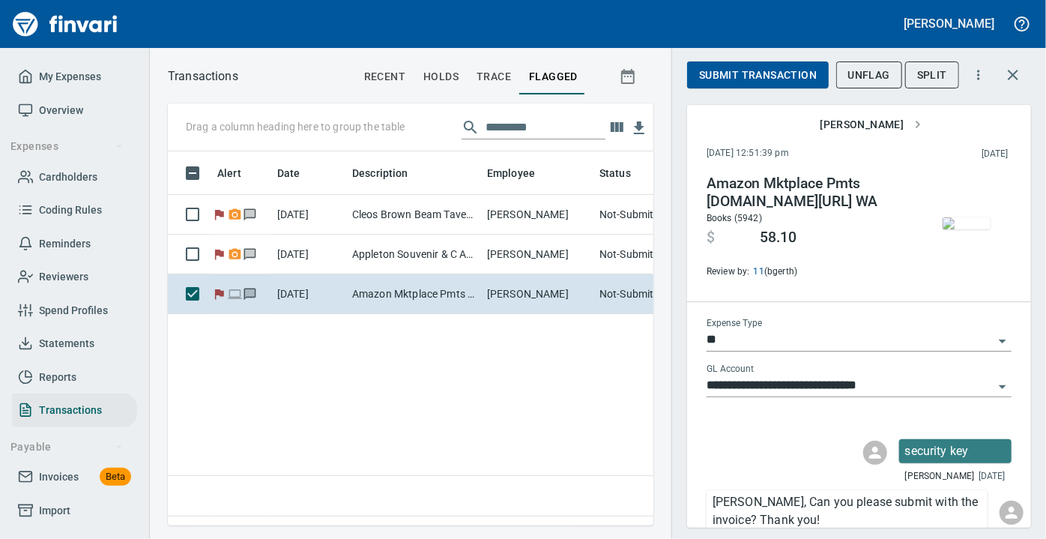
click at [962, 217] on img "button" at bounding box center [967, 223] width 48 height 12
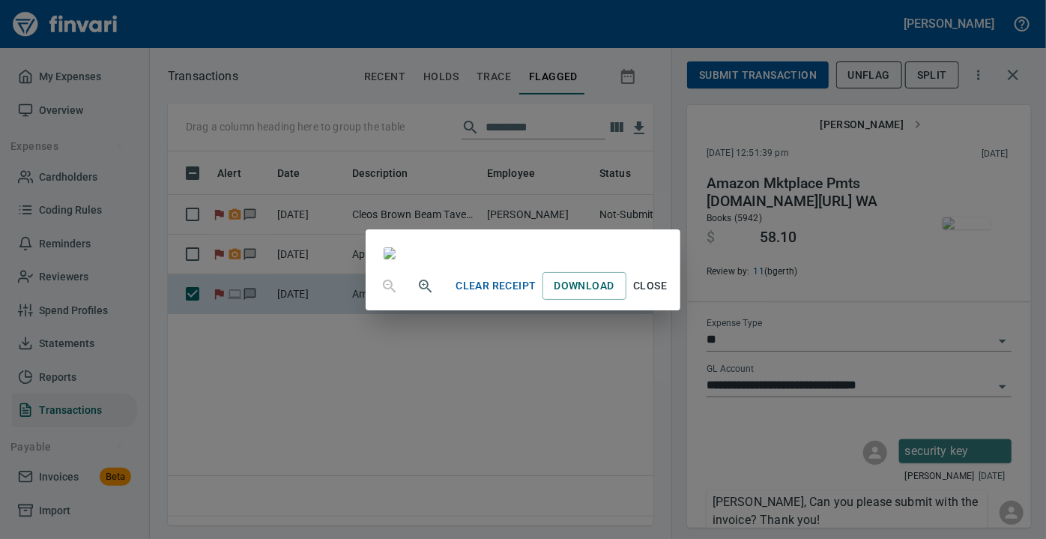
scroll to position [406, 0]
click at [669, 295] on span "Close" at bounding box center [651, 286] width 36 height 19
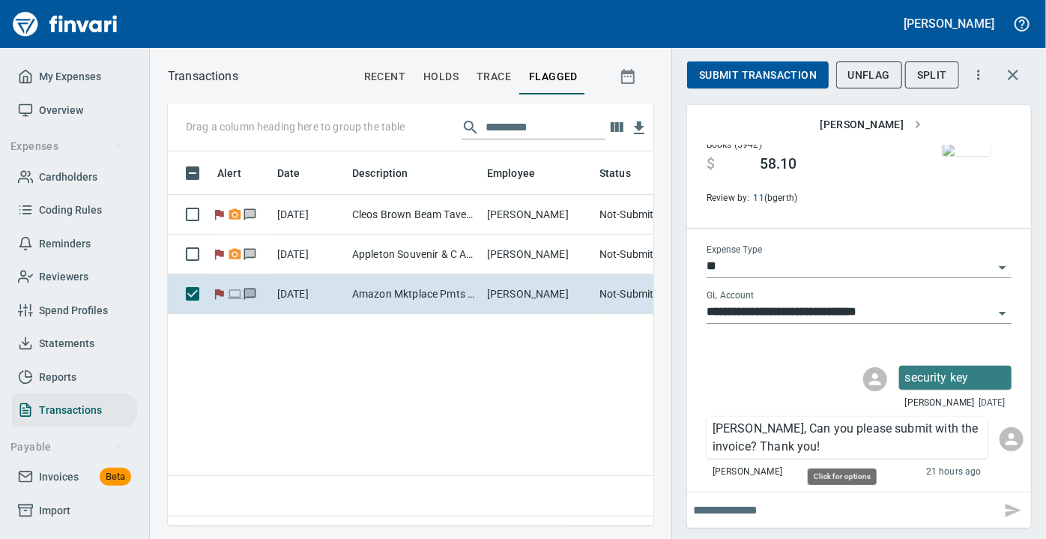
scroll to position [353, 475]
click at [484, 421] on div "Alert Date Description Employee Status Amount [DATE] Cleos Brown Beam Taver App…" at bounding box center [411, 333] width 486 height 365
click at [953, 156] on img "button" at bounding box center [967, 150] width 48 height 12
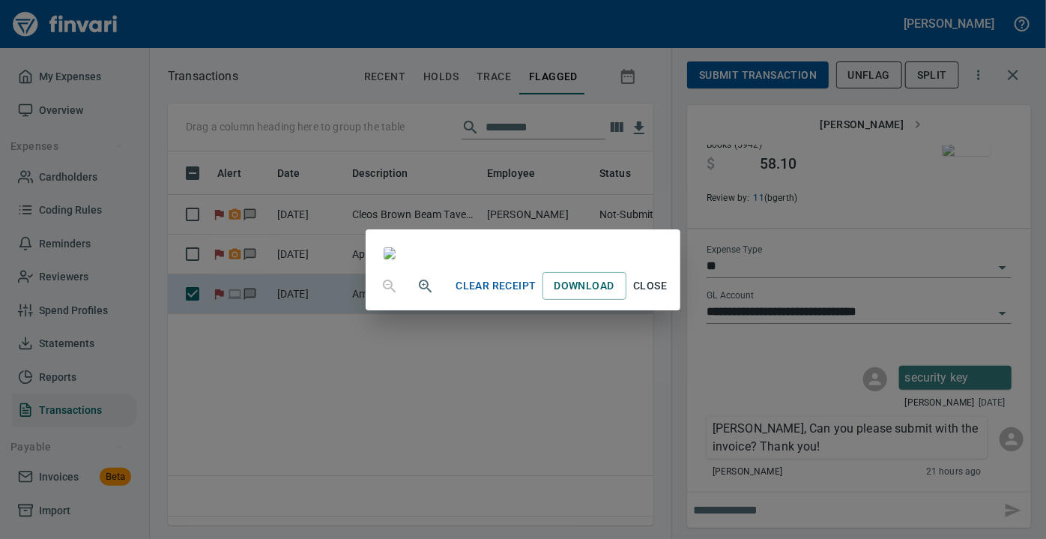
click at [396, 247] on img at bounding box center [390, 253] width 12 height 12
click at [536, 295] on span "Clear Receipt" at bounding box center [496, 286] width 80 height 19
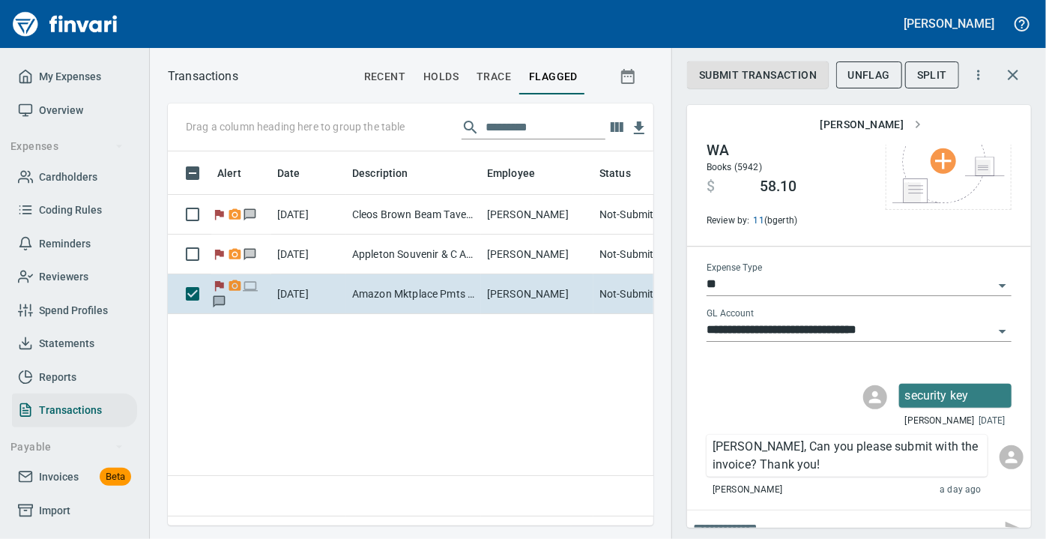
scroll to position [87, 0]
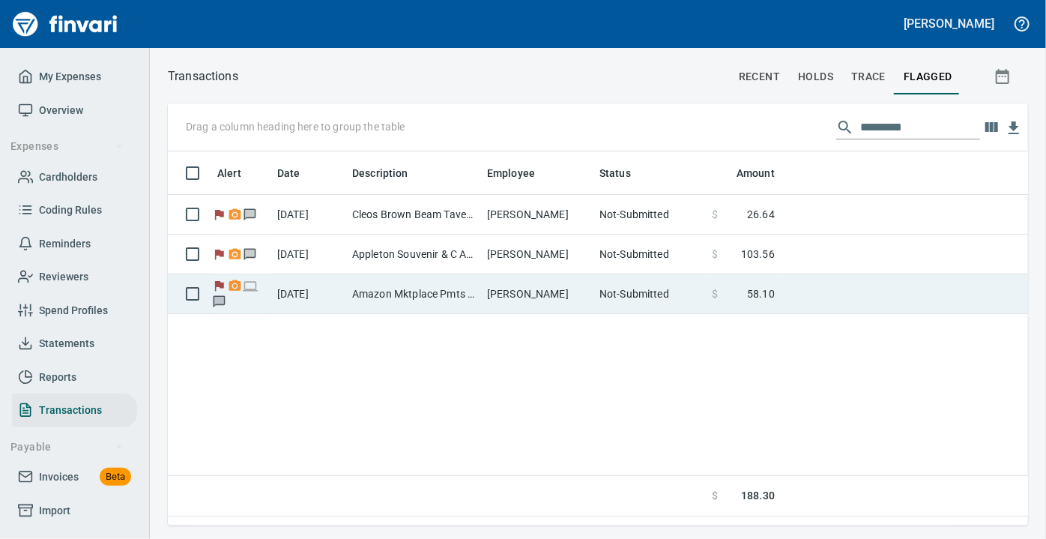
scroll to position [353, 847]
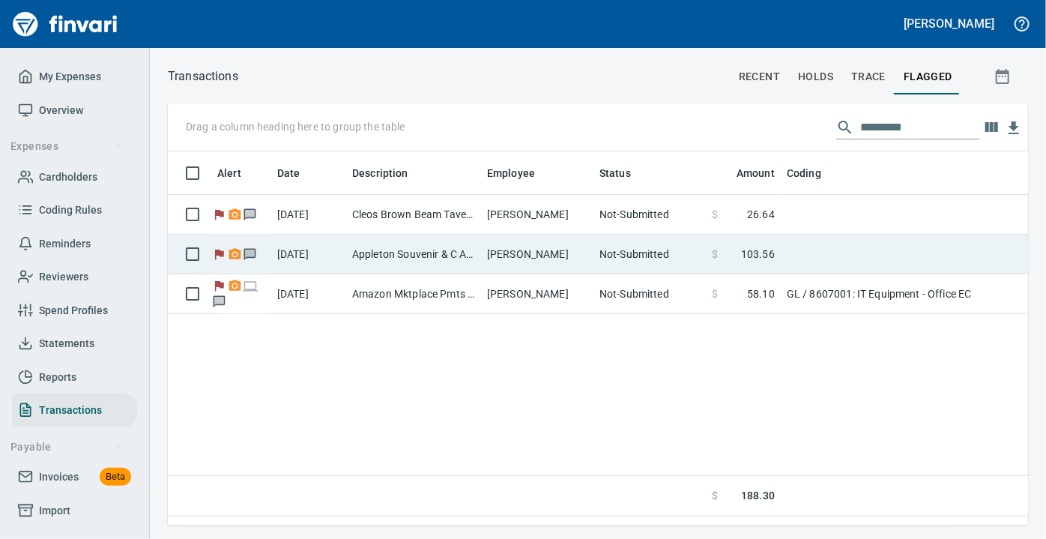
click at [411, 259] on td "Appleton Souvenir & C Appleton WI" at bounding box center [413, 255] width 135 height 40
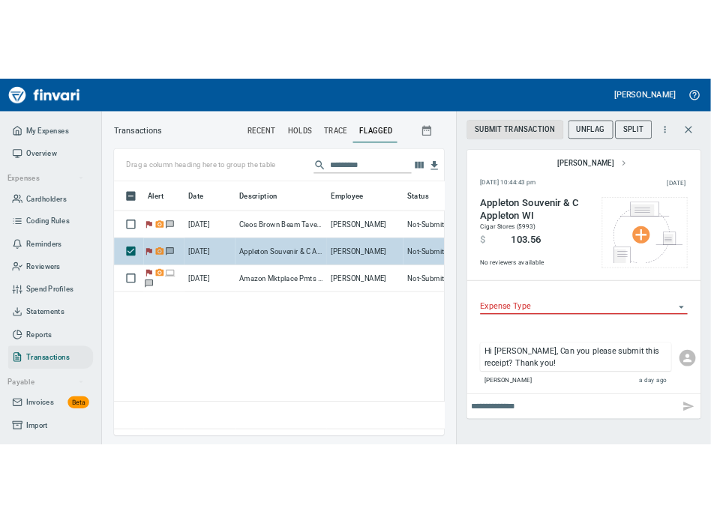
scroll to position [353, 475]
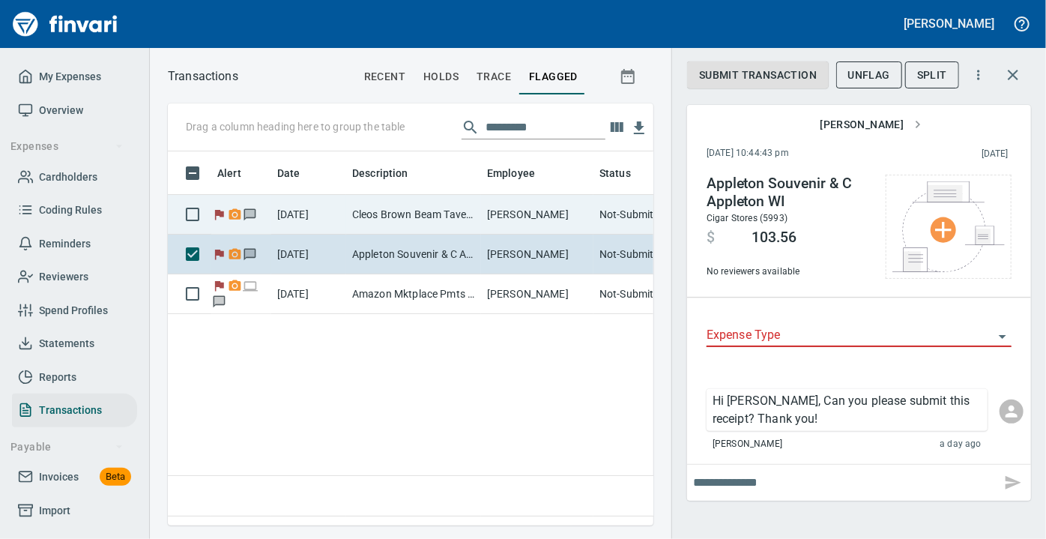
click at [423, 210] on td "Cleos Brown Beam Taver Appleton WI" at bounding box center [413, 215] width 135 height 40
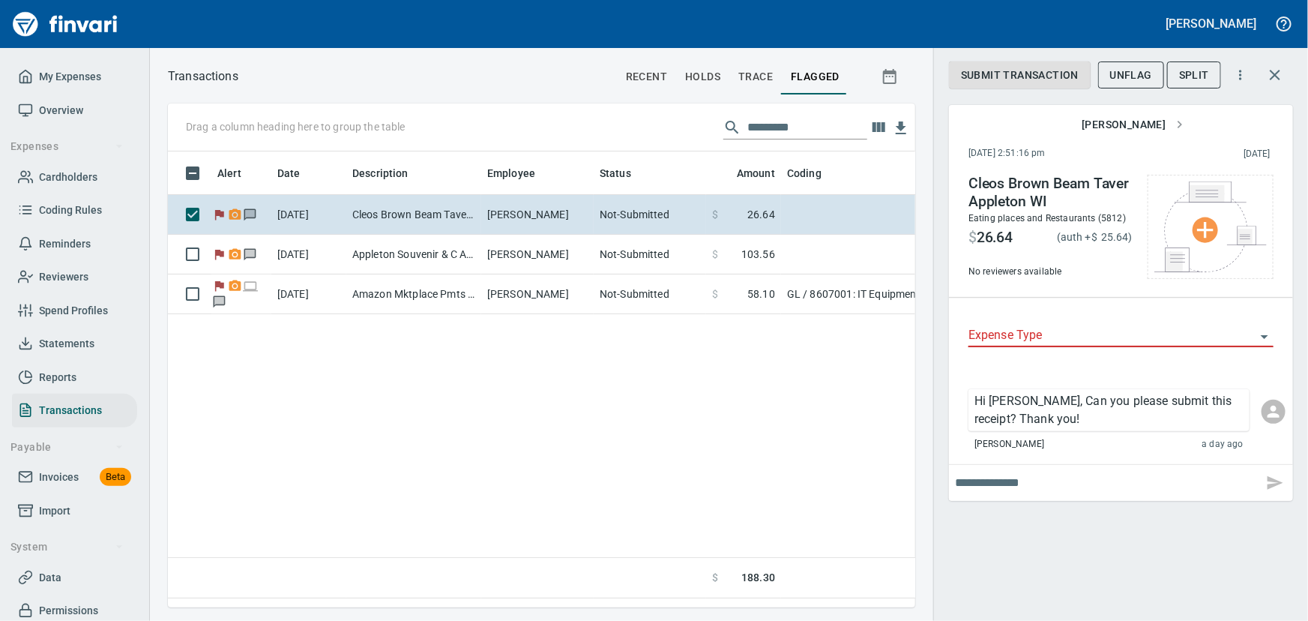
scroll to position [435, 727]
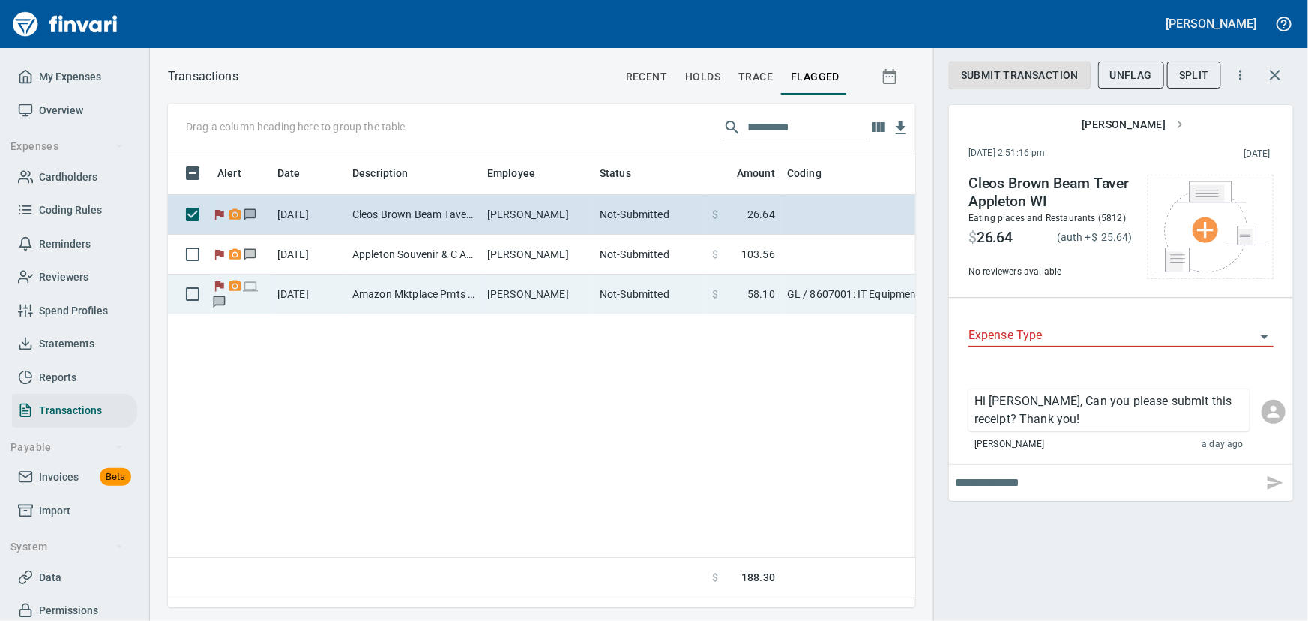
click at [405, 282] on td "Amazon Mktplace Pmts [DOMAIN_NAME][URL] WA" at bounding box center [413, 294] width 135 height 40
type input "**"
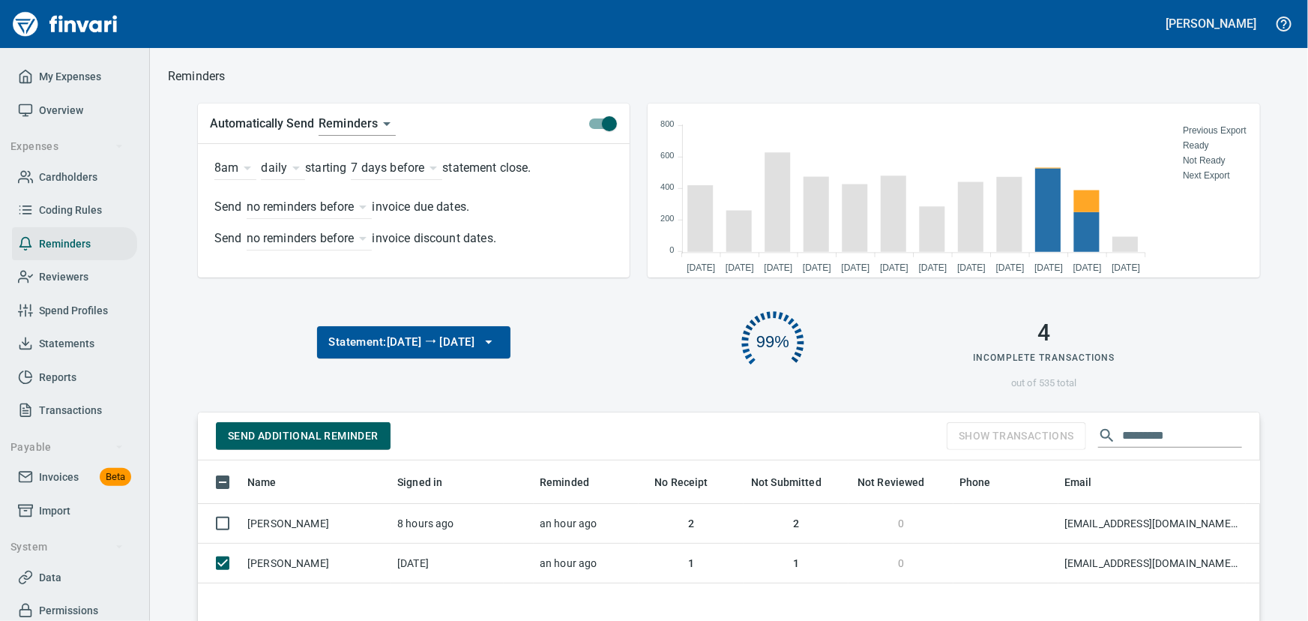
scroll to position [387, 1042]
